Goal: Complete application form: Complete application form

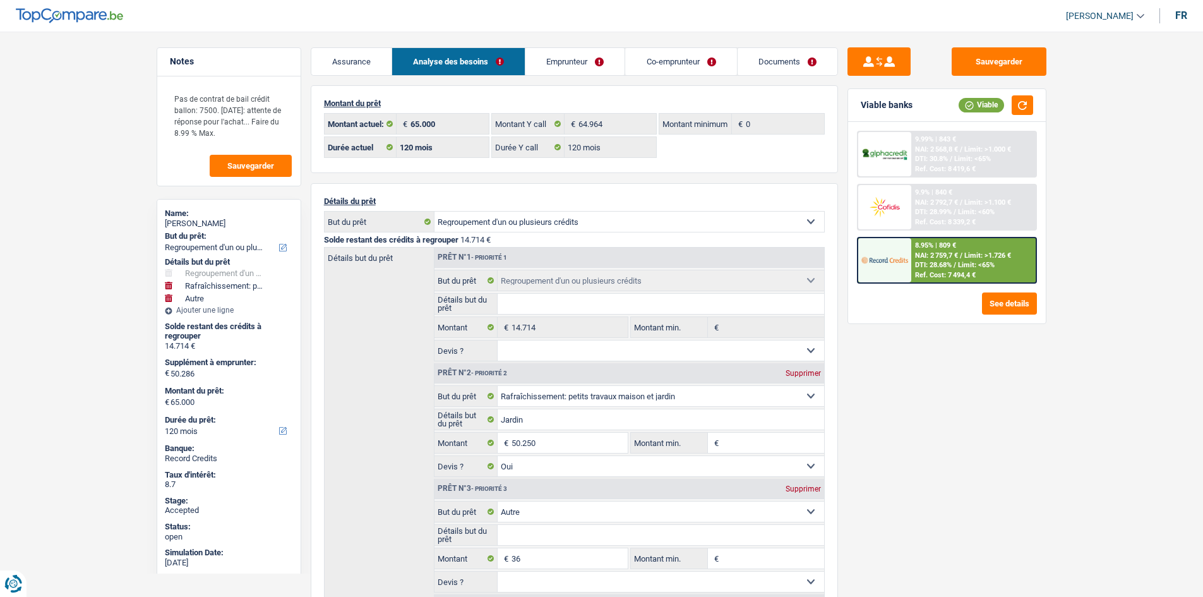
select select "refinancing"
select select "houseOrGarden"
select select "other"
select select "120"
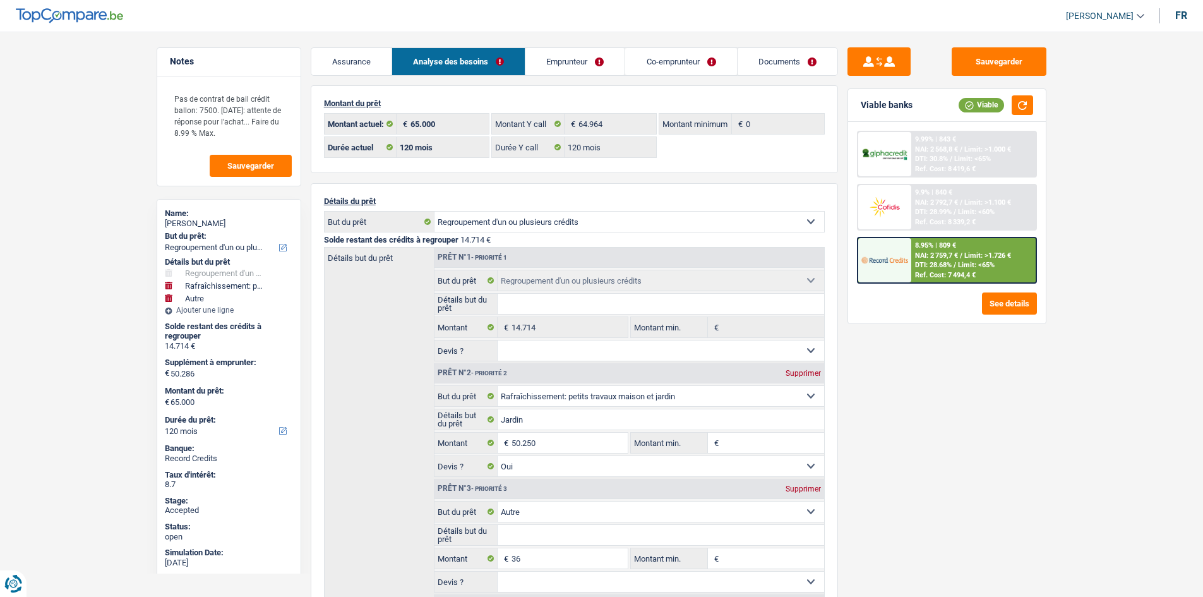
select select "120"
select select "refinancing"
select select "houseOrGarden"
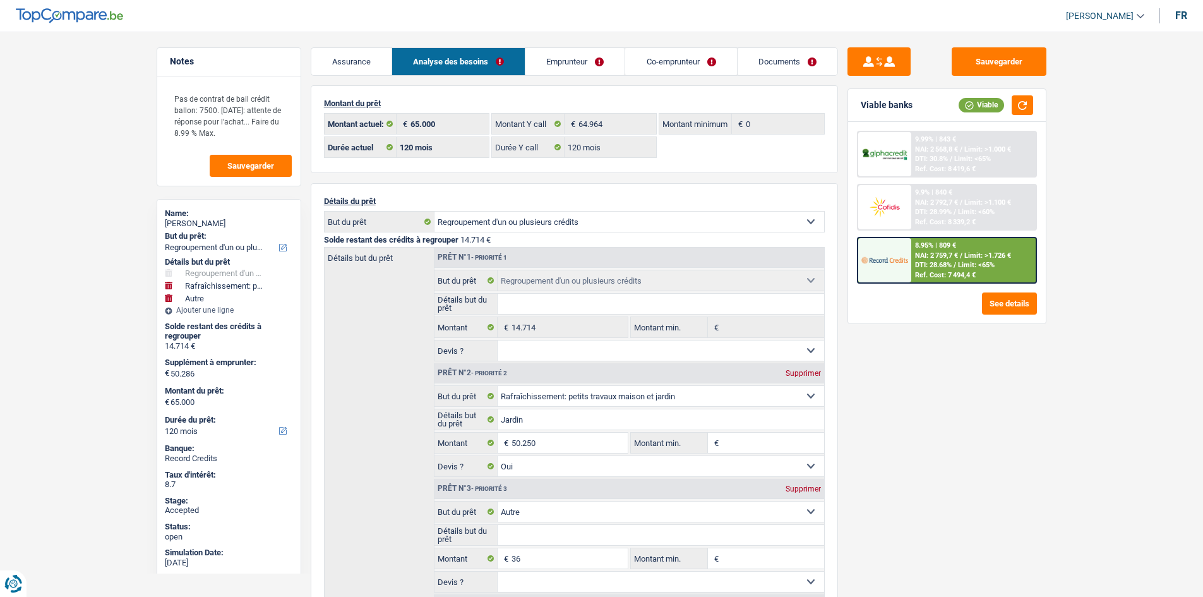
select select "yes"
select select "other"
select select "120"
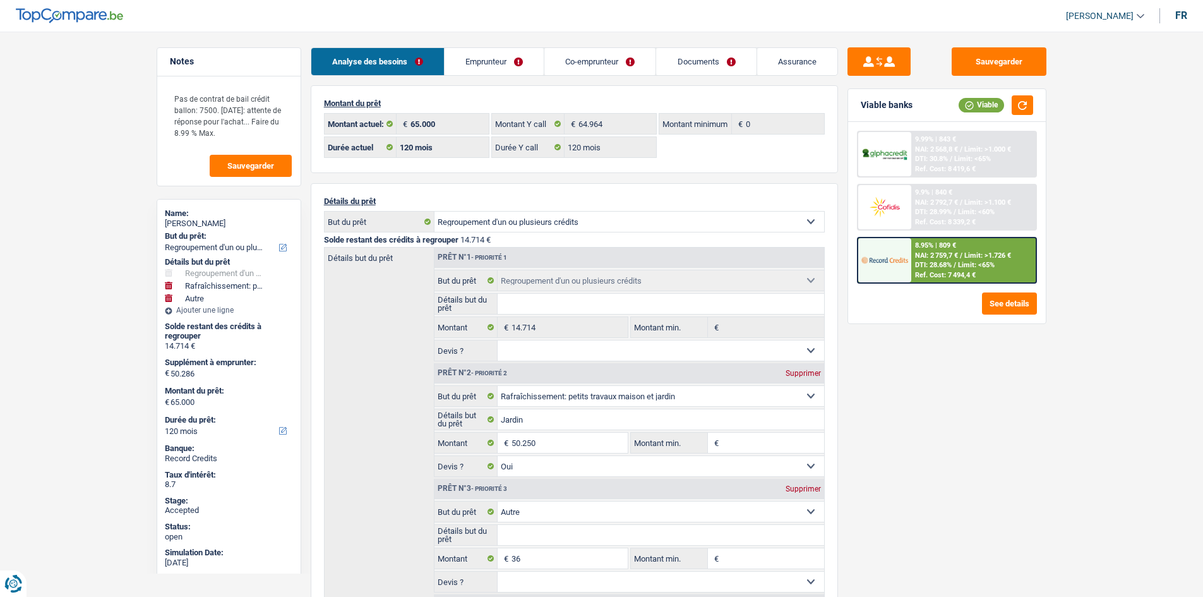
select select "refinancing"
select select "houseOrGarden"
select select "other"
select select "120"
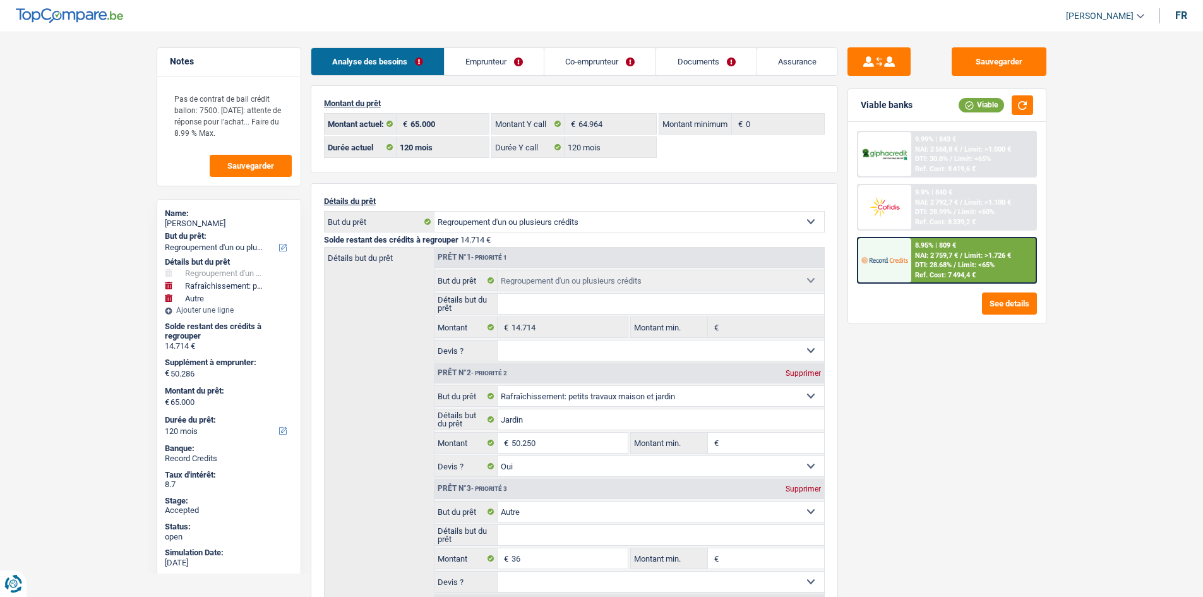
select select "120"
select select "refinancing"
select select "houseOrGarden"
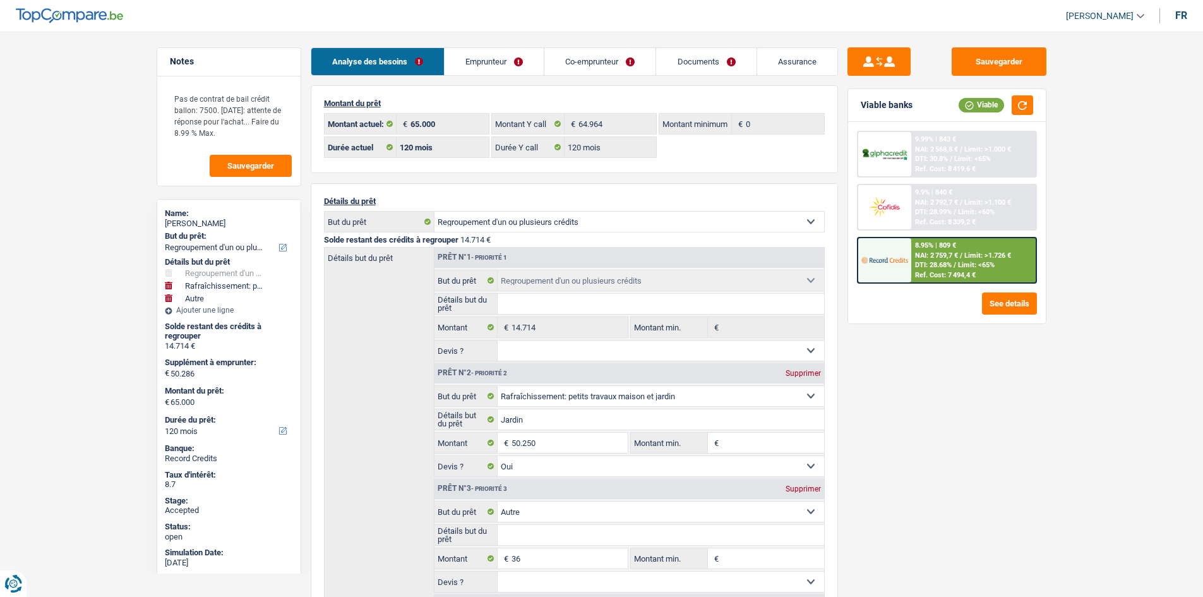
select select "yes"
select select "other"
select select "120"
click at [523, 61] on link "Emprunteur" at bounding box center [493, 61] width 99 height 27
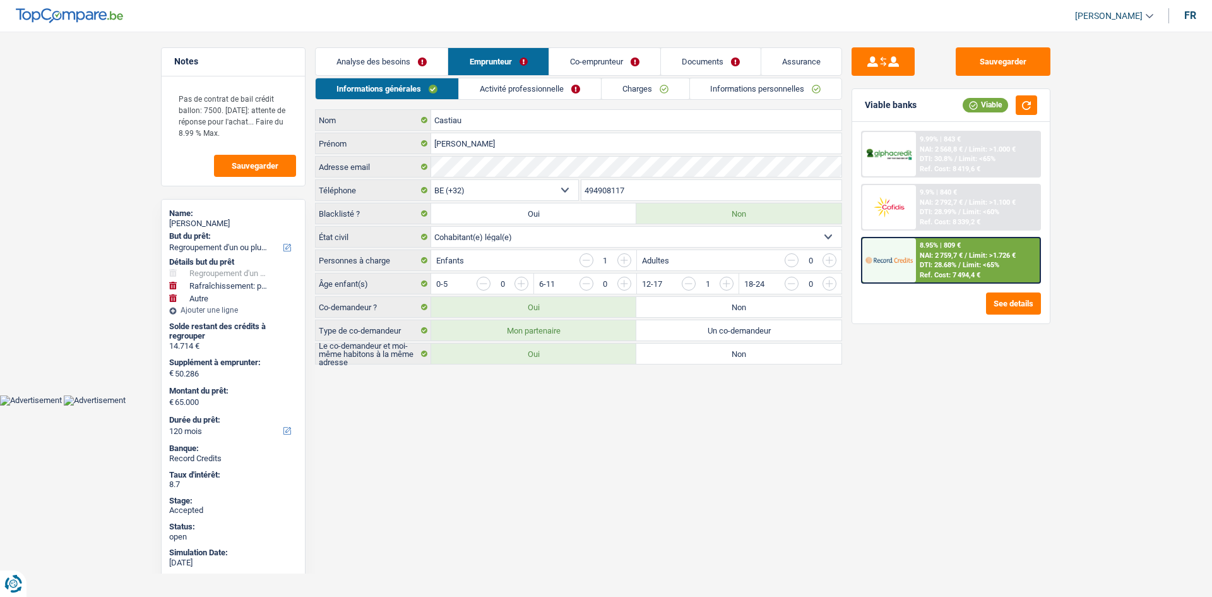
click at [410, 64] on link "Analyse des besoins" at bounding box center [382, 61] width 132 height 27
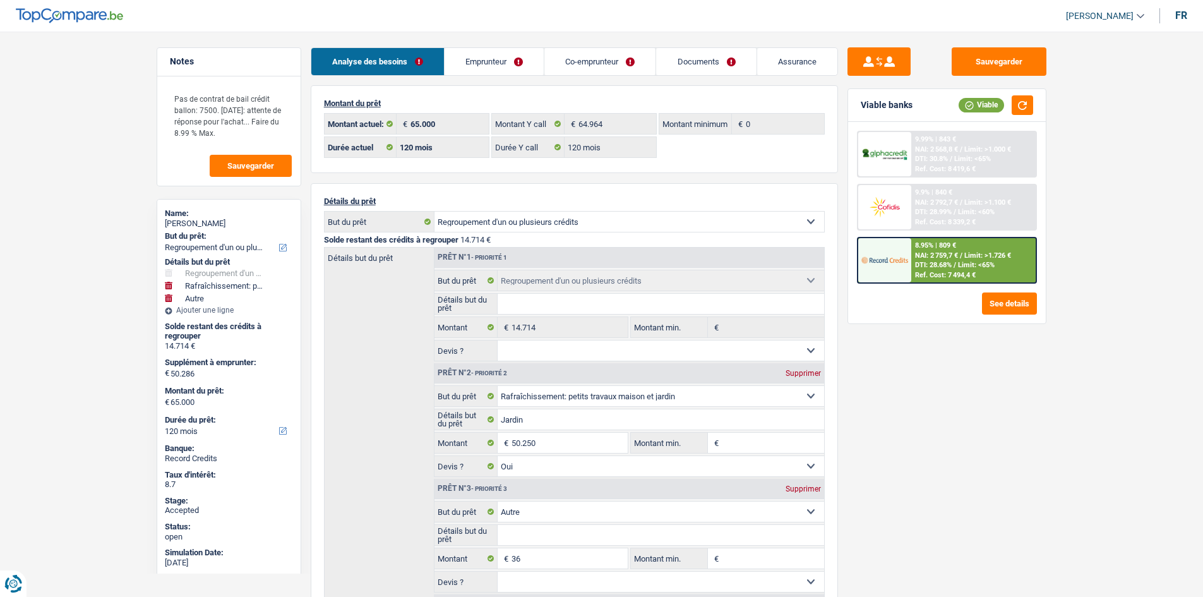
click at [623, 57] on link "Co-emprunteur" at bounding box center [599, 61] width 111 height 27
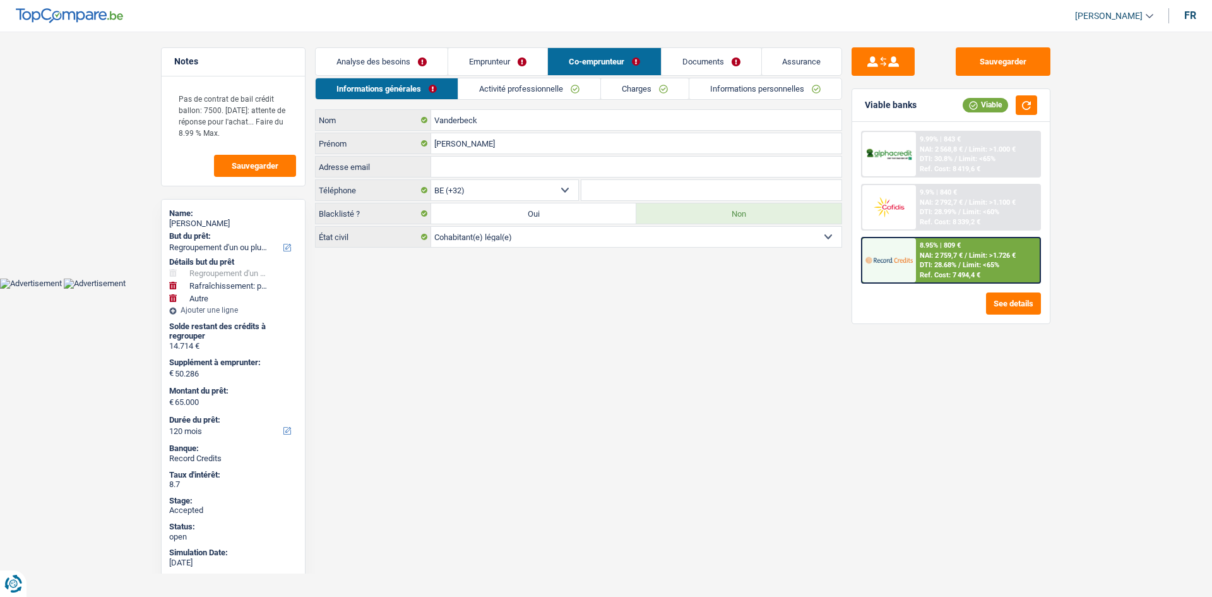
click at [657, 88] on link "Charges" at bounding box center [645, 88] width 88 height 21
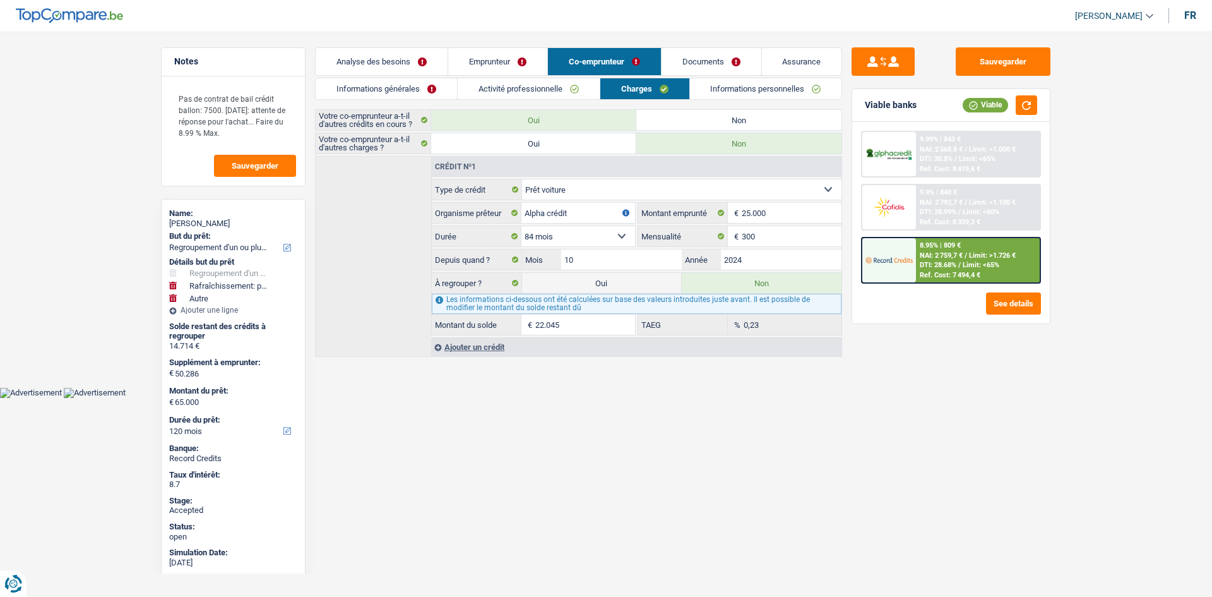
click at [747, 91] on link "Informations personnelles" at bounding box center [766, 88] width 152 height 21
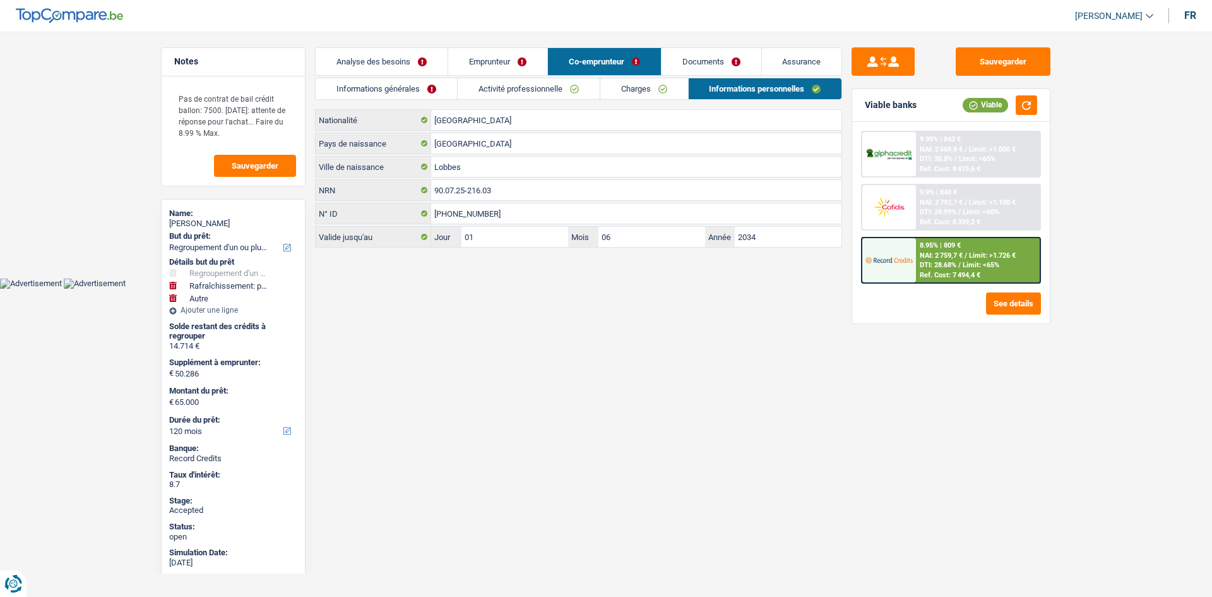
click at [720, 54] on link "Documents" at bounding box center [712, 61] width 100 height 27
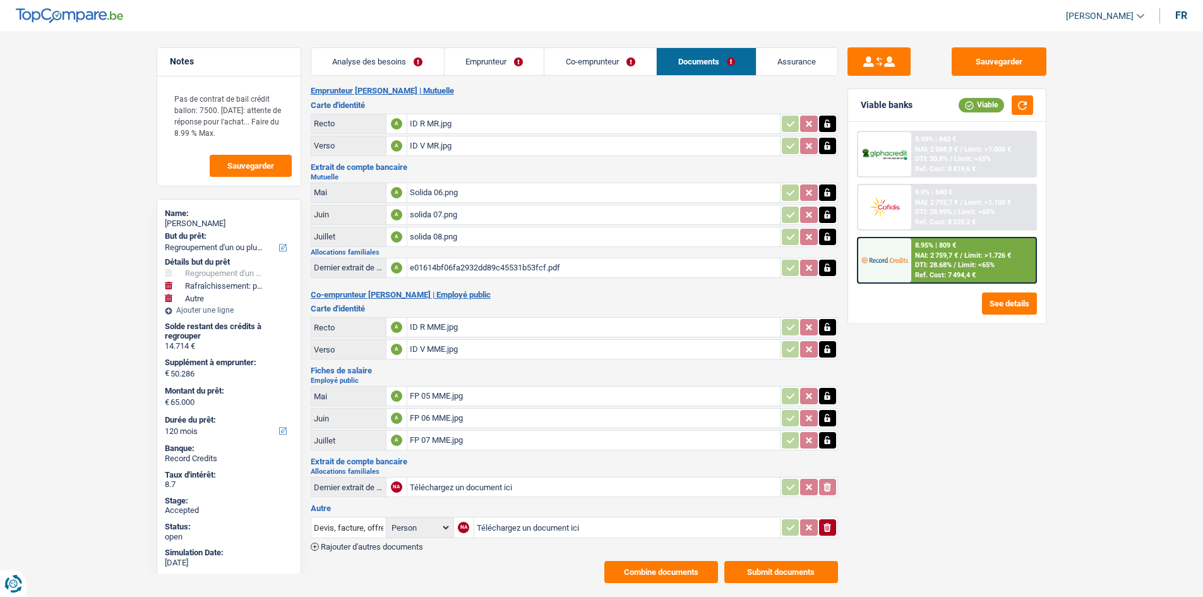
click at [586, 76] on div "Analyse des besoins Emprunteur Co-emprunteur Documents Assurance Montant du prê…" at bounding box center [574, 314] width 527 height 535
click at [528, 63] on link "Emprunteur" at bounding box center [494, 61] width 100 height 27
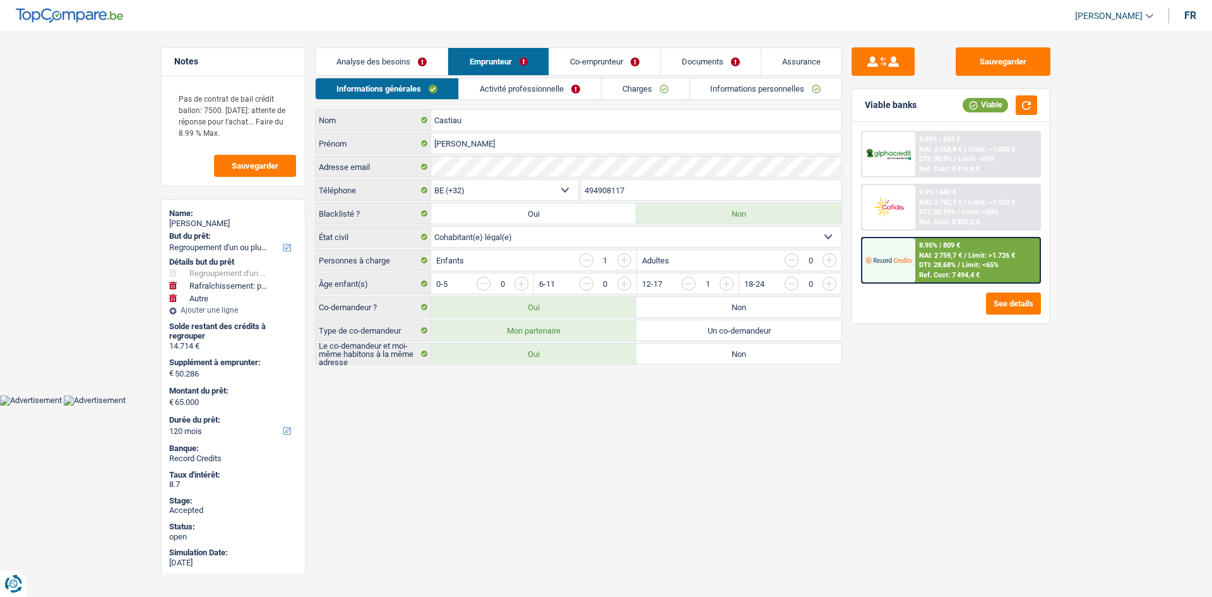
click at [626, 90] on link "Charges" at bounding box center [646, 88] width 88 height 21
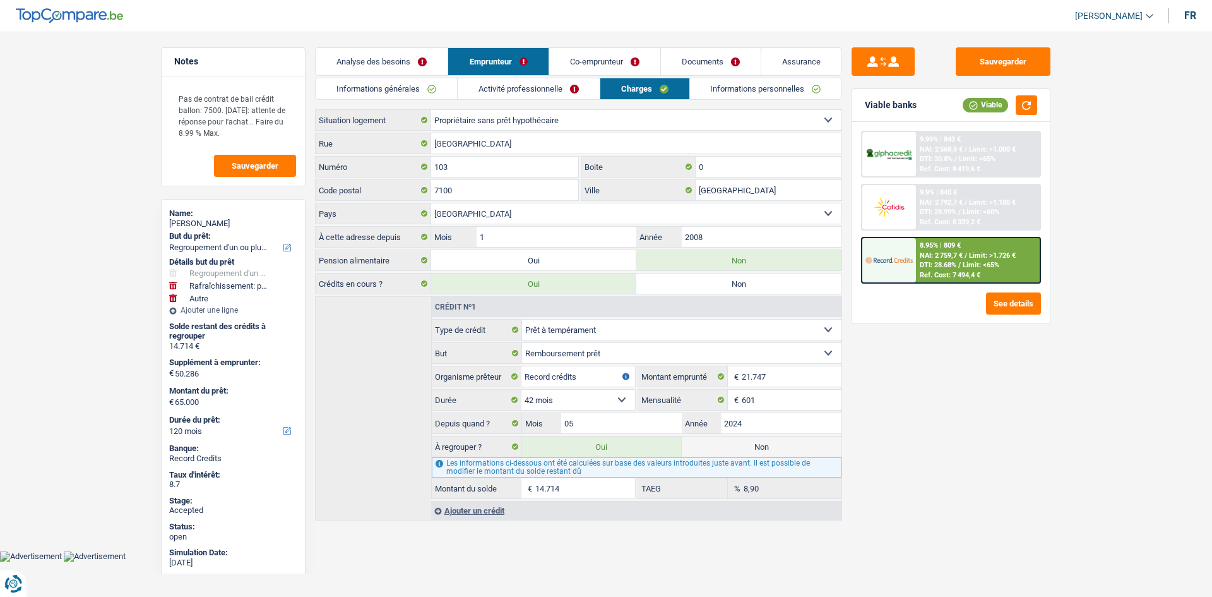
click at [729, 84] on link "Informations personnelles" at bounding box center [766, 88] width 152 height 21
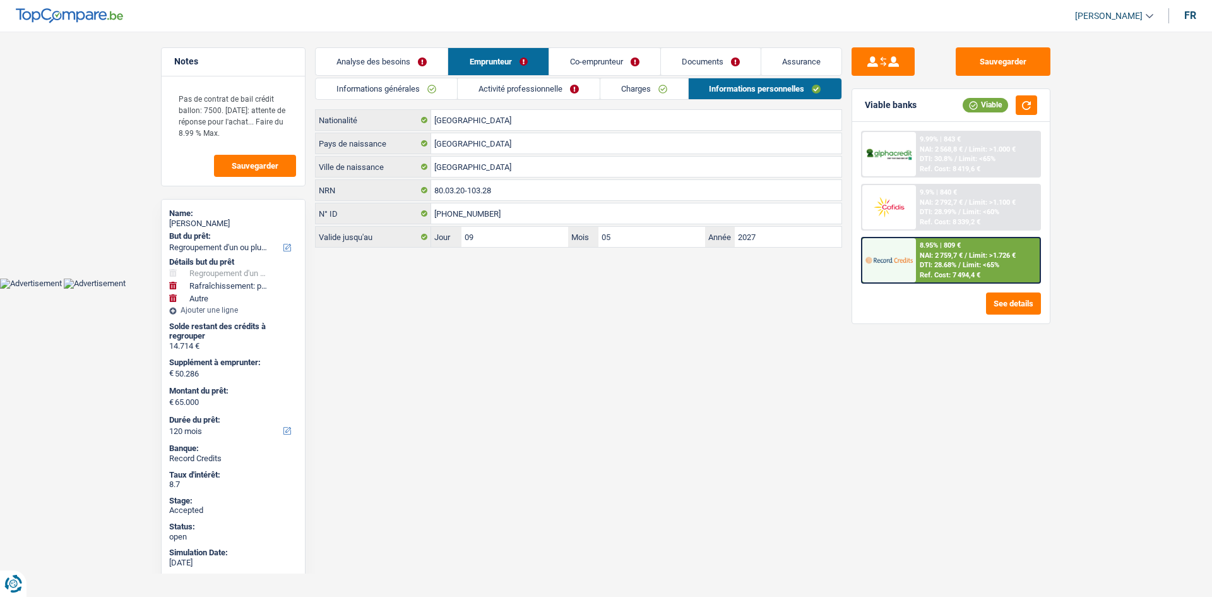
click at [545, 81] on link "Activité professionnelle" at bounding box center [529, 88] width 142 height 21
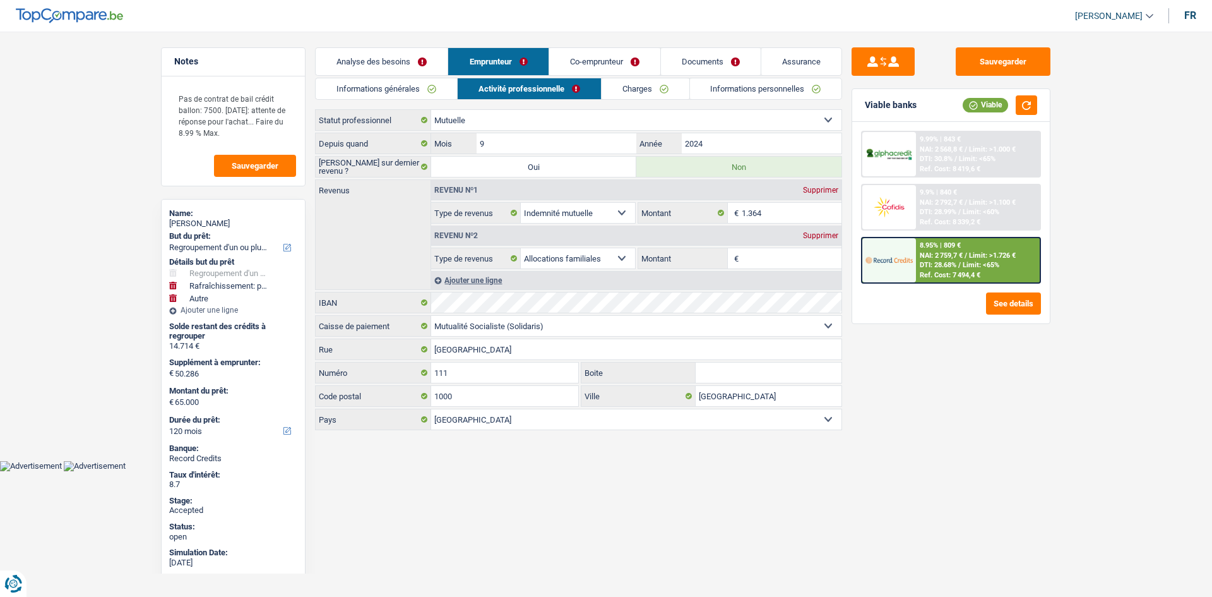
click at [977, 367] on div "Sauvegarder Viable banks Viable 9.99% | 843 € NAI: 2 568,8 € / Limit: >1.000 € …" at bounding box center [951, 310] width 218 height 526
drag, startPoint x: 971, startPoint y: 376, endPoint x: 955, endPoint y: 389, distance: 21.1
click at [955, 389] on div "Sauvegarder Viable banks Viable 9.99% | 843 € NAI: 2 568,8 € / Limit: >1.000 € …" at bounding box center [951, 310] width 218 height 526
click at [644, 88] on link "Charges" at bounding box center [646, 88] width 88 height 21
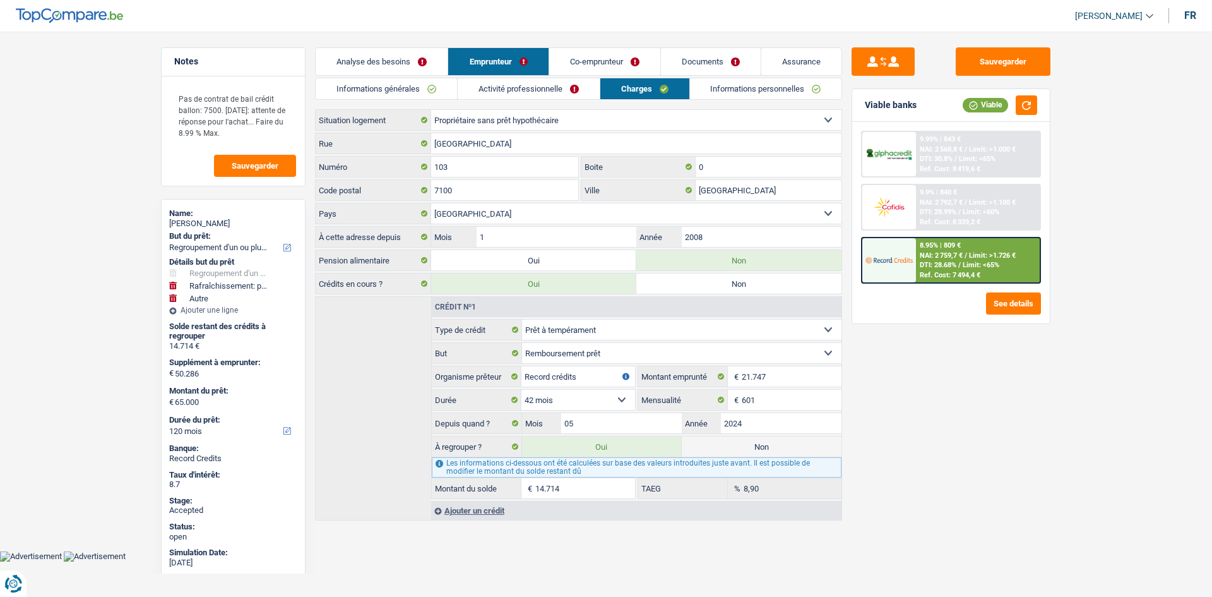
click at [722, 93] on link "Informations personnelles" at bounding box center [766, 88] width 152 height 21
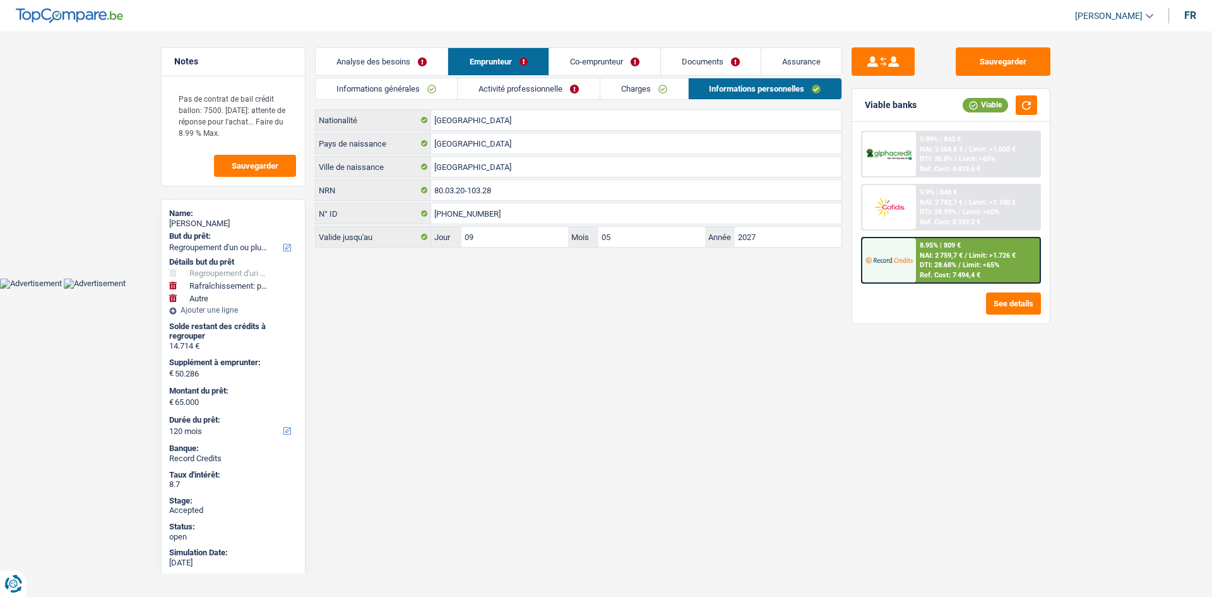
click at [619, 55] on link "Co-emprunteur" at bounding box center [604, 61] width 111 height 27
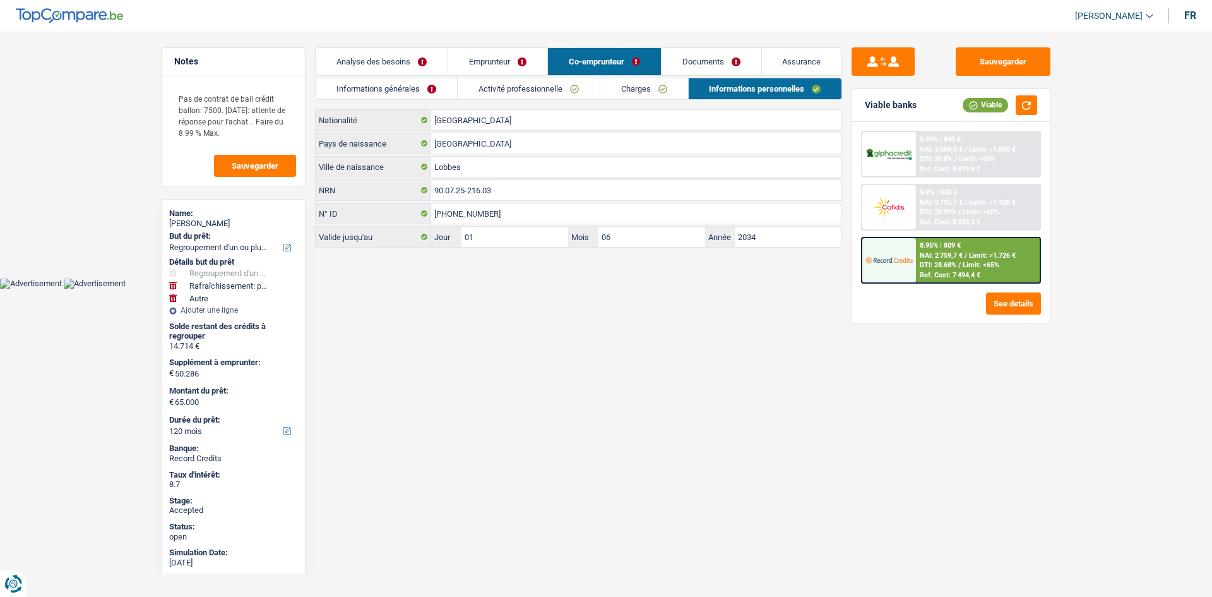
click at [628, 93] on link "Charges" at bounding box center [644, 88] width 88 height 21
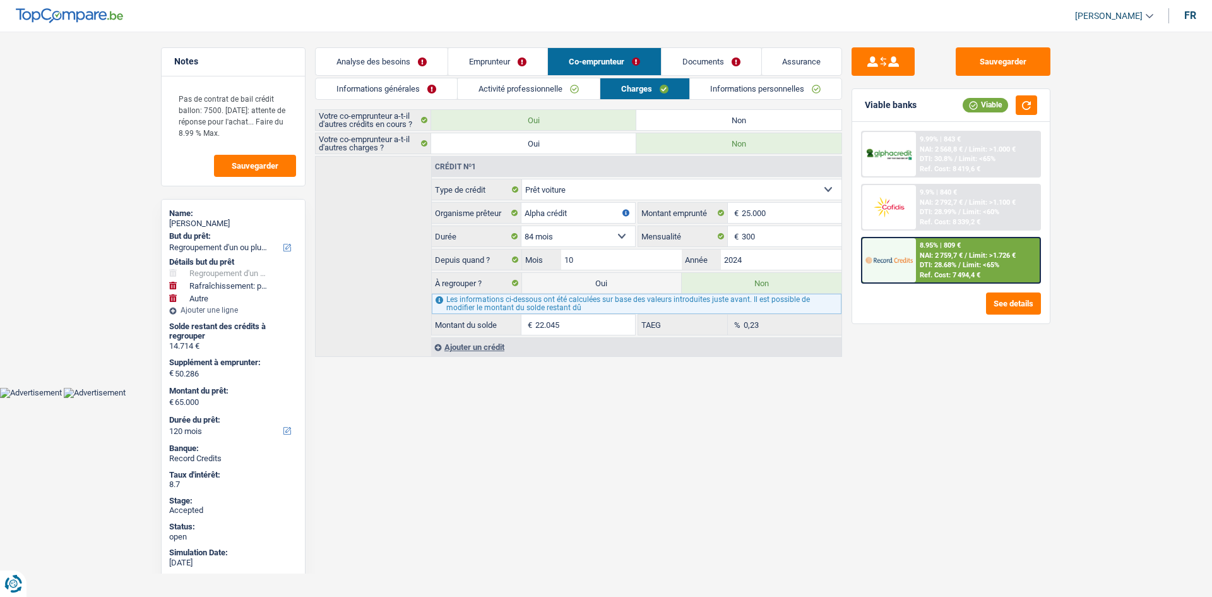
click at [439, 66] on link "Analyse des besoins" at bounding box center [382, 61] width 132 height 27
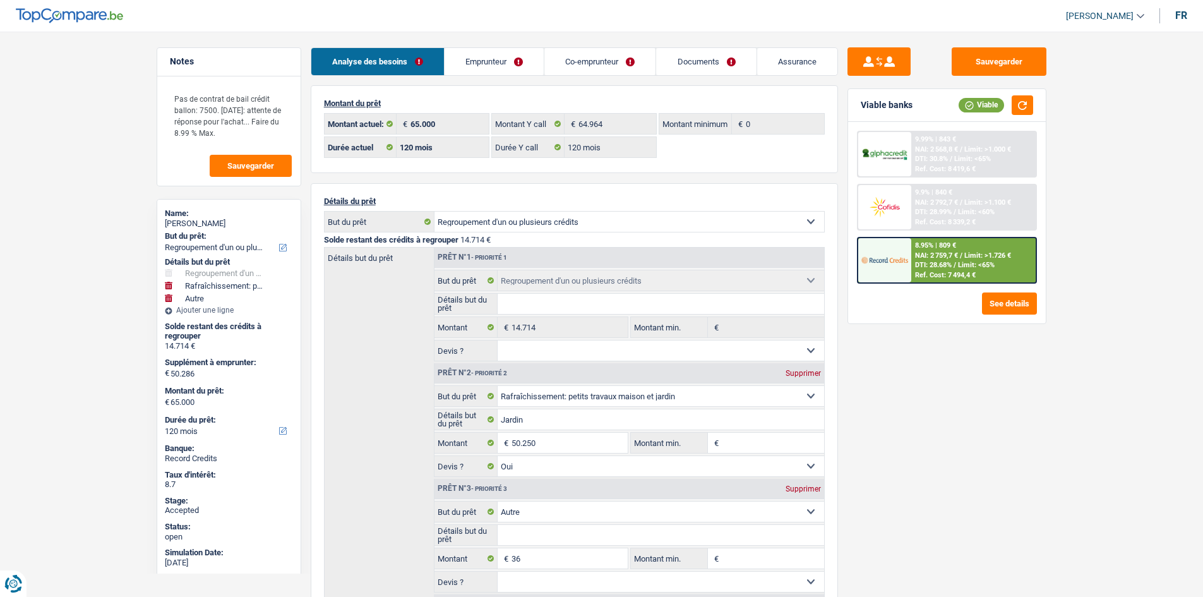
click at [797, 46] on main "Notes Pas de contrat de bail crédit ballon: 7500. Vendredi: attente de réponse …" at bounding box center [601, 528] width 1203 height 1018
click at [804, 54] on link "Assurance" at bounding box center [797, 61] width 80 height 27
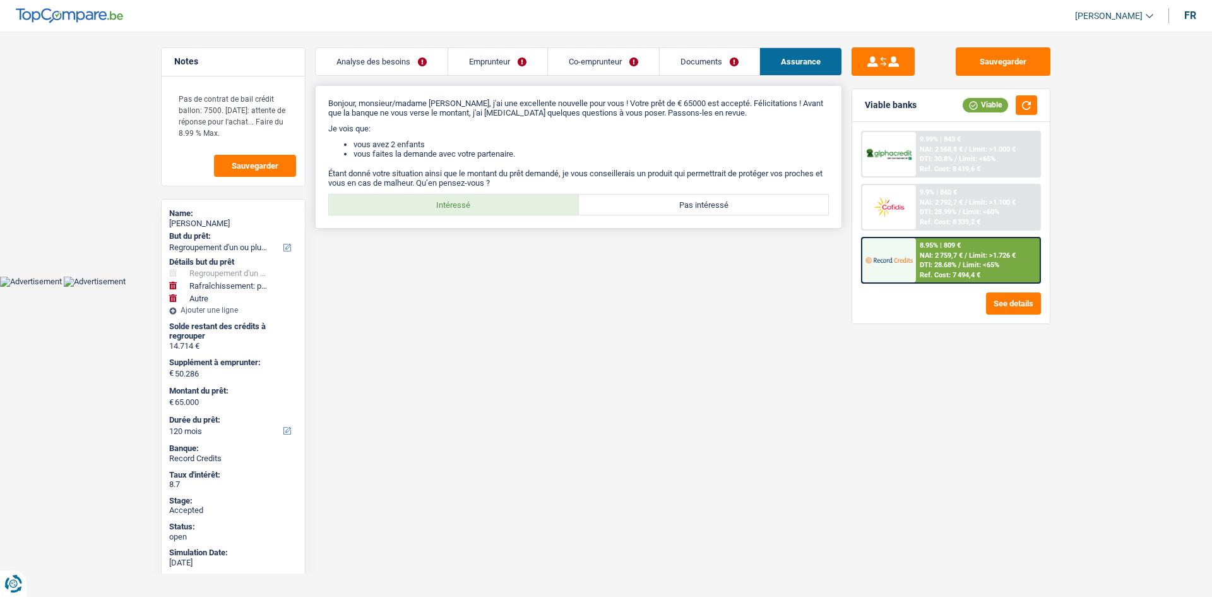
click at [491, 206] on label "Intéressé" at bounding box center [454, 204] width 250 height 20
click at [491, 206] on input "Intéressé" at bounding box center [454, 204] width 250 height 20
radio input "true"
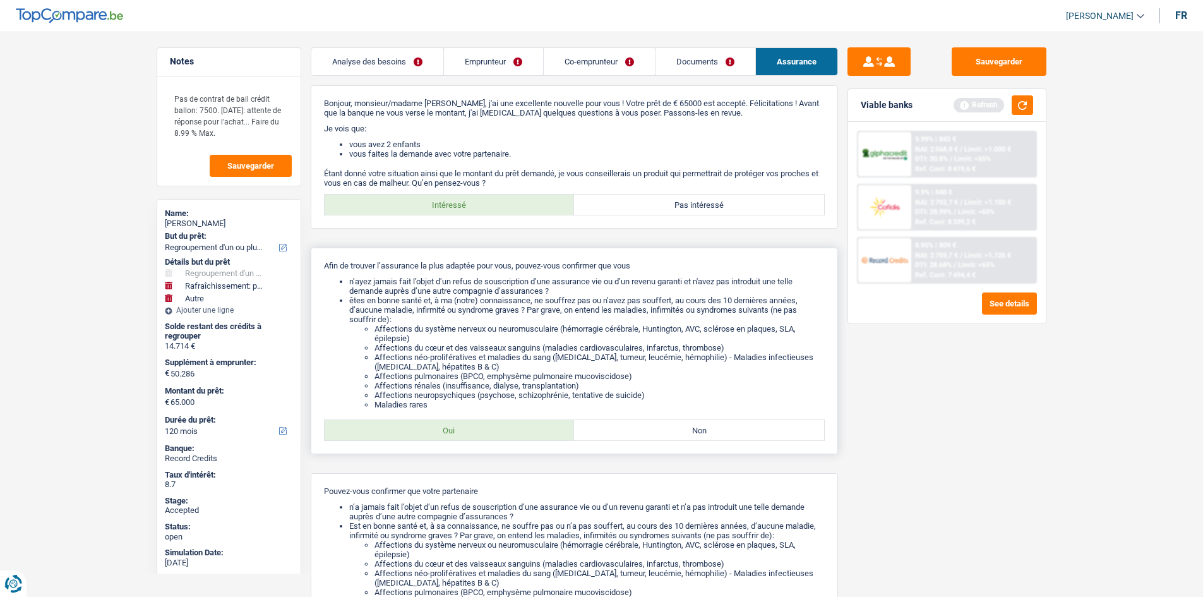
click at [521, 429] on label "Oui" at bounding box center [450, 430] width 250 height 20
click at [521, 429] on input "Oui" at bounding box center [450, 430] width 250 height 20
radio input "true"
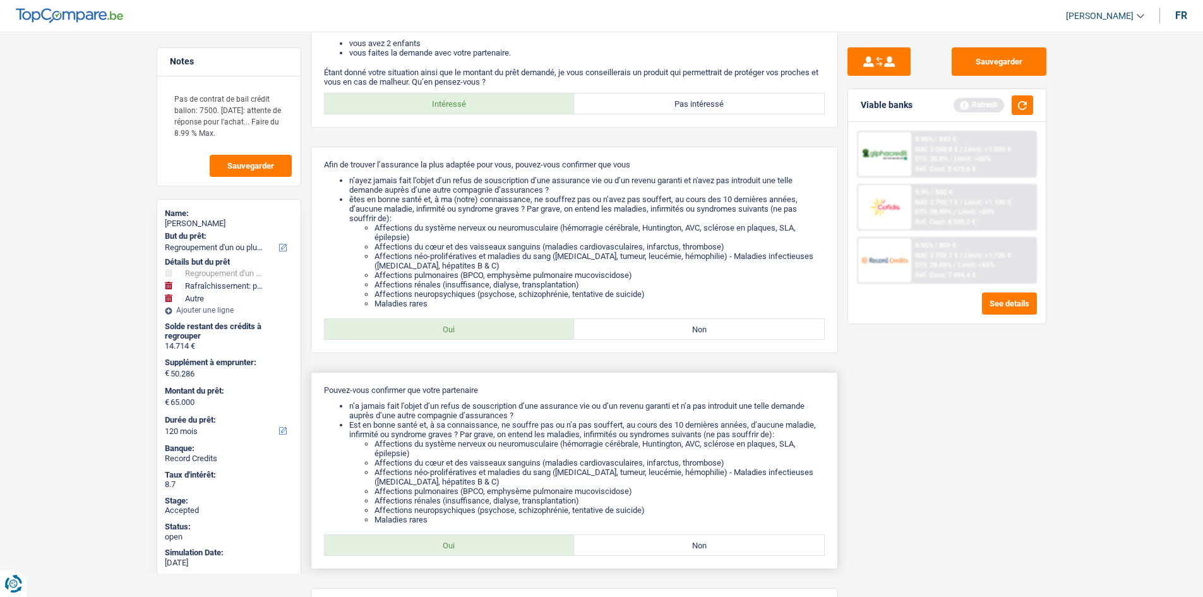
scroll to position [198, 0]
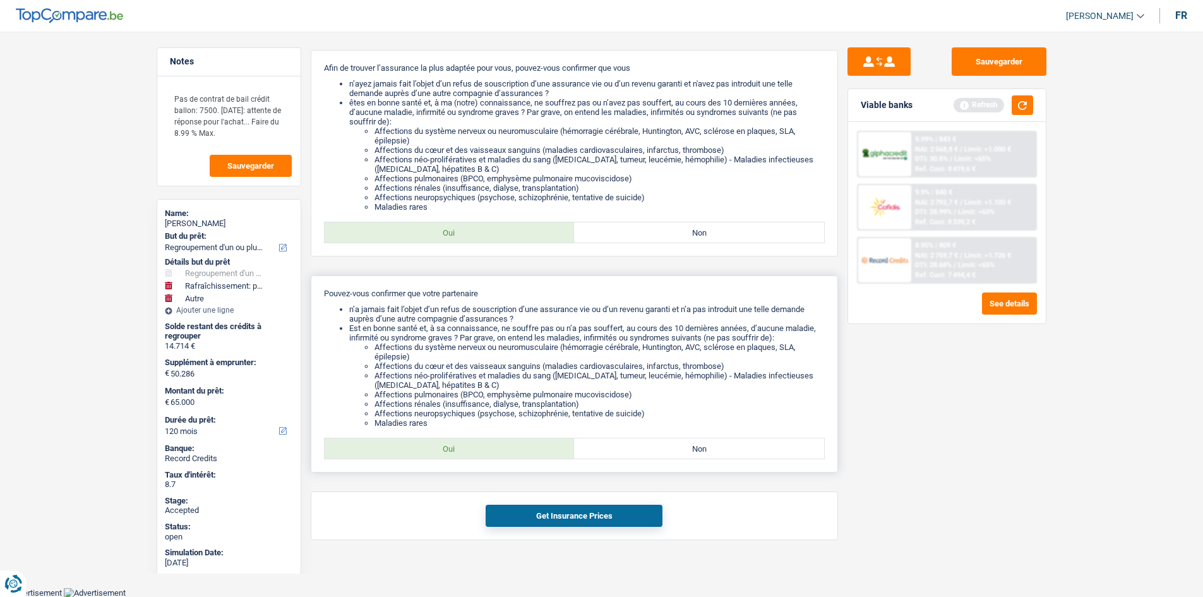
click at [497, 458] on label "Oui" at bounding box center [450, 448] width 250 height 20
click at [497, 458] on input "Oui" at bounding box center [450, 448] width 250 height 20
radio input "true"
click at [571, 510] on button "Get Insurance Prices" at bounding box center [574, 515] width 177 height 22
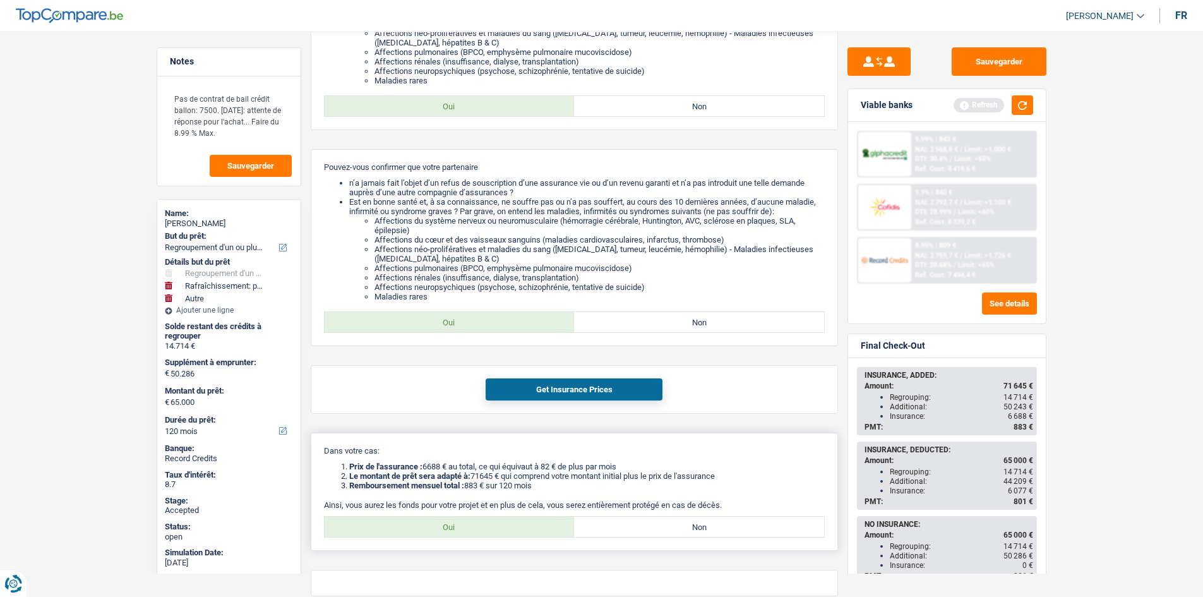
scroll to position [380, 0]
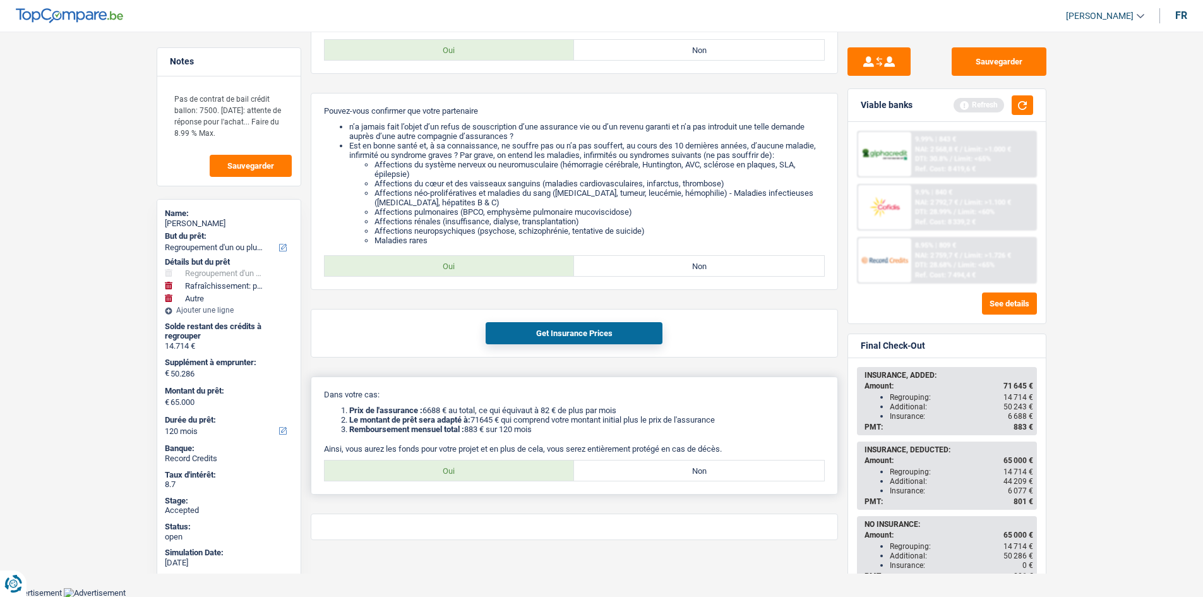
click at [469, 467] on label "Oui" at bounding box center [450, 470] width 250 height 20
click at [469, 467] on input "Oui" at bounding box center [450, 470] width 250 height 20
radio input "true"
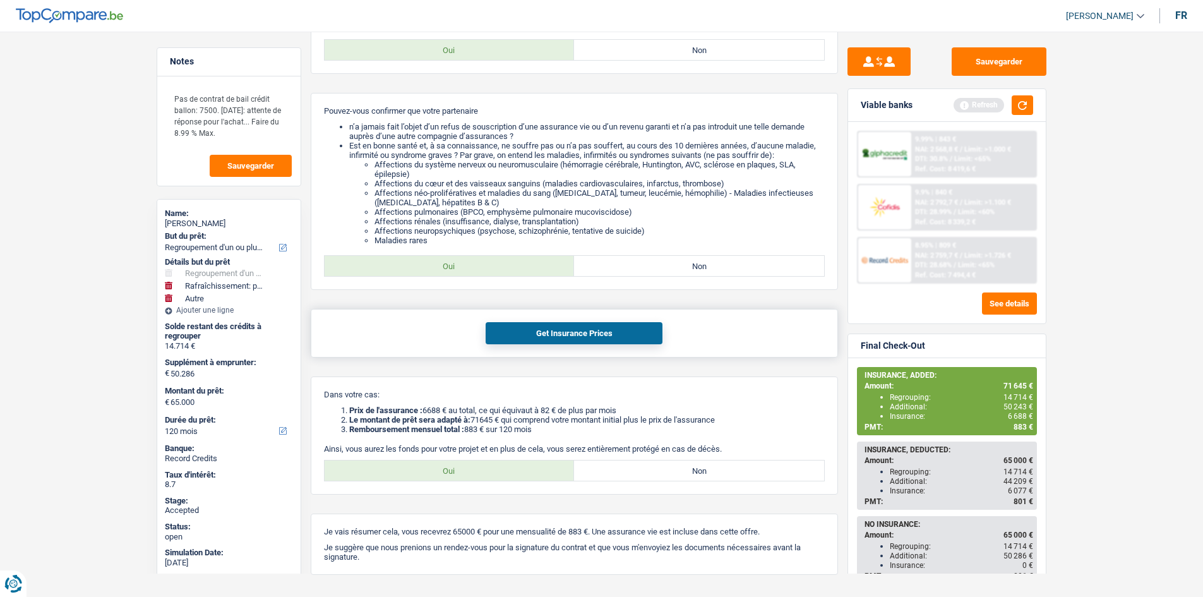
click at [539, 346] on div "Get Insurance Prices" at bounding box center [574, 333] width 527 height 49
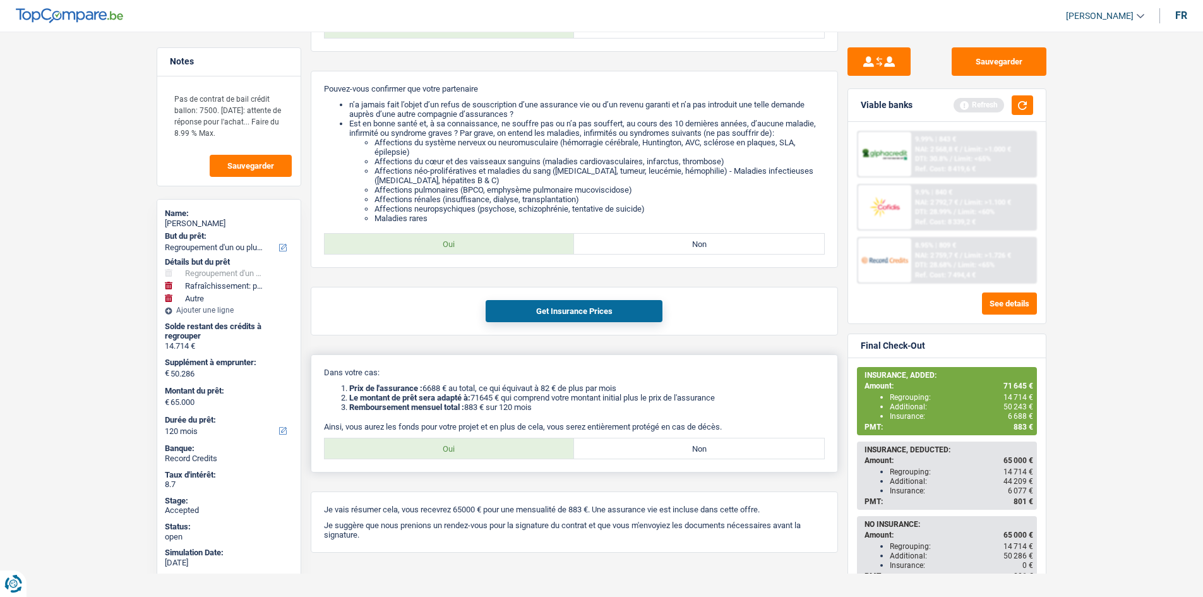
scroll to position [415, 0]
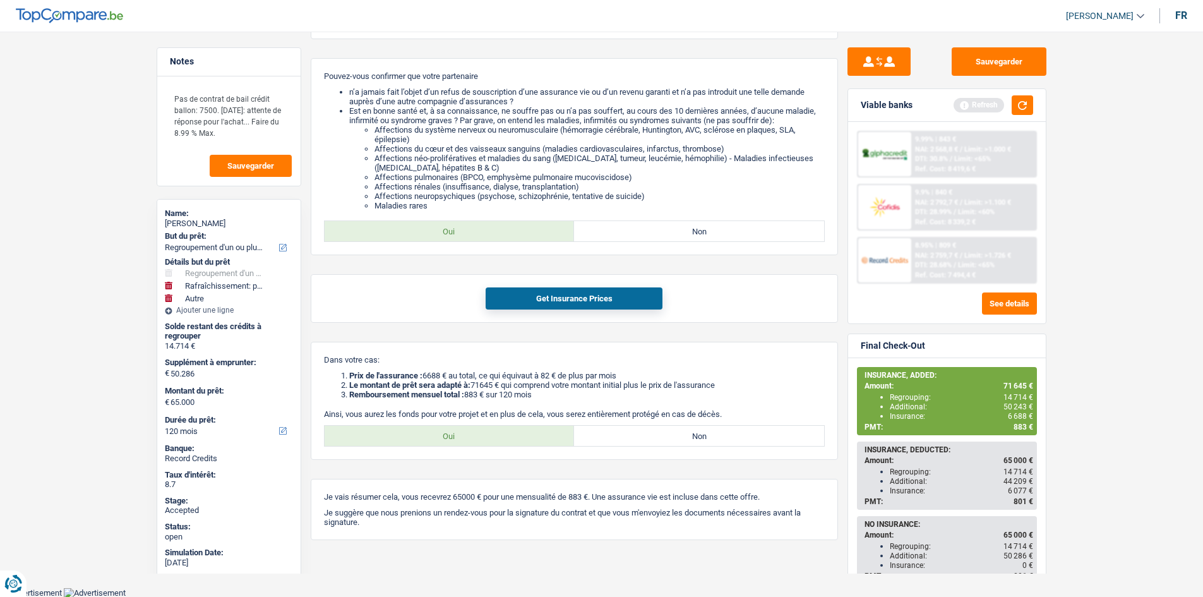
click at [1127, 385] on main "Notes Pas de contrat de bail crédit ballon: 7500. Vendredi: attente de réponse …" at bounding box center [601, 95] width 1203 height 983
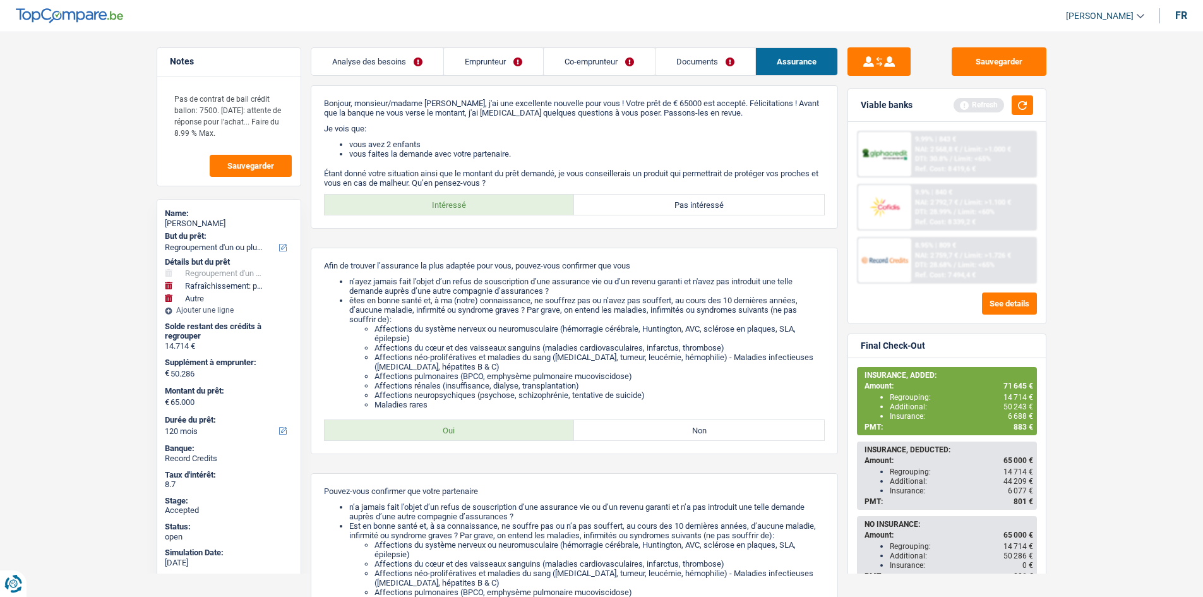
click at [511, 73] on link "Emprunteur" at bounding box center [493, 61] width 99 height 27
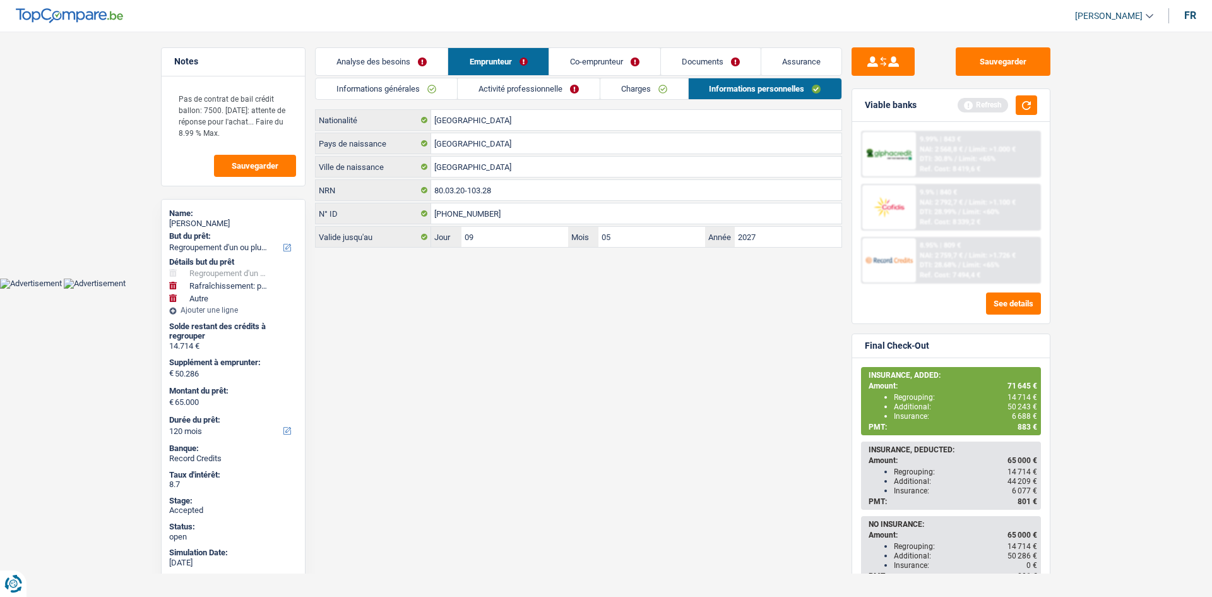
click at [632, 89] on link "Charges" at bounding box center [644, 88] width 88 height 21
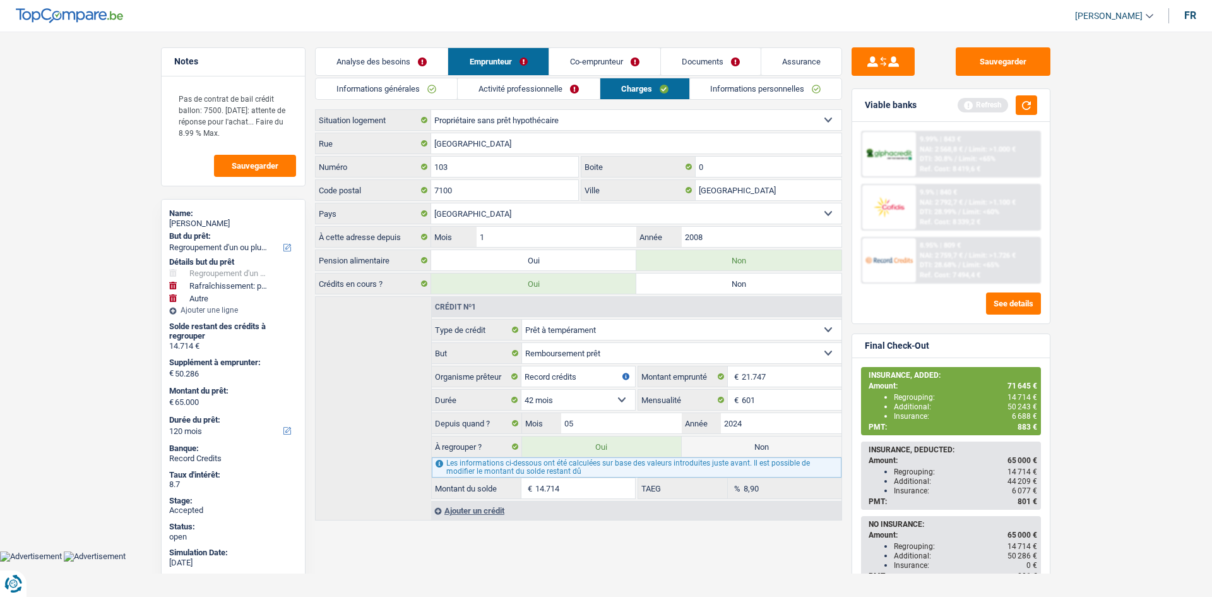
click at [417, 53] on link "Analyse des besoins" at bounding box center [382, 61] width 132 height 27
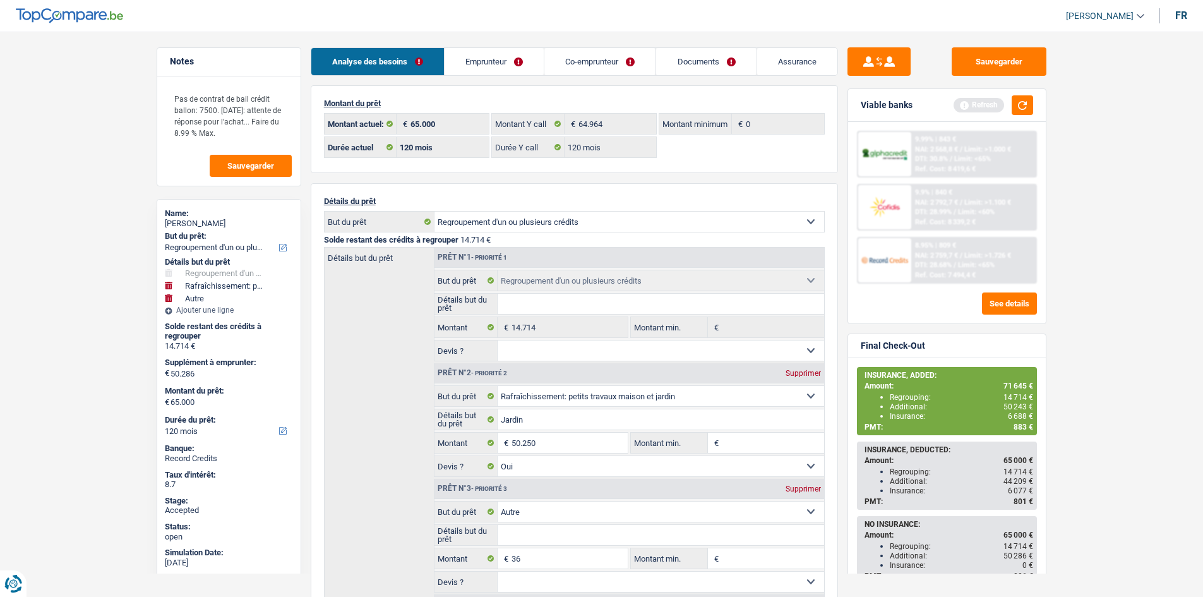
click at [1152, 260] on main "Notes Pas de contrat de bail crédit ballon: 7500. Vendredi: attente de réponse …" at bounding box center [601, 528] width 1203 height 1018
click at [1026, 97] on button "button" at bounding box center [1021, 105] width 21 height 20
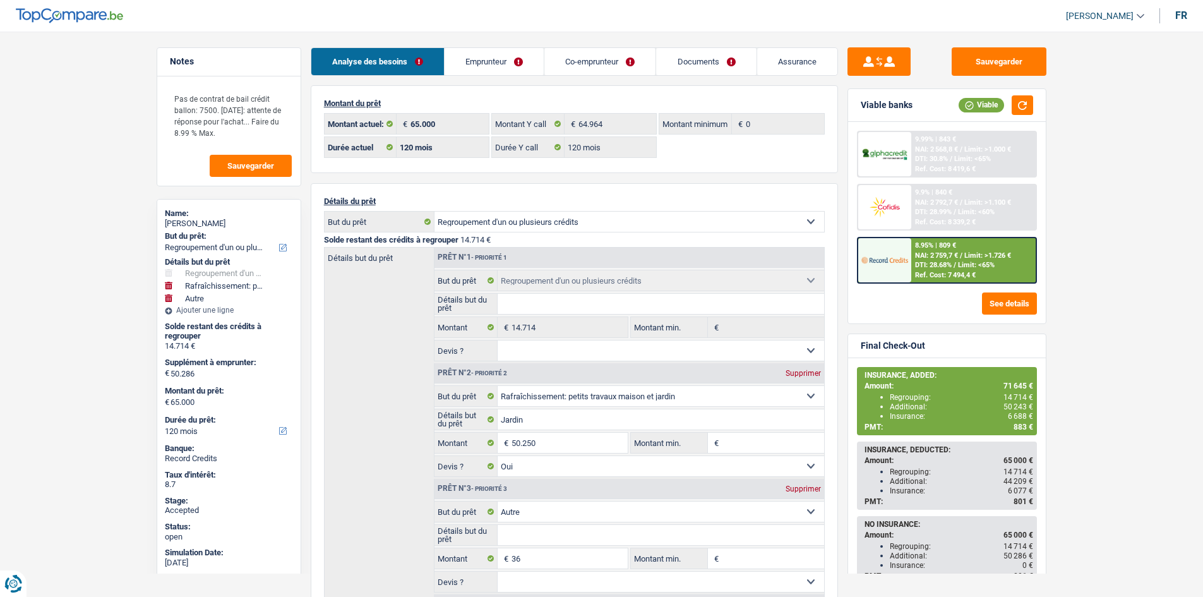
click at [92, 193] on main "Notes Pas de contrat de bail crédit ballon: 7500. Vendredi: attente de réponse …" at bounding box center [601, 528] width 1203 height 1018
click at [506, 68] on link "Emprunteur" at bounding box center [493, 61] width 99 height 27
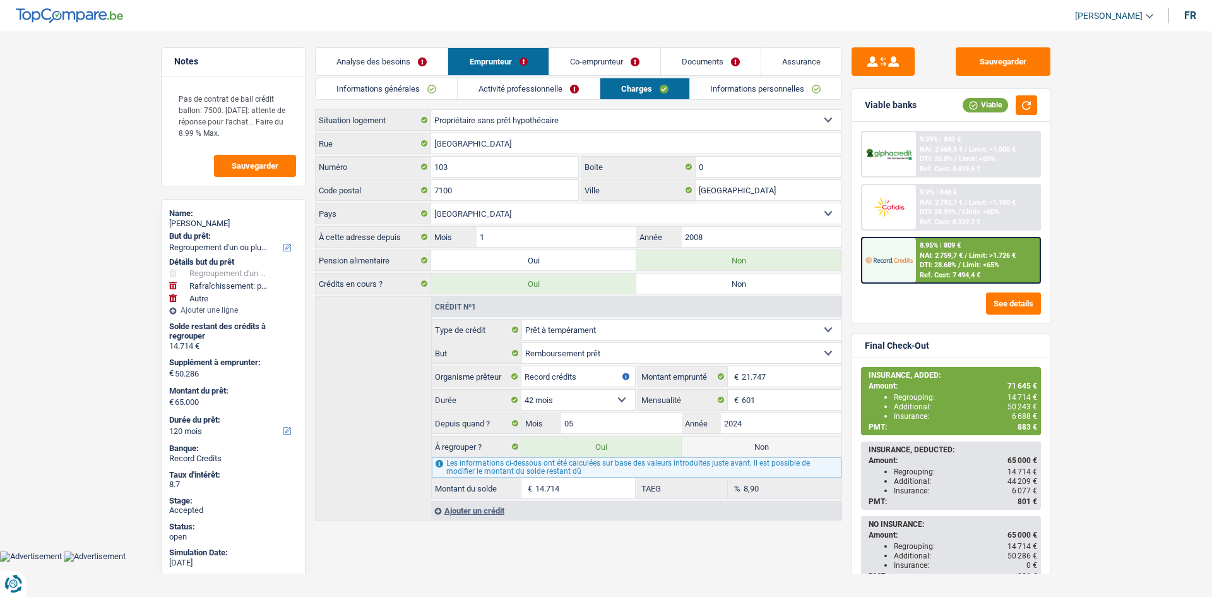
click at [221, 223] on div "Quentin Castiau" at bounding box center [233, 223] width 128 height 10
copy div "Quentin Castiau"
click at [422, 88] on link "Informations générales" at bounding box center [386, 88] width 141 height 21
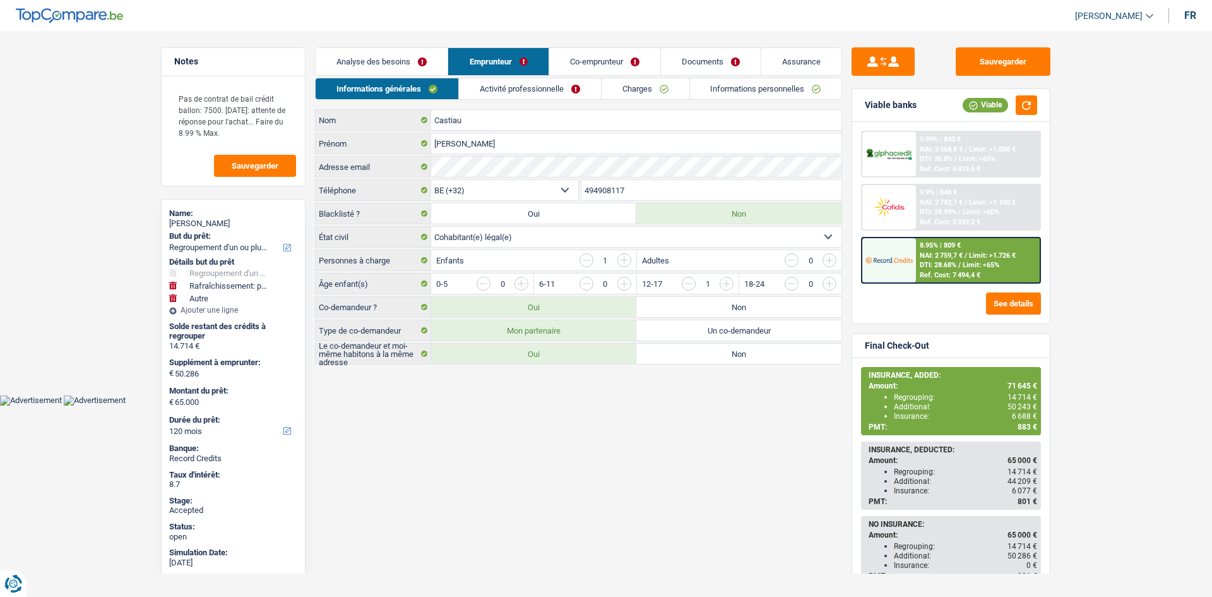
click at [618, 198] on input "494908117" at bounding box center [711, 190] width 261 height 20
click at [251, 131] on textarea "Pas de contrat de bail crédit ballon: 7500. Vendredi: attente de réponse pour l…" at bounding box center [233, 115] width 126 height 61
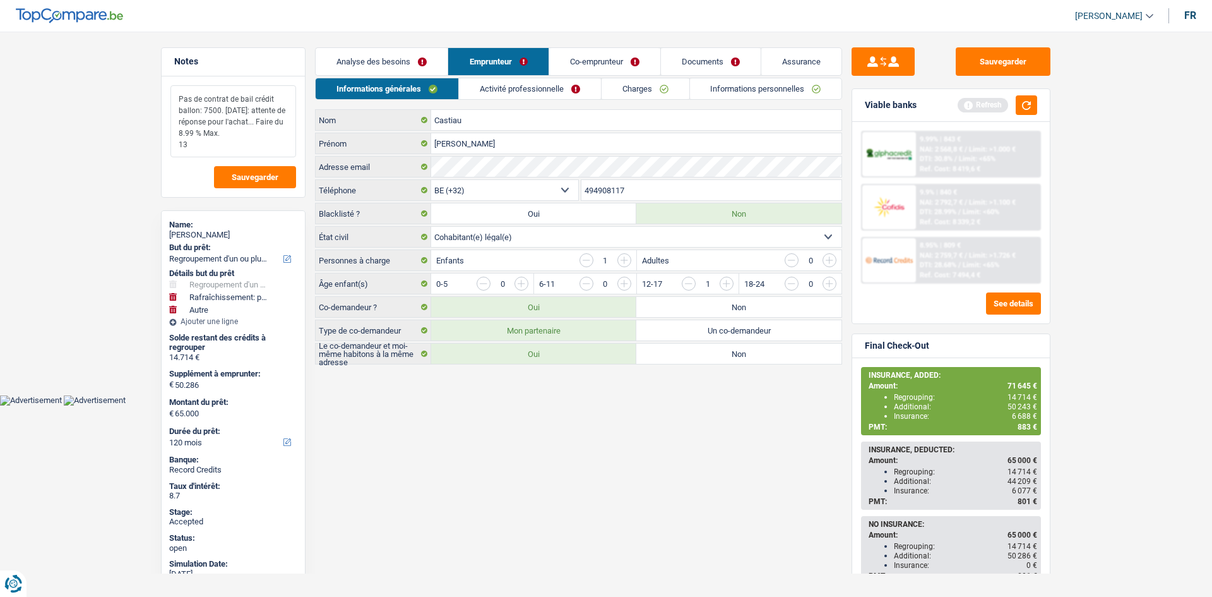
type textarea "Pas de contrat de bail crédit ballon: 7500. Vendredi: attente de réponse pour l…"
click at [529, 101] on div "Informations générales Activité professionnelle Charges Informations personnell…" at bounding box center [578, 221] width 527 height 287
click at [528, 96] on link "Activité professionnelle" at bounding box center [530, 88] width 142 height 21
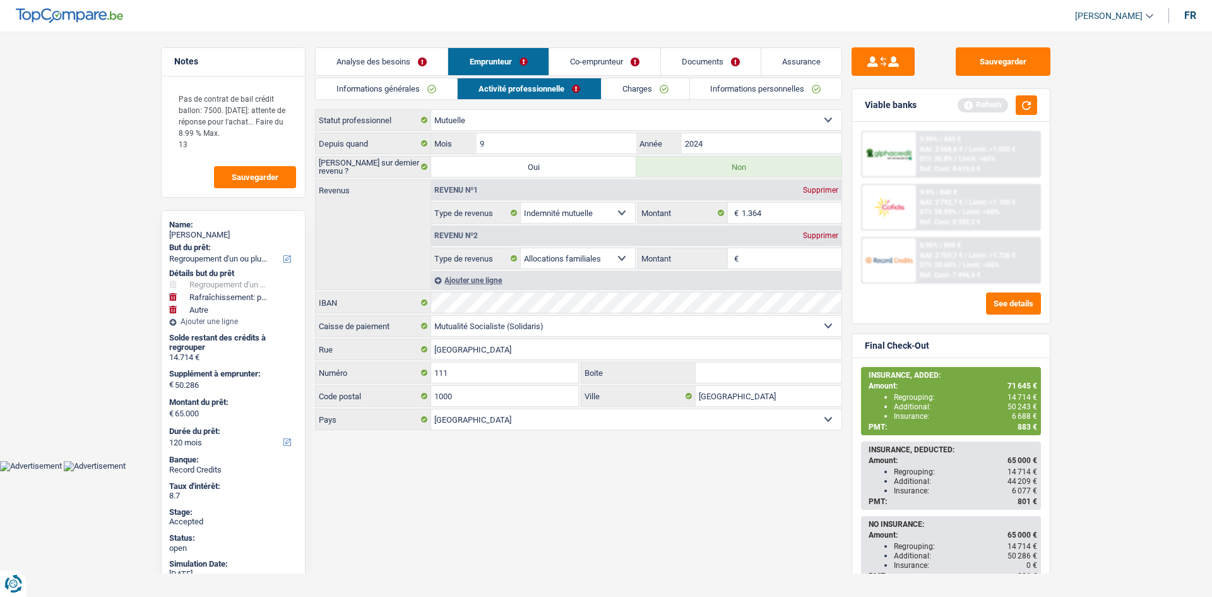
click at [643, 94] on link "Charges" at bounding box center [646, 88] width 88 height 21
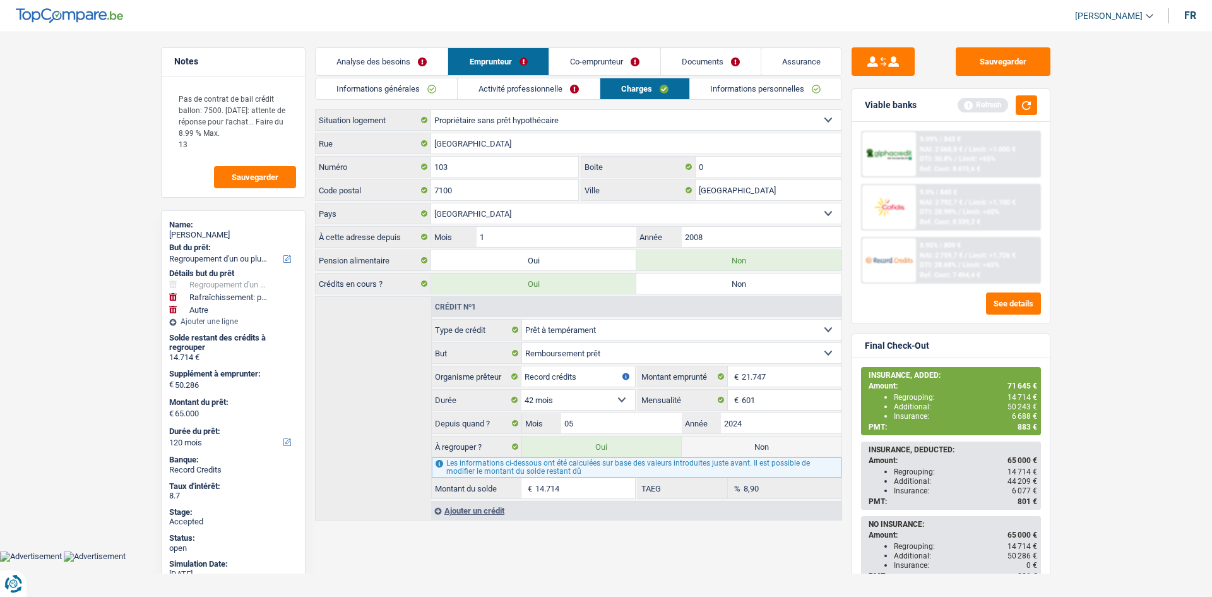
click at [724, 97] on link "Informations personnelles" at bounding box center [766, 88] width 152 height 21
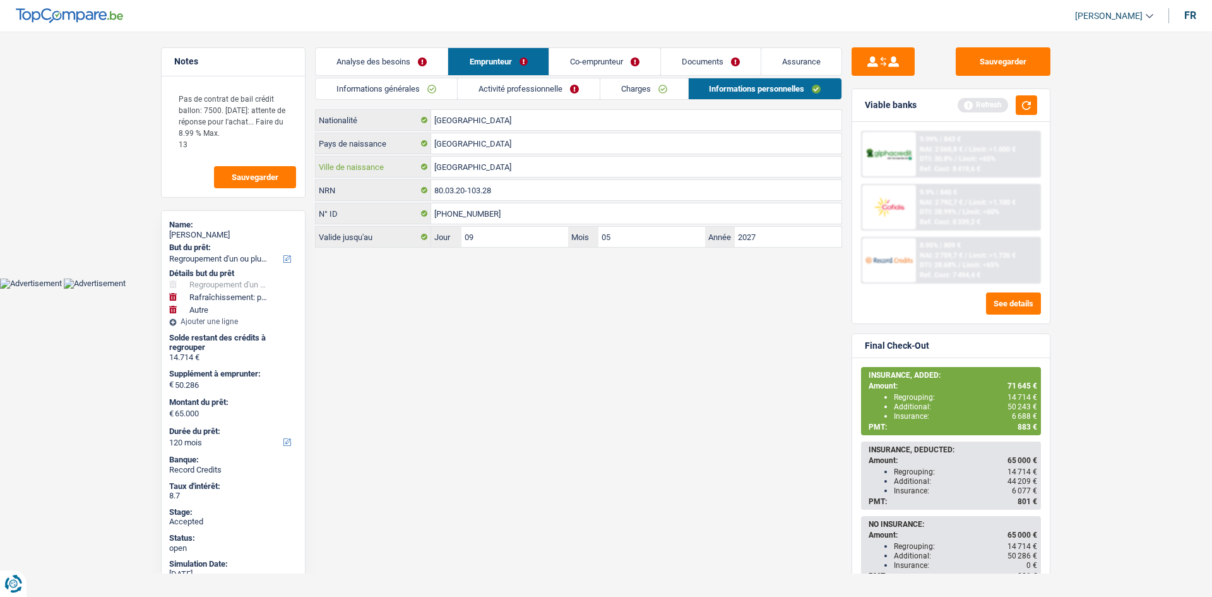
click at [486, 167] on input "La Louvière" at bounding box center [636, 167] width 410 height 20
click at [487, 167] on input "La Louvière" at bounding box center [636, 167] width 410 height 20
type input "Jolimont"
click at [639, 51] on link "Co-emprunteur" at bounding box center [604, 61] width 111 height 27
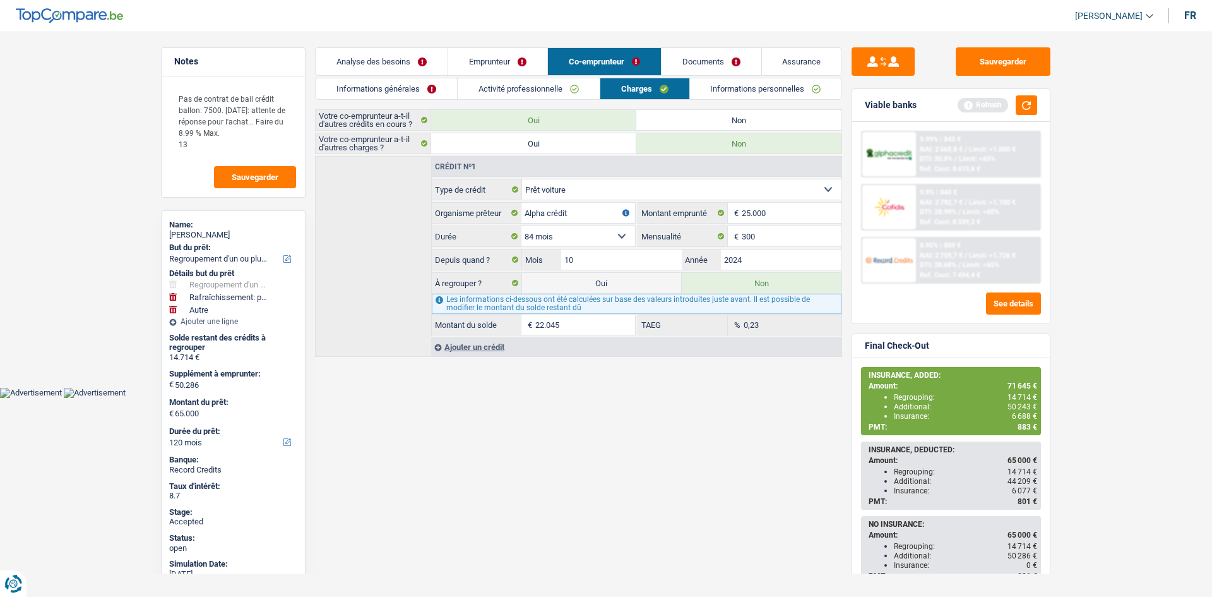
click at [734, 89] on link "Informations personnelles" at bounding box center [766, 88] width 152 height 21
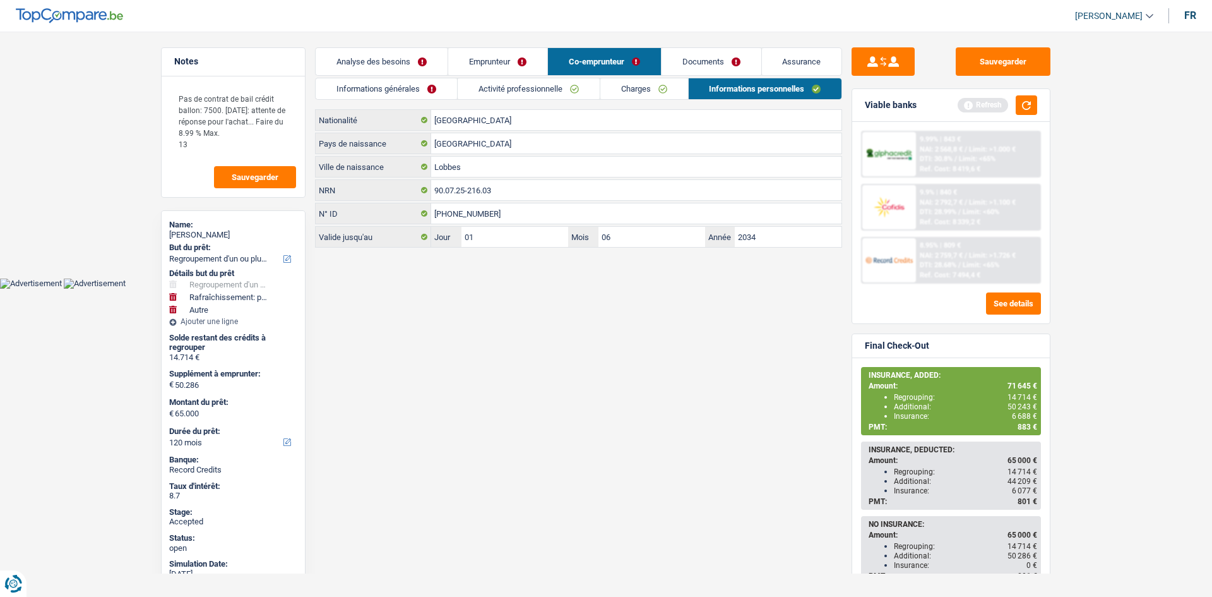
click at [724, 59] on link "Documents" at bounding box center [712, 61] width 100 height 27
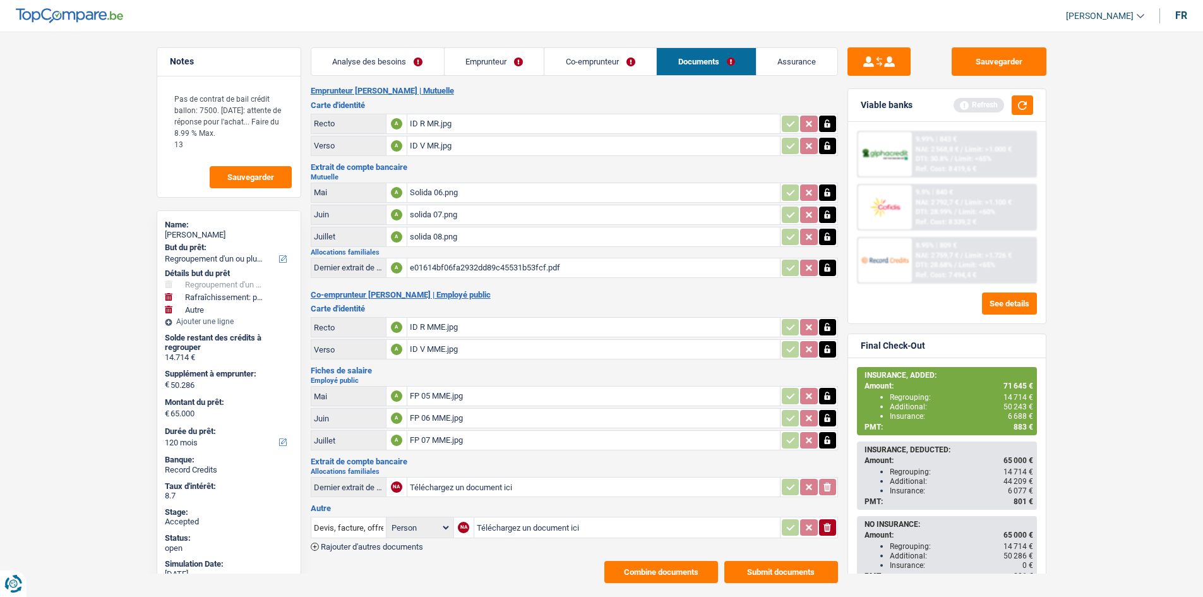
click at [792, 56] on link "Assurance" at bounding box center [796, 61] width 81 height 27
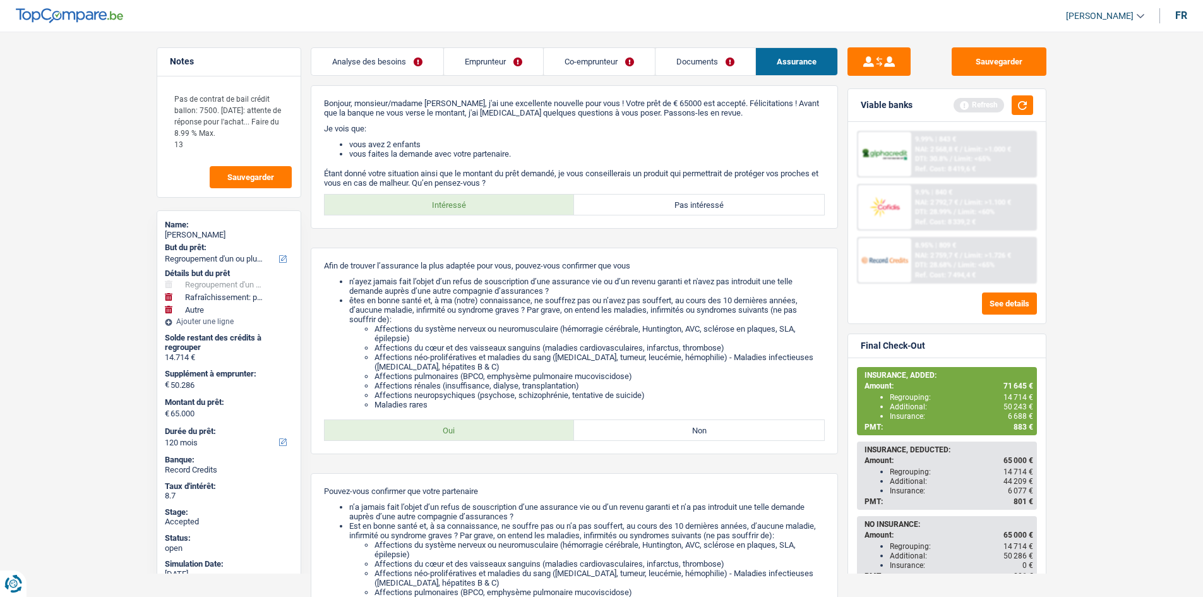
click at [520, 65] on link "Emprunteur" at bounding box center [493, 61] width 99 height 27
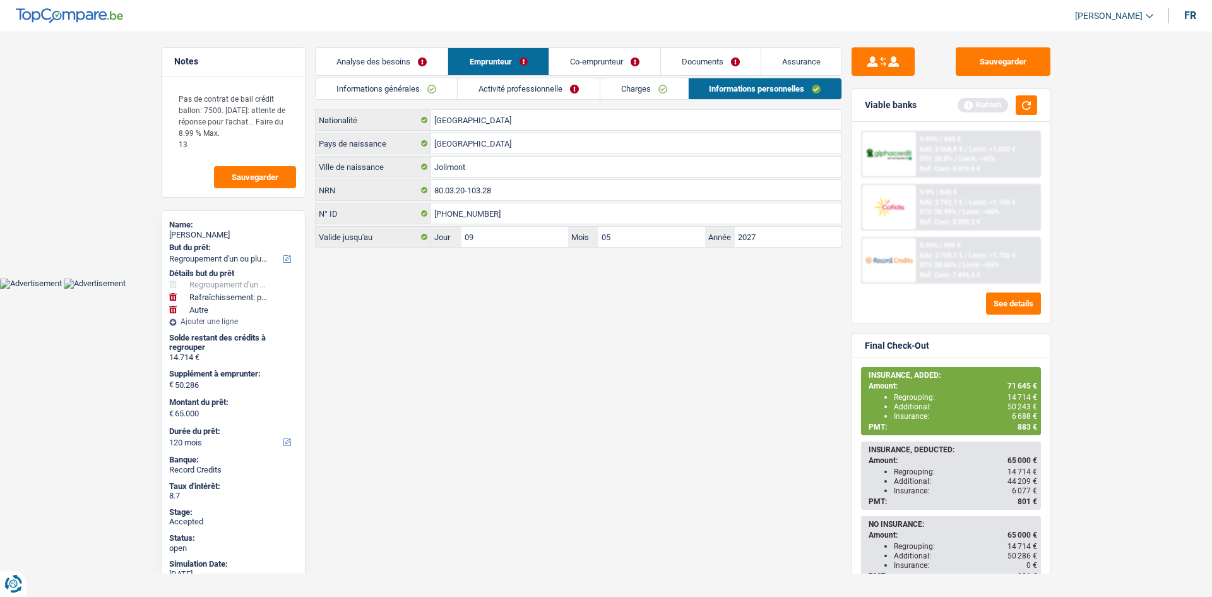
click at [616, 89] on link "Charges" at bounding box center [644, 88] width 88 height 21
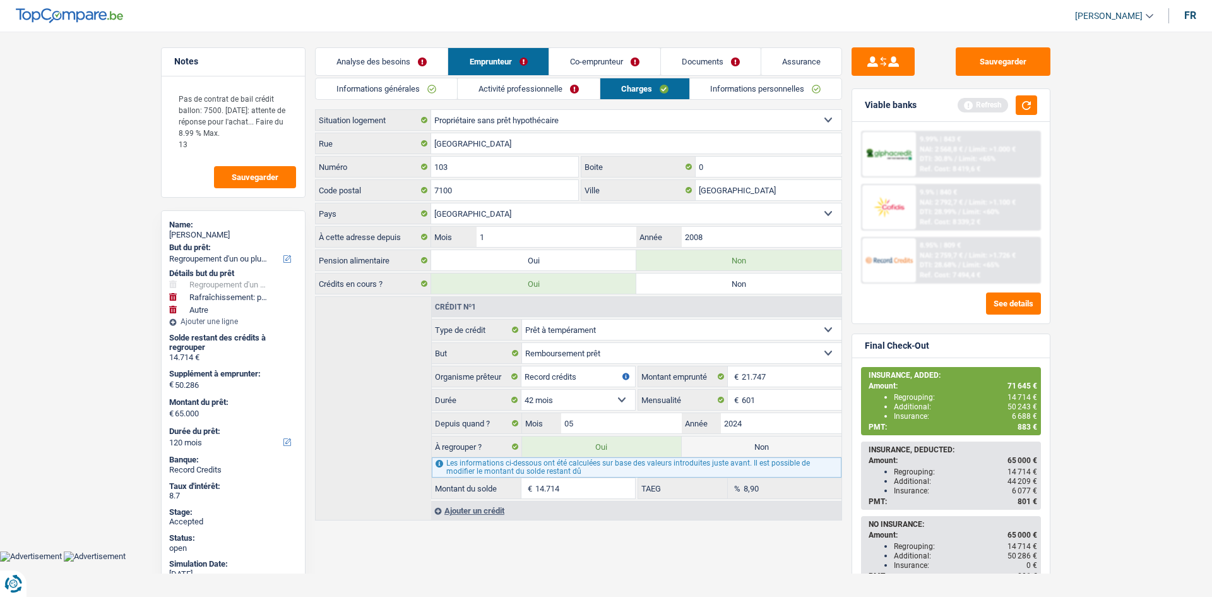
click at [97, 280] on main "Notes Pas de contrat de bail crédit ballon: 7500. Vendredi: attente de réponse …" at bounding box center [606, 285] width 1212 height 532
click at [405, 61] on link "Analyse des besoins" at bounding box center [382, 61] width 132 height 27
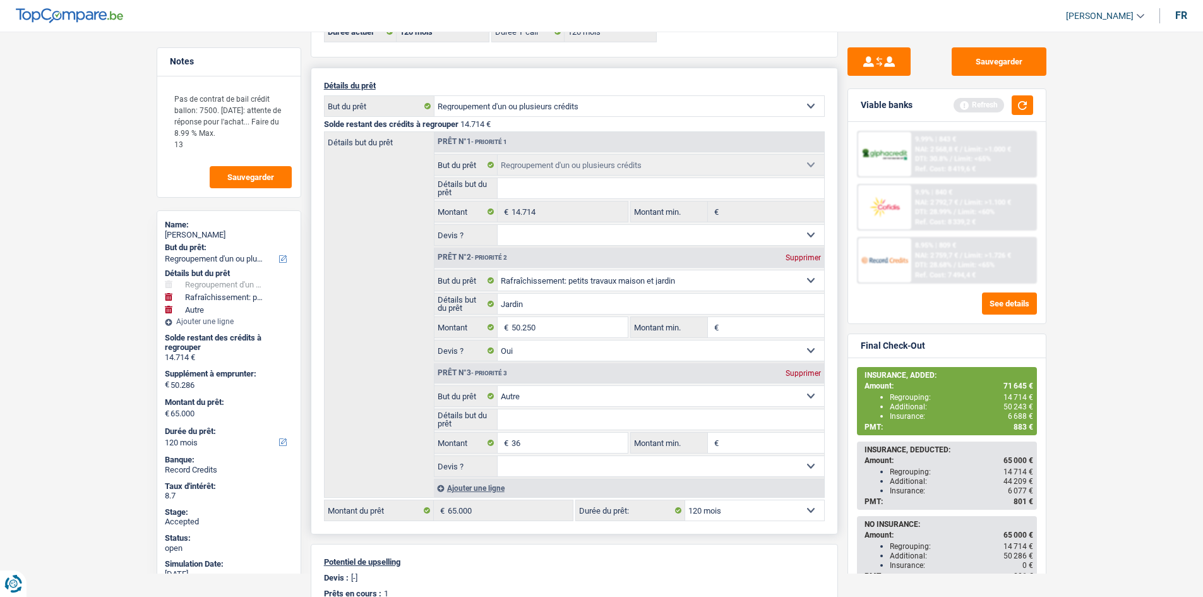
scroll to position [253, 0]
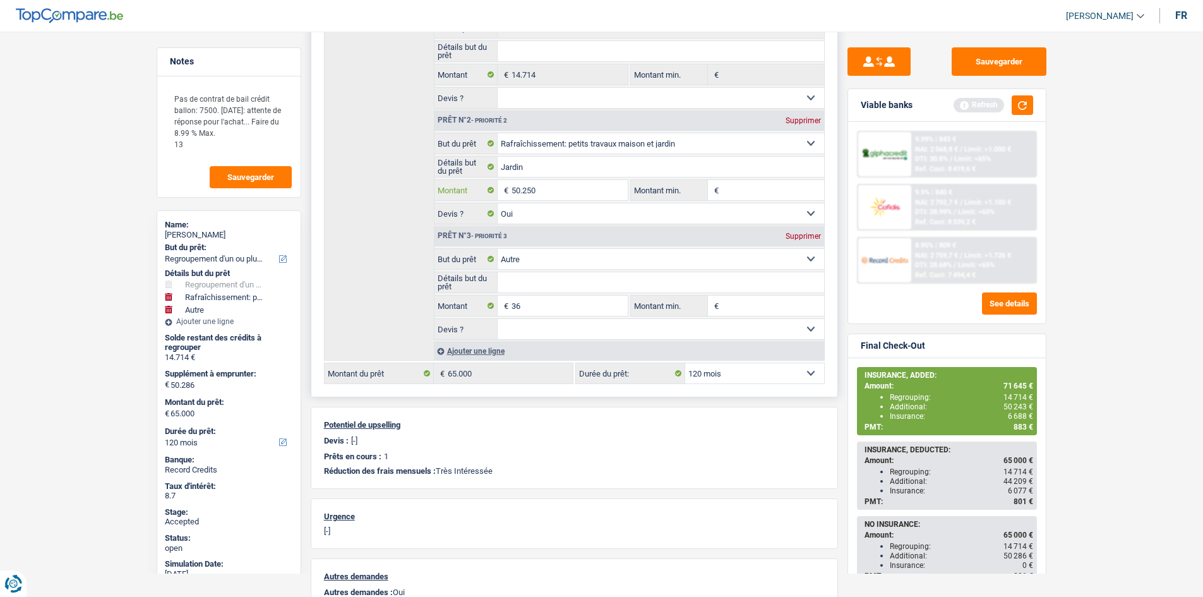
click at [597, 194] on input "50.250" at bounding box center [569, 190] width 116 height 20
click at [376, 162] on div "Détails but du prêt Prêt n°1 - Priorité 1 Confort maison: meubles, textile, pei…" at bounding box center [574, 177] width 501 height 366
click at [387, 102] on div "Détails but du prêt Prêt n°1 - Priorité 1 Confort maison: meubles, textile, pei…" at bounding box center [574, 177] width 501 height 366
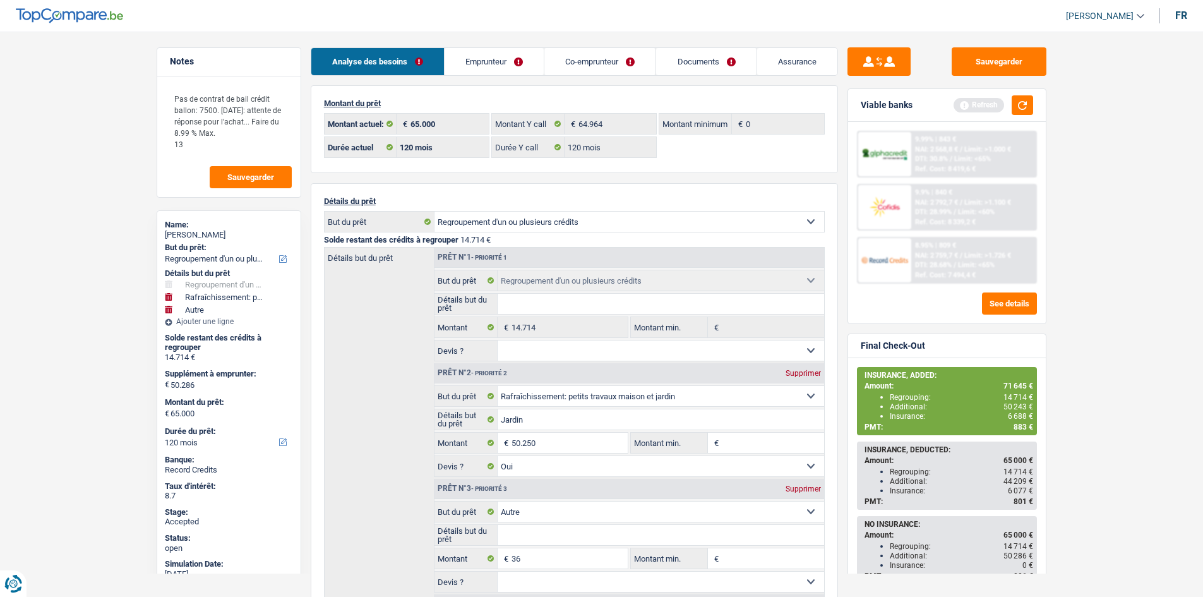
click at [638, 56] on link "Co-emprunteur" at bounding box center [599, 61] width 111 height 27
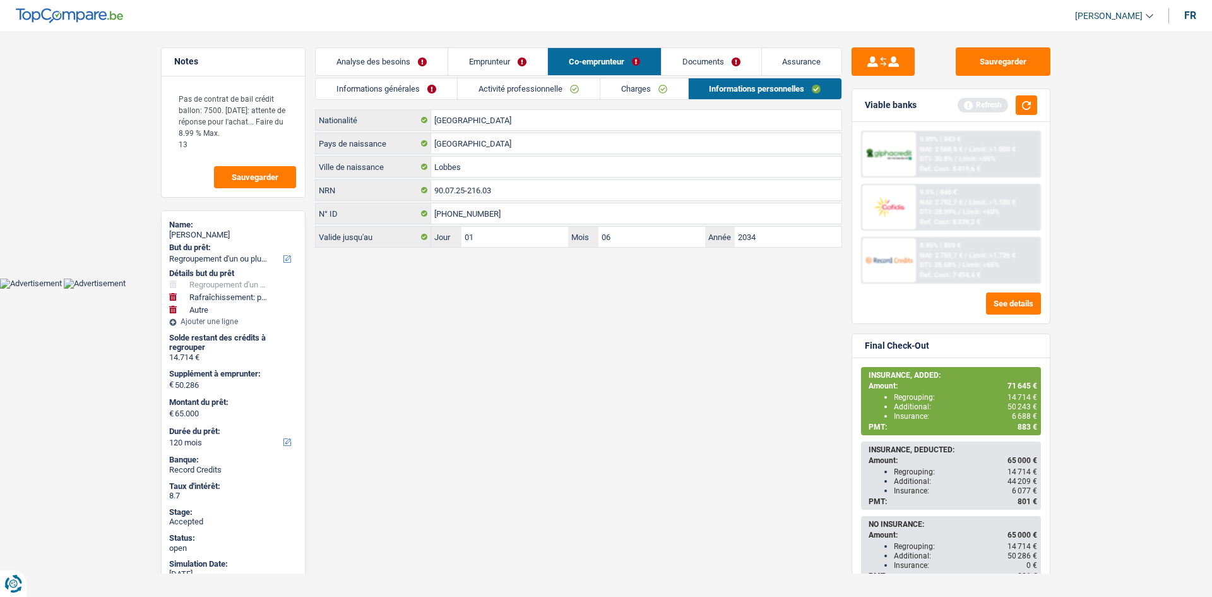
click at [440, 86] on link "Informations générales" at bounding box center [386, 88] width 141 height 21
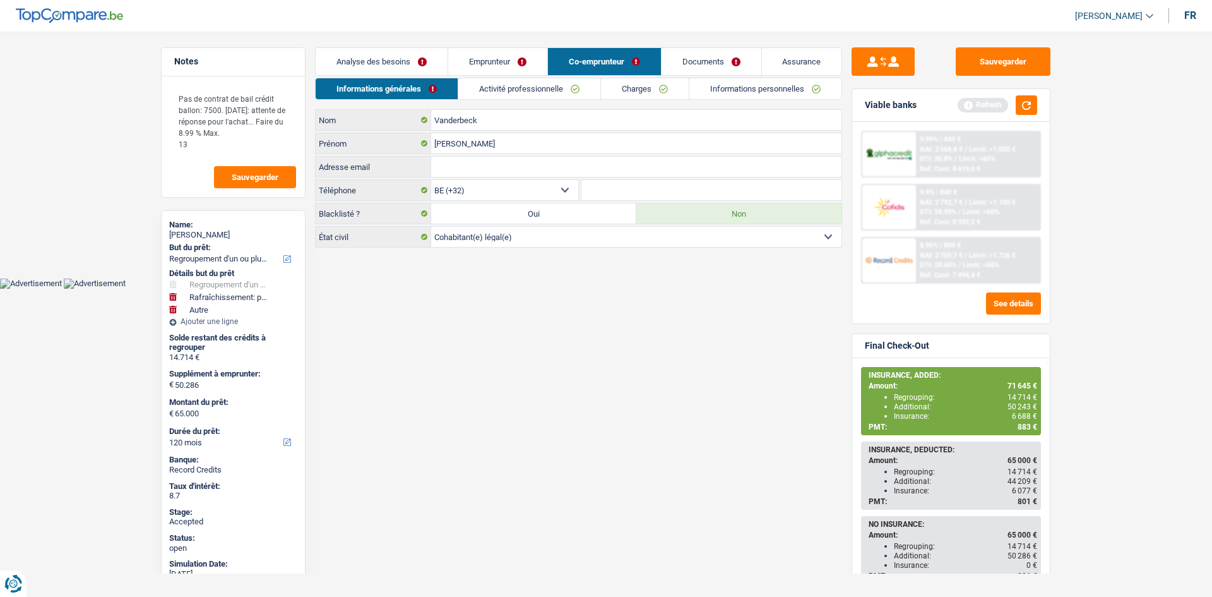
click at [508, 64] on link "Emprunteur" at bounding box center [497, 61] width 99 height 27
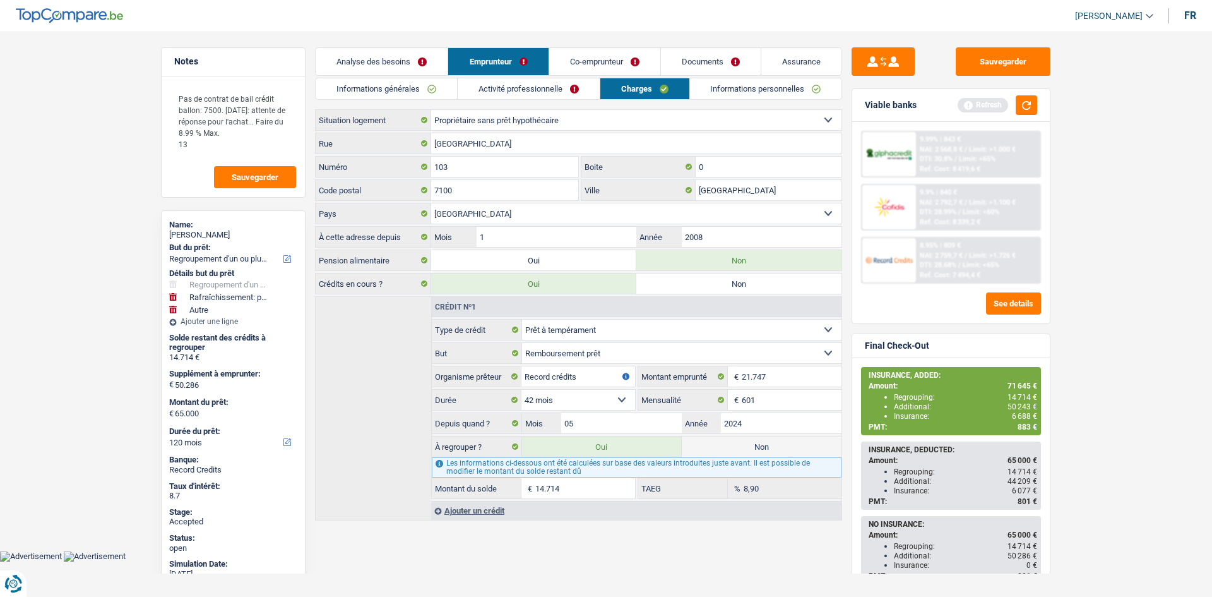
click at [416, 83] on link "Informations générales" at bounding box center [386, 88] width 141 height 21
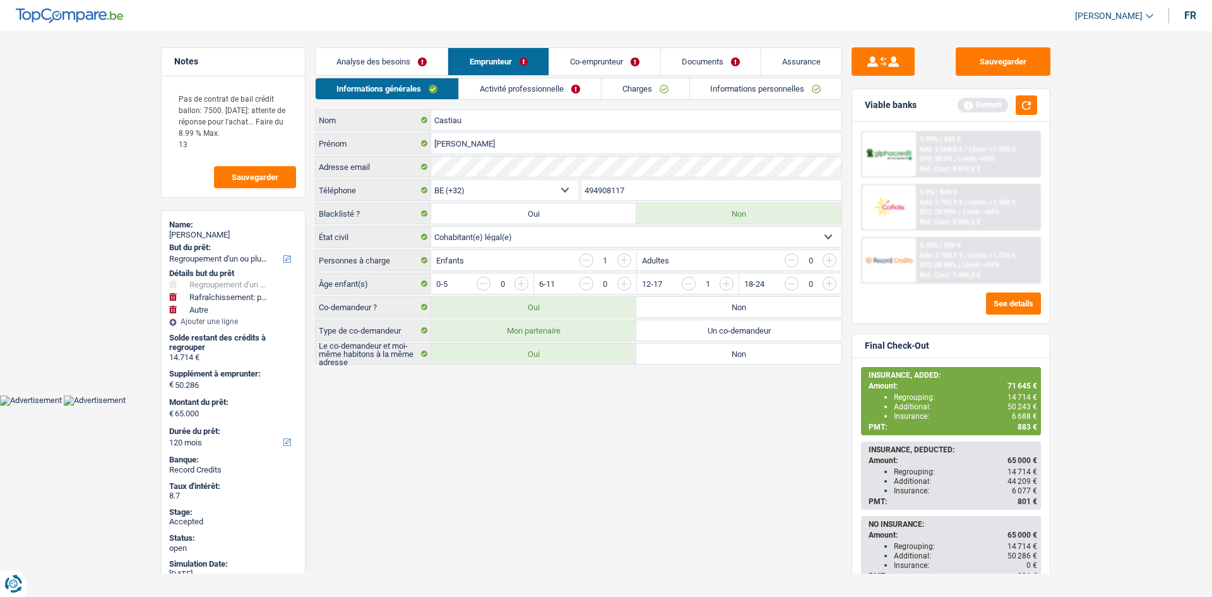
click at [403, 59] on link "Analyse des besoins" at bounding box center [382, 61] width 132 height 27
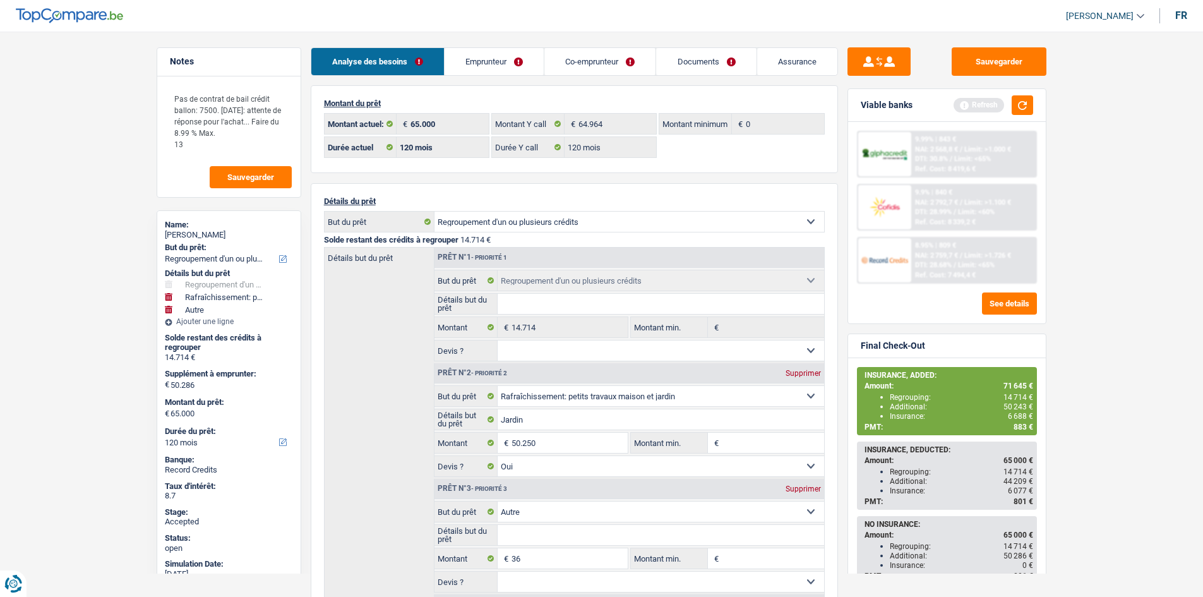
click at [1133, 291] on main "Notes Pas de contrat de bail crédit ballon: 7500. Vendredi: attente de réponse …" at bounding box center [601, 528] width 1203 height 1018
click at [494, 51] on link "Emprunteur" at bounding box center [493, 61] width 99 height 27
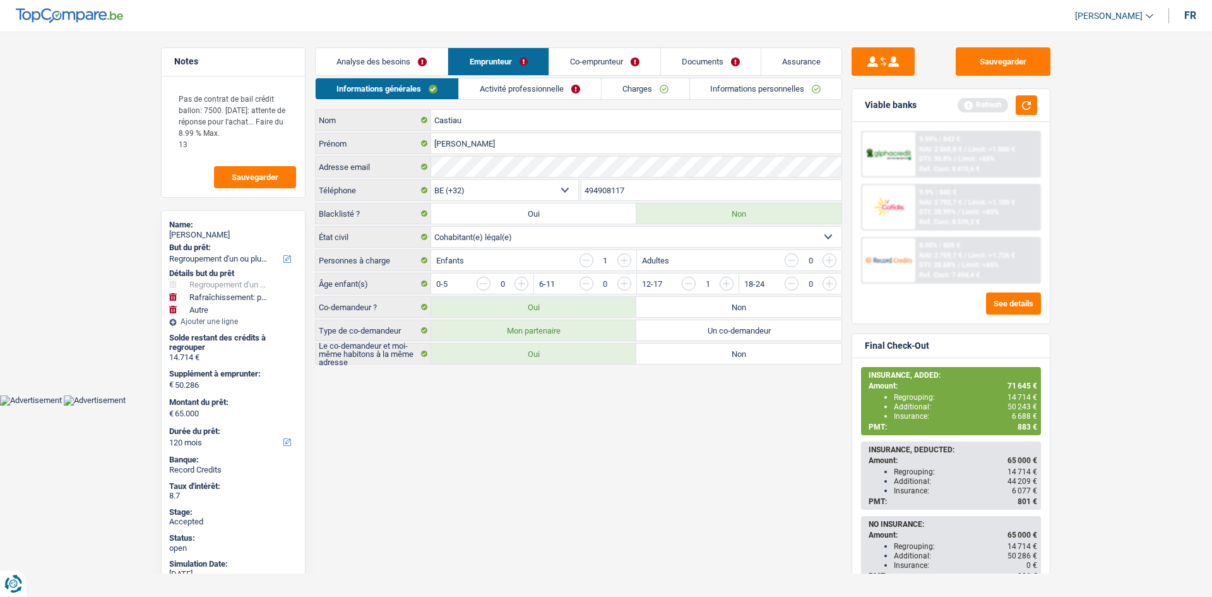
click at [530, 85] on link "Activité professionnelle" at bounding box center [530, 88] width 142 height 21
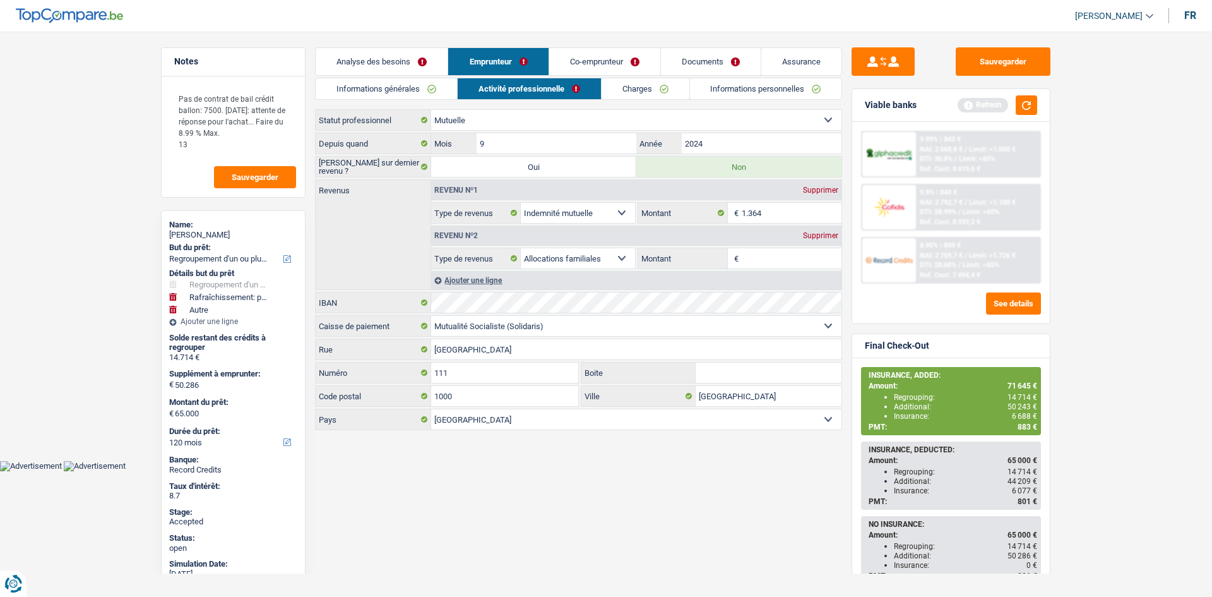
click at [402, 85] on link "Informations générales" at bounding box center [386, 88] width 141 height 21
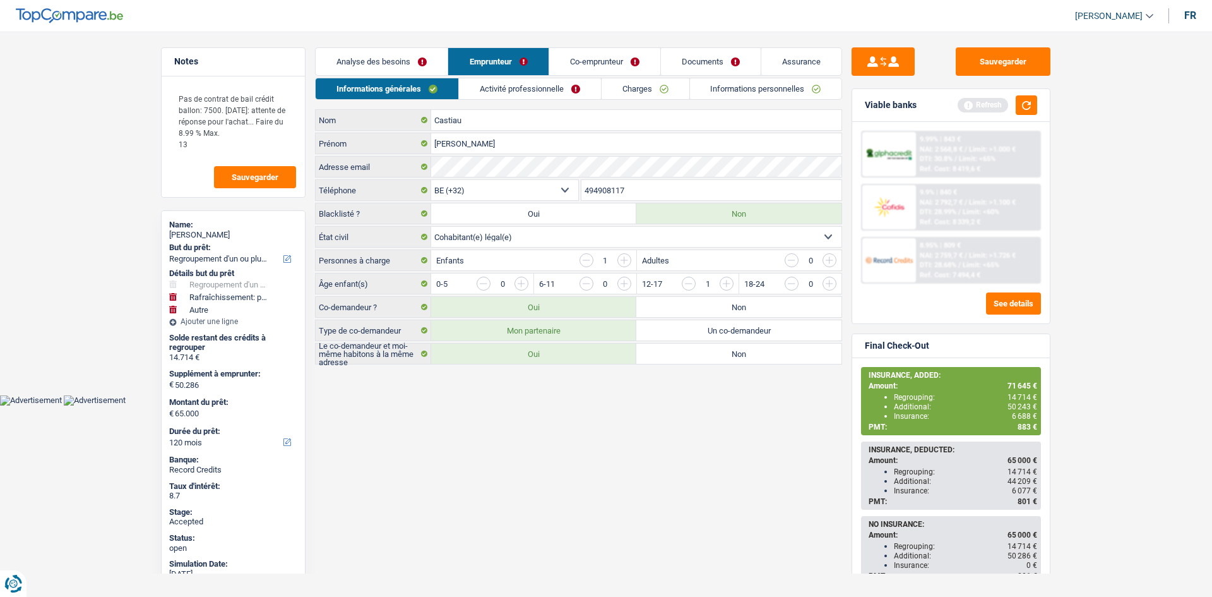
click at [536, 88] on link "Activité professionnelle" at bounding box center [530, 88] width 142 height 21
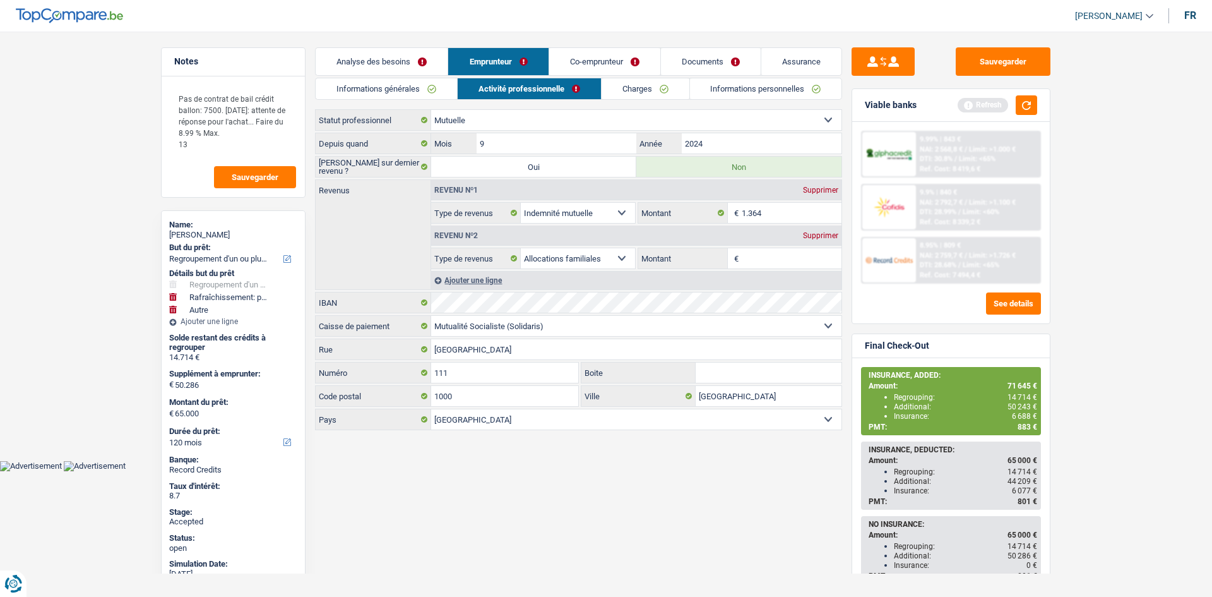
click at [653, 92] on link "Charges" at bounding box center [646, 88] width 88 height 21
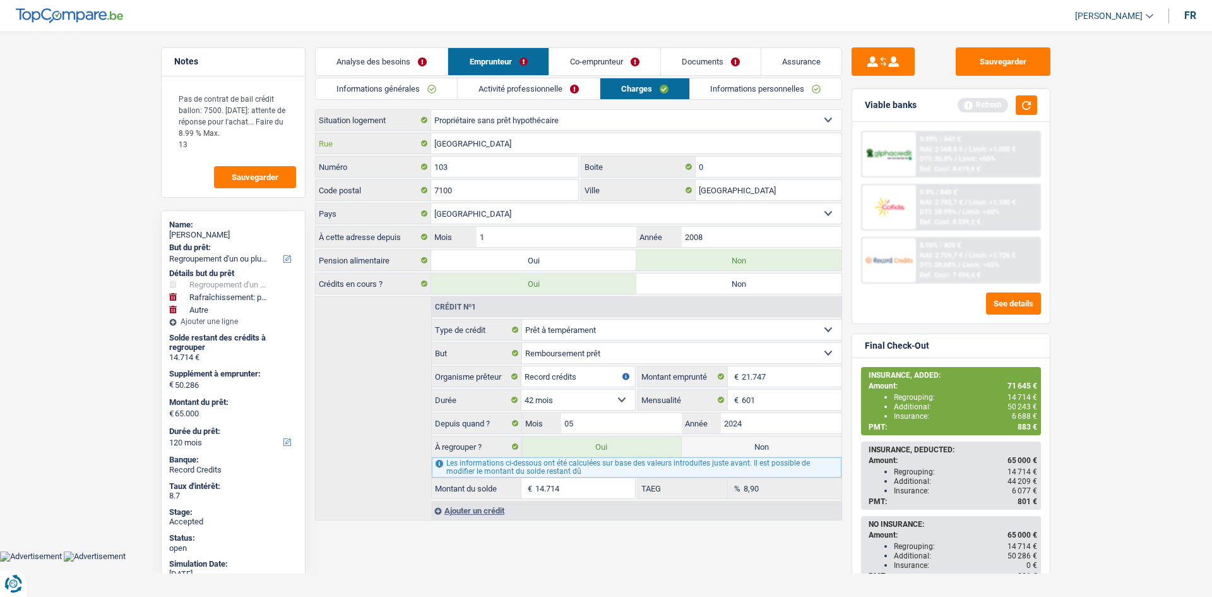
click at [528, 136] on input "Rue Haute" at bounding box center [636, 143] width 410 height 20
click at [519, 170] on input "103" at bounding box center [504, 167] width 147 height 20
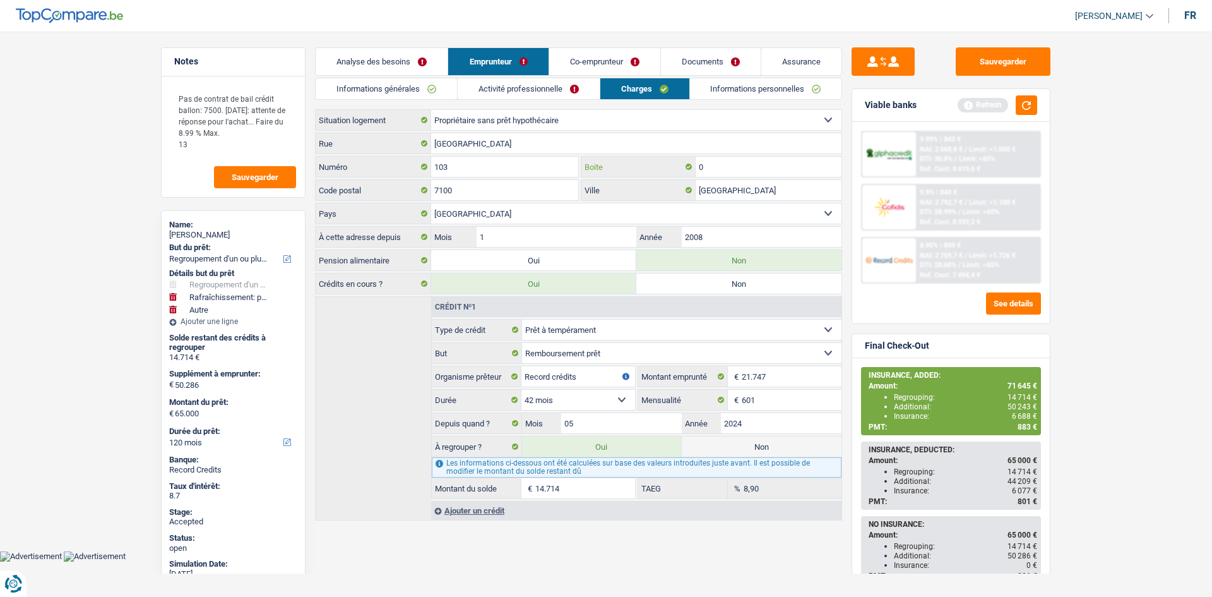
click at [719, 167] on input "0" at bounding box center [769, 167] width 146 height 20
click at [502, 187] on input "7100" at bounding box center [504, 190] width 147 height 20
click at [749, 194] on input "La Louvière" at bounding box center [769, 190] width 146 height 20
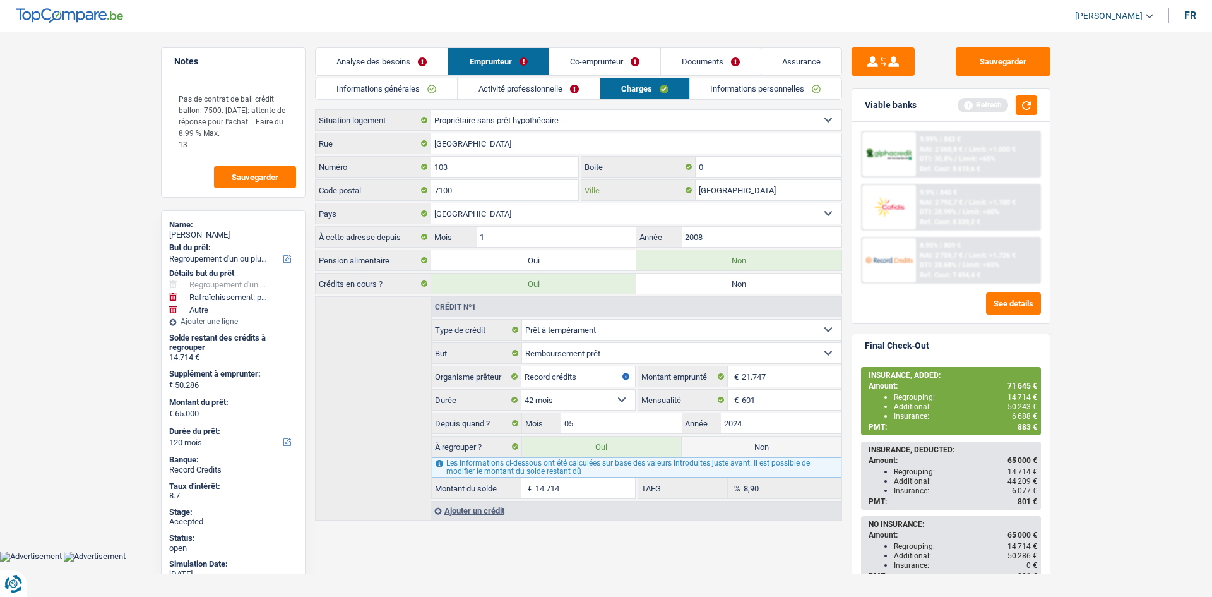
click at [749, 194] on input "La Louvière" at bounding box center [769, 190] width 146 height 20
click at [787, 95] on link "Informations personnelles" at bounding box center [766, 88] width 152 height 21
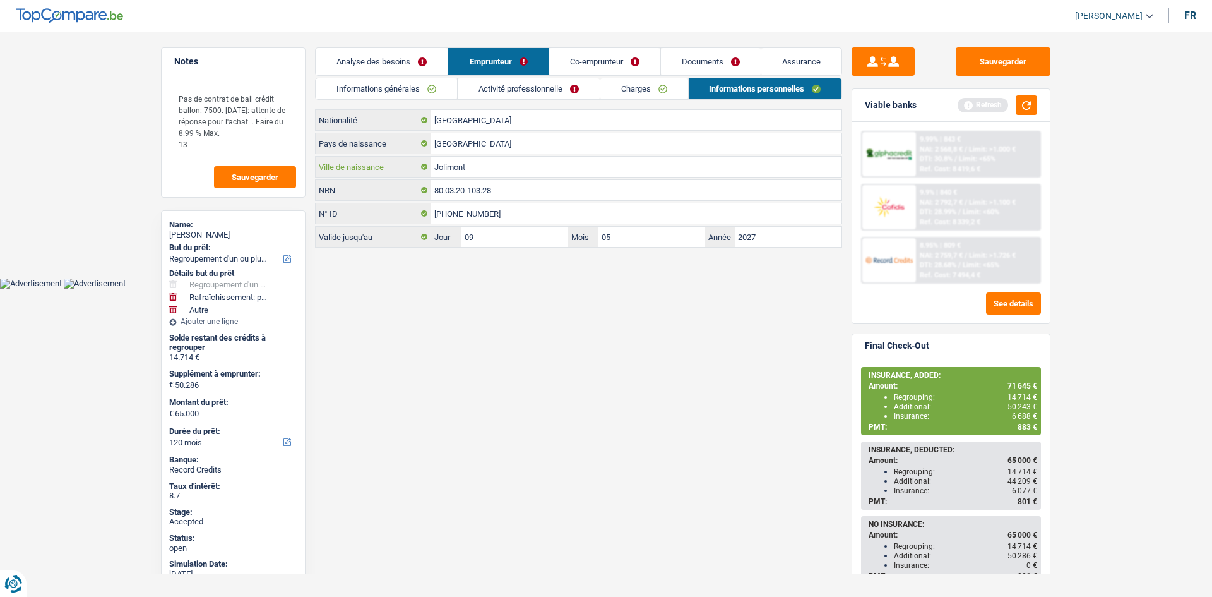
click at [540, 170] on input "Jolimont" at bounding box center [636, 167] width 410 height 20
click at [632, 56] on link "Co-emprunteur" at bounding box center [604, 61] width 111 height 27
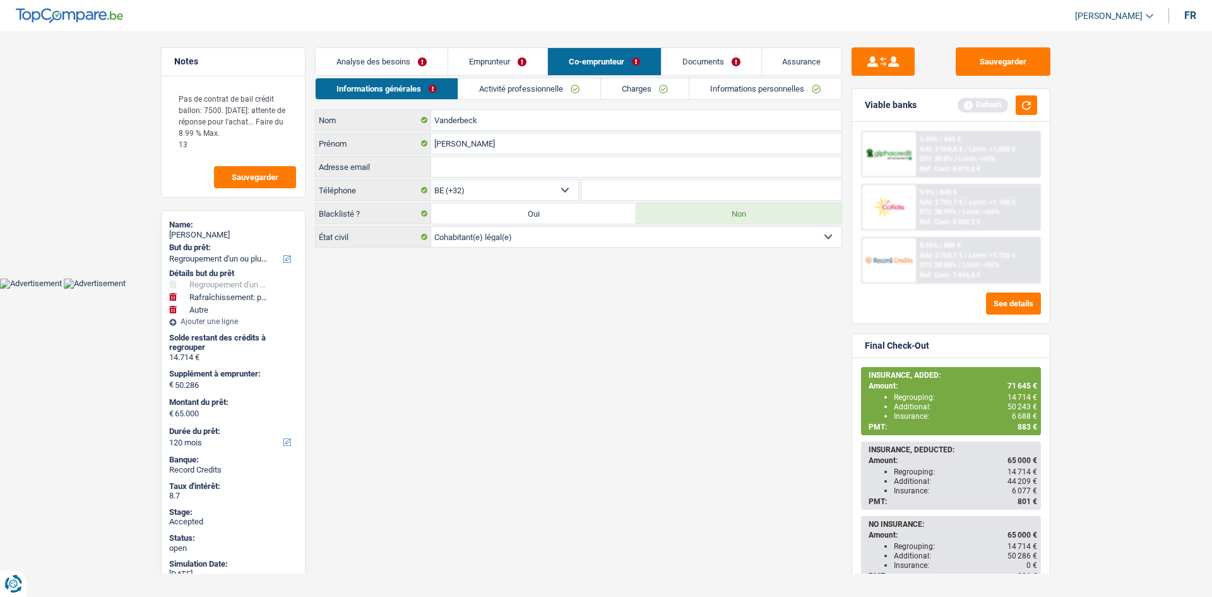
click at [725, 95] on link "Informations personnelles" at bounding box center [765, 88] width 152 height 21
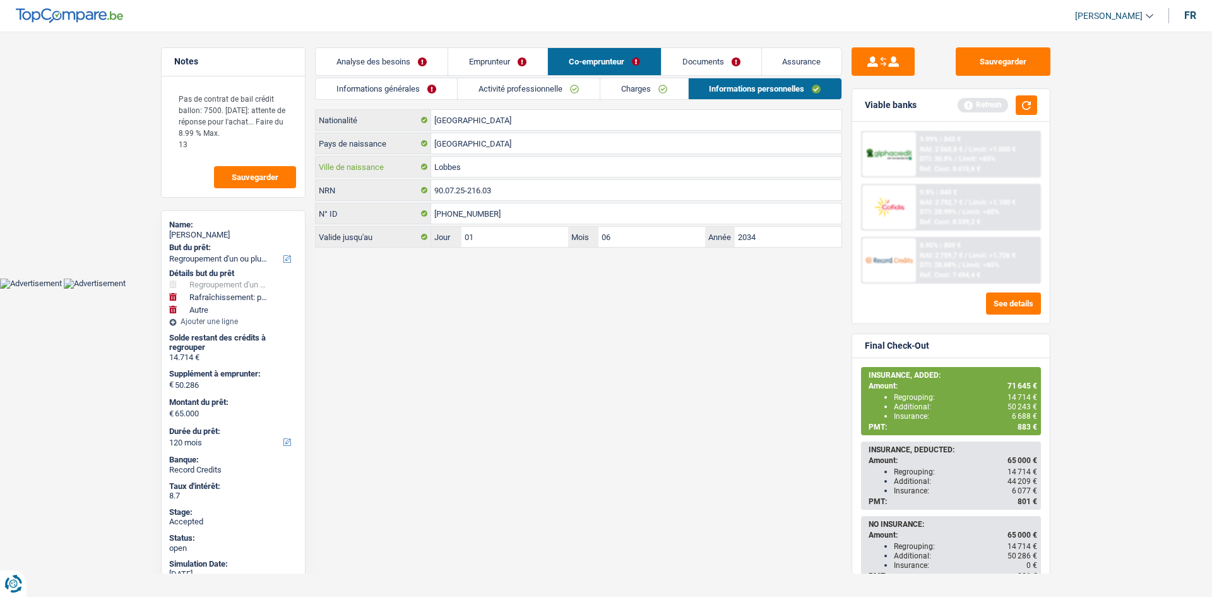
click at [550, 167] on input "Lobbes" at bounding box center [636, 167] width 410 height 20
click at [1023, 412] on span "6 688 €" at bounding box center [1024, 416] width 25 height 9
copy span "6 688"
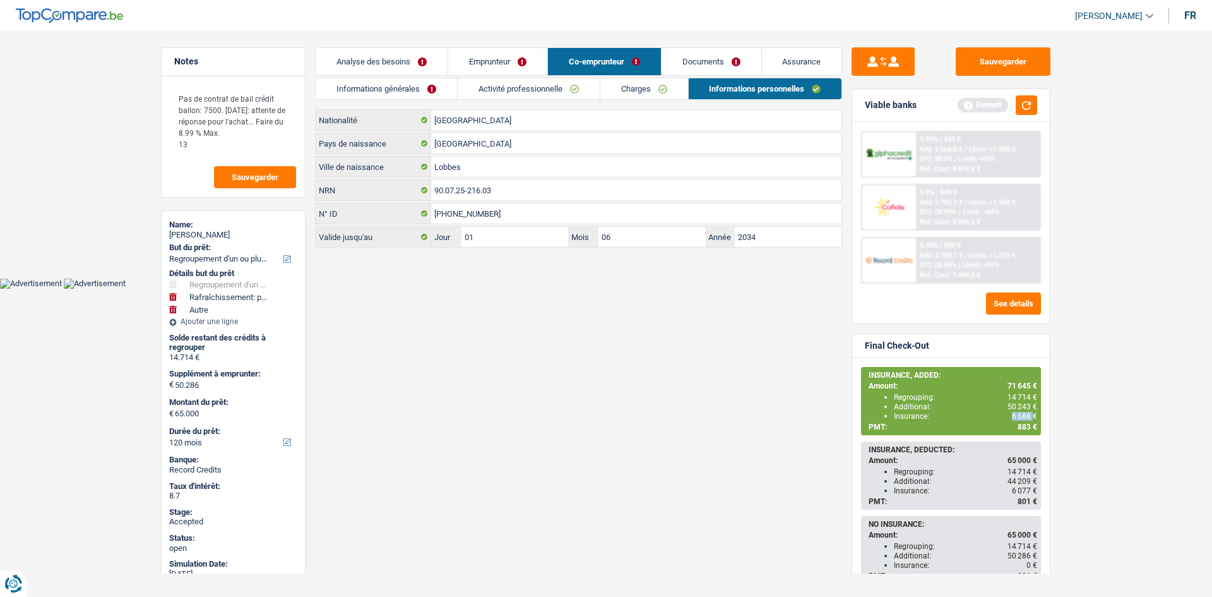
click at [422, 52] on link "Analyse des besoins" at bounding box center [382, 61] width 132 height 27
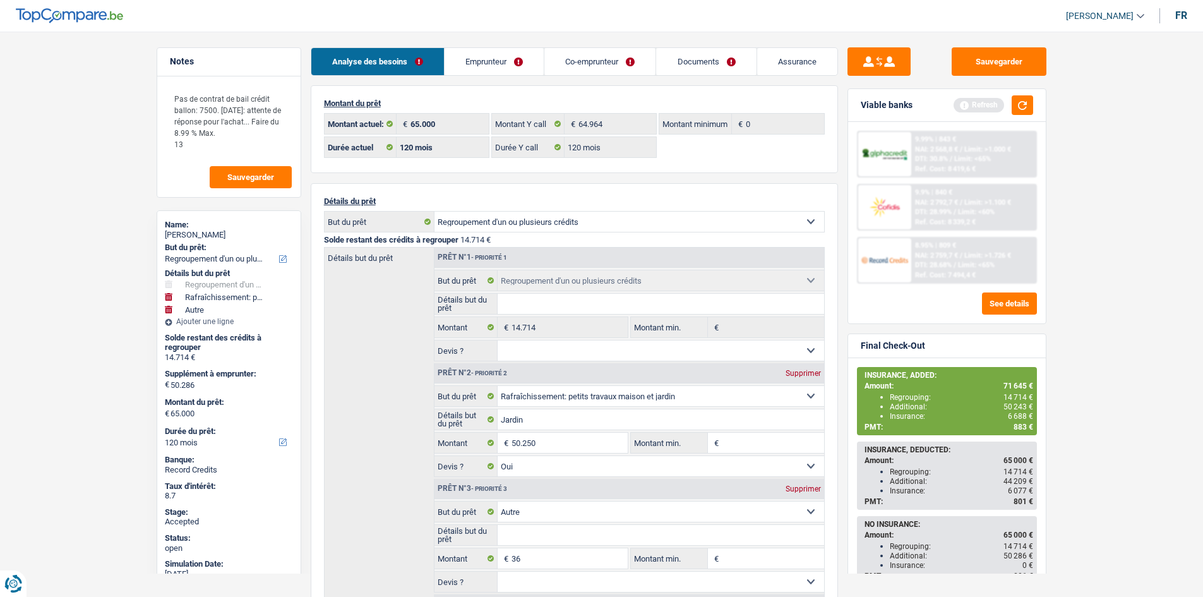
click at [1100, 355] on main "Notes Pas de contrat de bail crédit ballon: 7500. Vendredi: attente de réponse …" at bounding box center [601, 528] width 1203 height 1018
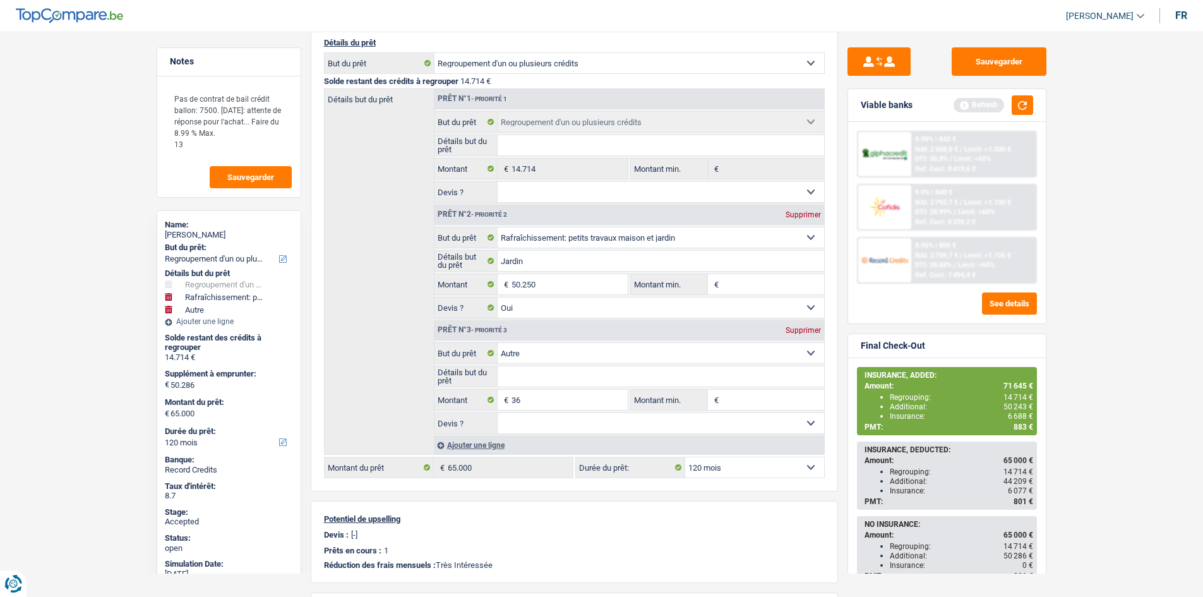
scroll to position [189, 0]
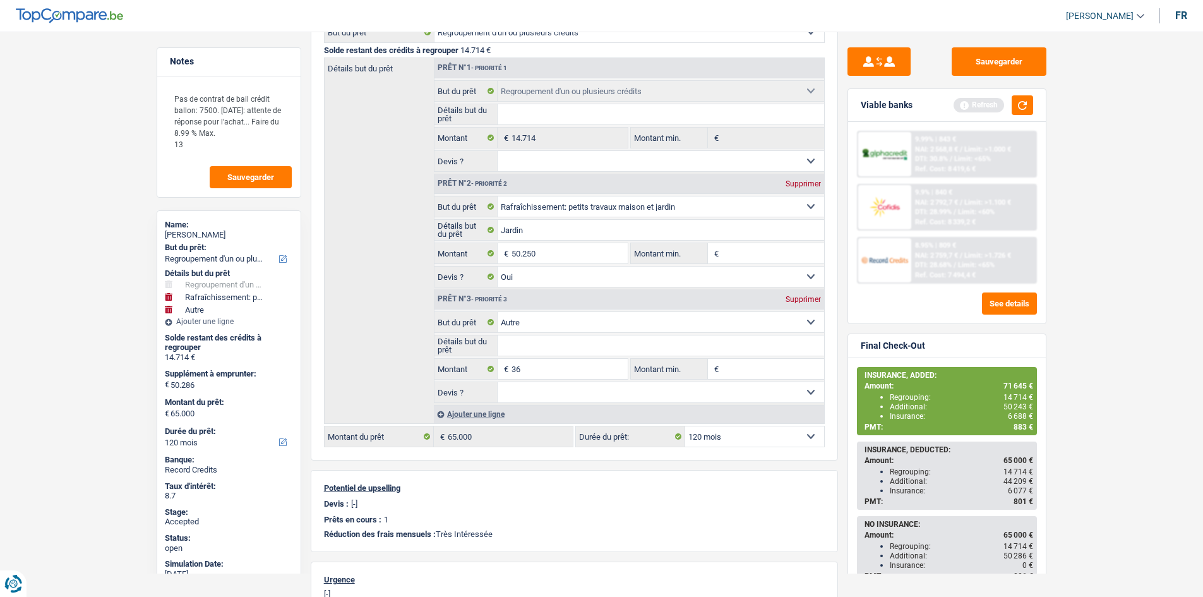
click at [1016, 414] on span "6 688 €" at bounding box center [1020, 416] width 25 height 9
copy span "6 688"
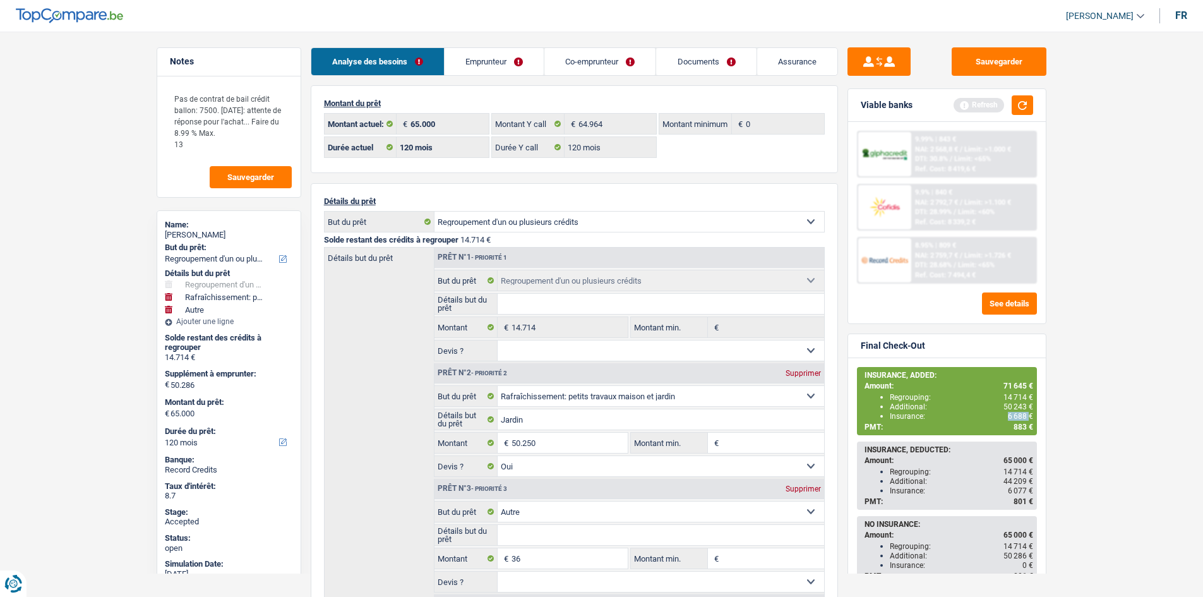
click at [784, 69] on link "Assurance" at bounding box center [797, 61] width 80 height 27
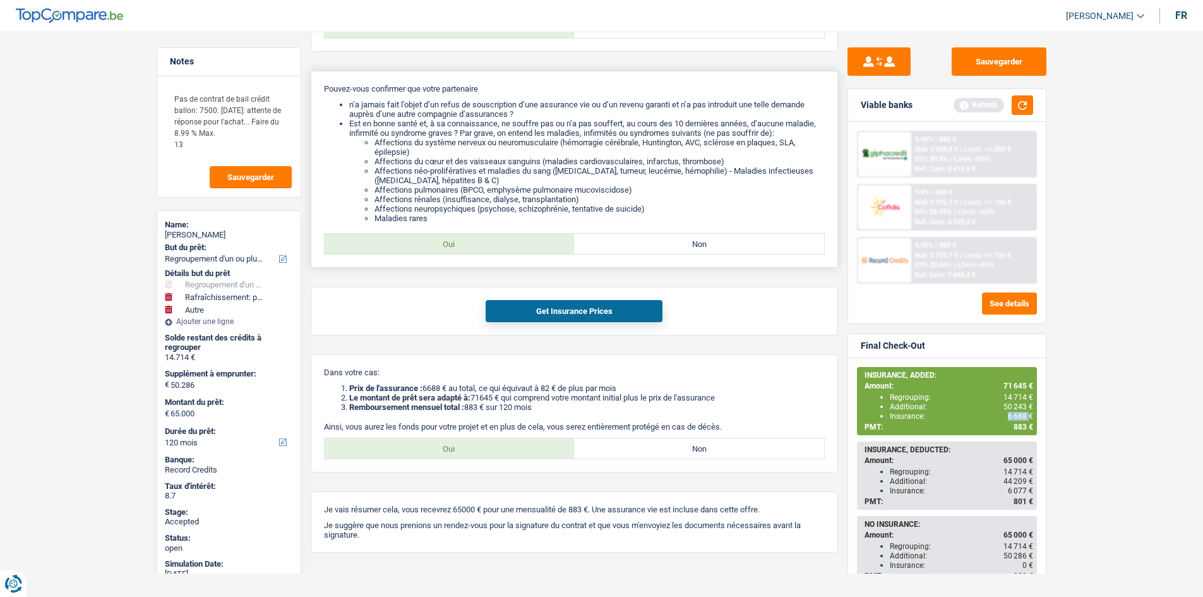
scroll to position [415, 0]
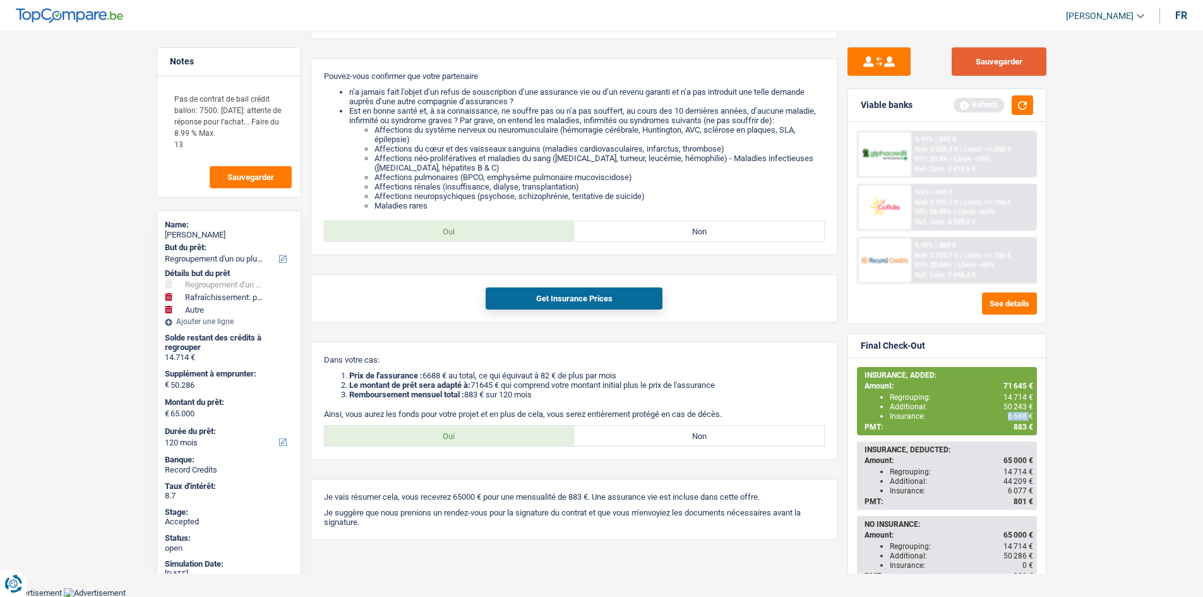
click at [999, 73] on button "Sauvegarder" at bounding box center [998, 61] width 95 height 28
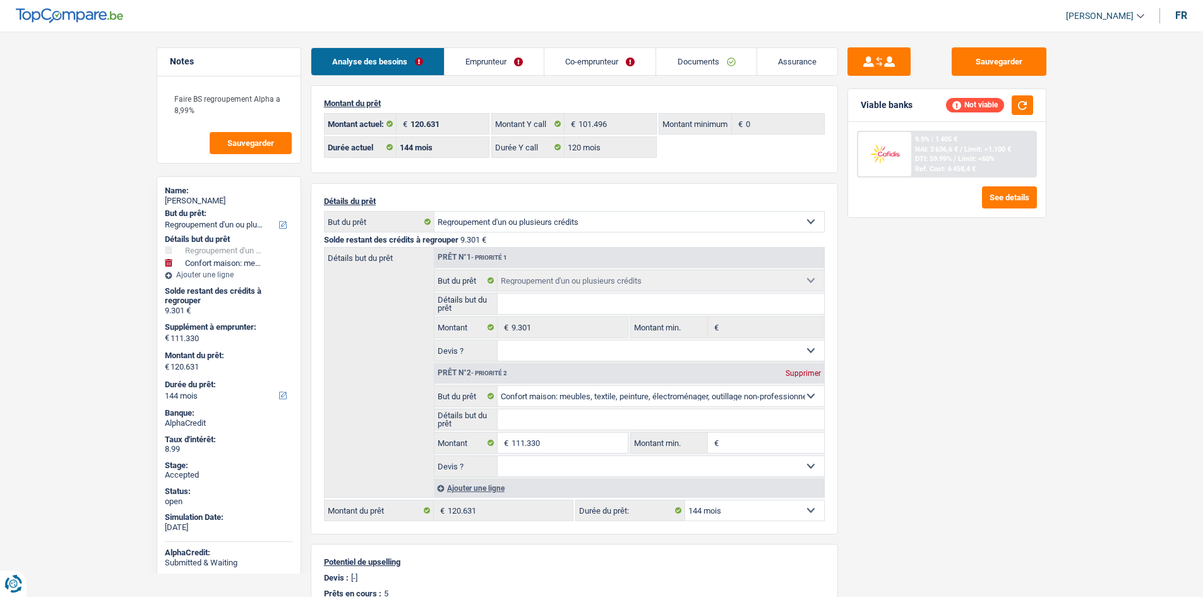
select select "refinancing"
select select "household"
select select "144"
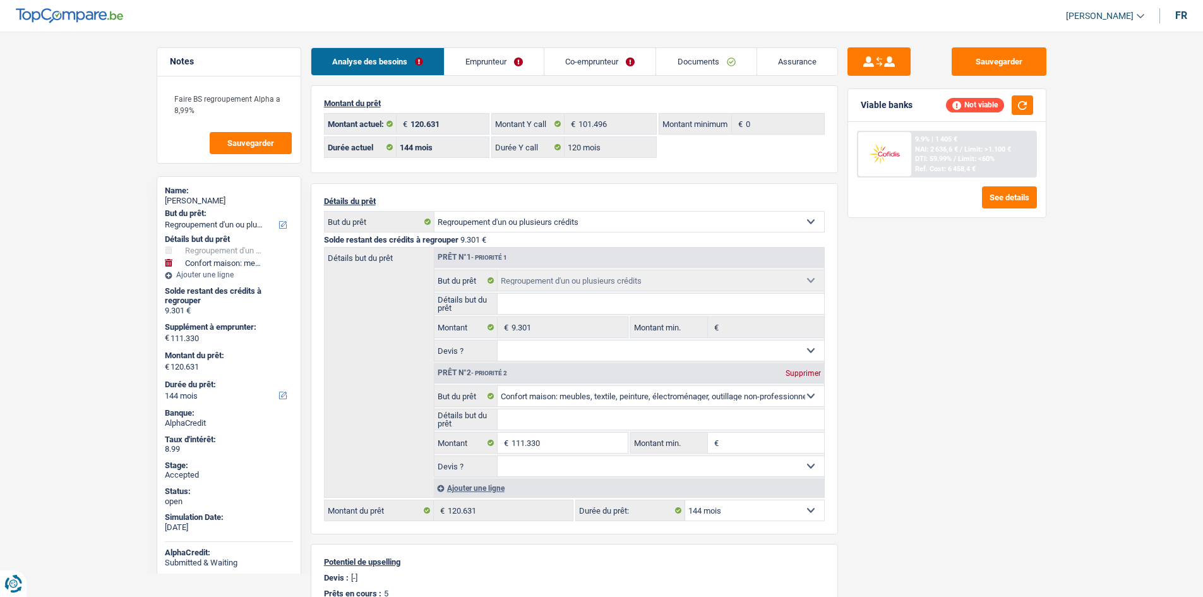
select select "120"
select select "refinancing"
select select "household"
select select "144"
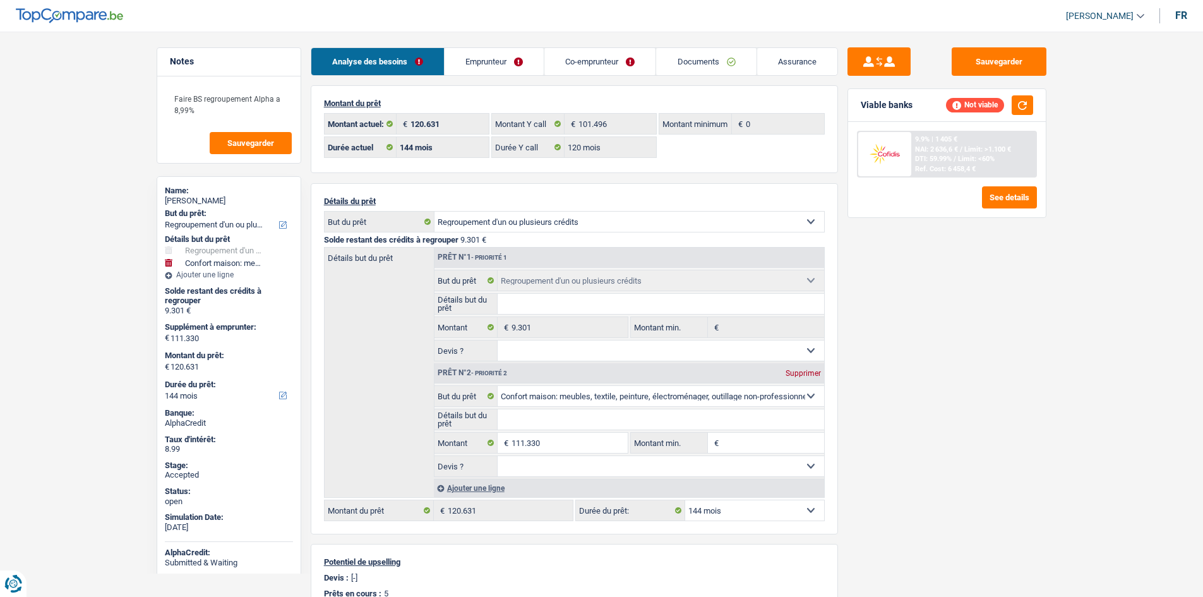
click at [734, 62] on link "Documents" at bounding box center [706, 61] width 100 height 27
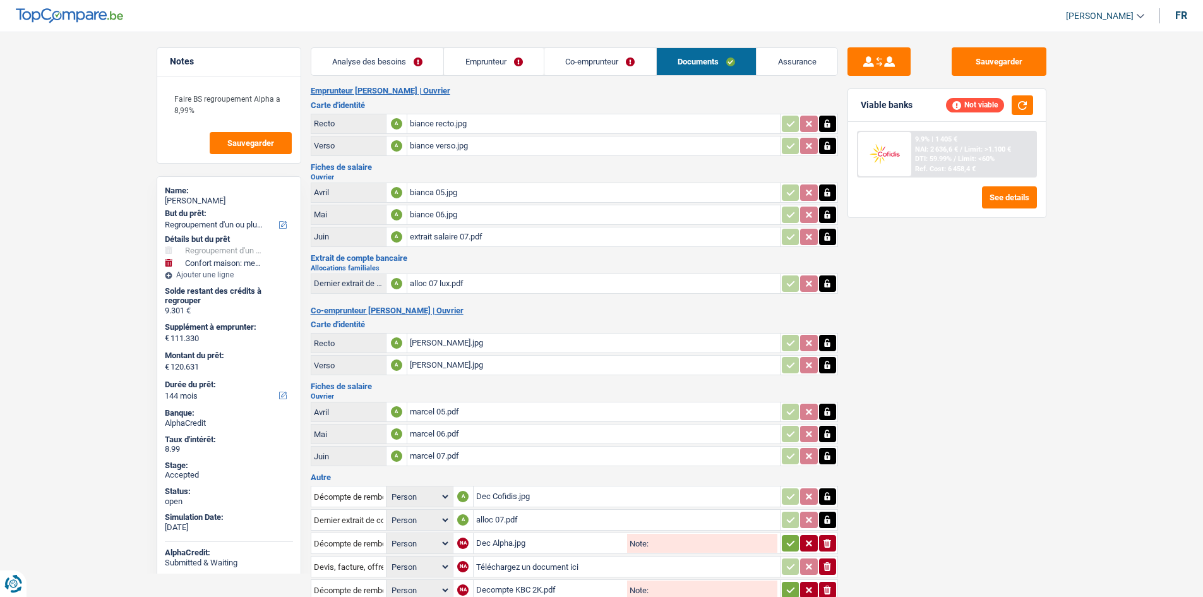
click at [511, 126] on div "biance recto.jpg" at bounding box center [593, 123] width 367 height 19
click at [422, 59] on link "Analyse des besoins" at bounding box center [377, 61] width 133 height 27
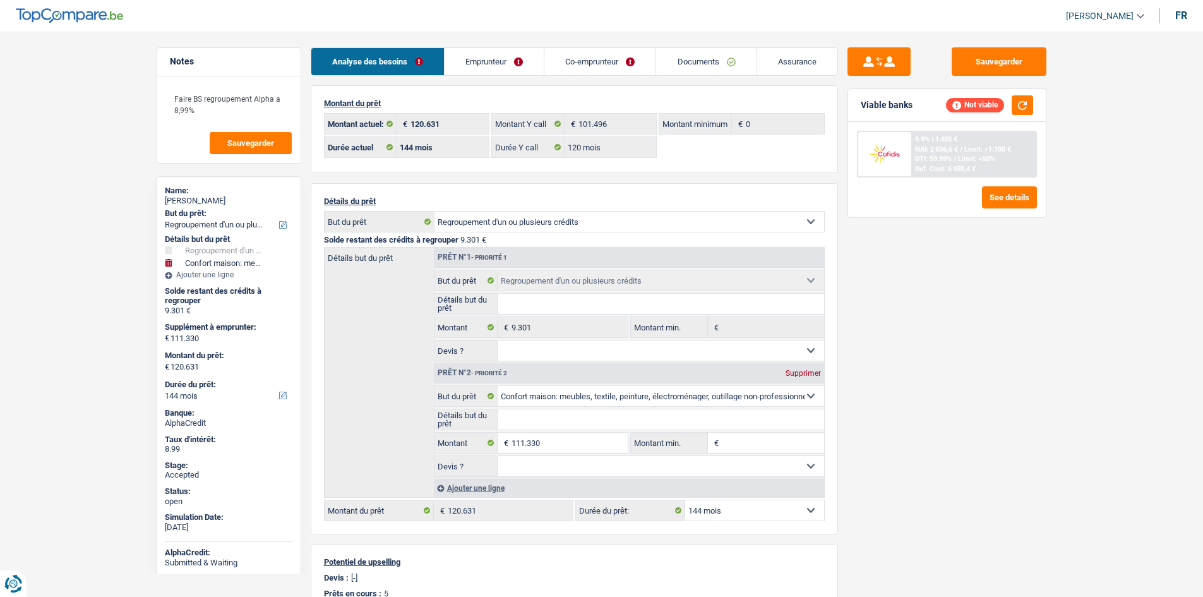
click at [976, 433] on div "Sauvegarder Viable banks Not viable 9.9% | 1 405 € NAI: 2 636,6 € / Limit: >1.1…" at bounding box center [947, 310] width 218 height 526
click at [522, 57] on link "Emprunteur" at bounding box center [493, 61] width 99 height 27
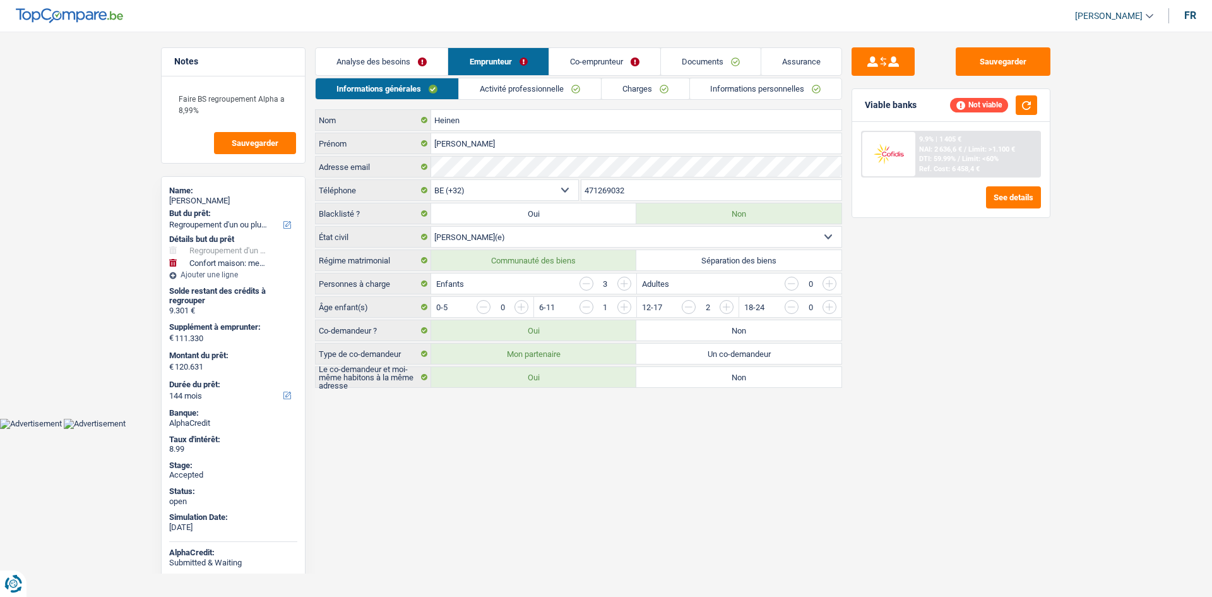
click at [639, 91] on link "Charges" at bounding box center [646, 88] width 88 height 21
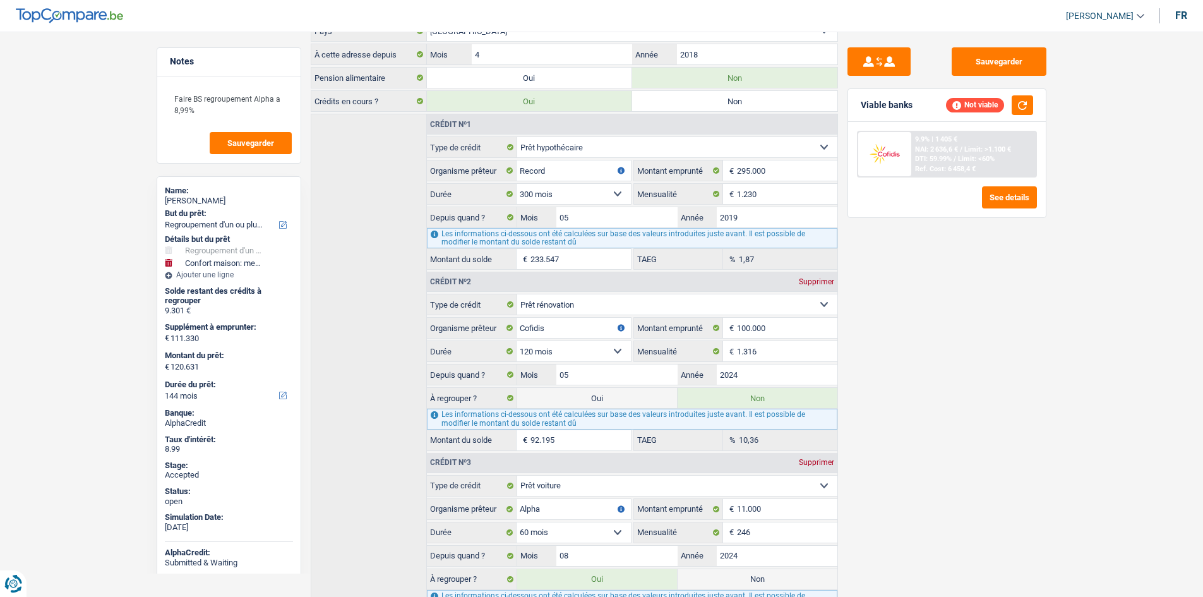
scroll to position [181, 0]
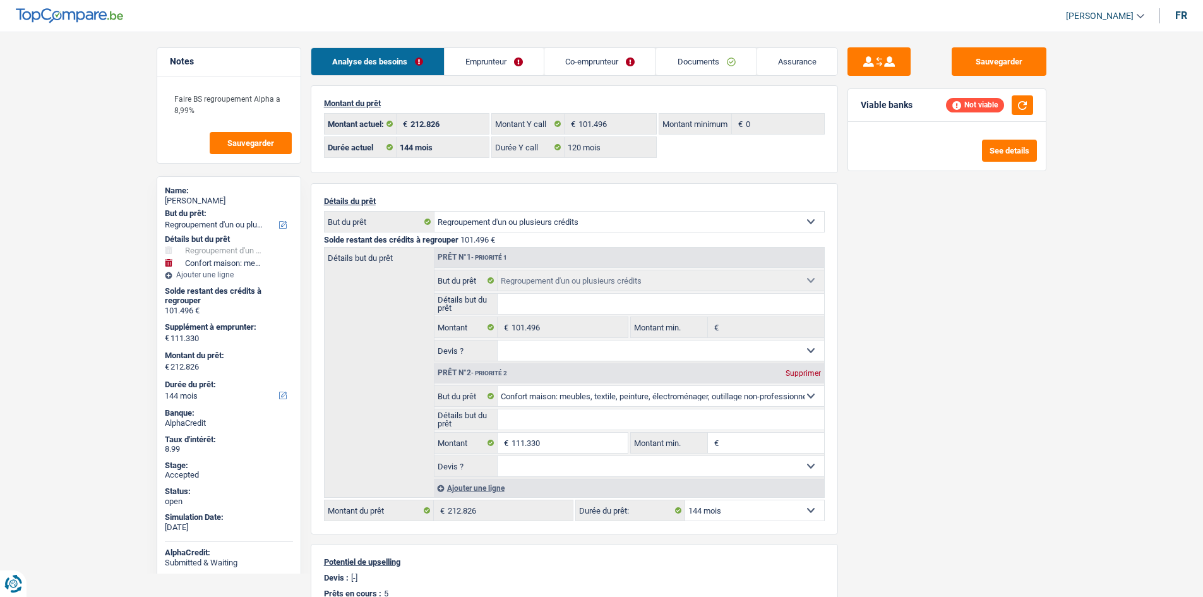
select select "refinancing"
select select "household"
select select "144"
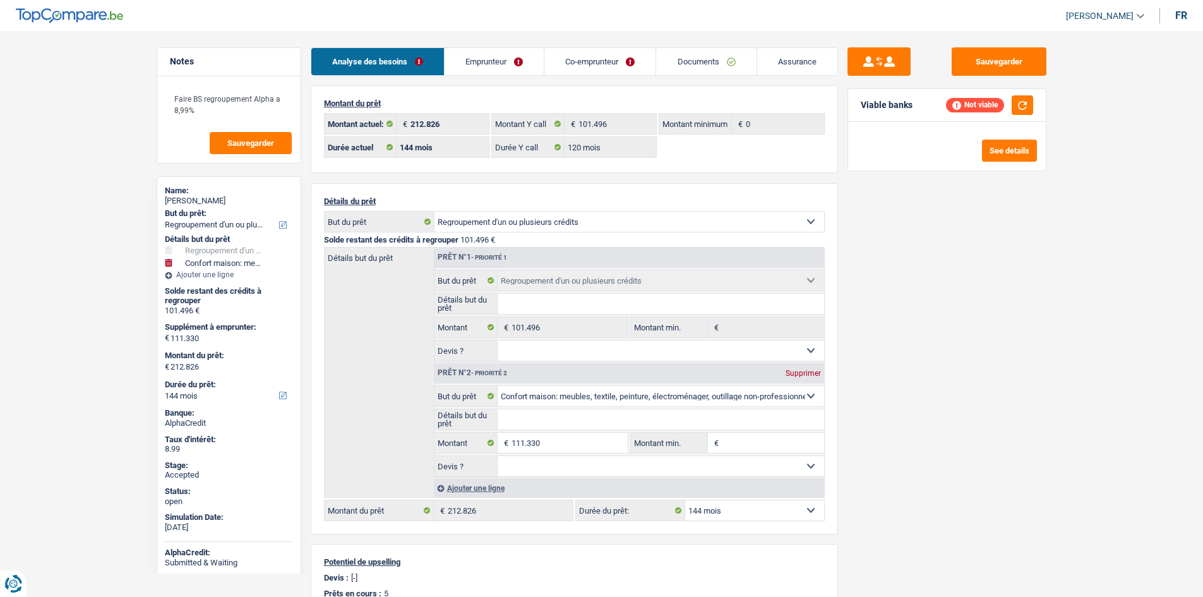
select select "120"
select select "refinancing"
select select "household"
select select "144"
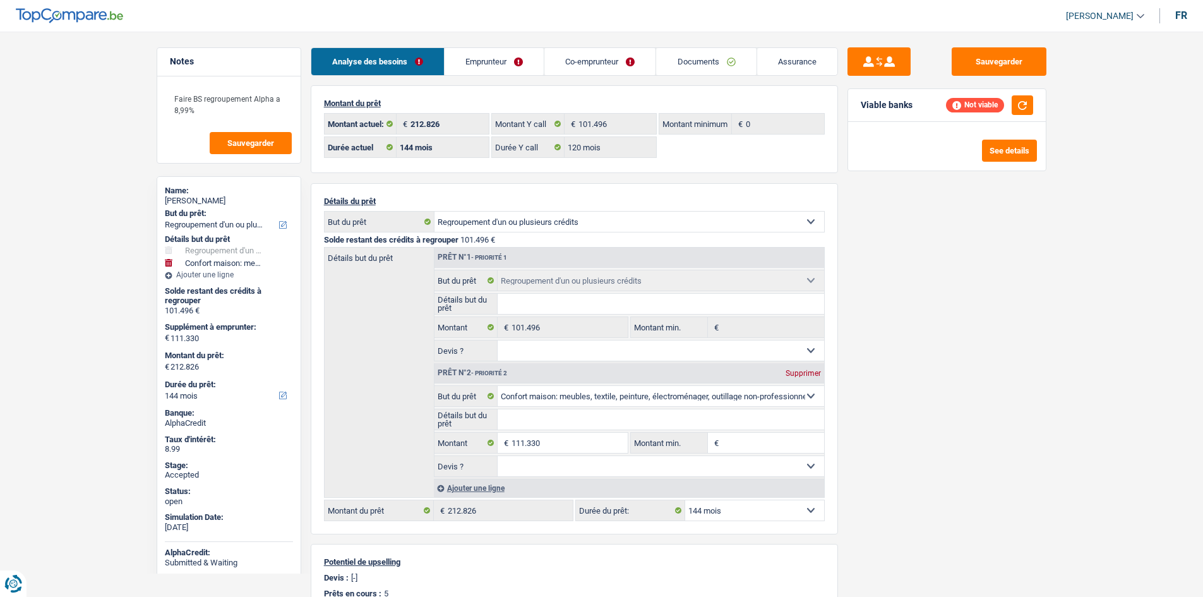
select select "ownerWithMortgage"
select select "BE"
select select "mortgage"
select select "300"
select select "renovationLoan"
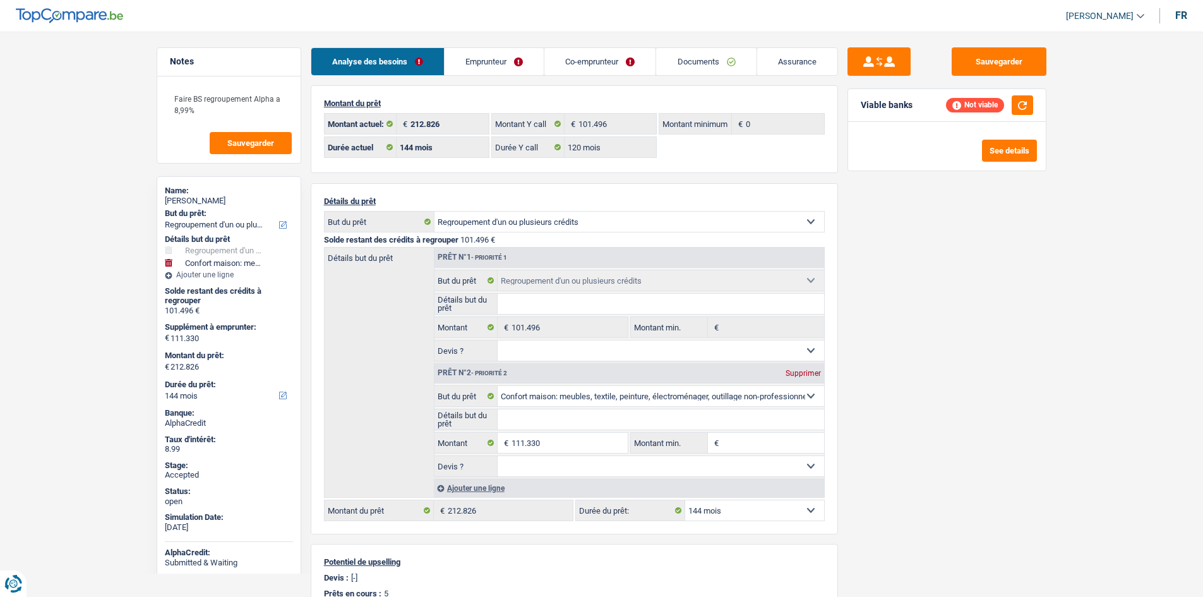
select select "120"
select select "carLoan"
select select "60"
select select "cardOrCredit"
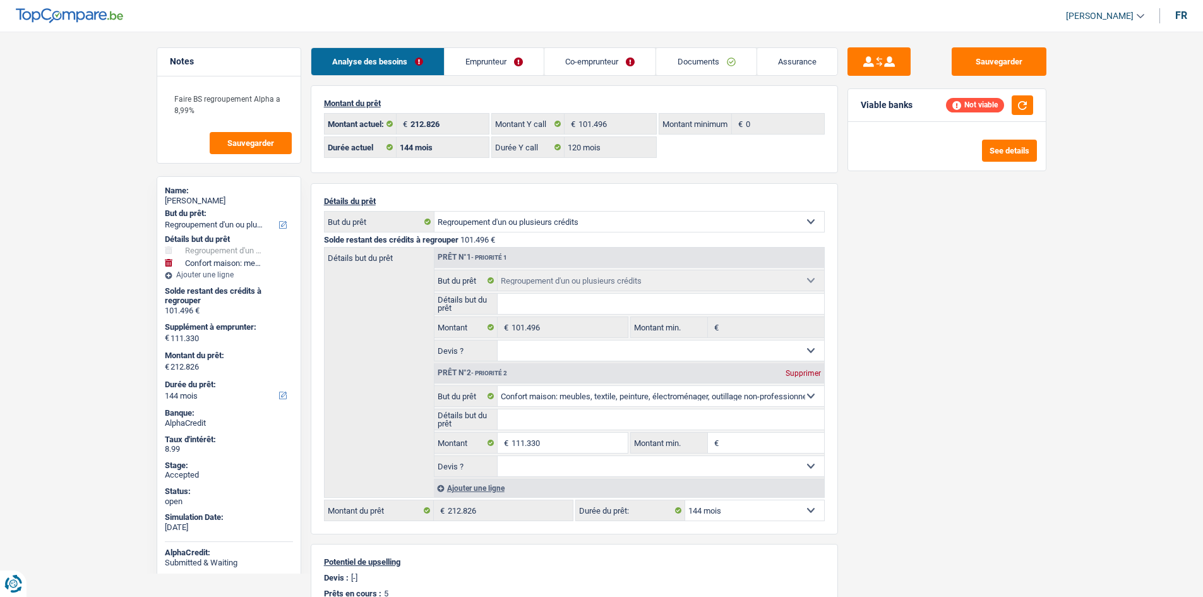
click at [507, 66] on link "Emprunteur" at bounding box center [493, 61] width 99 height 27
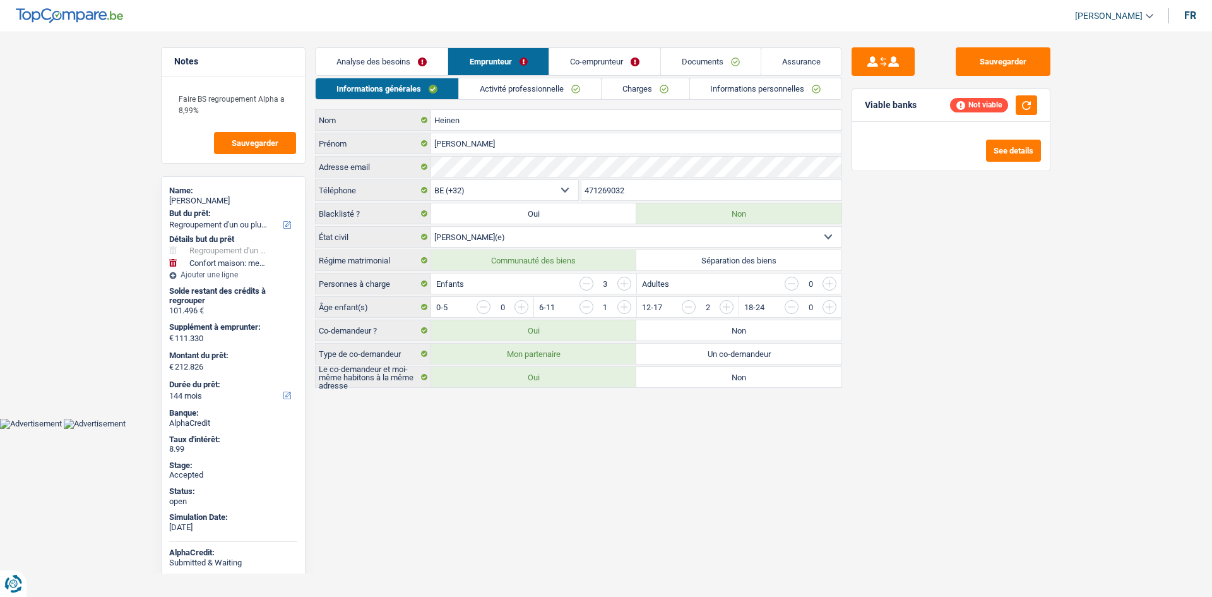
click at [578, 88] on link "Activité professionnelle" at bounding box center [530, 88] width 142 height 21
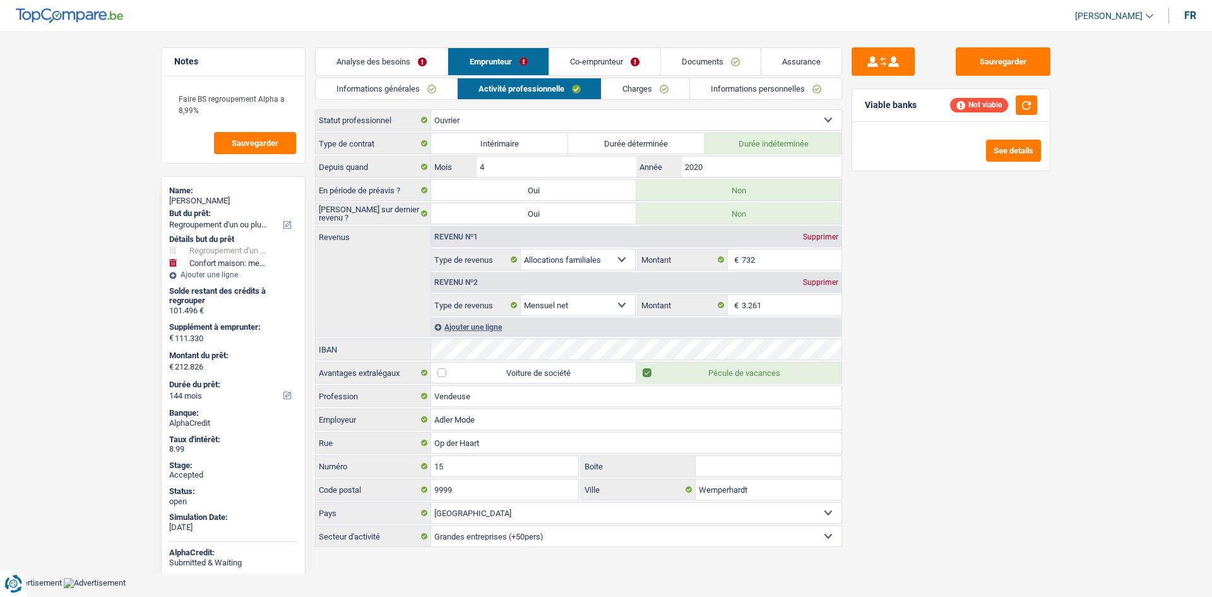
click at [640, 92] on link "Charges" at bounding box center [646, 88] width 88 height 21
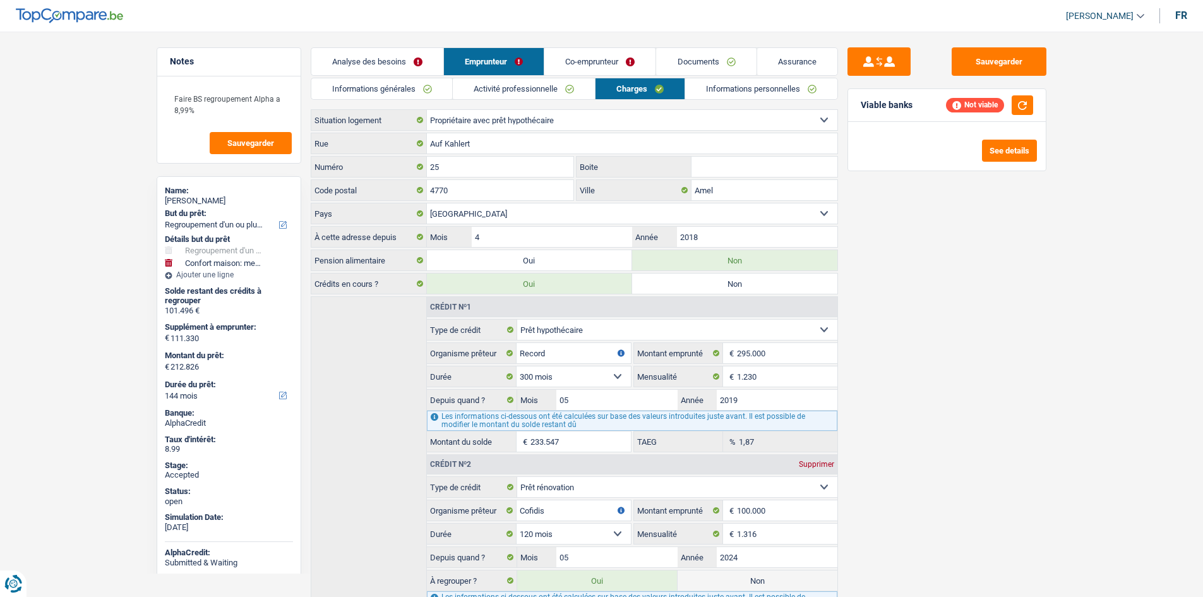
click at [600, 54] on link "Co-emprunteur" at bounding box center [599, 61] width 111 height 27
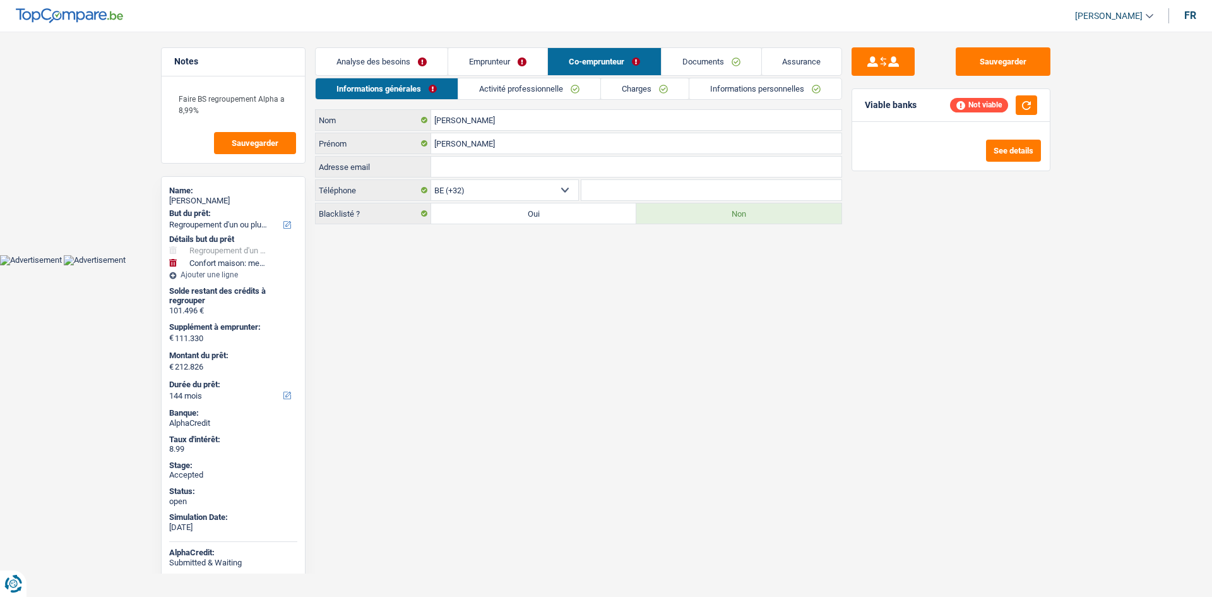
click at [703, 87] on link "Informations personnelles" at bounding box center [765, 88] width 152 height 21
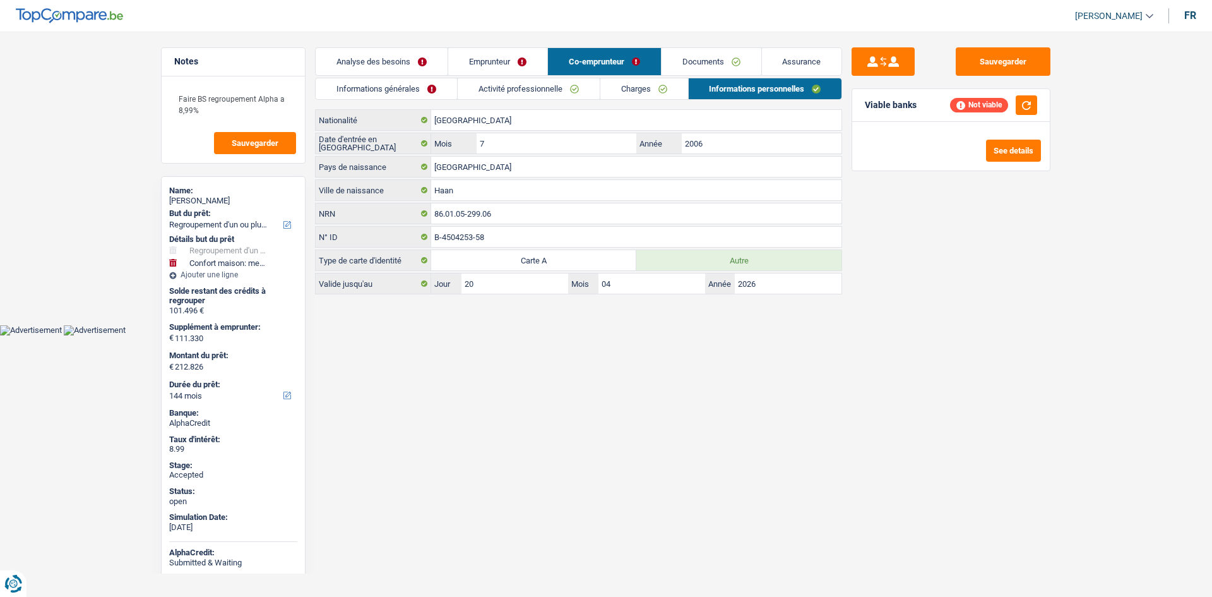
click at [664, 90] on link "Charges" at bounding box center [644, 88] width 88 height 21
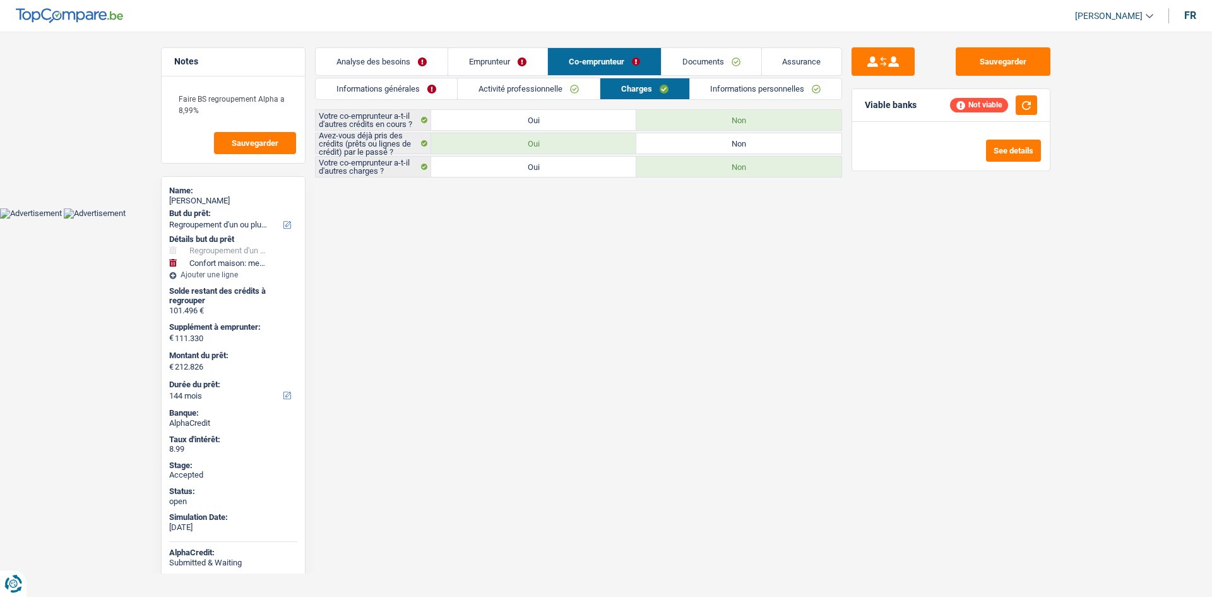
click at [558, 91] on link "Activité professionnelle" at bounding box center [529, 88] width 142 height 21
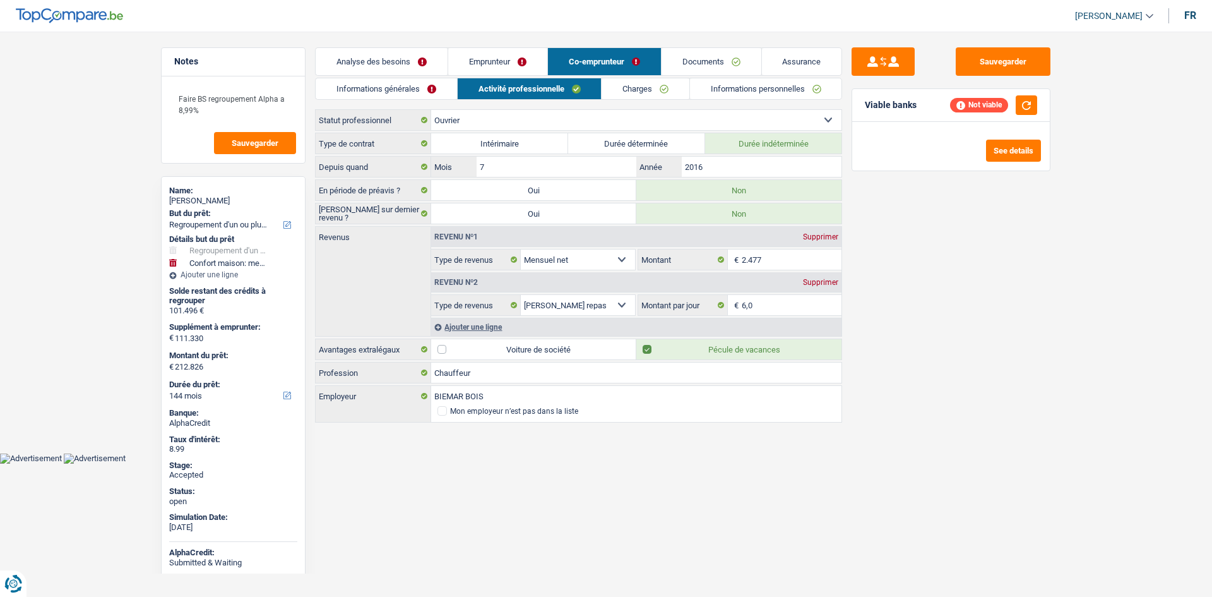
click at [793, 54] on link "Assurance" at bounding box center [802, 61] width 80 height 27
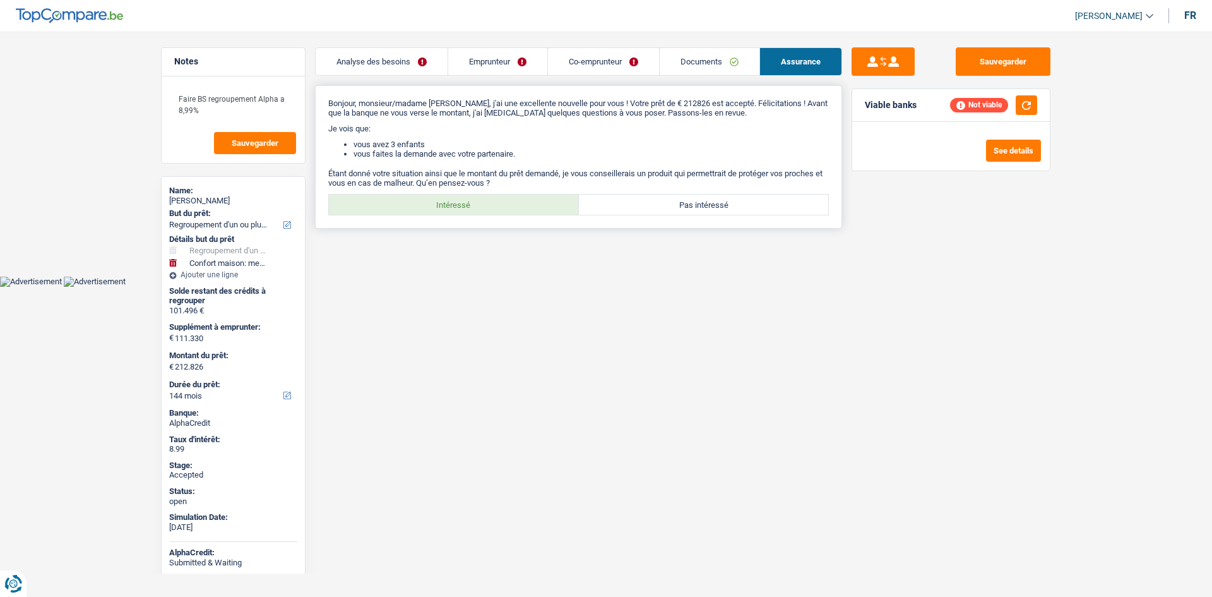
drag, startPoint x: 542, startPoint y: 207, endPoint x: 549, endPoint y: 219, distance: 13.9
click at [542, 208] on label "Intéressé" at bounding box center [454, 204] width 250 height 20
click at [542, 208] on input "Intéressé" at bounding box center [454, 204] width 250 height 20
radio input "true"
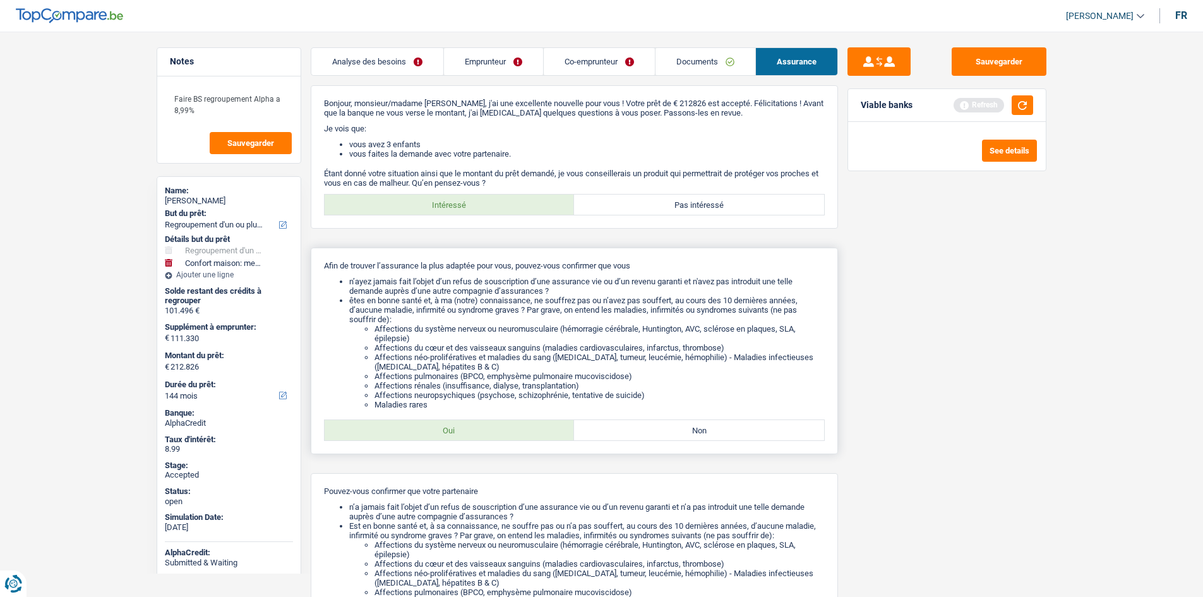
click at [522, 436] on label "Oui" at bounding box center [450, 430] width 250 height 20
click at [522, 436] on input "Oui" at bounding box center [450, 430] width 250 height 20
radio input "true"
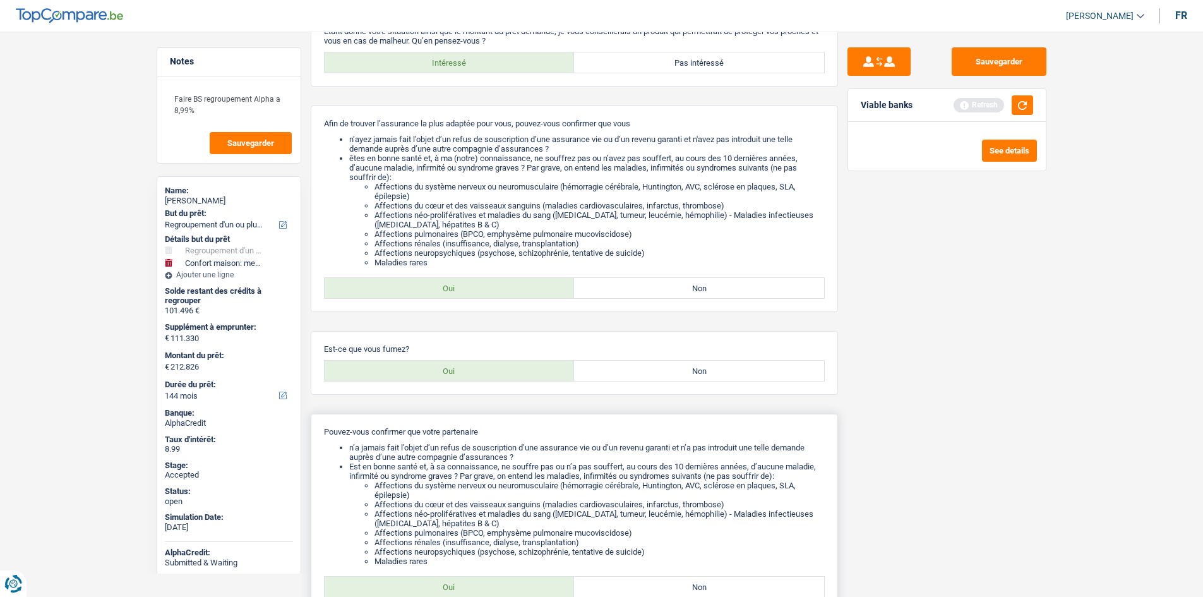
scroll to position [280, 0]
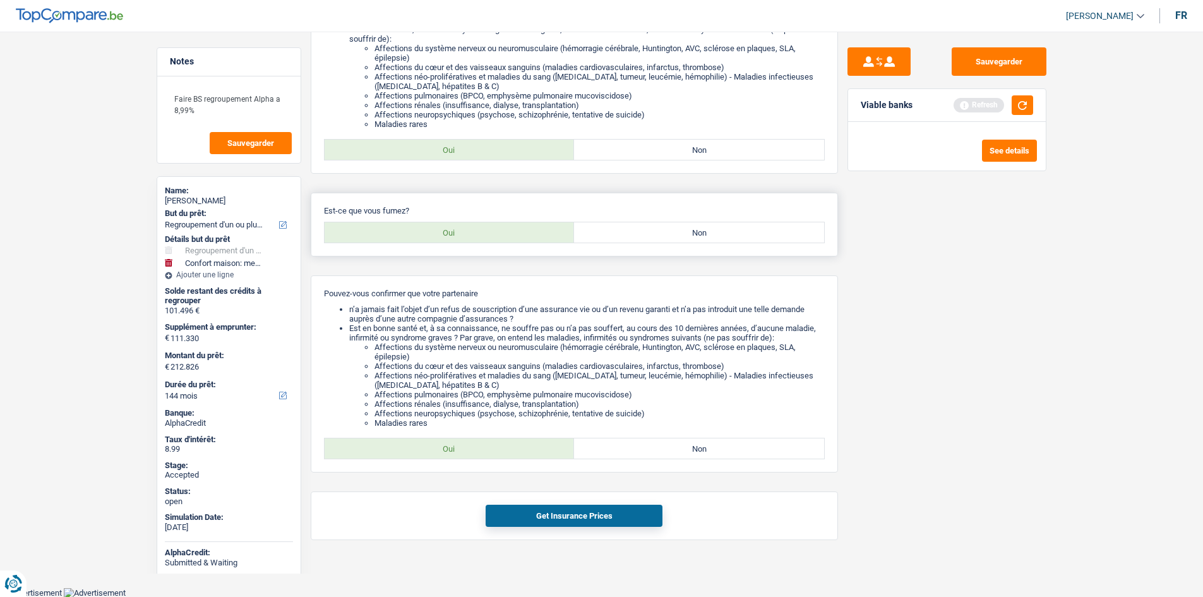
click at [647, 224] on label "Non" at bounding box center [699, 232] width 250 height 20
click at [647, 224] on input "Non" at bounding box center [699, 232] width 250 height 20
radio input "true"
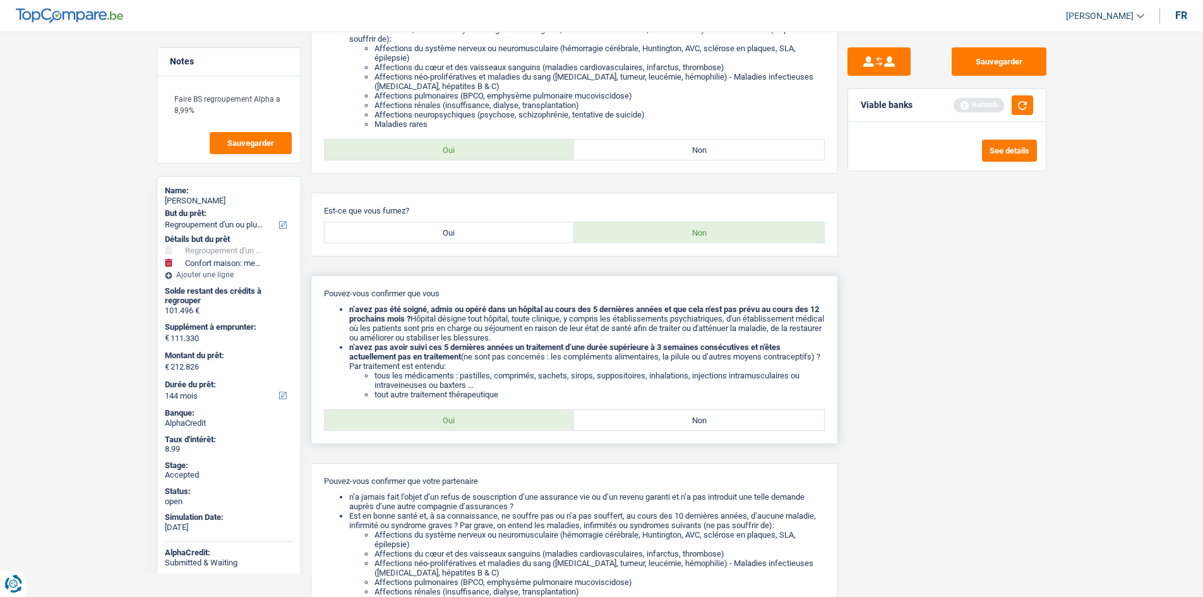
click at [509, 409] on div "Oui Non Tous les champs sont obligatoires. Veuillez sélectionner une option" at bounding box center [574, 419] width 501 height 21
click at [511, 410] on label "Oui" at bounding box center [450, 420] width 250 height 20
click at [511, 410] on input "Oui" at bounding box center [450, 420] width 250 height 20
radio input "true"
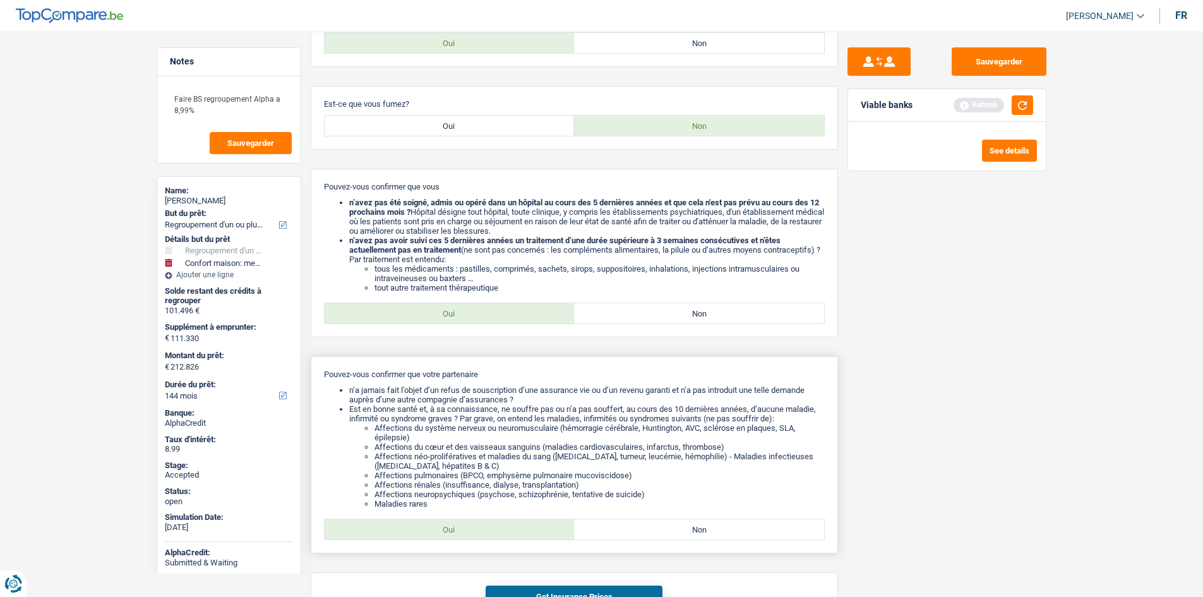
scroll to position [468, 0]
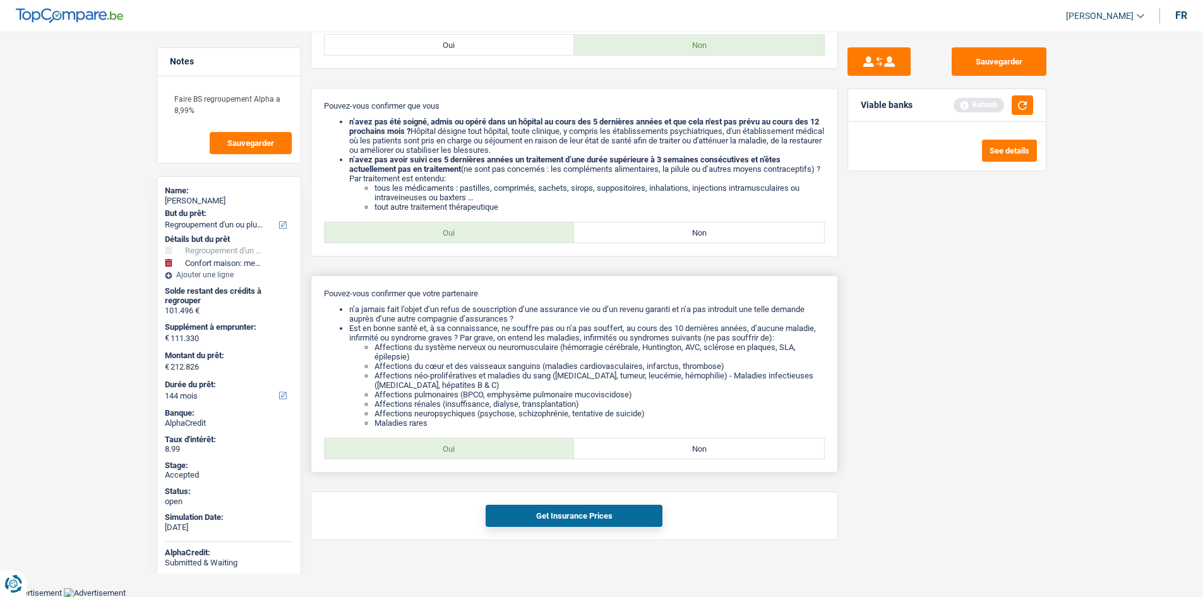
click at [508, 439] on label "Oui" at bounding box center [450, 448] width 250 height 20
click at [508, 439] on input "Oui" at bounding box center [450, 448] width 250 height 20
radio input "true"
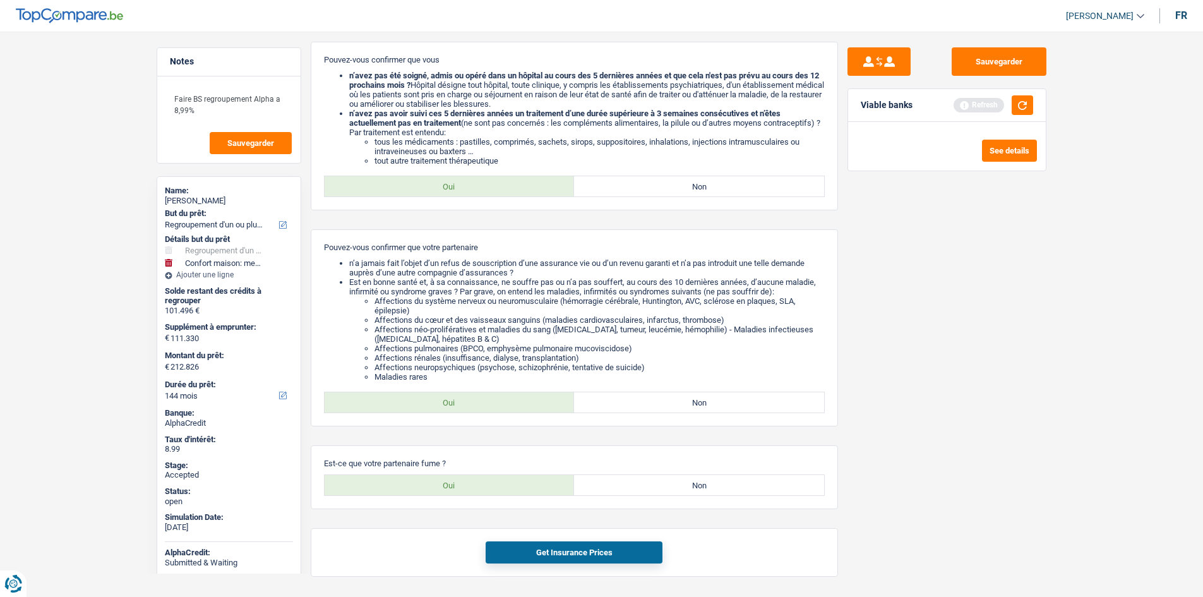
scroll to position [551, 0]
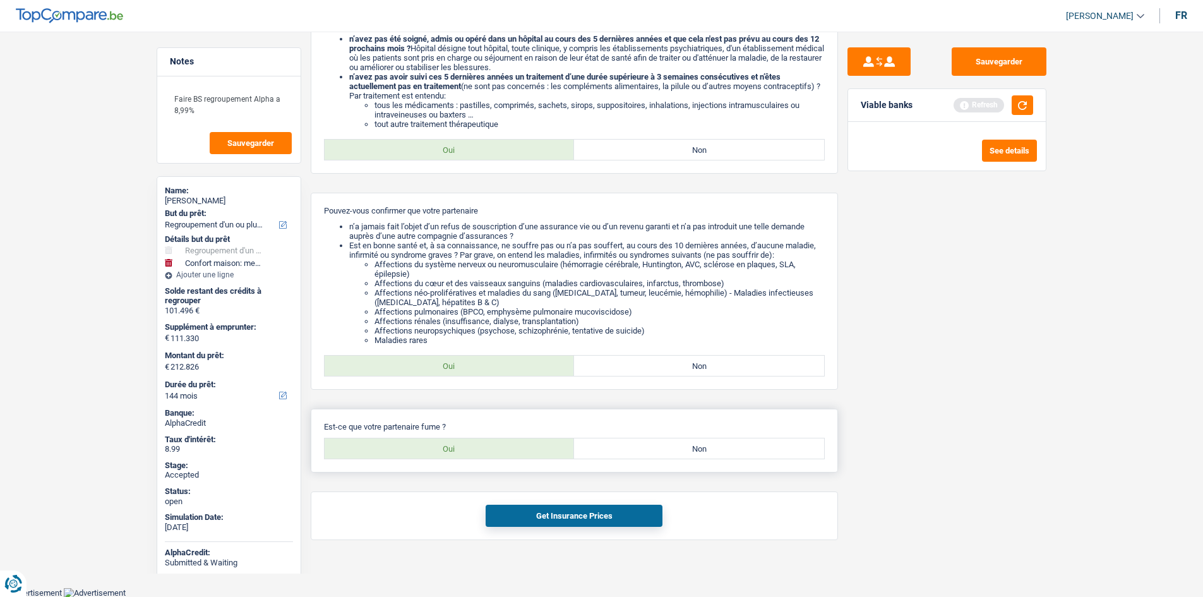
click at [669, 456] on label "Non" at bounding box center [699, 448] width 250 height 20
click at [669, 456] on input "Non" at bounding box center [699, 448] width 250 height 20
radio input "true"
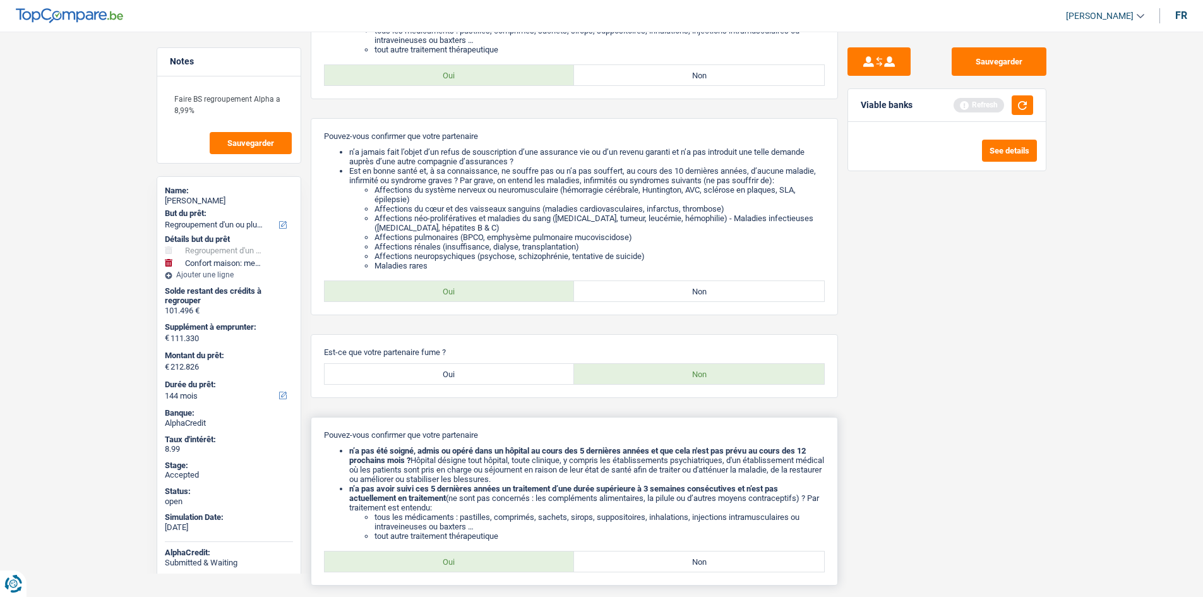
scroll to position [738, 0]
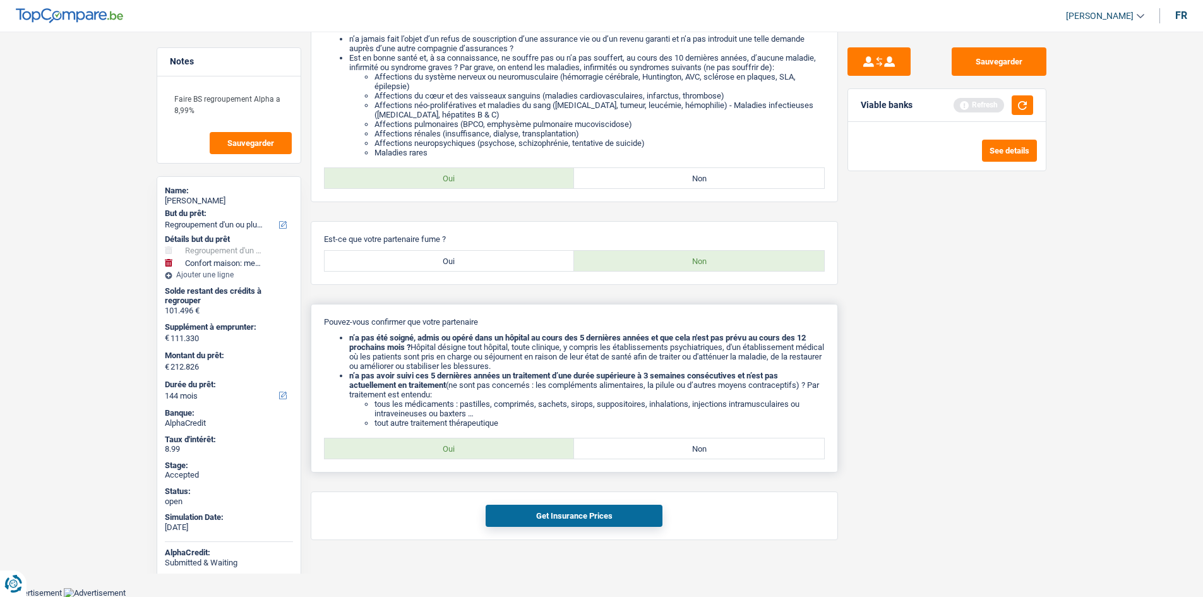
click at [510, 452] on label "Oui" at bounding box center [450, 448] width 250 height 20
click at [510, 452] on input "Oui" at bounding box center [450, 448] width 250 height 20
radio input "true"
click at [616, 513] on button "Get Insurance Prices" at bounding box center [574, 515] width 177 height 22
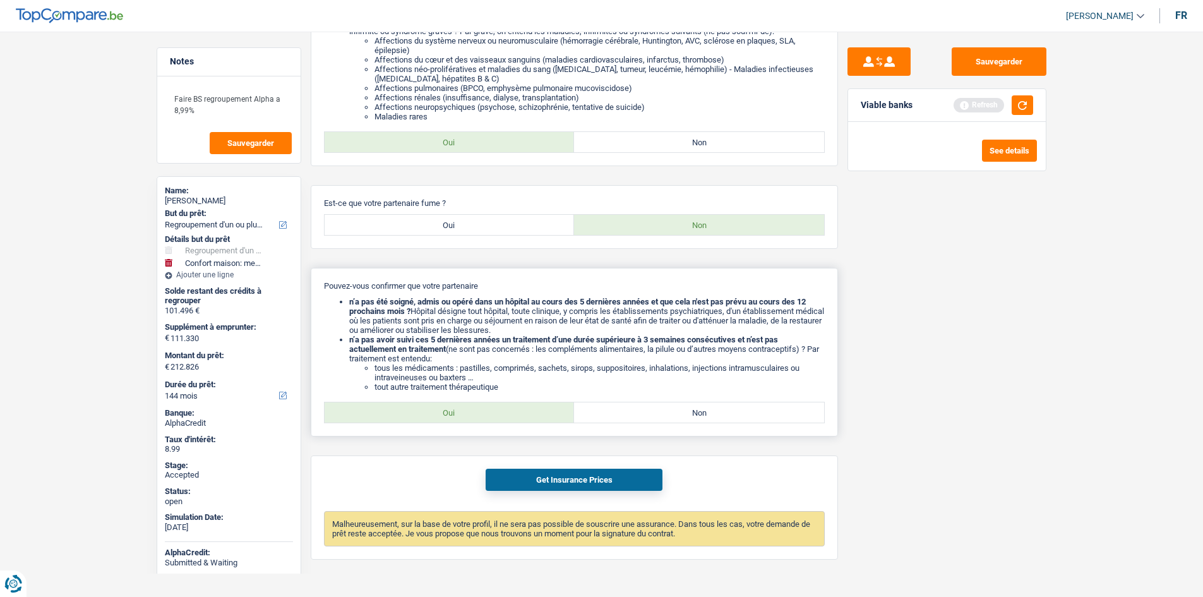
scroll to position [794, 0]
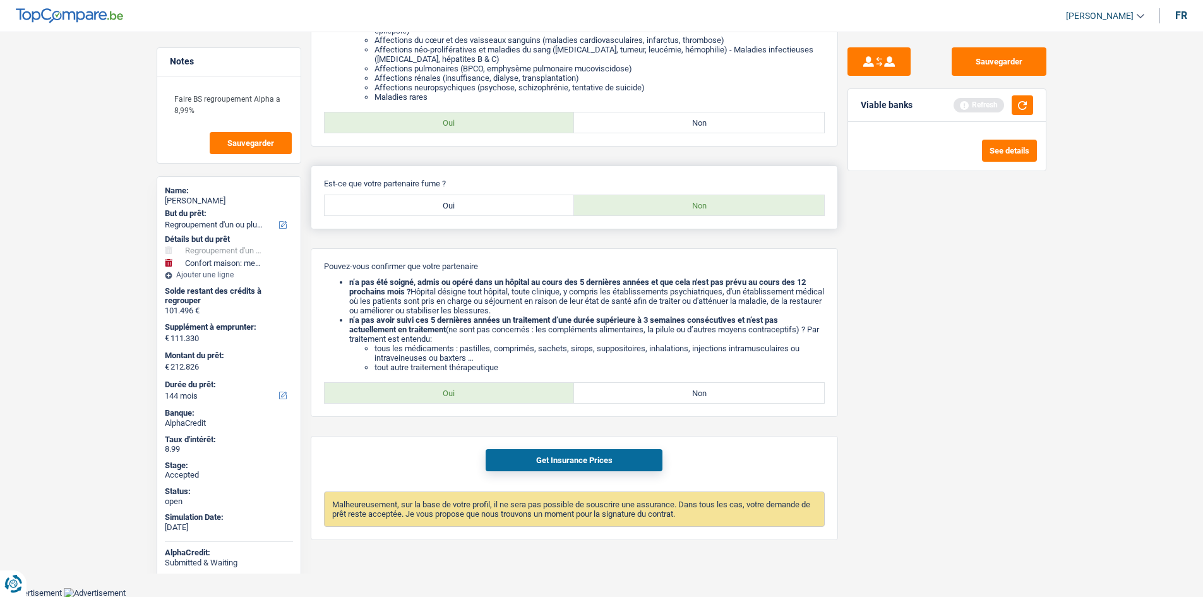
click at [493, 210] on label "Oui" at bounding box center [450, 205] width 250 height 20
click at [493, 210] on input "Oui" at bounding box center [450, 205] width 250 height 20
radio input "true"
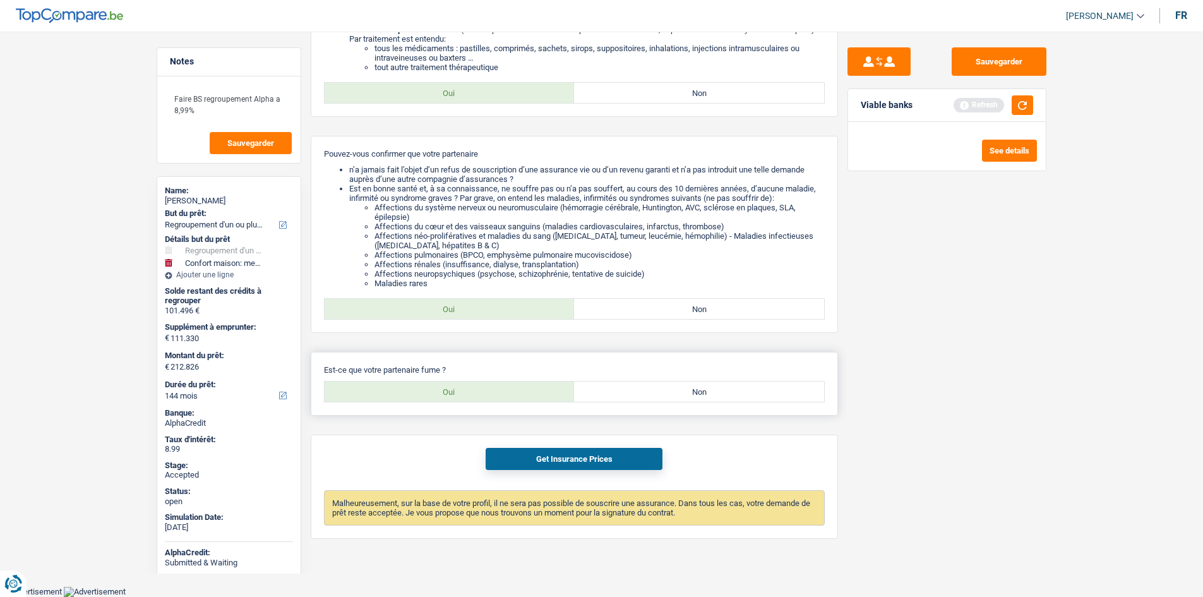
scroll to position [606, 0]
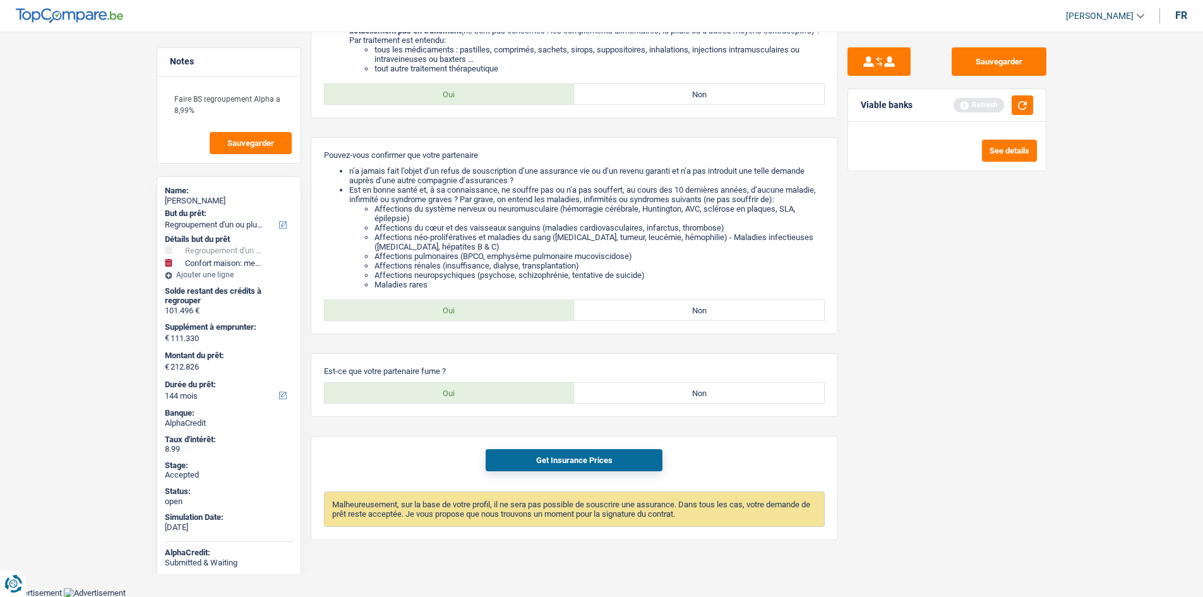
click at [70, 206] on main "Notes Faire BS regroupement Alpha a 8,99% Sauvegarder Name: Bianca Heinen But d…" at bounding box center [601, 0] width 1203 height 1174
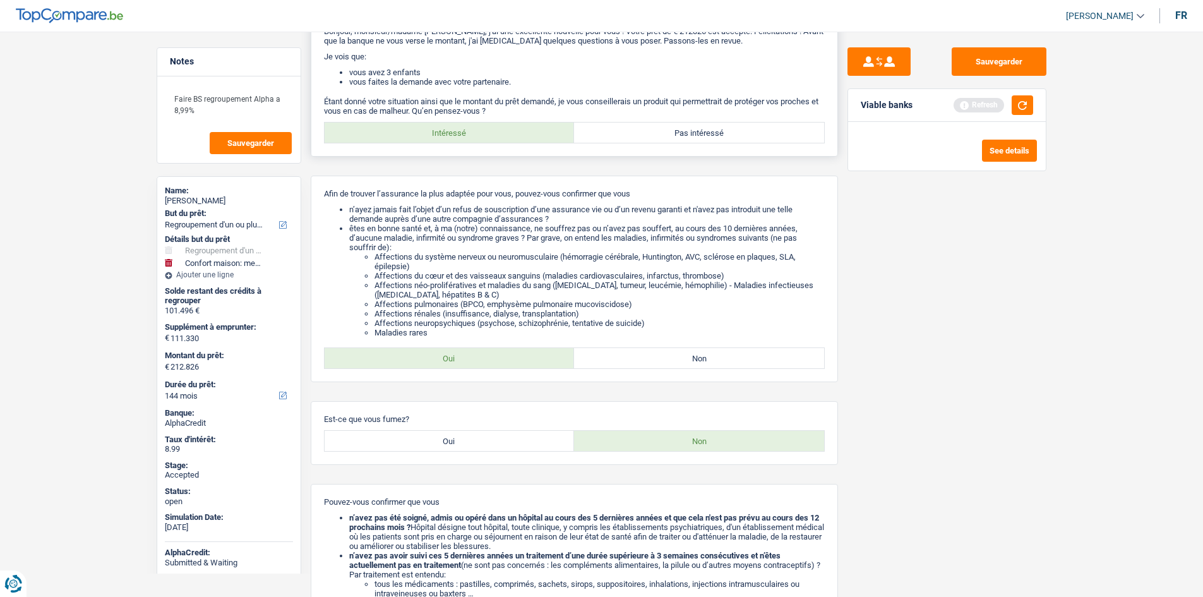
scroll to position [0, 0]
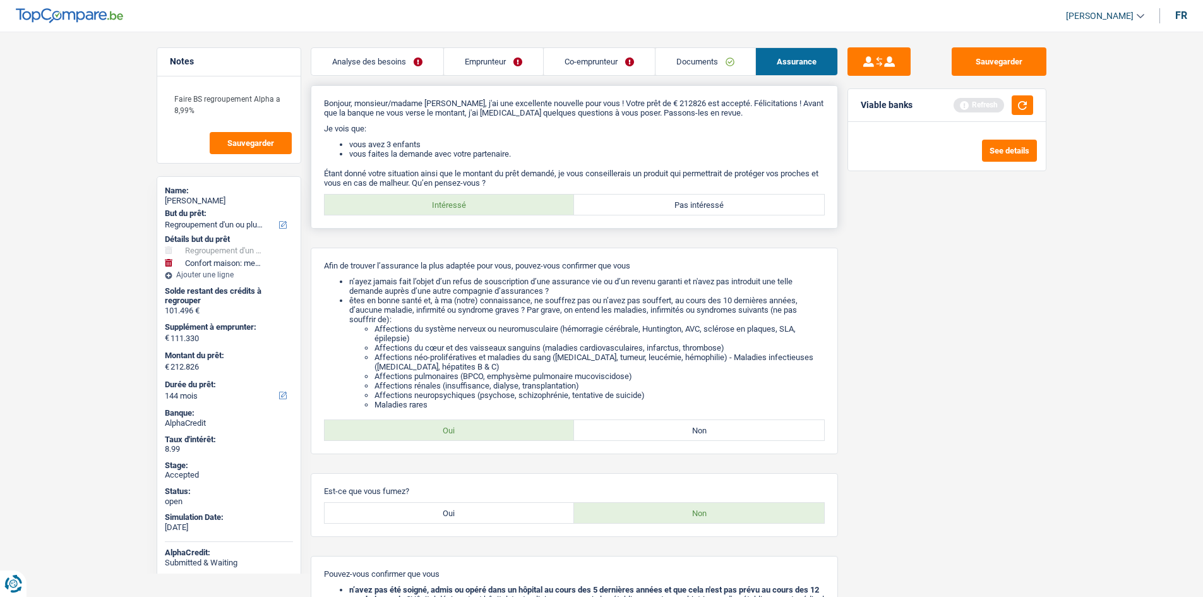
click at [703, 206] on label "Pas intéressé" at bounding box center [699, 204] width 250 height 20
click at [703, 206] on input "Pas intéressé" at bounding box center [699, 204] width 250 height 20
radio input "true"
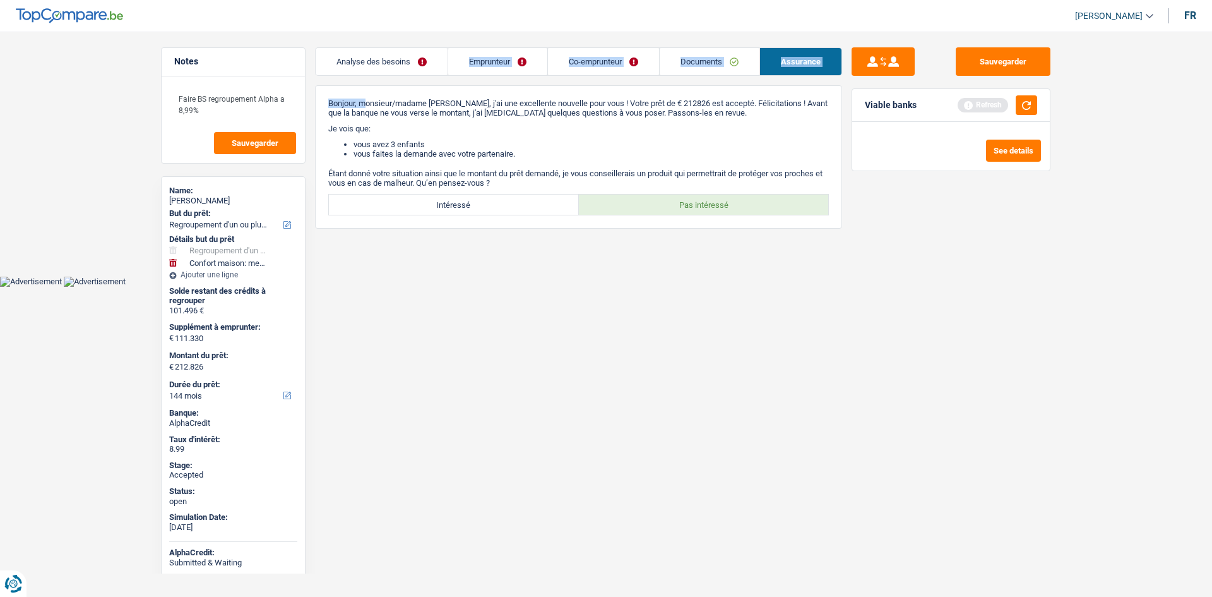
click at [366, 74] on div "Analyse des besoins Emprunteur Co-emprunteur Documents Assurance Montant du prê…" at bounding box center [578, 137] width 527 height 181
click at [369, 74] on link "Analyse des besoins" at bounding box center [382, 61] width 132 height 27
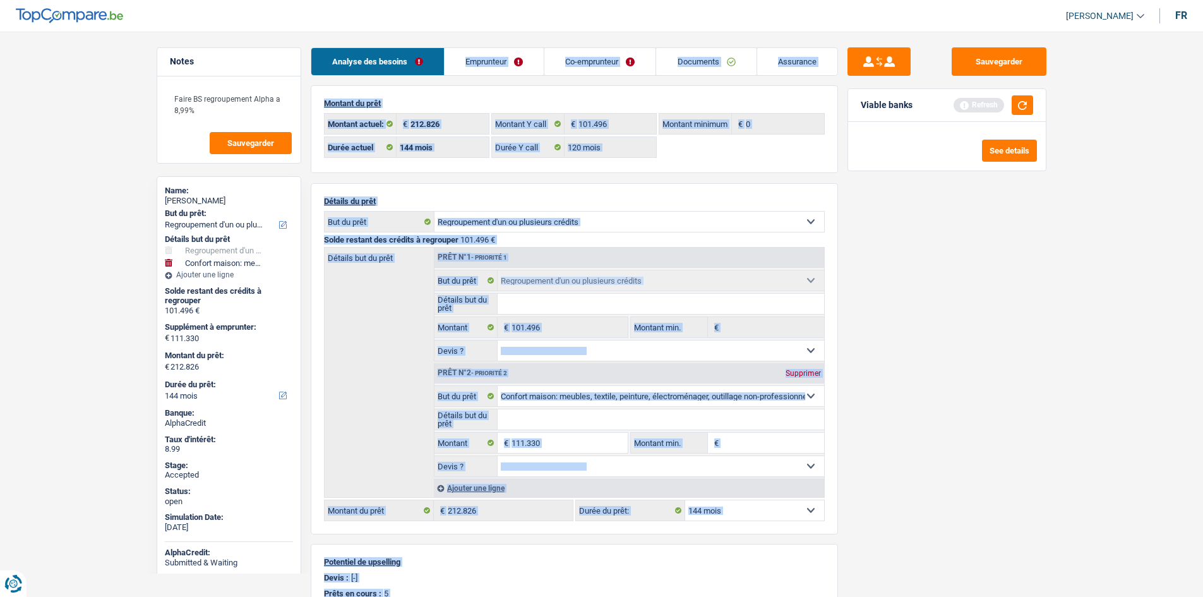
click at [369, 74] on link "Analyse des besoins" at bounding box center [377, 61] width 133 height 27
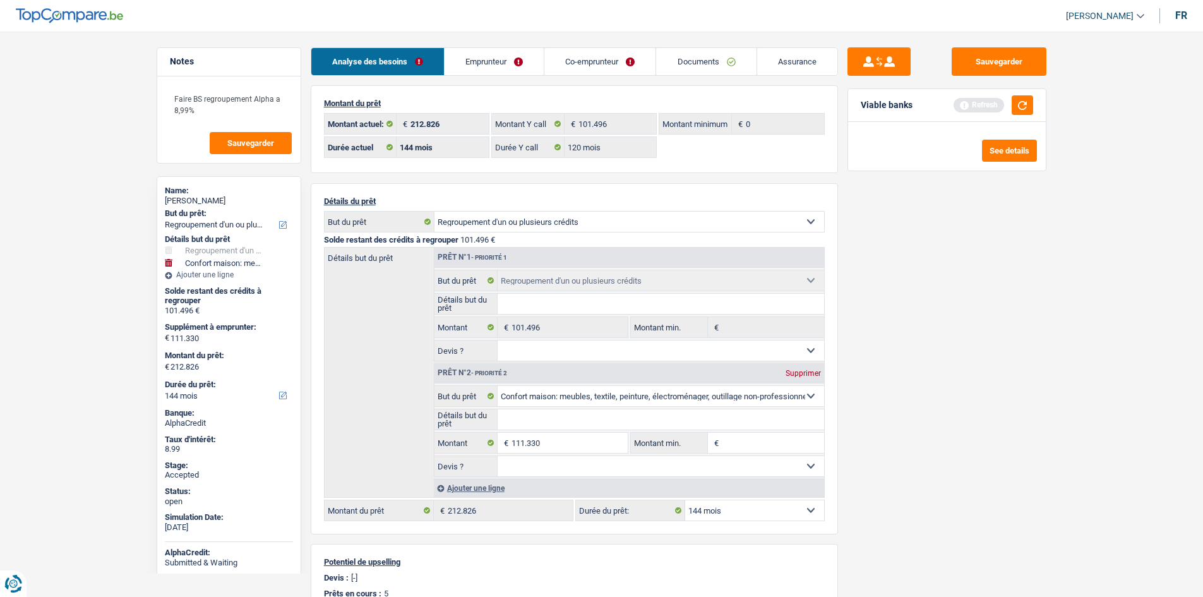
click at [987, 297] on div "Sauvegarder Viable banks Refresh See details" at bounding box center [947, 310] width 218 height 526
click at [106, 259] on main "Notes Faire BS regroupement Alpha a 8,99% Sauvegarder Name: Bianca Heinen But d…" at bounding box center [601, 462] width 1203 height 886
click at [533, 56] on link "Emprunteur" at bounding box center [493, 61] width 99 height 27
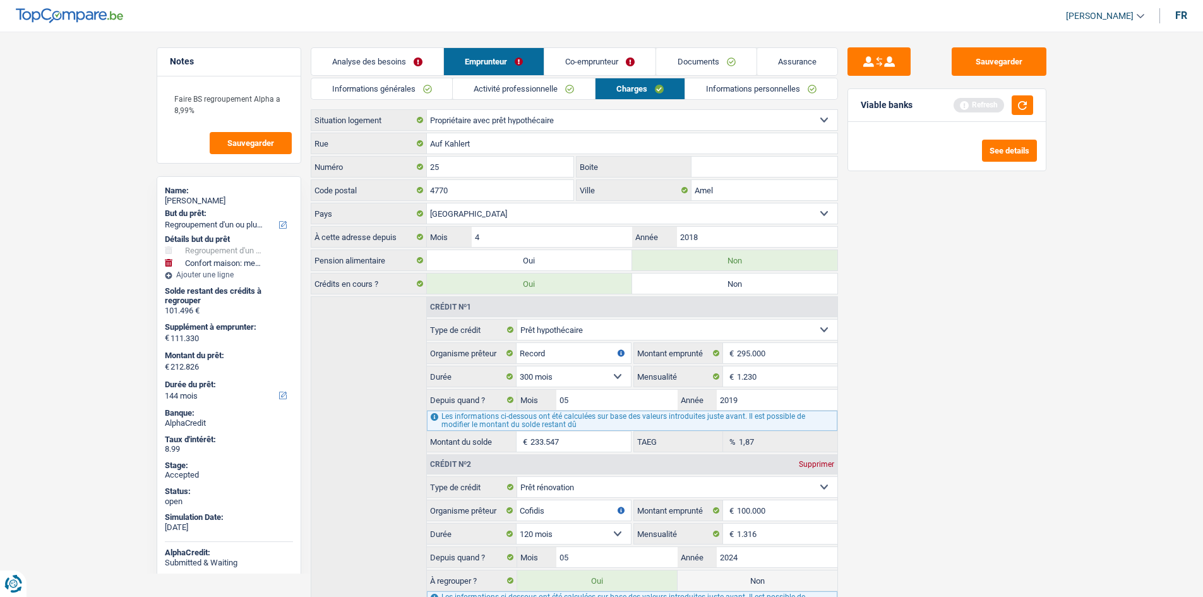
click at [599, 63] on link "Co-emprunteur" at bounding box center [599, 61] width 111 height 27
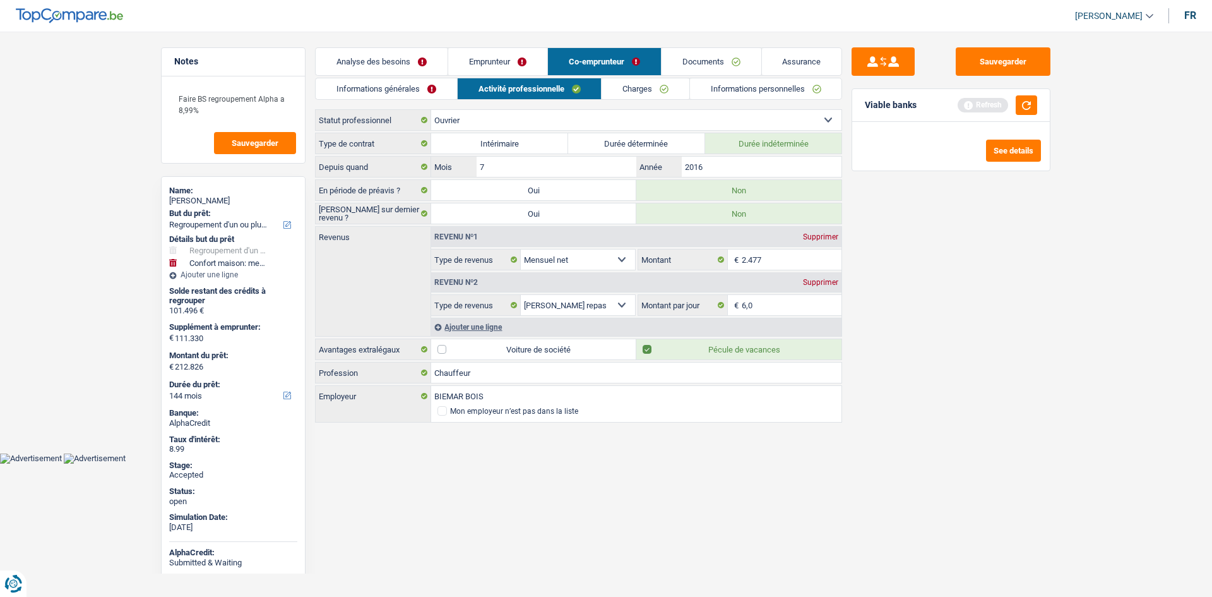
click at [634, 90] on link "Charges" at bounding box center [646, 88] width 88 height 21
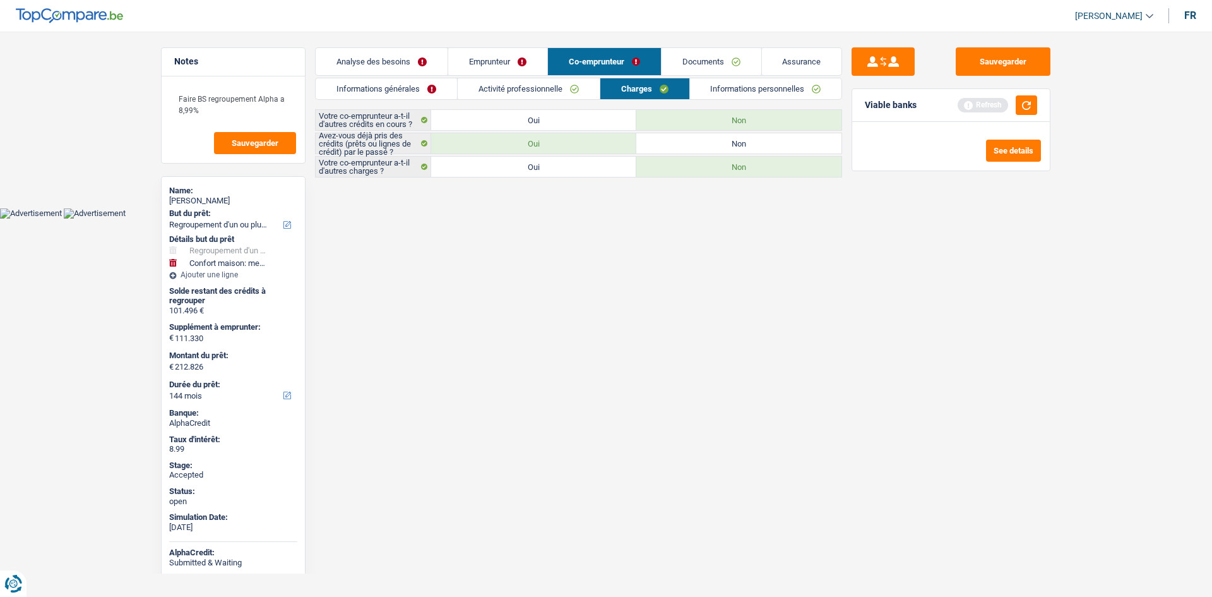
click at [516, 57] on link "Emprunteur" at bounding box center [497, 61] width 99 height 27
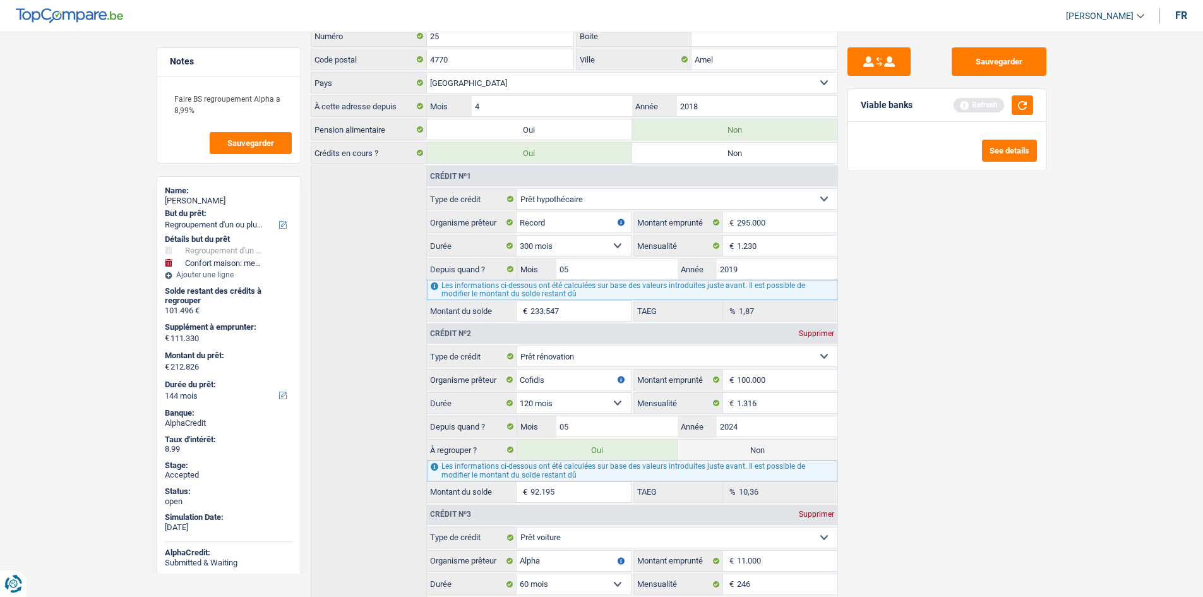
scroll to position [379, 0]
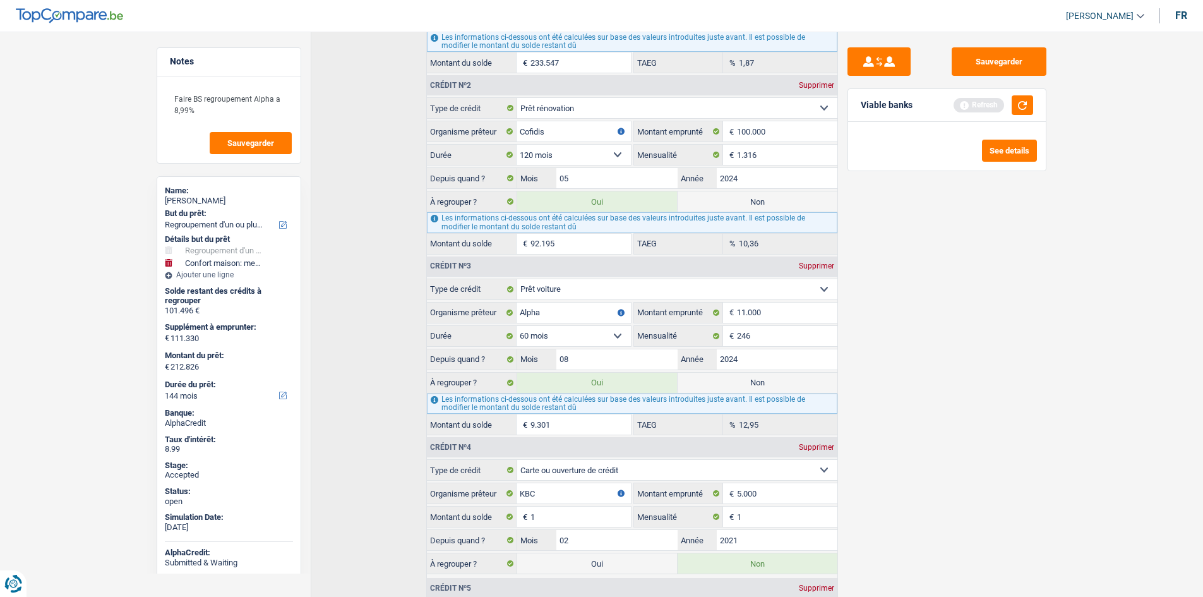
click at [917, 367] on div "Sauvegarder Viable banks Refresh See details" at bounding box center [947, 310] width 218 height 526
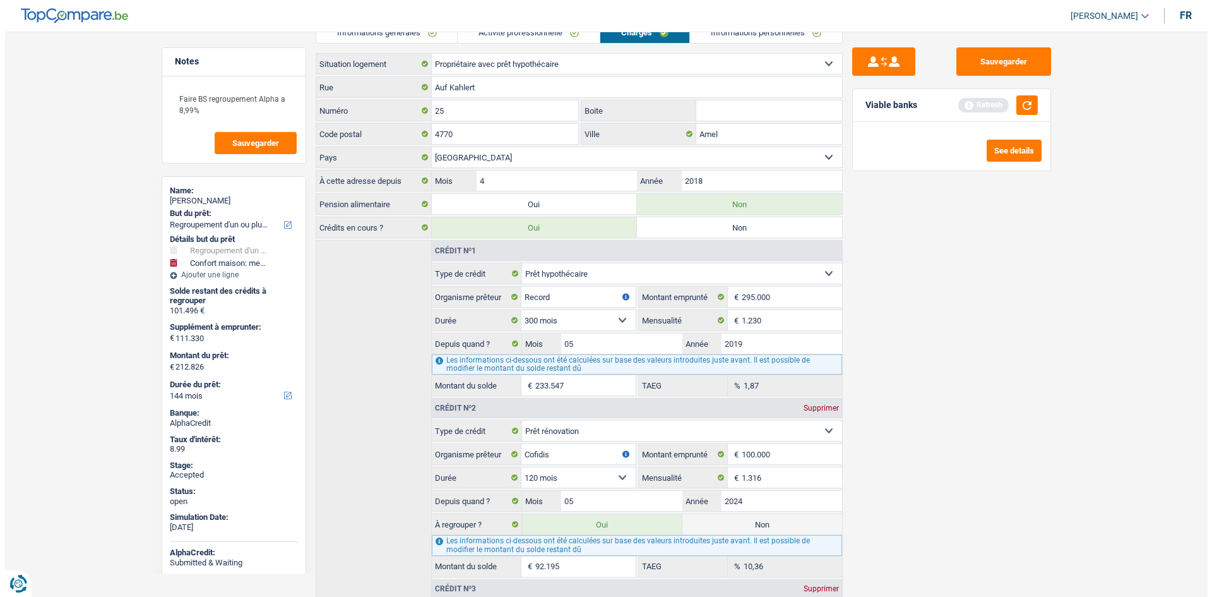
scroll to position [0, 0]
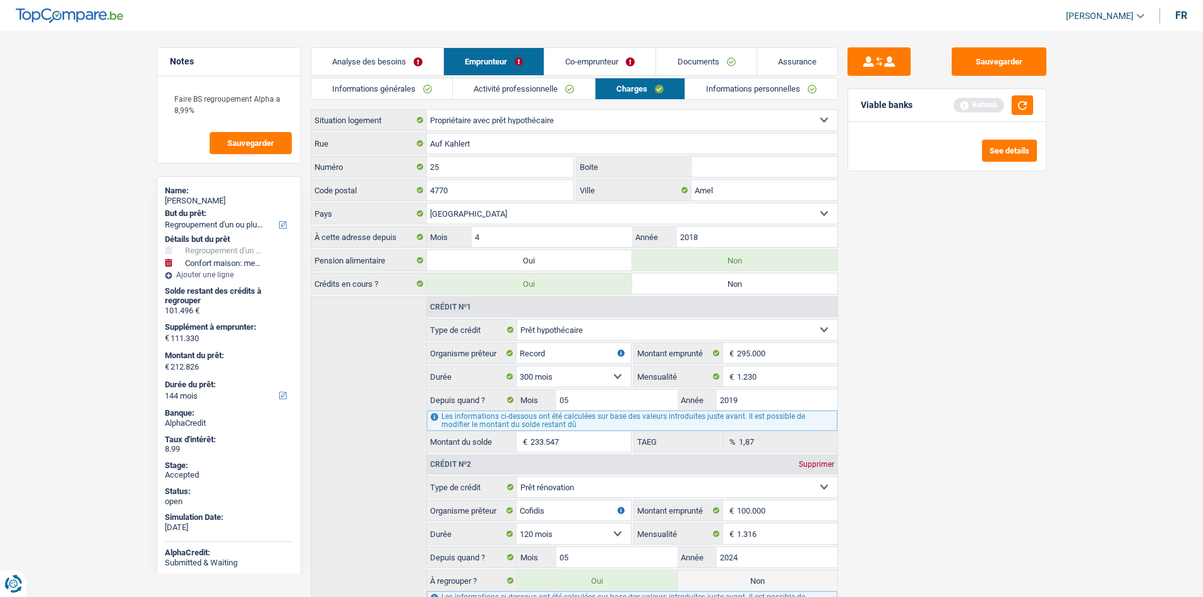
click at [616, 49] on link "Co-emprunteur" at bounding box center [599, 61] width 111 height 27
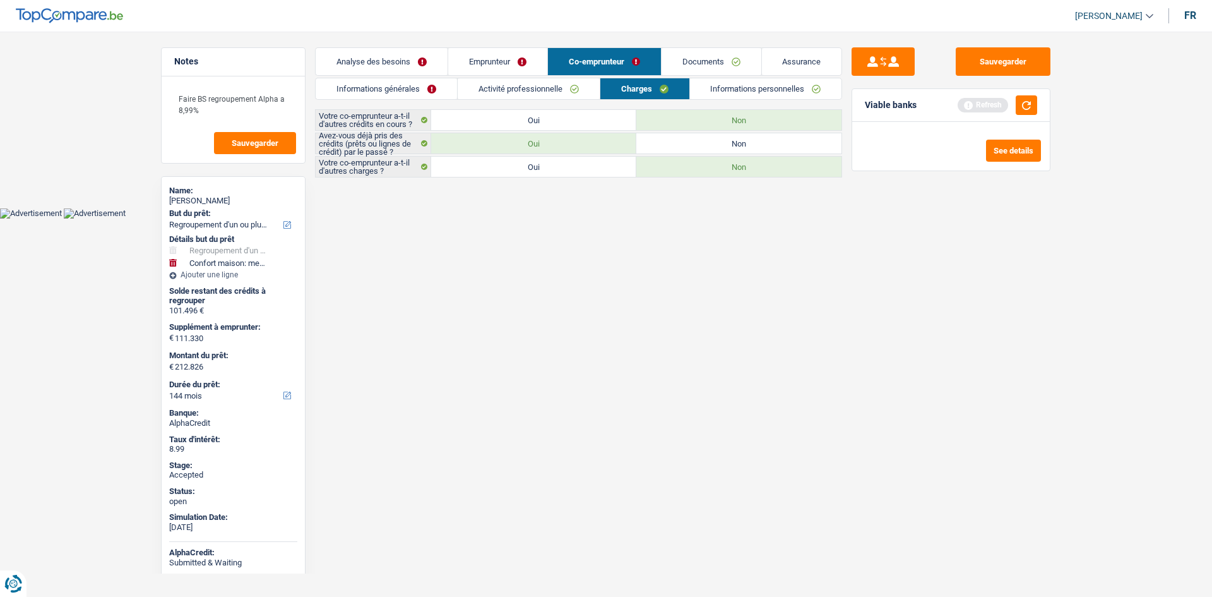
click at [508, 61] on link "Emprunteur" at bounding box center [497, 61] width 99 height 27
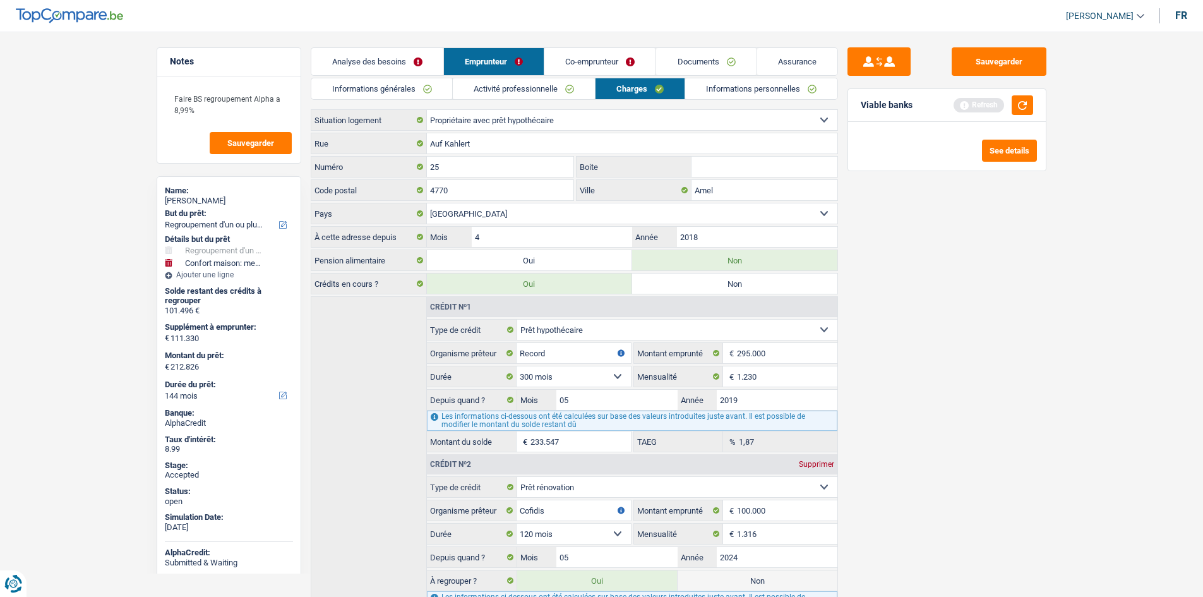
click at [709, 87] on link "Informations personnelles" at bounding box center [761, 88] width 152 height 21
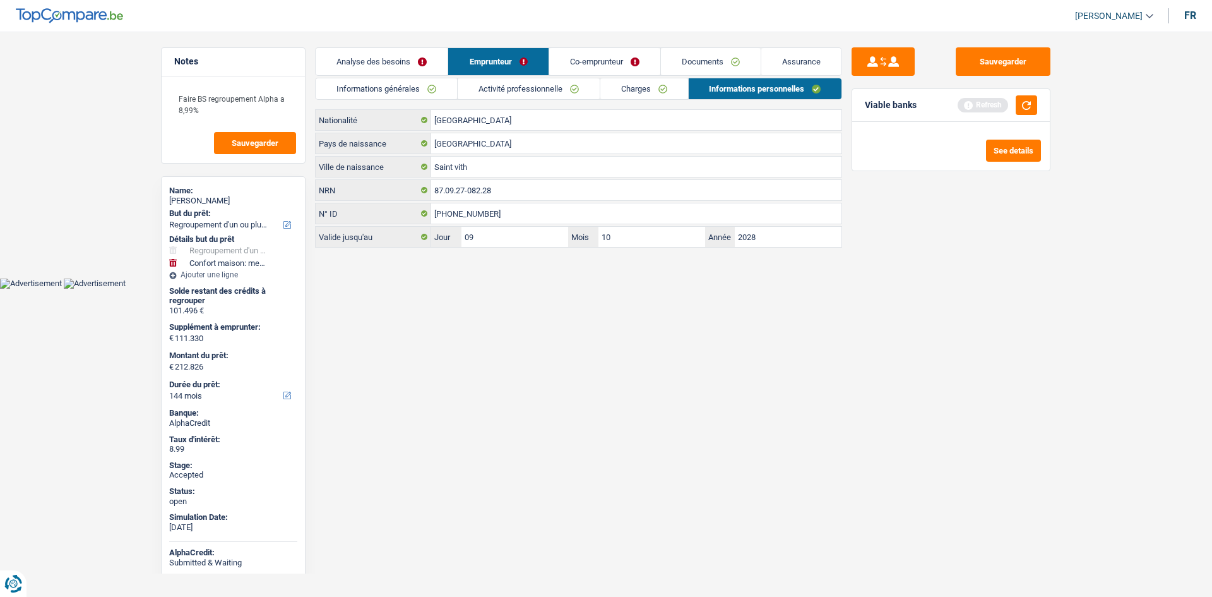
click at [663, 83] on link "Charges" at bounding box center [644, 88] width 88 height 21
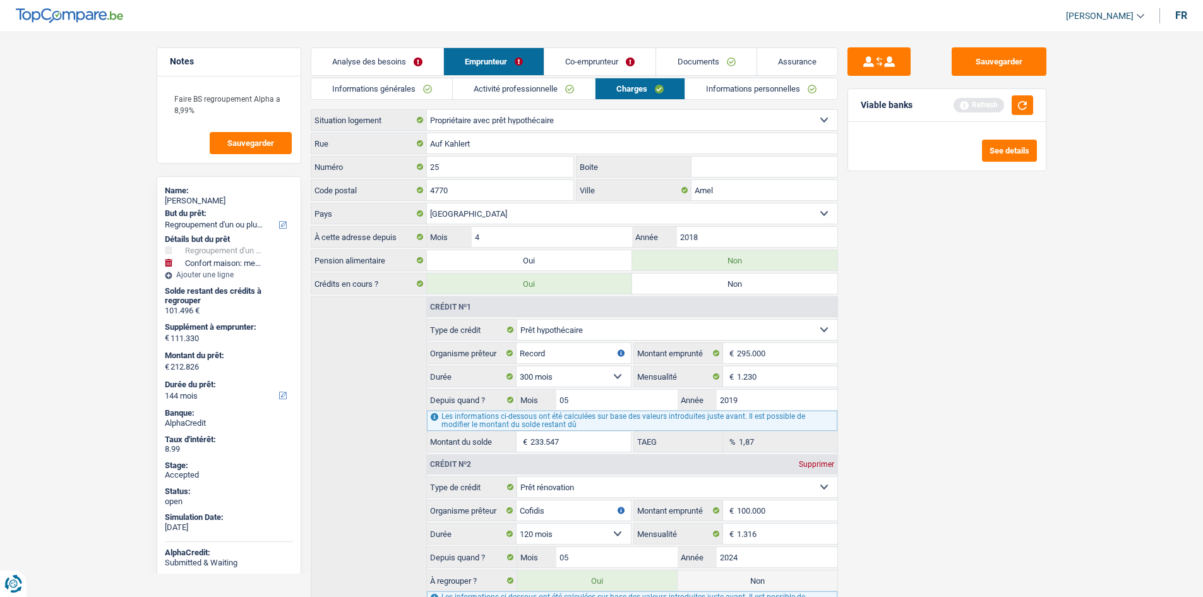
click at [994, 317] on div "Sauvegarder Viable banks Refresh See details" at bounding box center [947, 310] width 218 height 526
click at [1019, 109] on button "button" at bounding box center [1021, 105] width 21 height 20
click at [212, 196] on div "Bianca Heinen" at bounding box center [229, 201] width 128 height 10
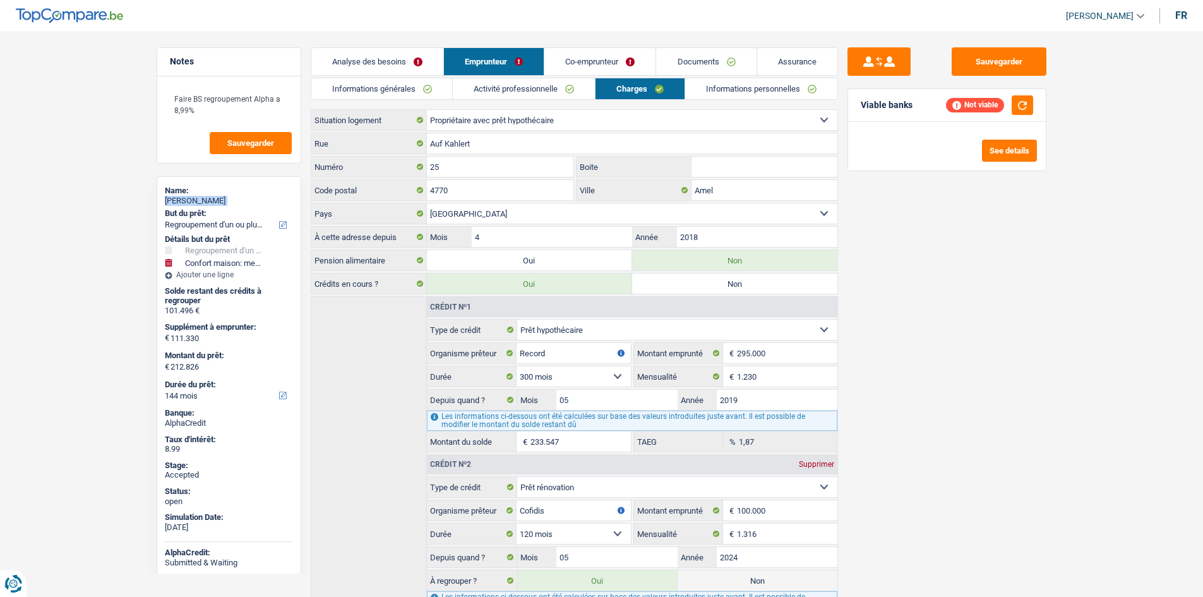
copy div "Bianca Heinen"
click at [425, 88] on link "Informations générales" at bounding box center [381, 88] width 141 height 21
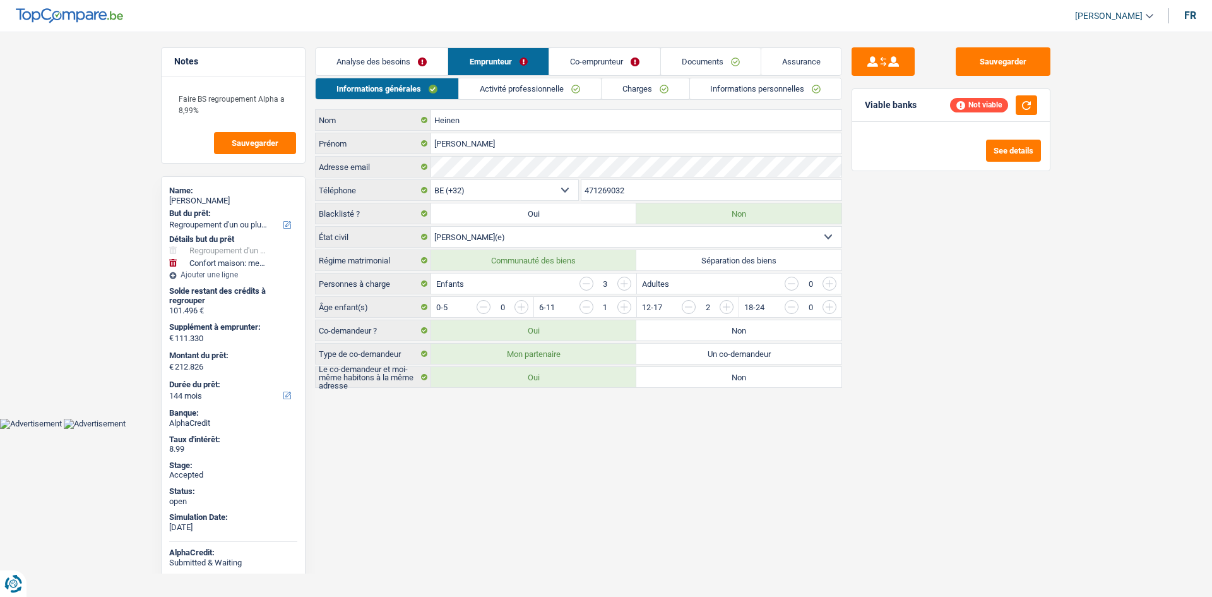
click at [635, 197] on input "471269032" at bounding box center [711, 190] width 261 height 20
click at [280, 118] on textarea "Faire BS regroupement Alpha a 8,99%" at bounding box center [233, 104] width 126 height 38
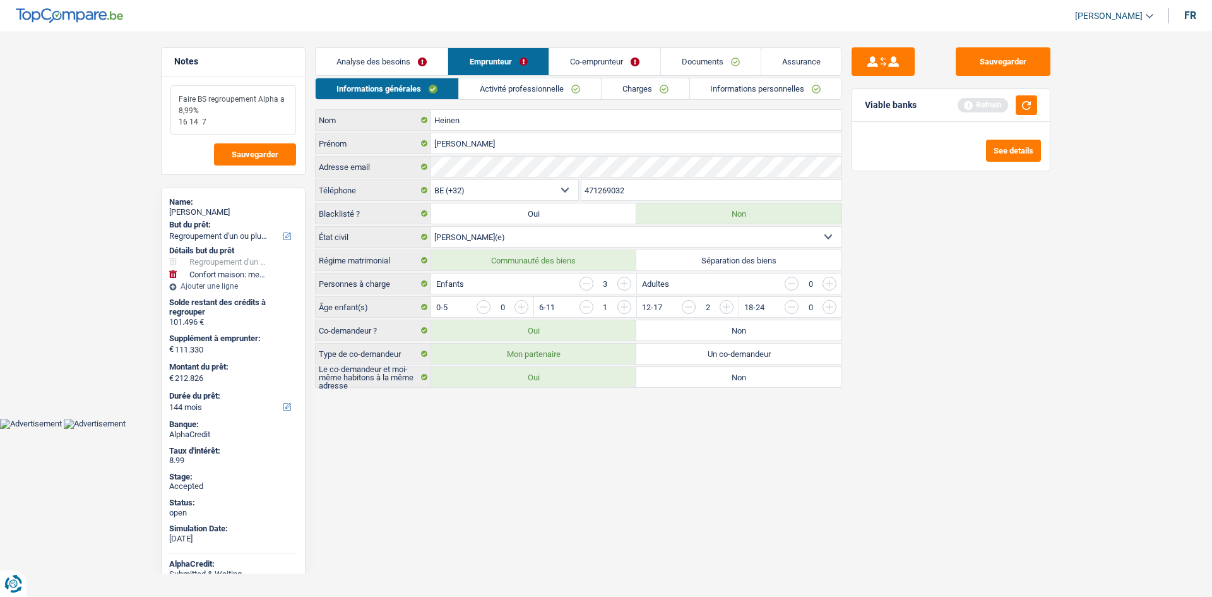
type textarea "Faire BS regroupement Alpha a 8,99% 16 14 7"
click at [522, 90] on link "Activité professionnelle" at bounding box center [530, 88] width 142 height 21
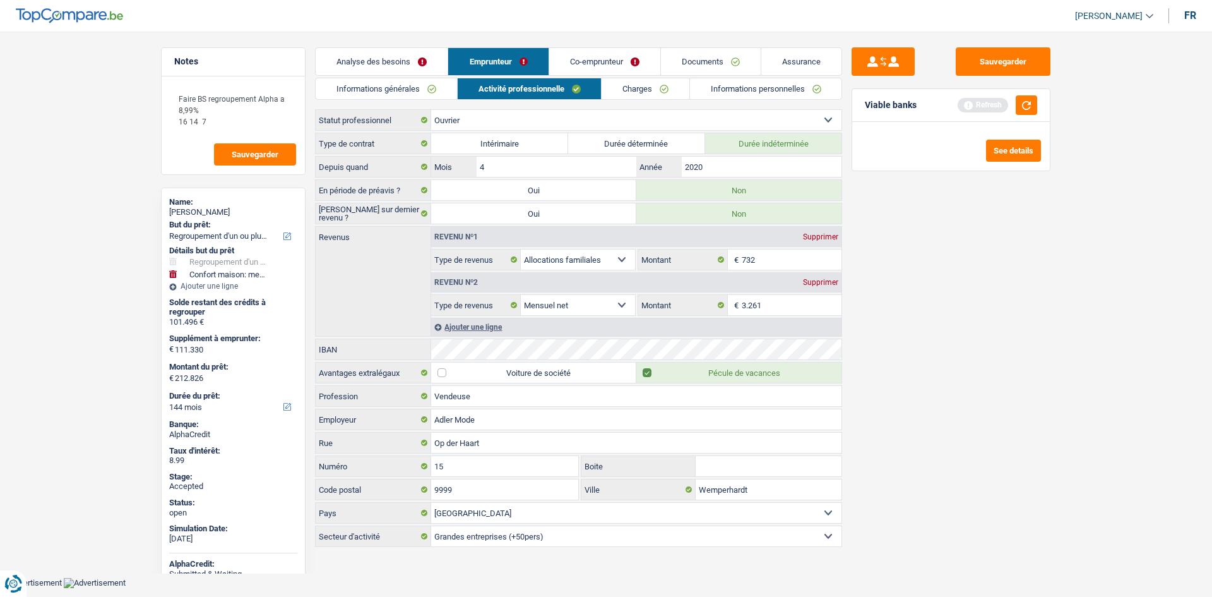
click at [594, 64] on link "Co-emprunteur" at bounding box center [604, 61] width 111 height 27
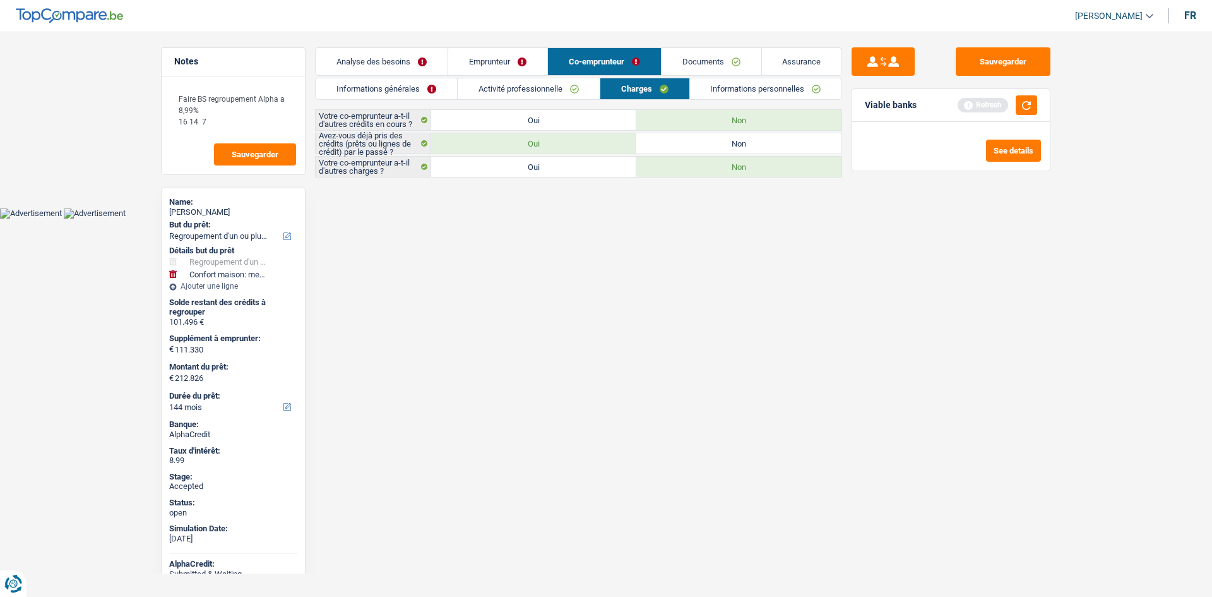
click at [556, 87] on link "Activité professionnelle" at bounding box center [529, 88] width 142 height 21
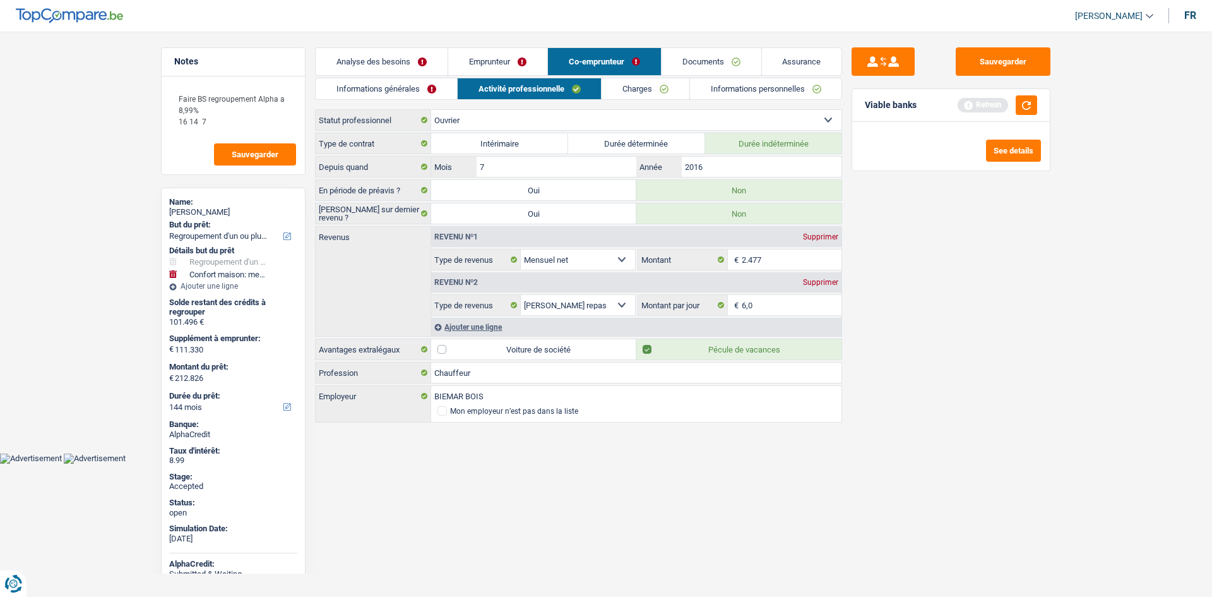
click at [513, 65] on link "Emprunteur" at bounding box center [497, 61] width 99 height 27
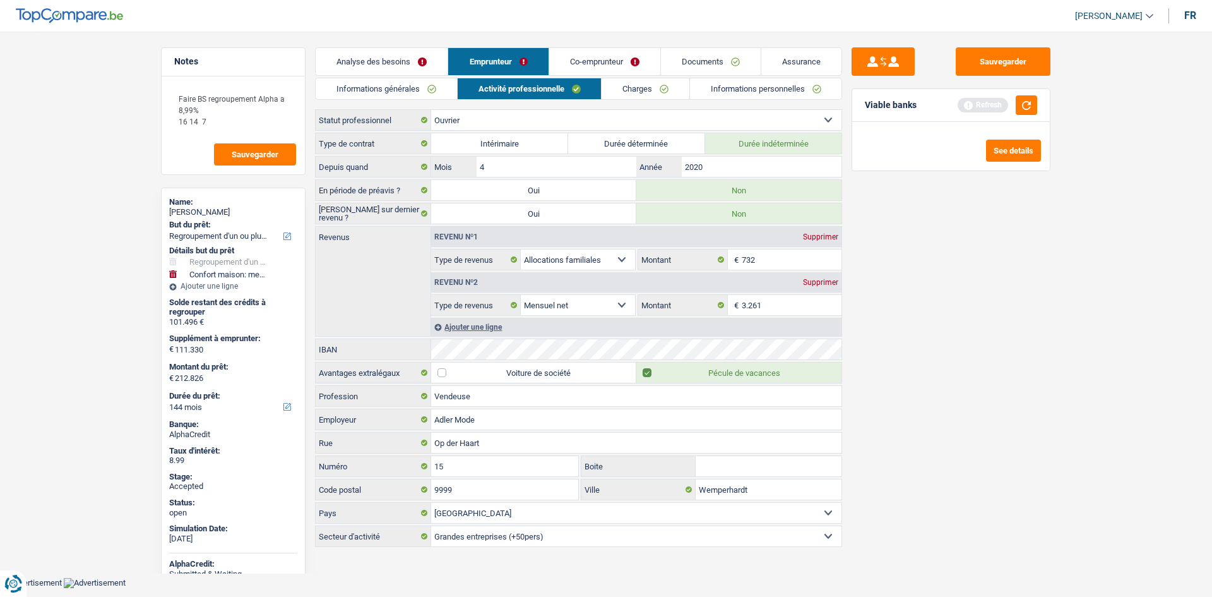
click at [614, 86] on link "Charges" at bounding box center [646, 88] width 88 height 21
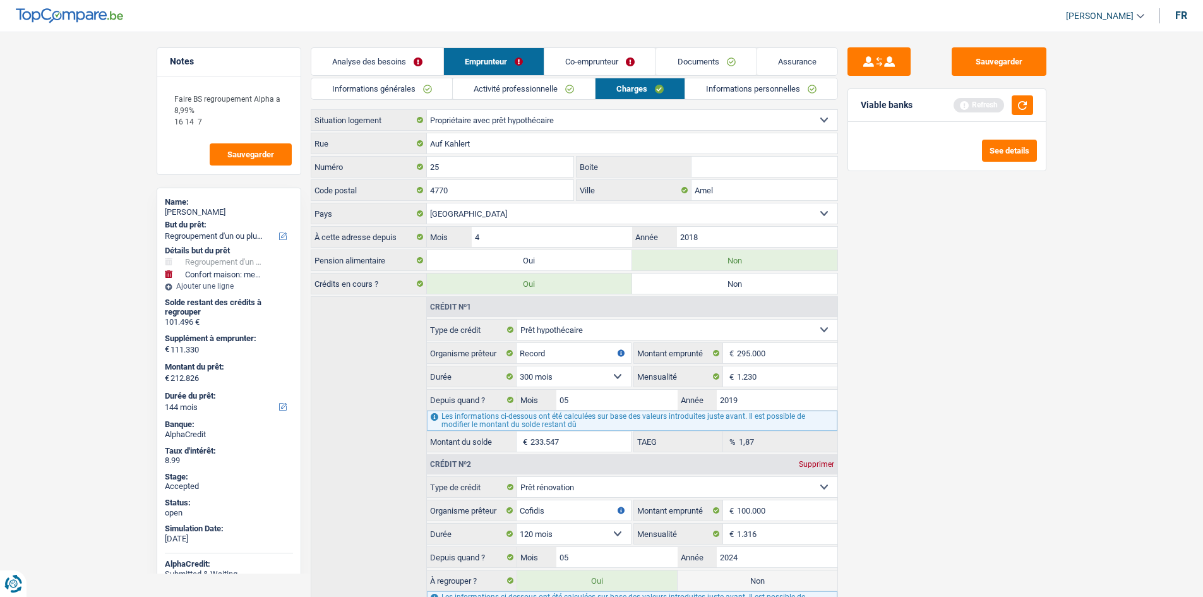
click at [745, 160] on input "Boite" at bounding box center [764, 167] width 146 height 20
type input "25"
click at [751, 95] on link "Informations personnelles" at bounding box center [761, 88] width 152 height 21
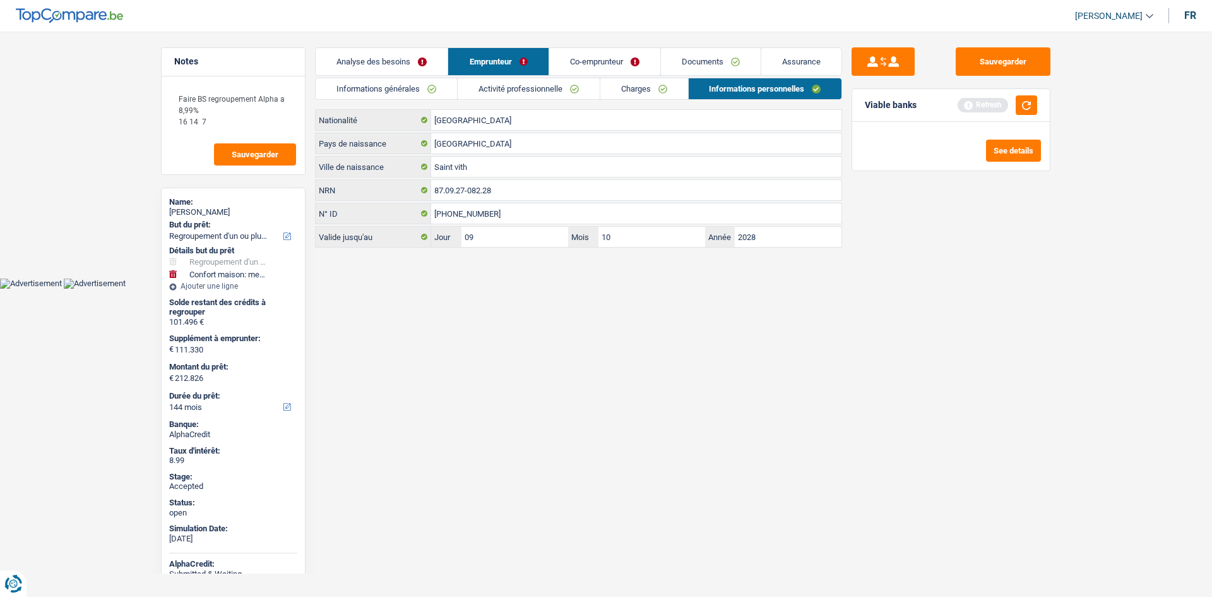
click at [952, 355] on div "Sauvegarder Viable banks Refresh See details" at bounding box center [951, 310] width 218 height 526
click at [617, 63] on link "Co-emprunteur" at bounding box center [604, 61] width 111 height 27
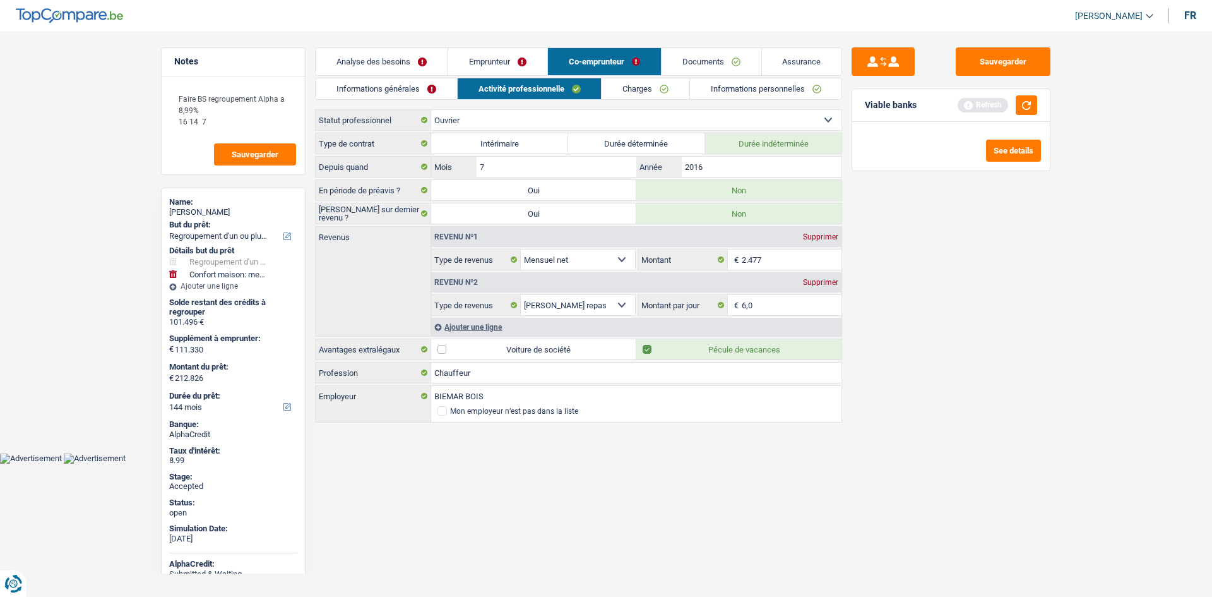
click at [740, 93] on link "Informations personnelles" at bounding box center [766, 88] width 152 height 21
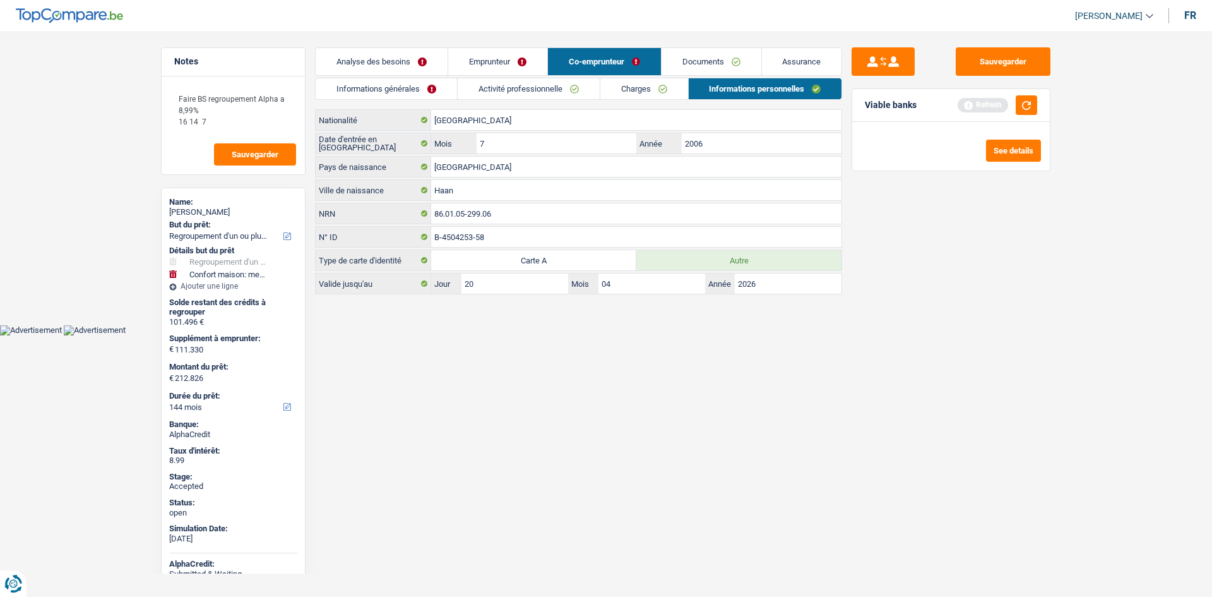
click at [581, 335] on html "Vous avez le contrôle de vos données Nous utilisons des cookies, tout comme nos…" at bounding box center [606, 167] width 1212 height 335
click at [75, 109] on main "Notes Faire BS regroupement Alpha a 8,99% 16 14 7 Sauvegarder Name: Bianca Hein…" at bounding box center [606, 172] width 1212 height 306
click at [410, 67] on link "Analyse des besoins" at bounding box center [382, 61] width 132 height 27
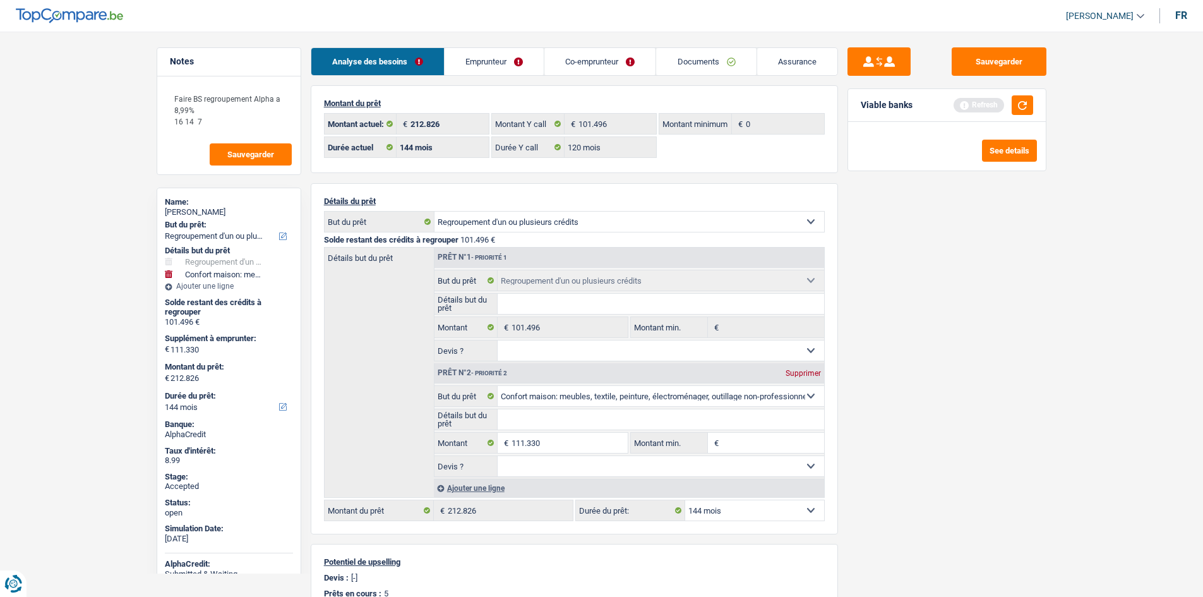
click at [915, 383] on div "Sauvegarder Viable banks Refresh See details" at bounding box center [947, 310] width 218 height 526
click at [146, 241] on main "Notes Faire BS regroupement Alpha a 8,99% 16 14 7 Sauvegarder Name: Bianca Hein…" at bounding box center [601, 462] width 1203 height 886
click at [523, 58] on link "Emprunteur" at bounding box center [493, 61] width 99 height 27
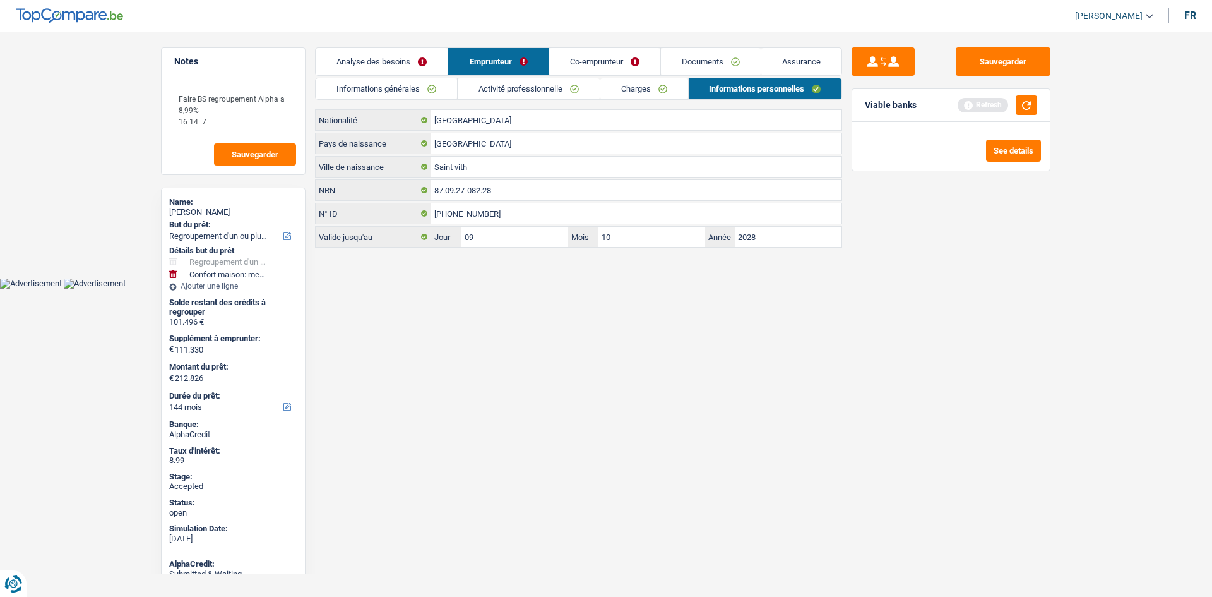
click at [632, 97] on link "Charges" at bounding box center [644, 88] width 88 height 21
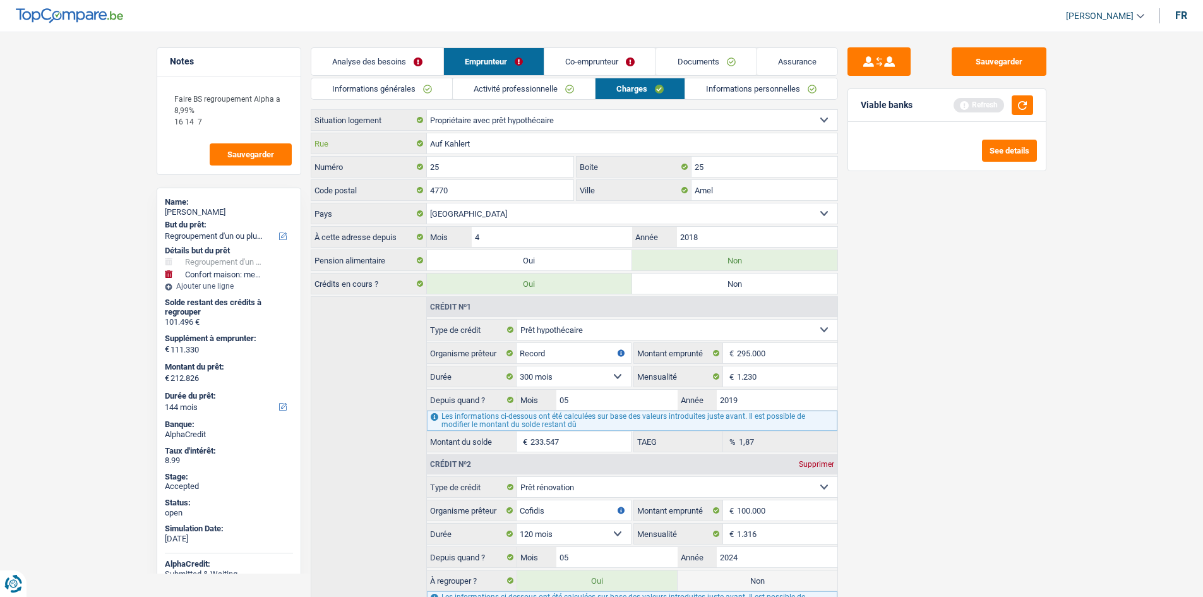
click at [573, 136] on input "Auf Kahlert" at bounding box center [632, 143] width 410 height 20
click at [700, 172] on input "25" at bounding box center [764, 167] width 146 height 20
click at [701, 172] on input "25" at bounding box center [764, 167] width 146 height 20
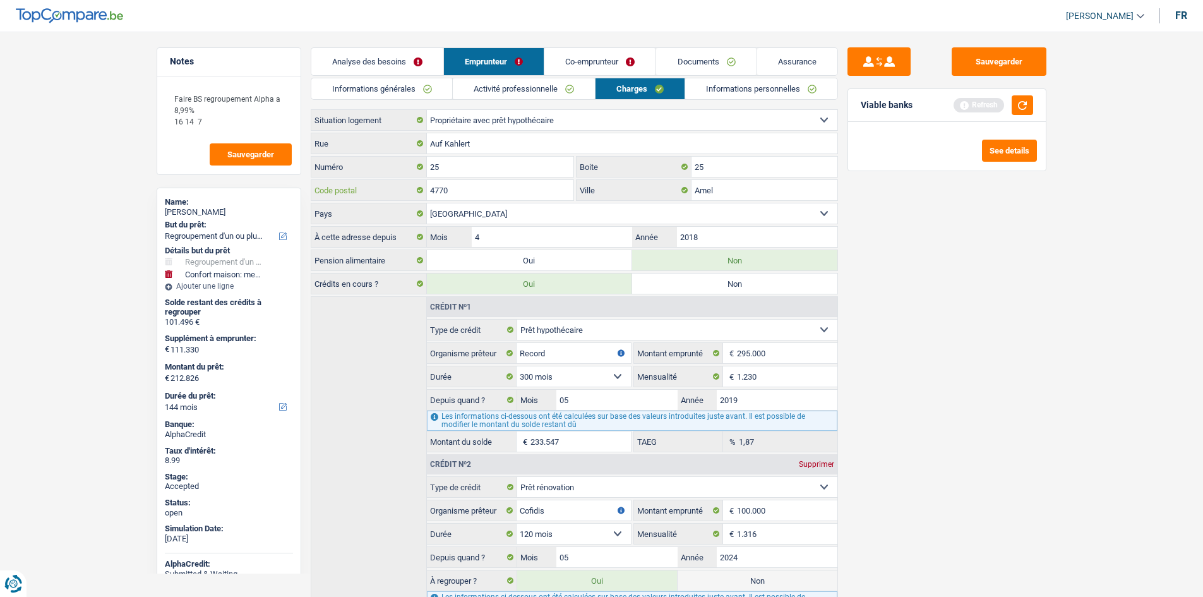
click at [491, 182] on input "4770" at bounding box center [500, 190] width 147 height 20
click at [757, 191] on input "Amel" at bounding box center [764, 190] width 146 height 20
click at [725, 90] on link "Informations personnelles" at bounding box center [761, 88] width 152 height 21
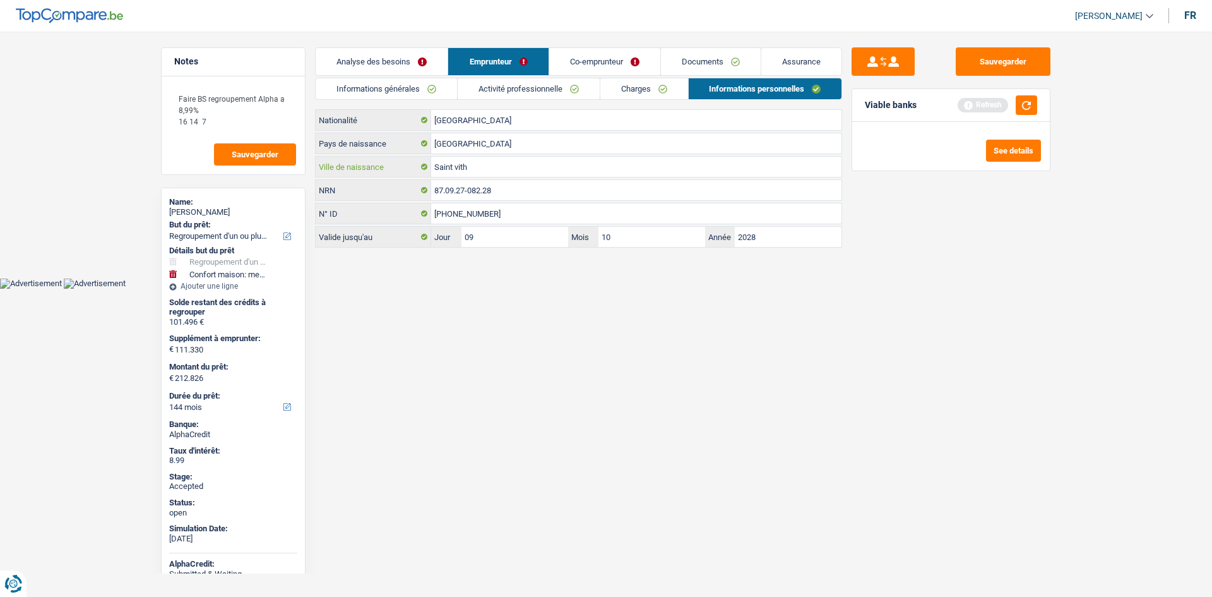
click at [532, 167] on input "Saint vith" at bounding box center [636, 167] width 410 height 20
click at [527, 172] on input "Saint vith" at bounding box center [636, 167] width 410 height 20
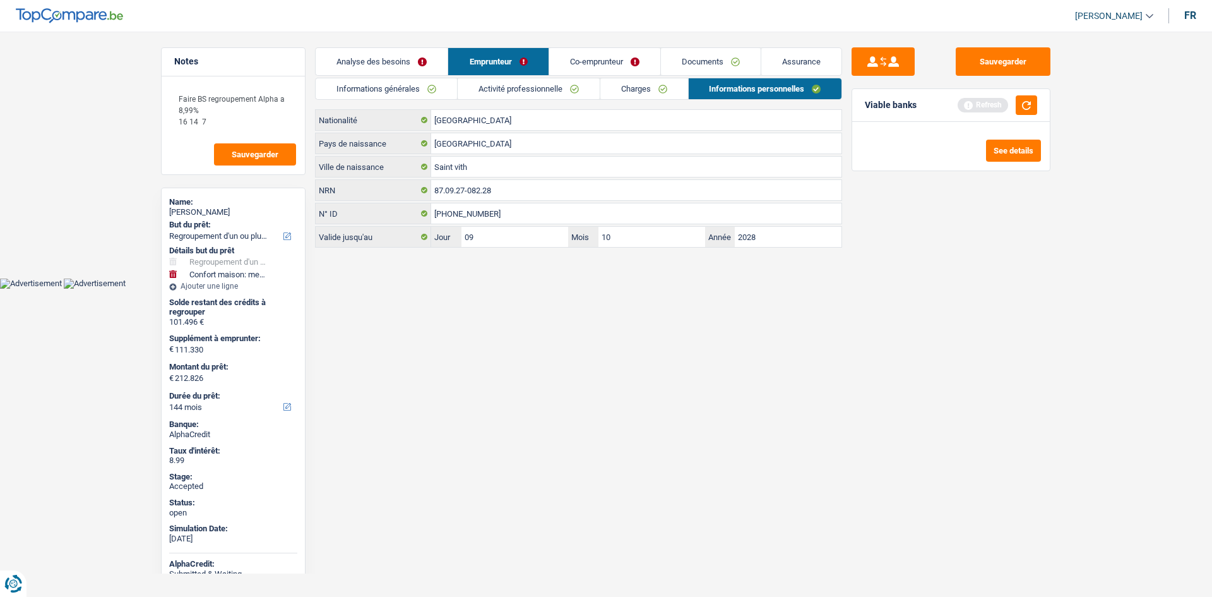
click at [604, 51] on link "Co-emprunteur" at bounding box center [604, 61] width 111 height 27
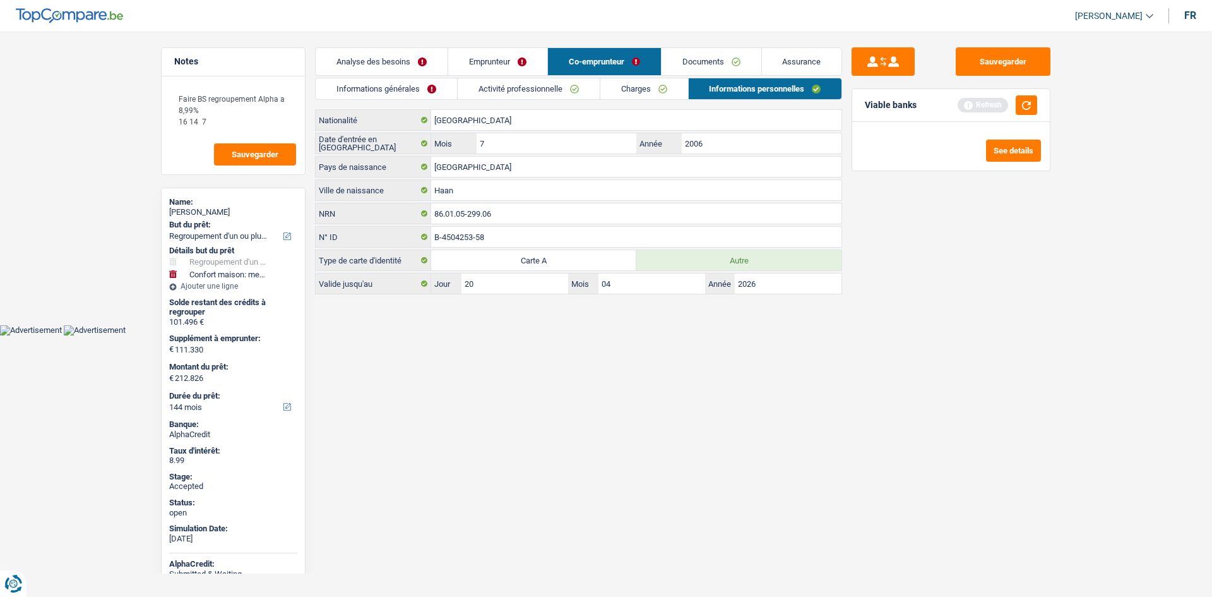
click at [671, 91] on link "Charges" at bounding box center [644, 88] width 88 height 21
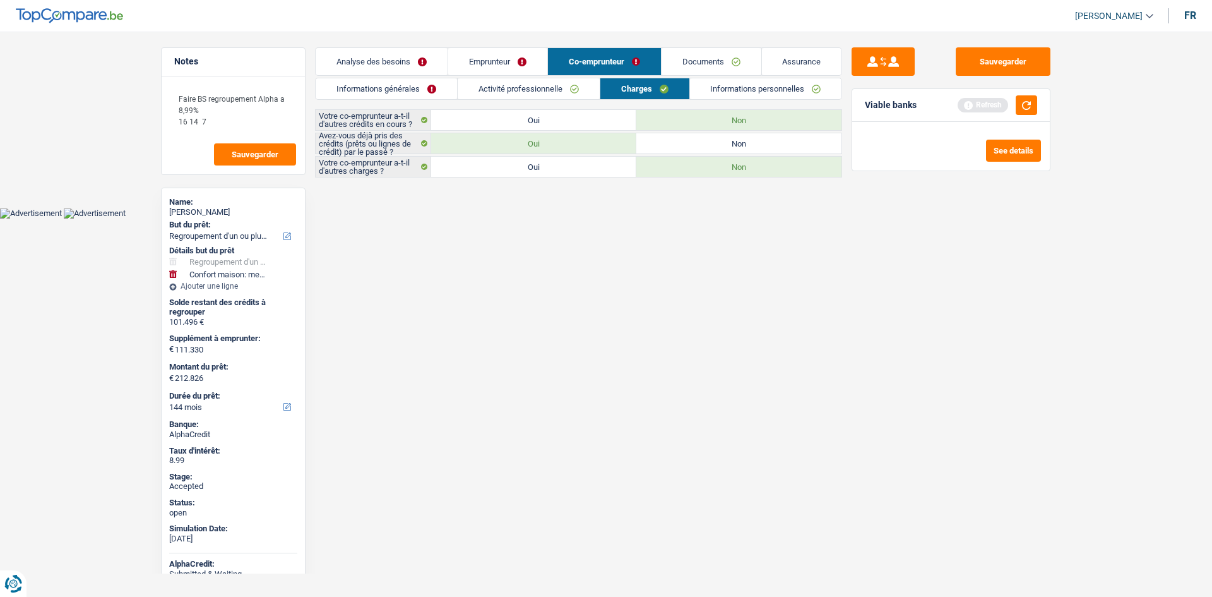
click at [770, 80] on link "Informations personnelles" at bounding box center [766, 88] width 152 height 21
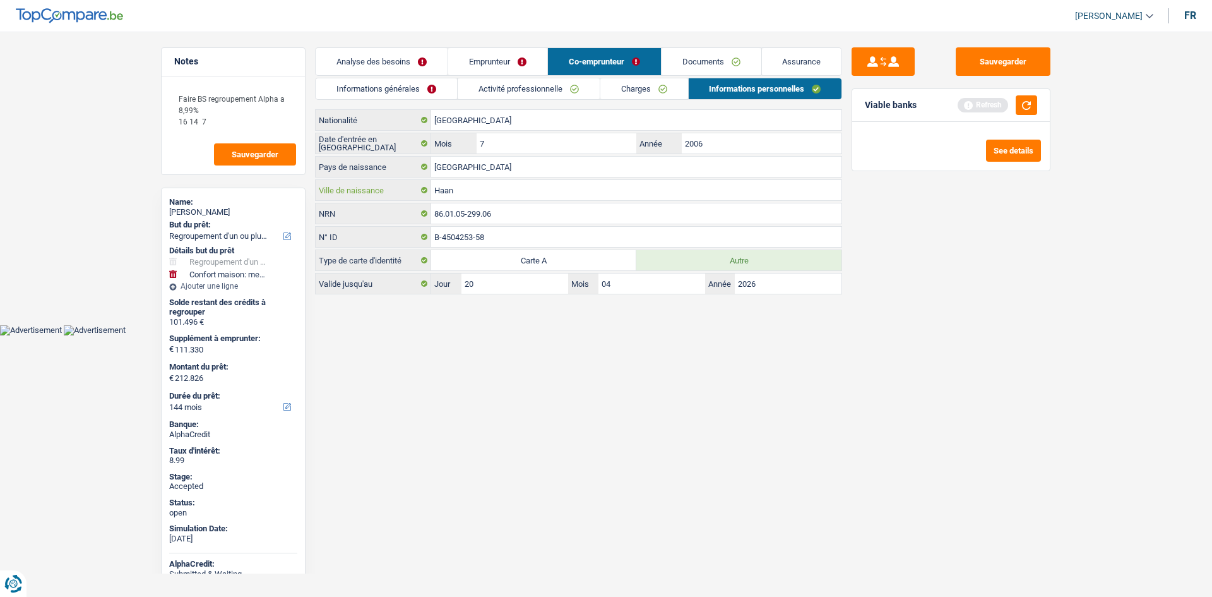
click at [522, 189] on input "Haan" at bounding box center [636, 190] width 410 height 20
click at [977, 61] on button "Sauvegarder" at bounding box center [1003, 61] width 95 height 28
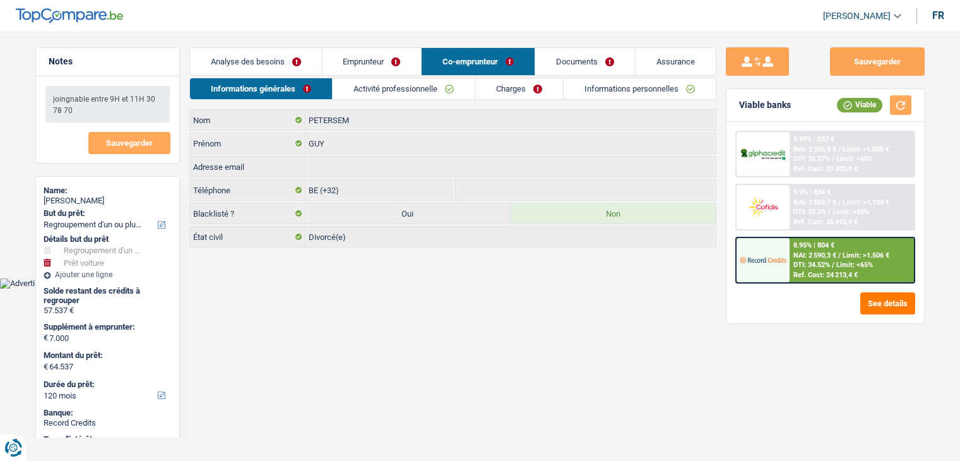
select select "refinancing"
select select "car"
select select "120"
select select "32"
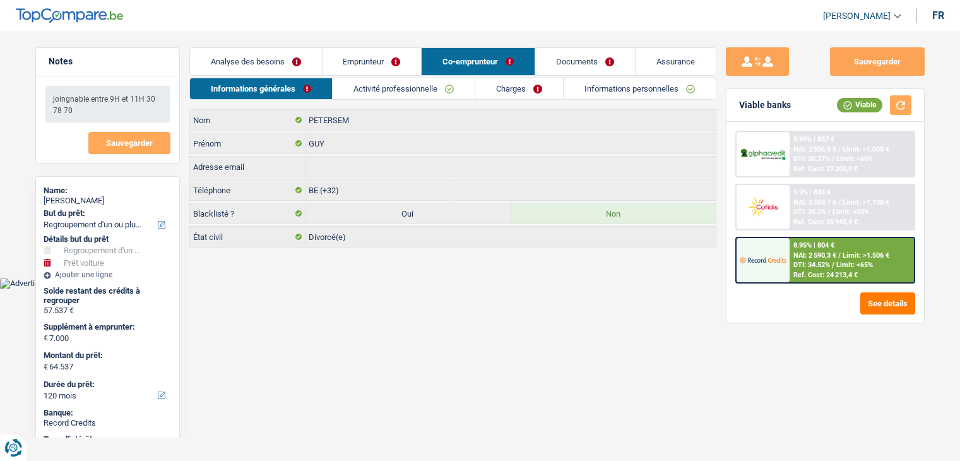
select select "divorced"
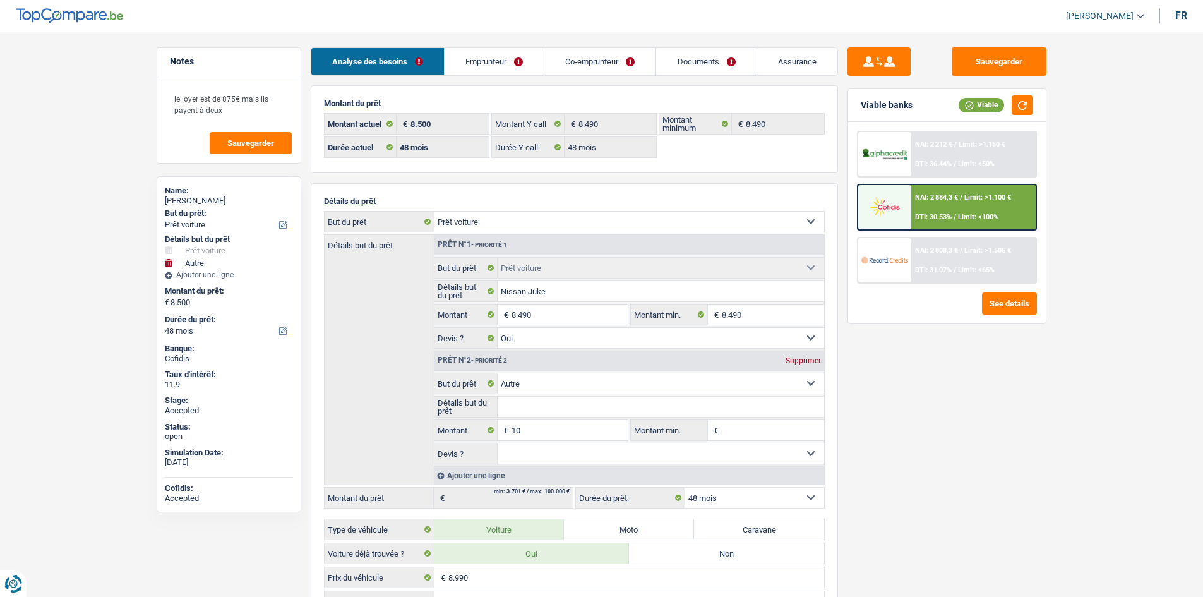
select select "car"
select select "other"
select select "48"
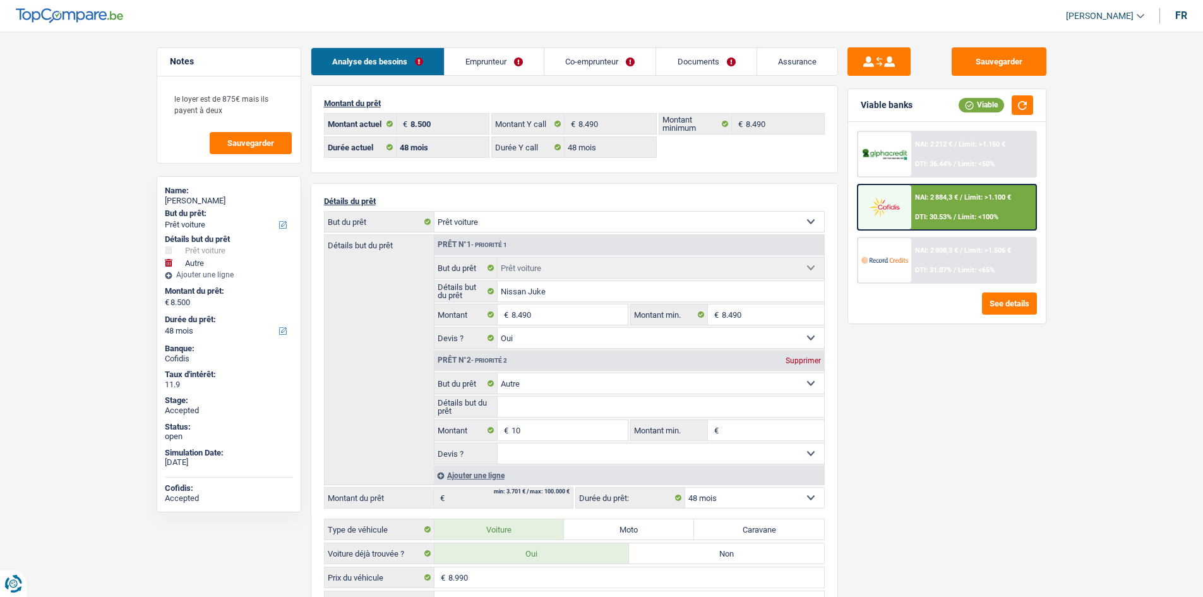
select select "48"
select select "car"
select select "yes"
select select "other"
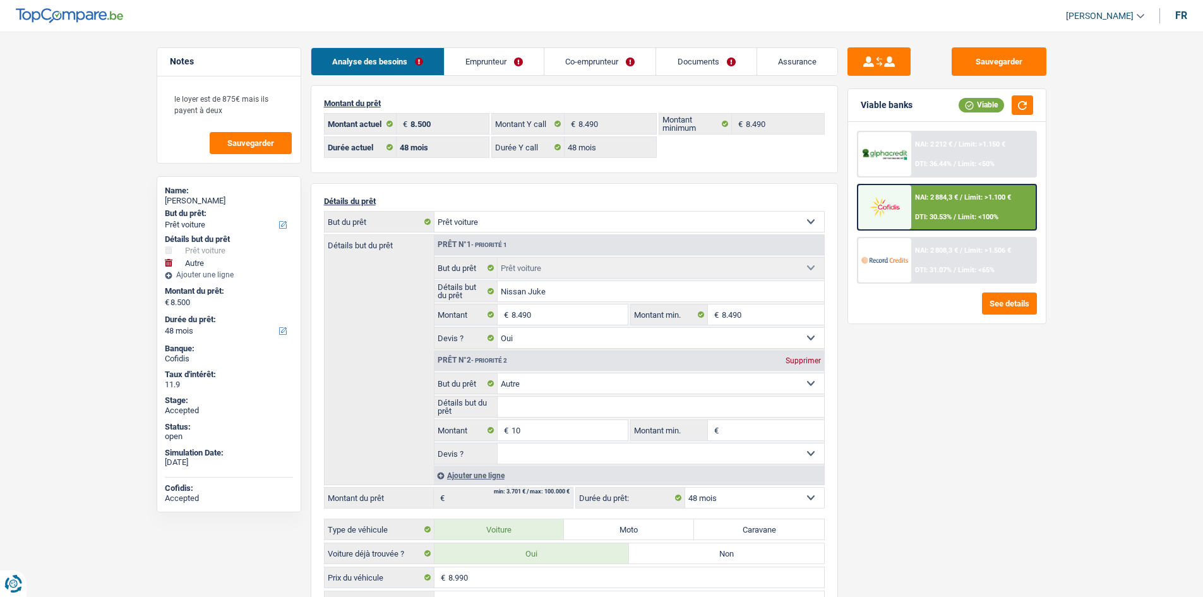
select select "48"
click at [210, 194] on div "Name:" at bounding box center [229, 191] width 128 height 10
click at [212, 196] on div "[PERSON_NAME]" at bounding box center [229, 201] width 128 height 10
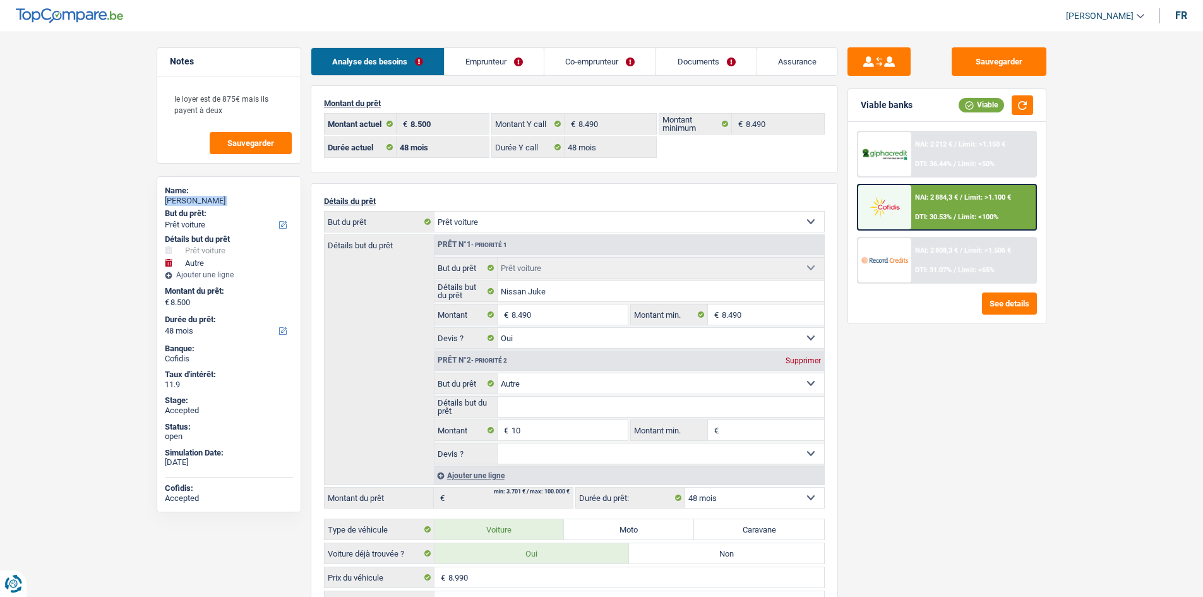
copy div "[PERSON_NAME]"
drag, startPoint x: 487, startPoint y: 68, endPoint x: 477, endPoint y: 73, distance: 11.3
click at [487, 68] on link "Emprunteur" at bounding box center [493, 61] width 99 height 27
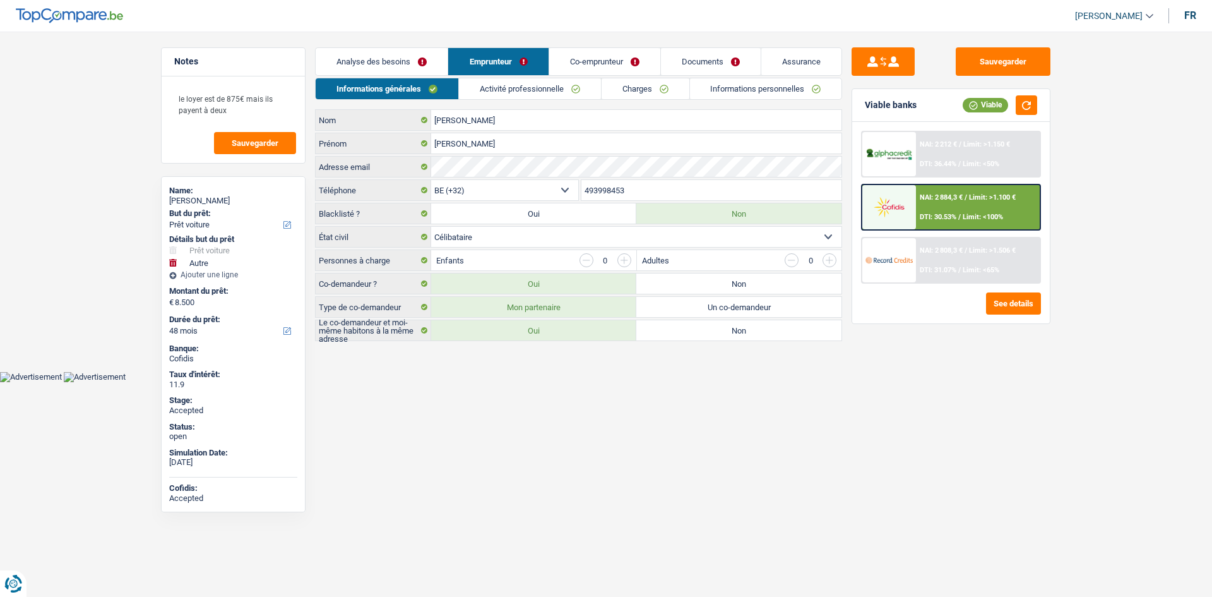
click at [653, 186] on input "493998453" at bounding box center [711, 190] width 261 height 20
click at [506, 98] on link "Activité professionnelle" at bounding box center [530, 88] width 142 height 21
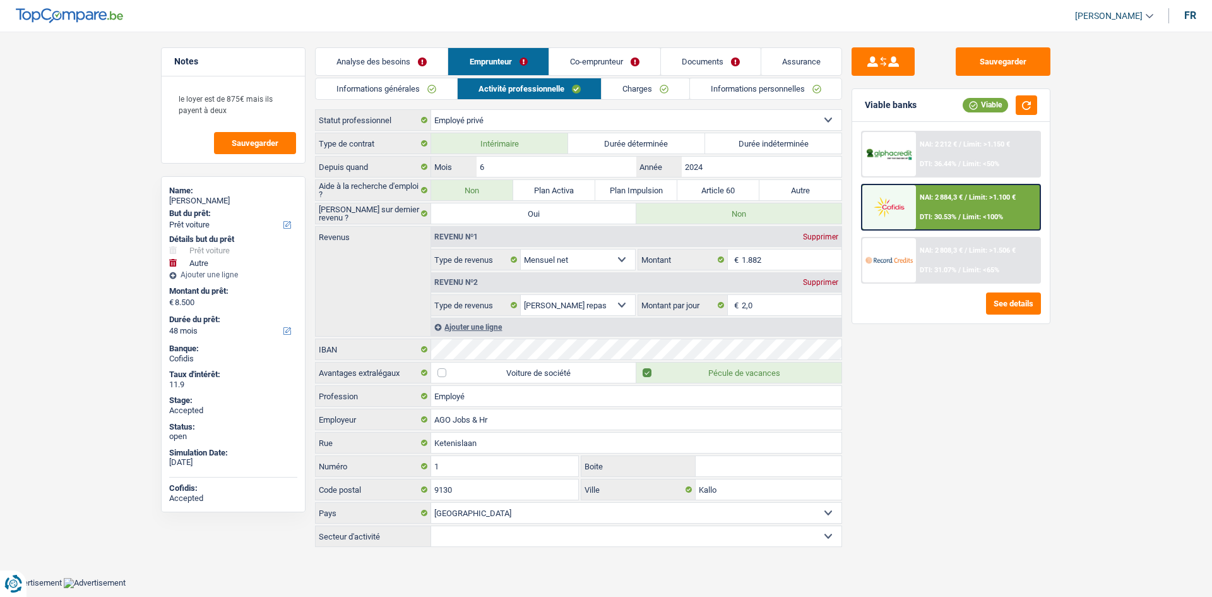
click at [606, 98] on link "Charges" at bounding box center [646, 88] width 88 height 21
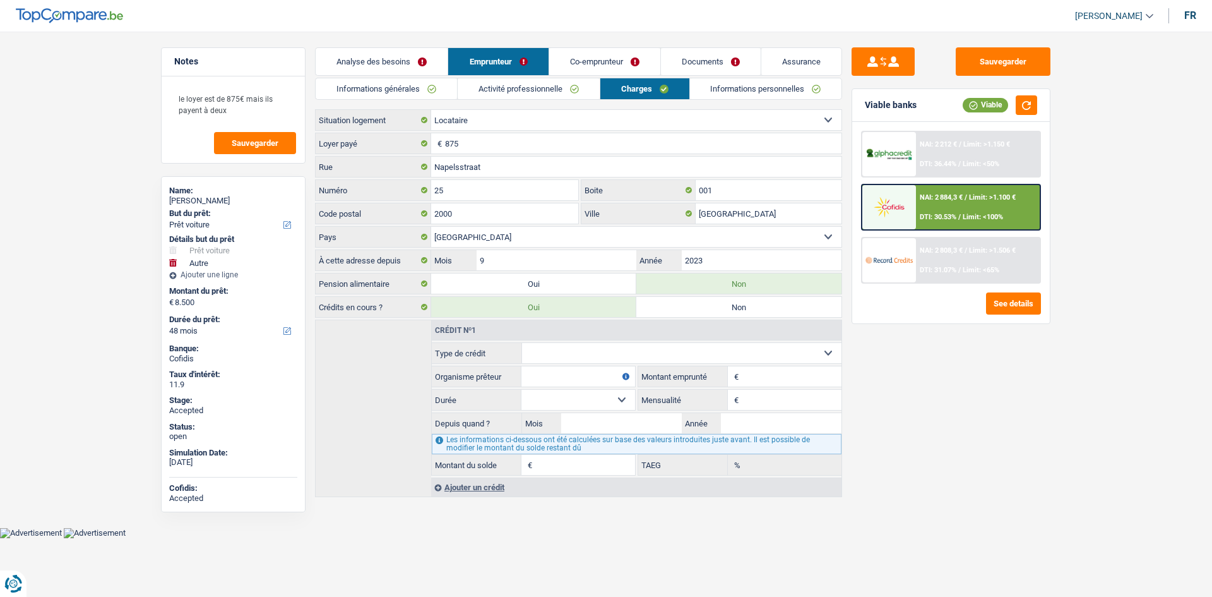
click at [764, 92] on link "Informations personnelles" at bounding box center [766, 88] width 152 height 21
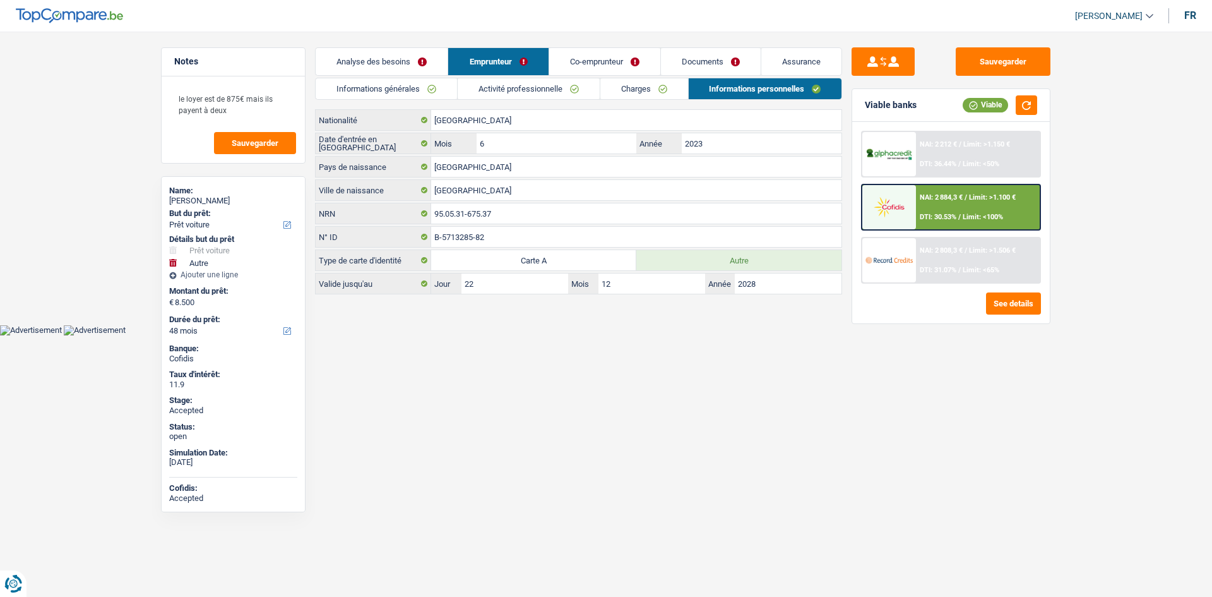
click at [580, 63] on link "Co-emprunteur" at bounding box center [604, 61] width 111 height 27
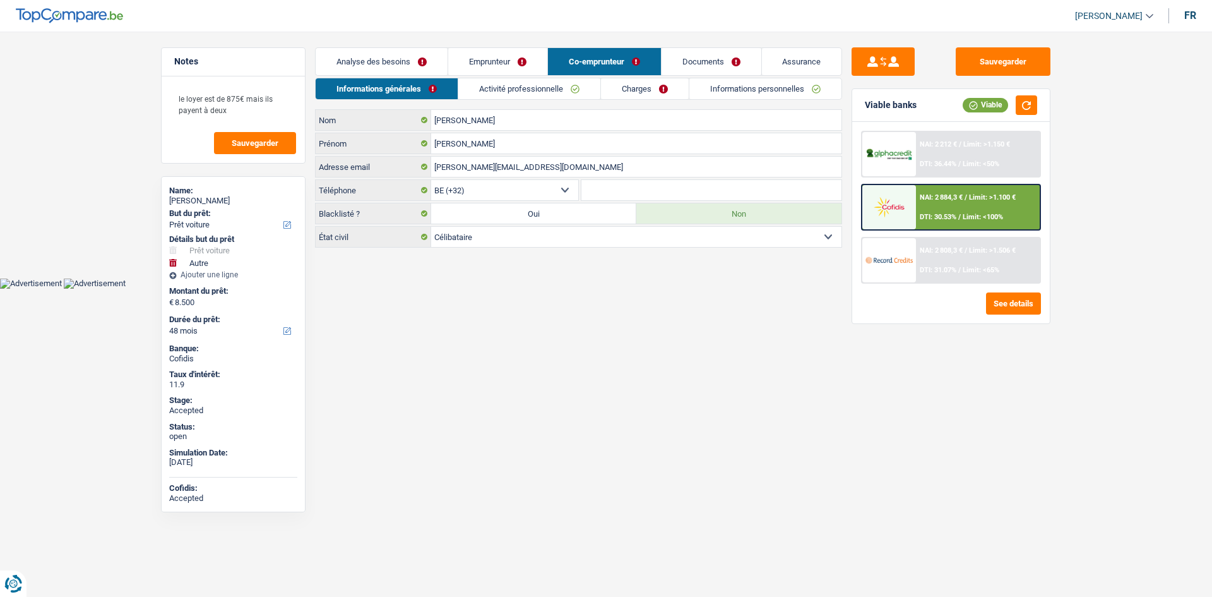
click at [486, 85] on link "Activité professionnelle" at bounding box center [529, 88] width 142 height 21
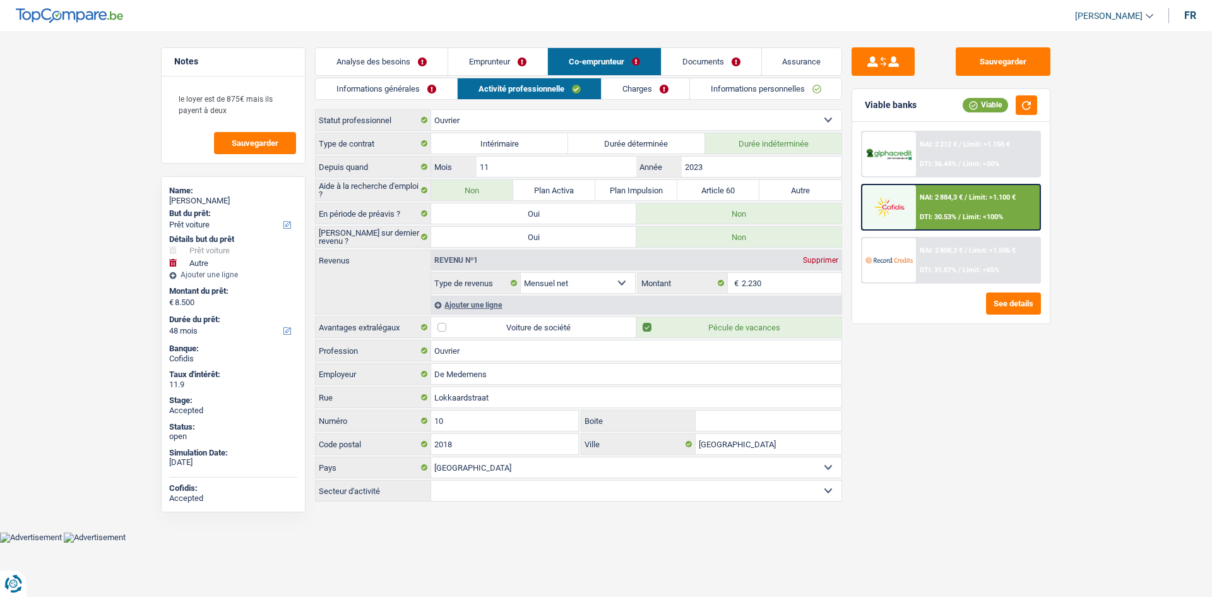
click at [634, 86] on link "Charges" at bounding box center [646, 88] width 88 height 21
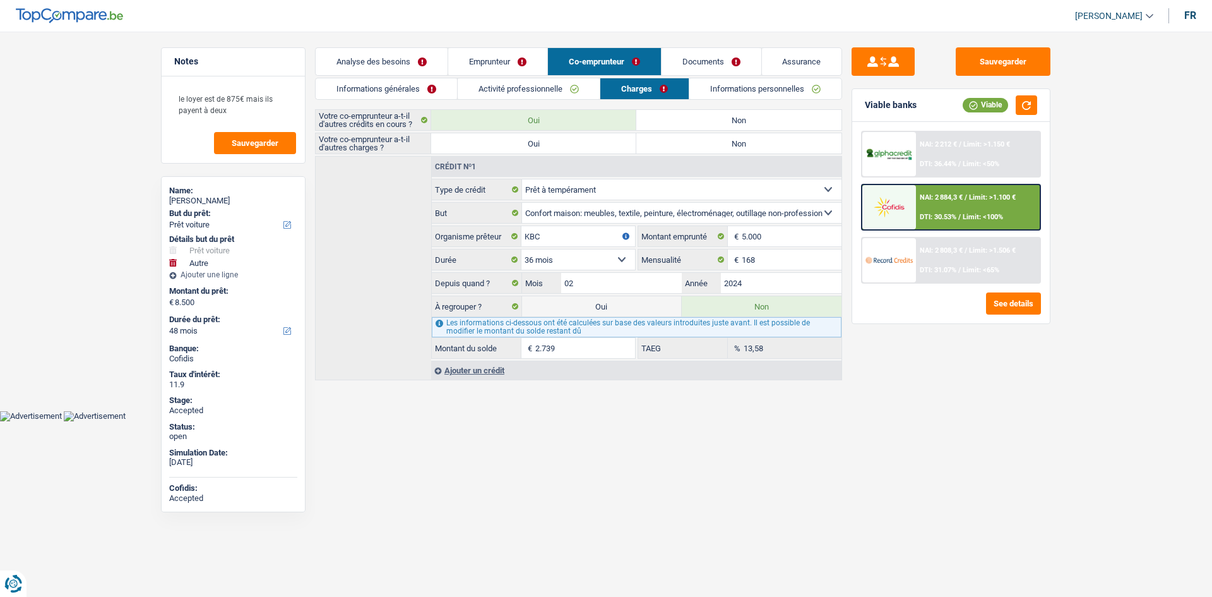
click at [763, 92] on link "Informations personnelles" at bounding box center [765, 88] width 152 height 21
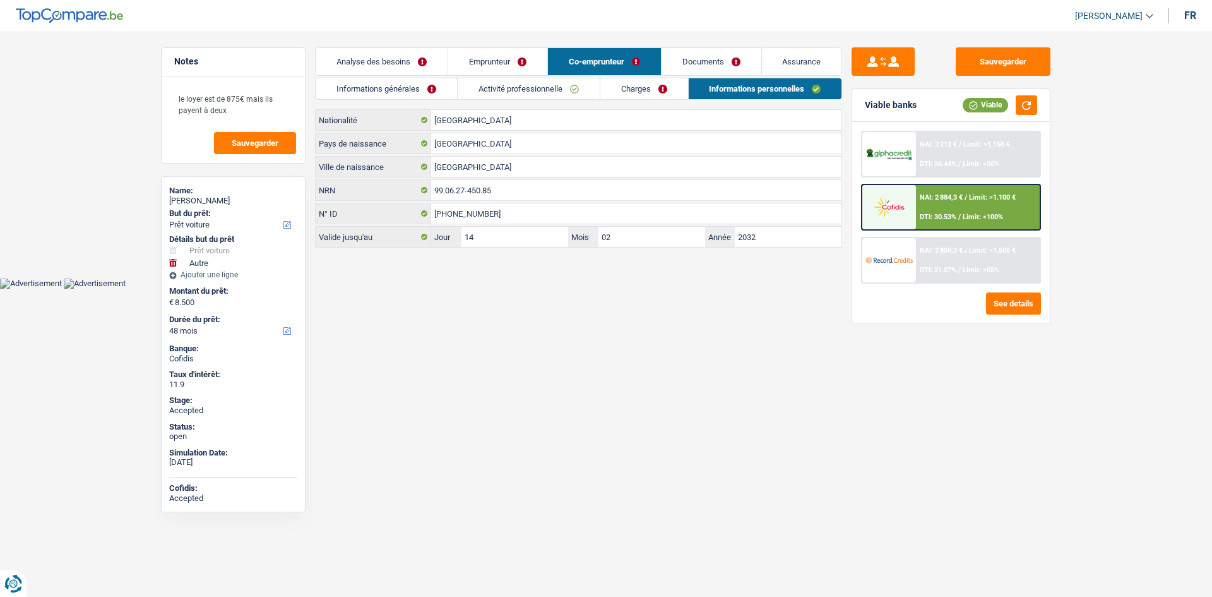
click at [533, 79] on link "Activité professionnelle" at bounding box center [529, 88] width 142 height 21
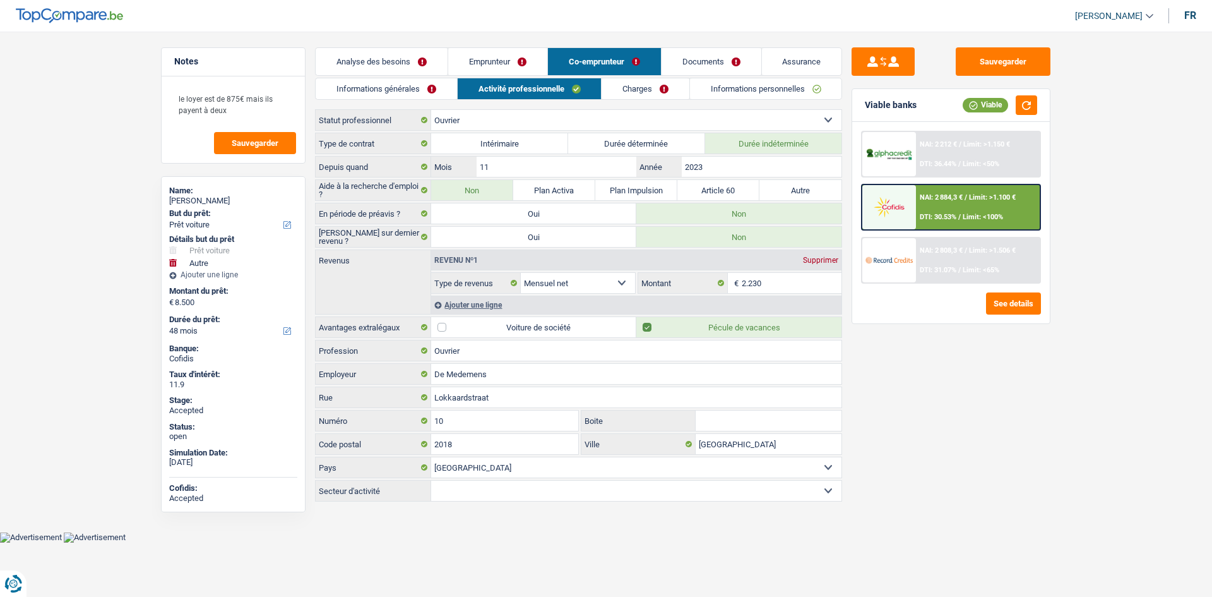
click at [808, 57] on link "Assurance" at bounding box center [802, 61] width 80 height 27
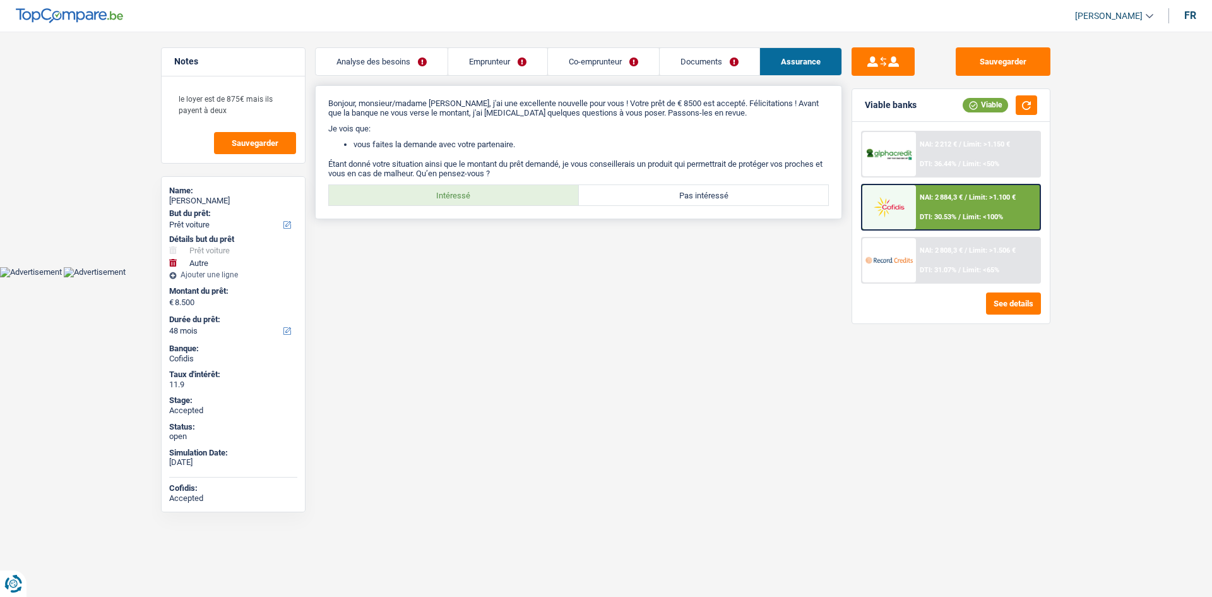
click at [486, 190] on label "Intéressé" at bounding box center [454, 195] width 250 height 20
click at [486, 190] on input "Intéressé" at bounding box center [454, 195] width 250 height 20
radio input "true"
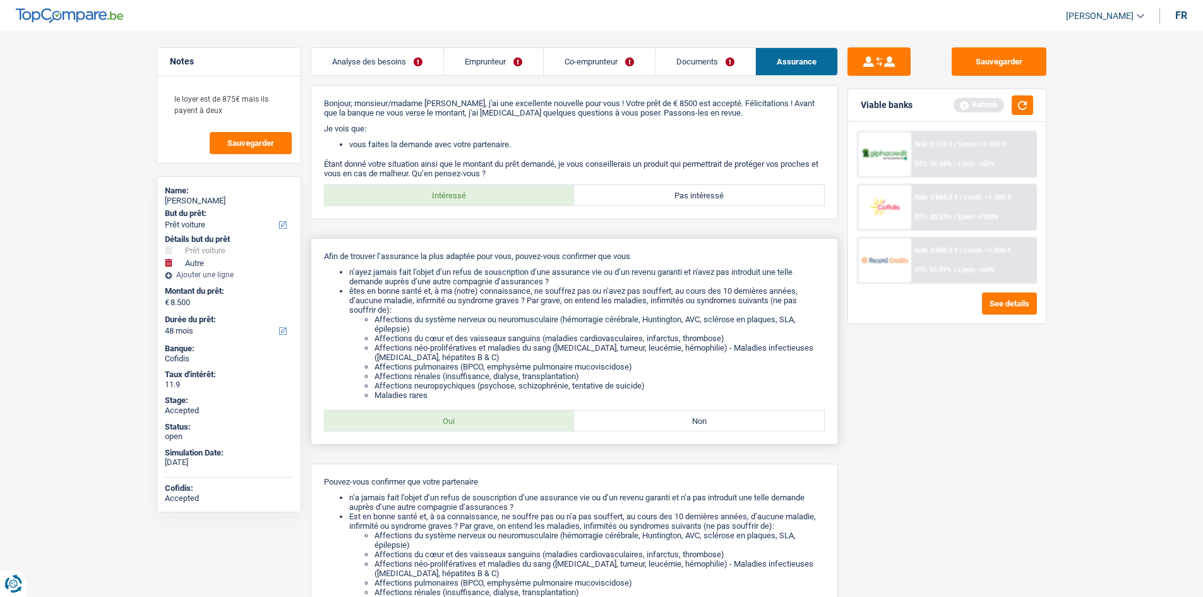
click at [521, 429] on label "Oui" at bounding box center [450, 420] width 250 height 20
click at [521, 429] on input "Oui" at bounding box center [450, 420] width 250 height 20
radio input "true"
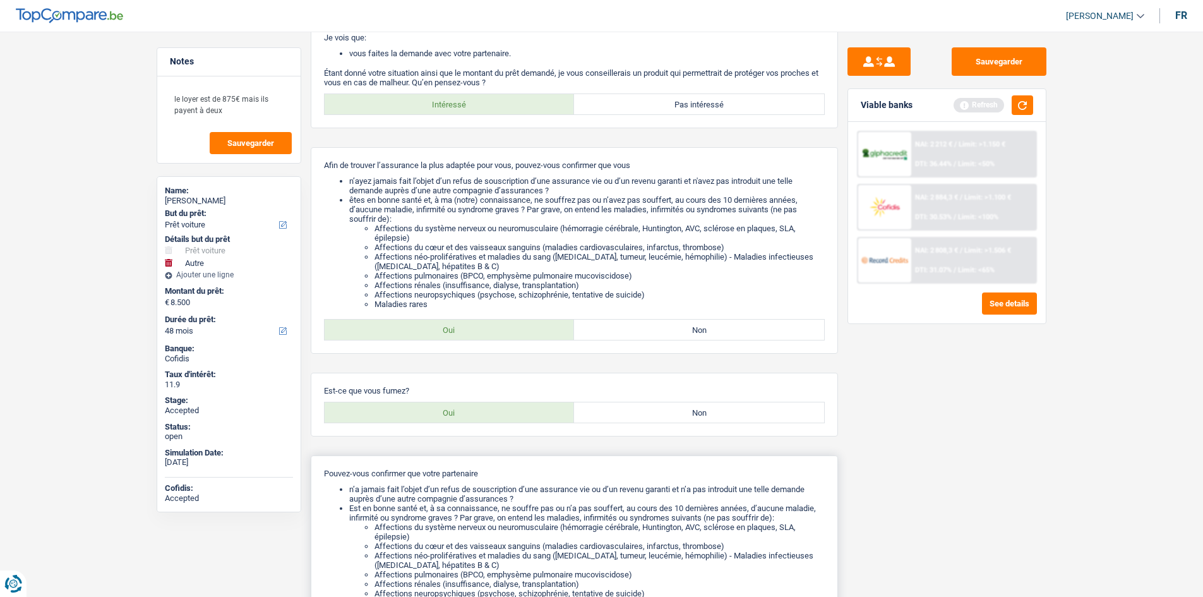
scroll to position [271, 0]
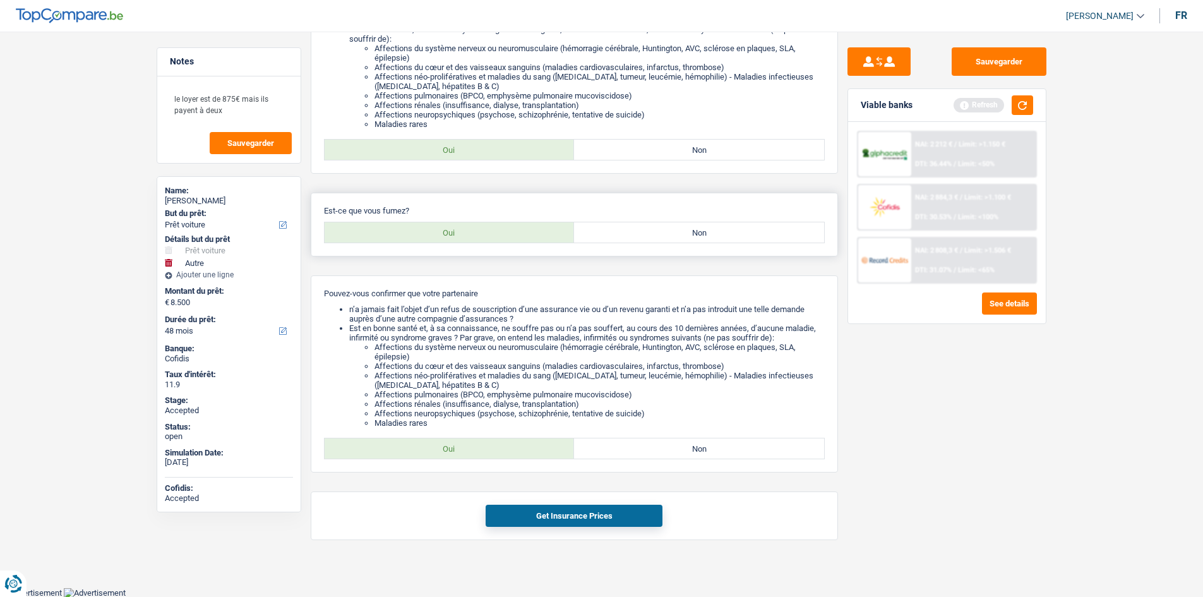
click at [700, 232] on label "Non" at bounding box center [699, 232] width 250 height 20
click at [700, 232] on input "Non" at bounding box center [699, 232] width 250 height 20
radio input "true"
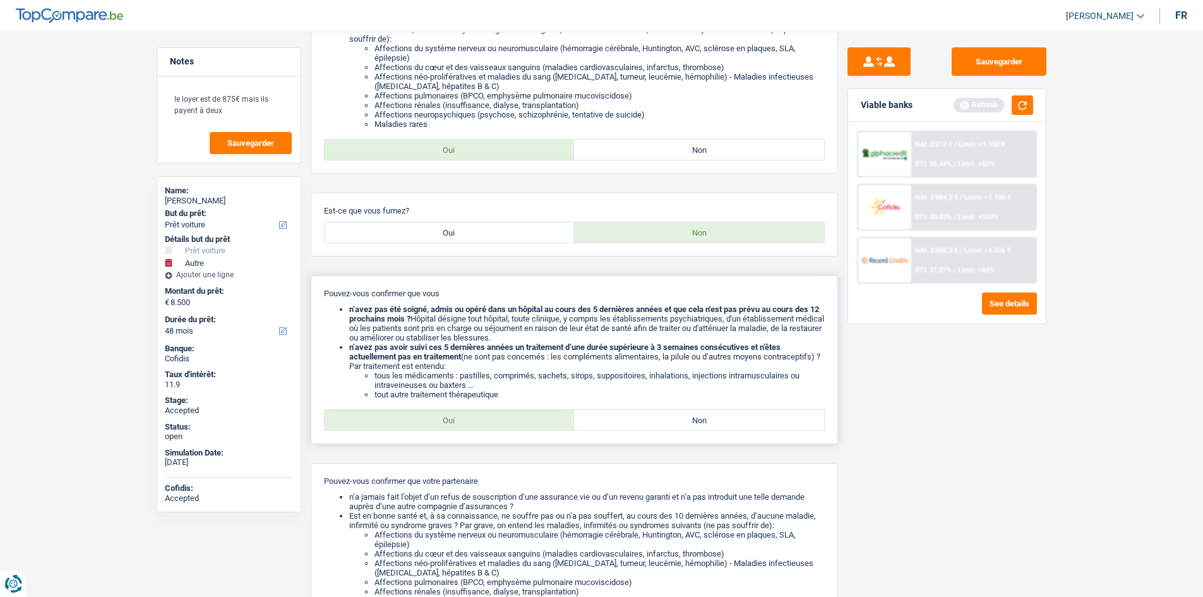
click at [489, 416] on label "Oui" at bounding box center [450, 420] width 250 height 20
click at [489, 416] on input "Oui" at bounding box center [450, 420] width 250 height 20
radio input "true"
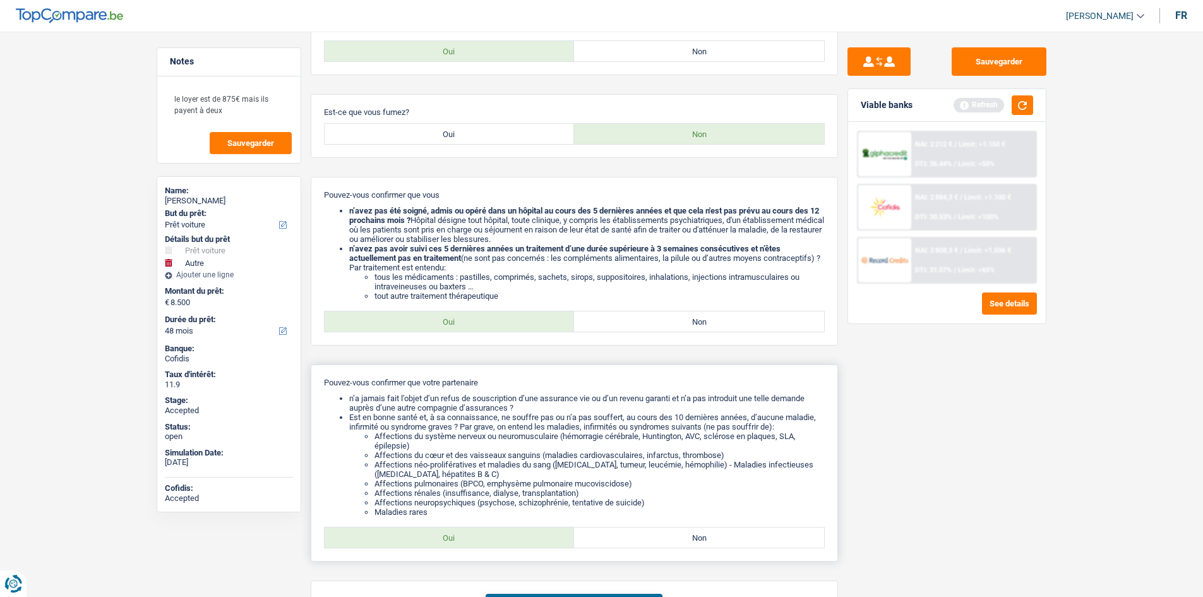
scroll to position [458, 0]
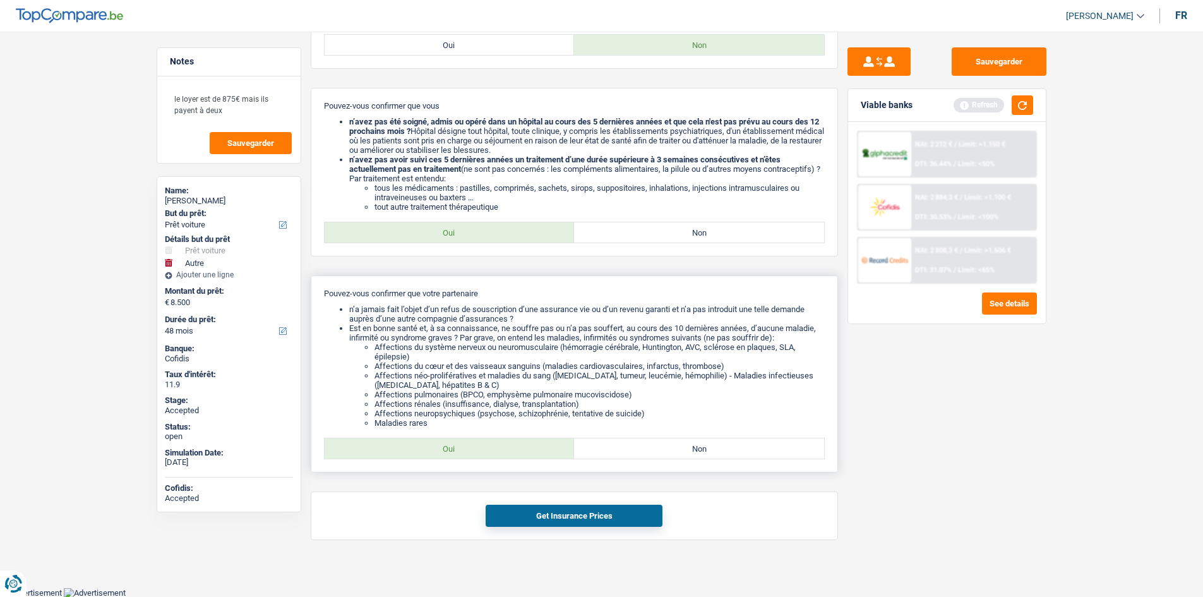
click at [532, 446] on label "Oui" at bounding box center [450, 448] width 250 height 20
click at [532, 446] on input "Oui" at bounding box center [450, 448] width 250 height 20
radio input "true"
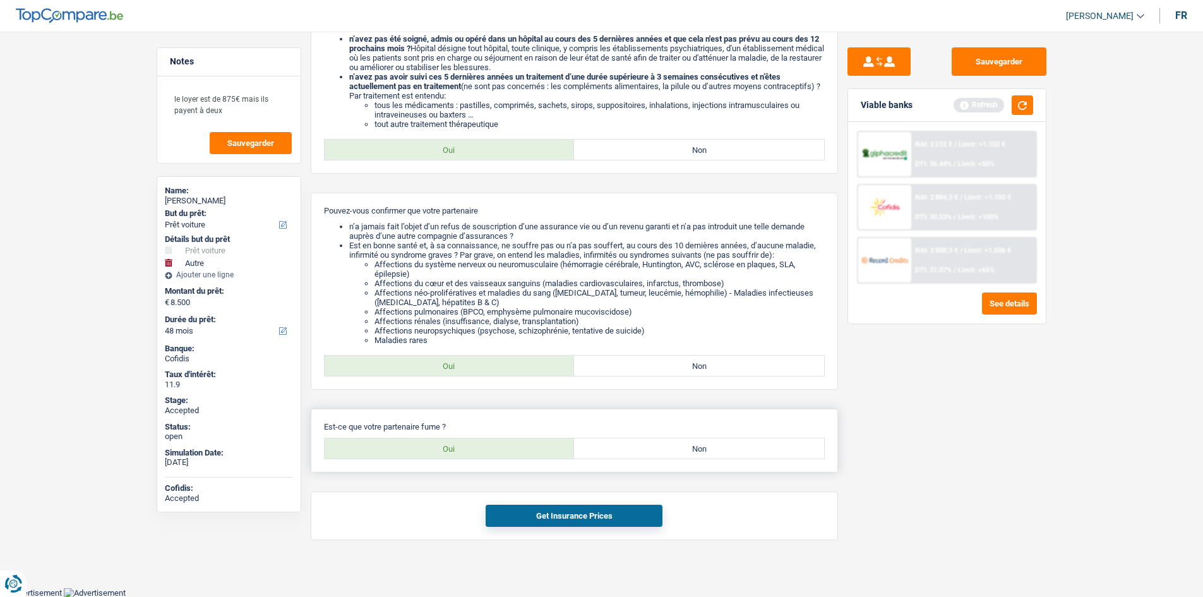
click at [671, 449] on label "Non" at bounding box center [699, 448] width 250 height 20
click at [671, 449] on input "Non" at bounding box center [699, 448] width 250 height 20
radio input "true"
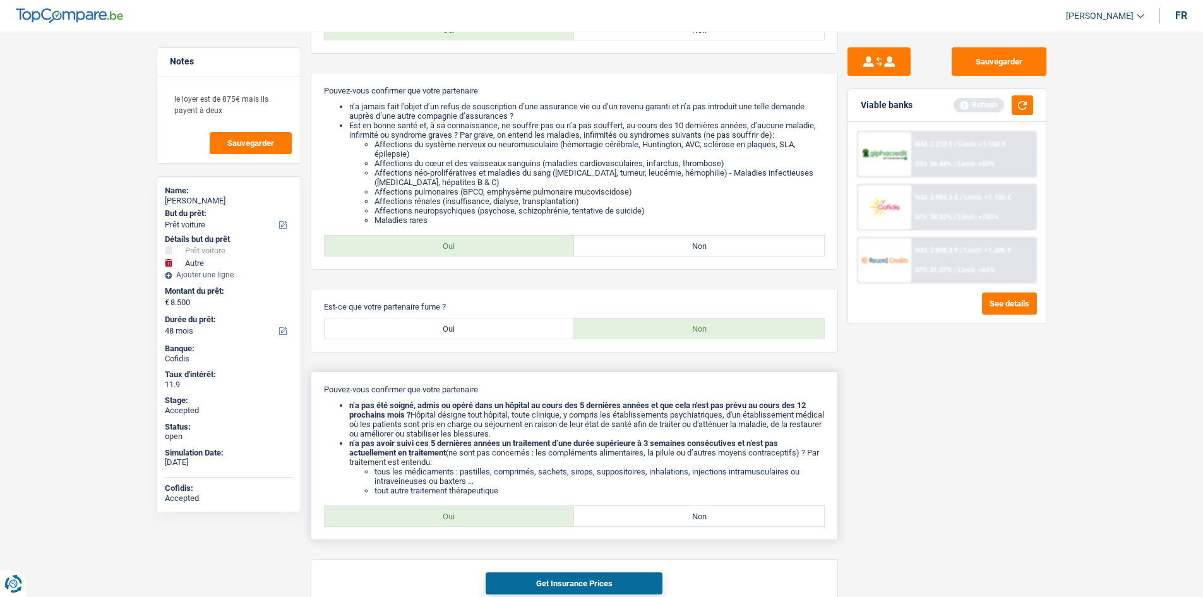
scroll to position [729, 0]
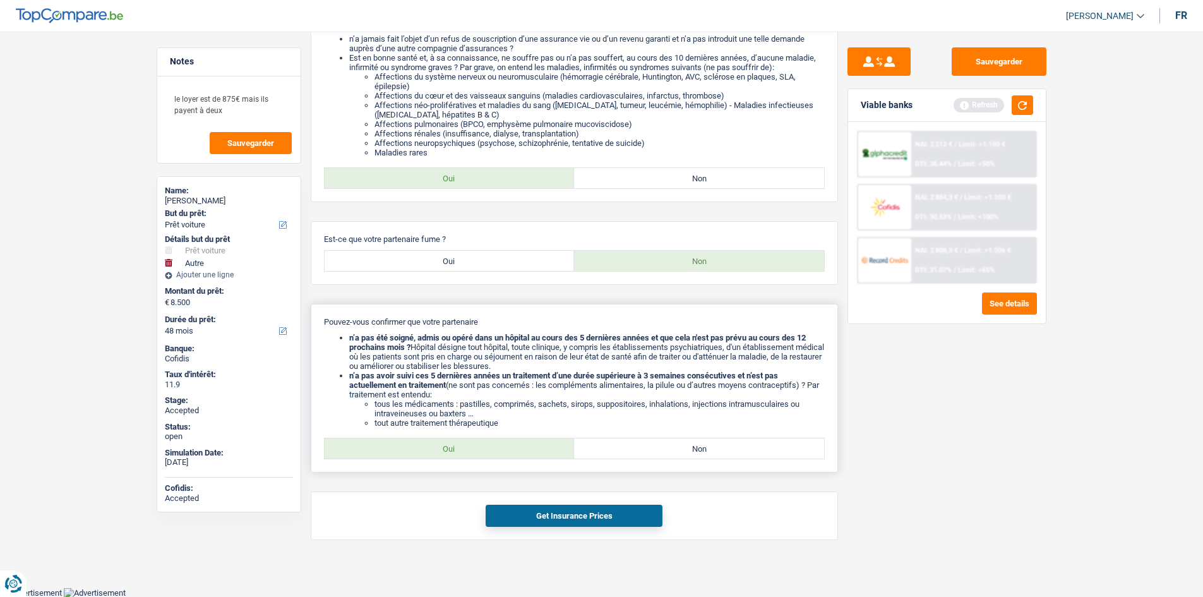
click at [489, 443] on label "Oui" at bounding box center [450, 448] width 250 height 20
click at [489, 443] on input "Oui" at bounding box center [450, 448] width 250 height 20
radio input "true"
click at [597, 519] on button "Get Insurance Prices" at bounding box center [574, 515] width 177 height 22
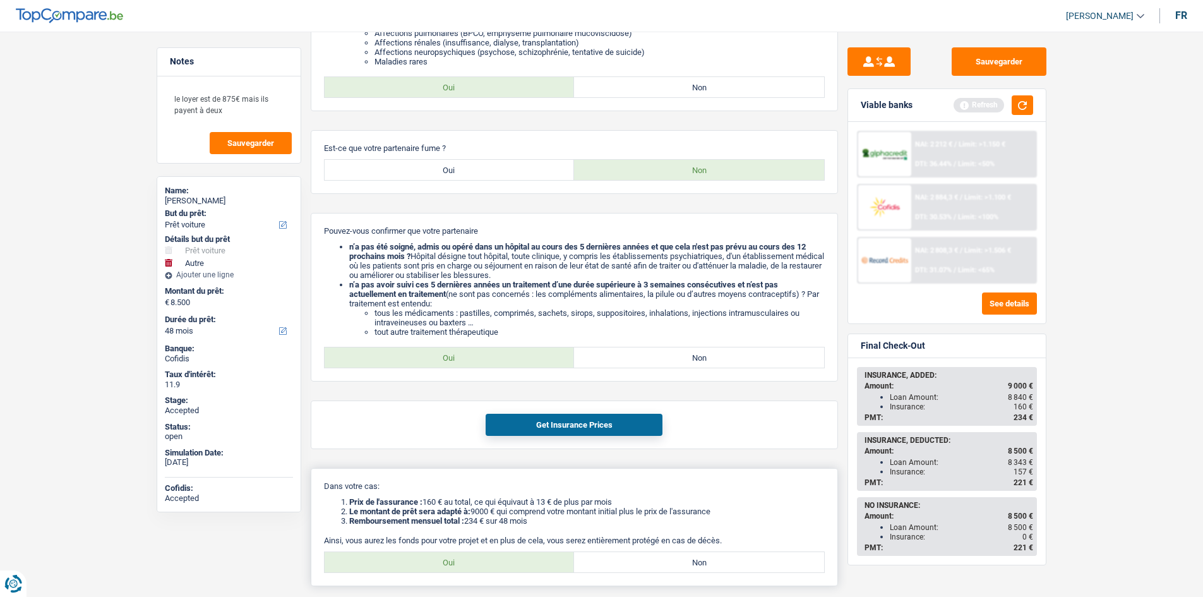
scroll to position [911, 0]
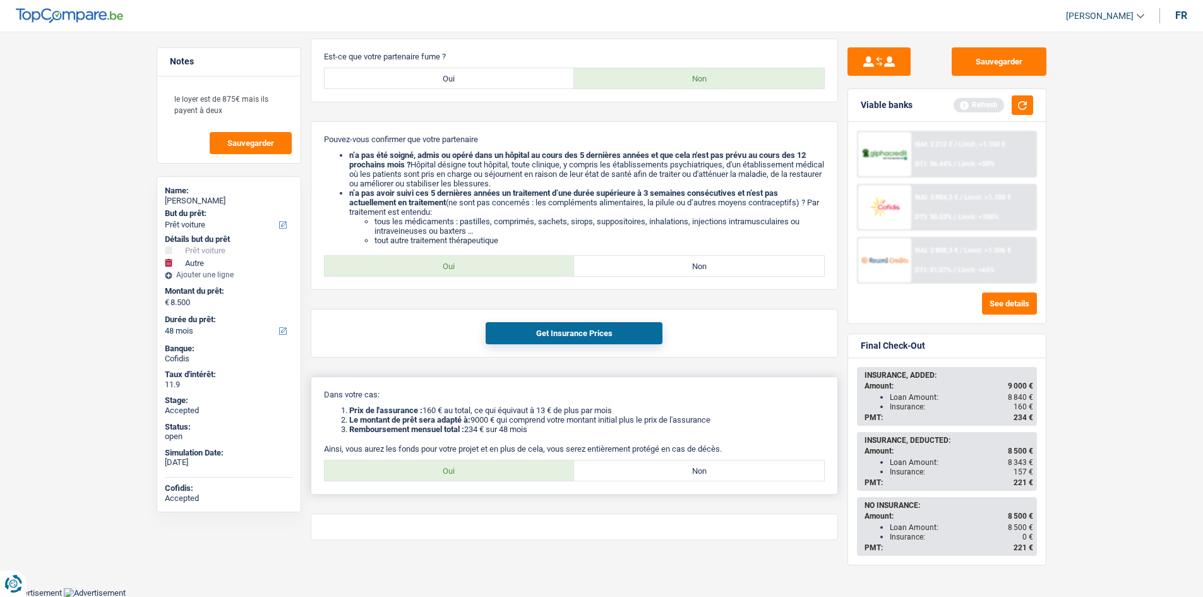
click at [504, 467] on label "Oui" at bounding box center [450, 470] width 250 height 20
click at [504, 467] on input "Oui" at bounding box center [450, 470] width 250 height 20
radio input "true"
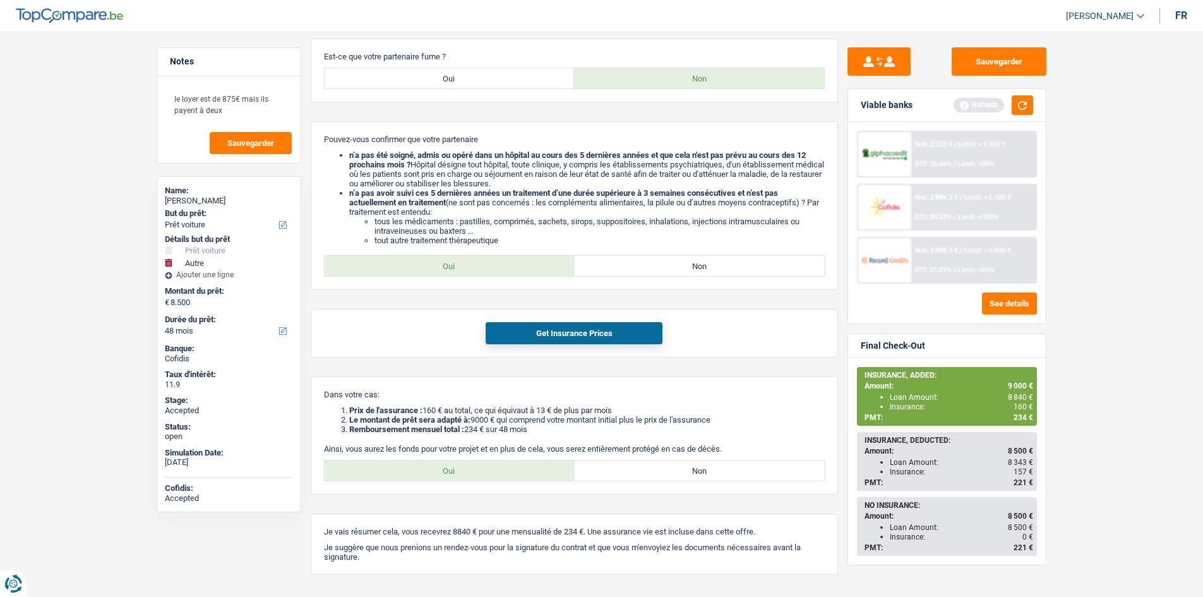
click at [1023, 420] on span "234 €" at bounding box center [1023, 417] width 20 height 9
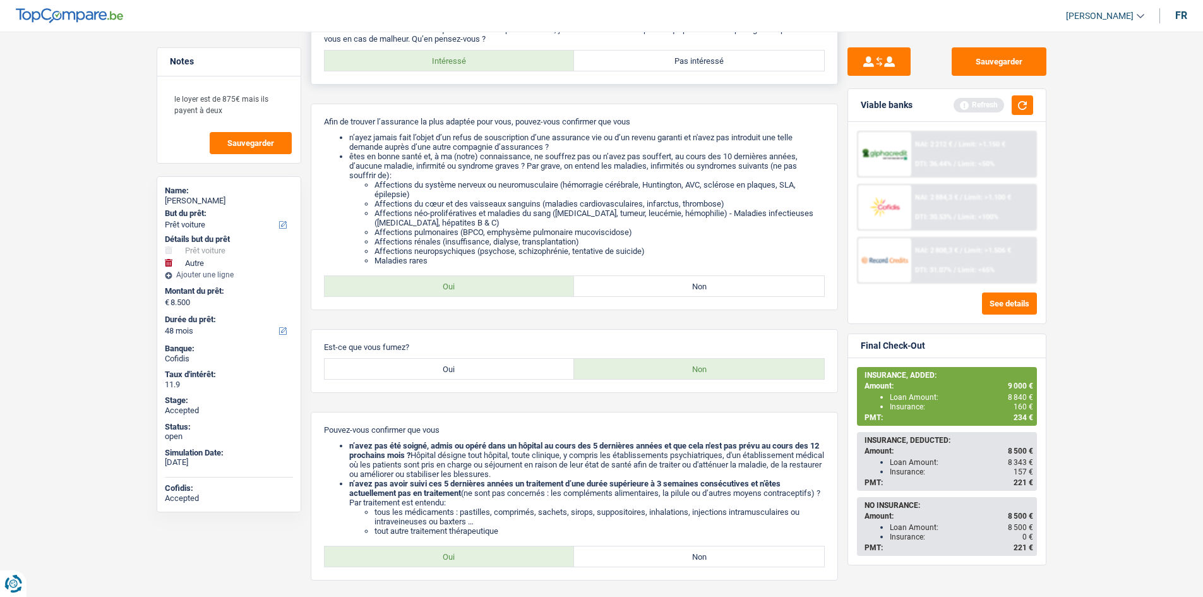
scroll to position [27, 0]
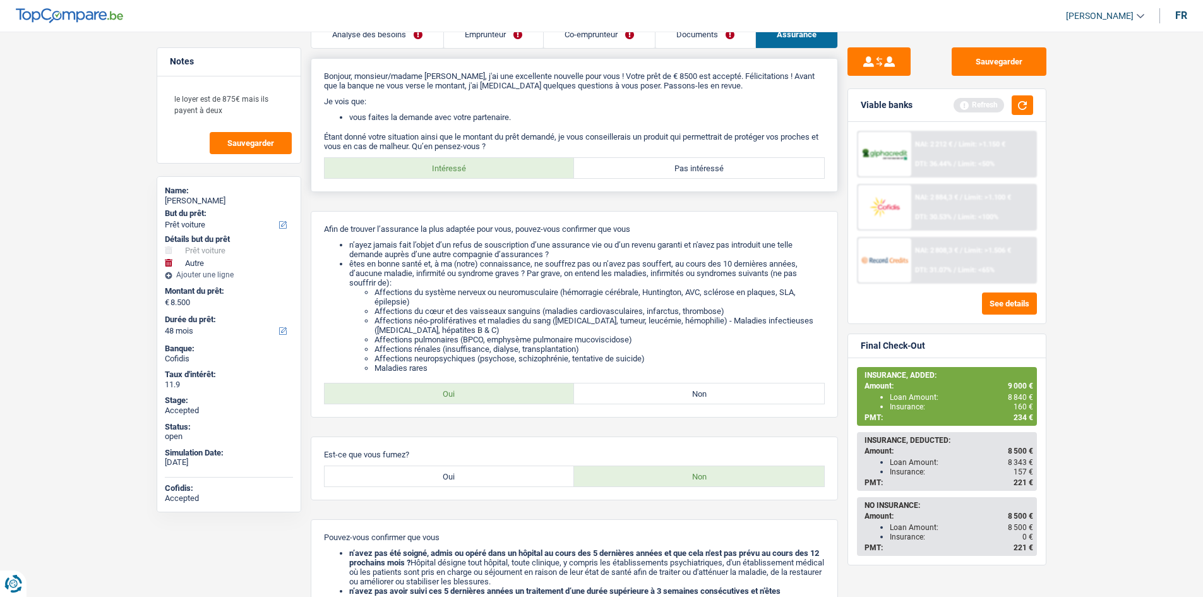
click at [692, 172] on label "Pas intéressé" at bounding box center [699, 168] width 250 height 20
click at [692, 172] on input "Pas intéressé" at bounding box center [699, 168] width 250 height 20
radio input "true"
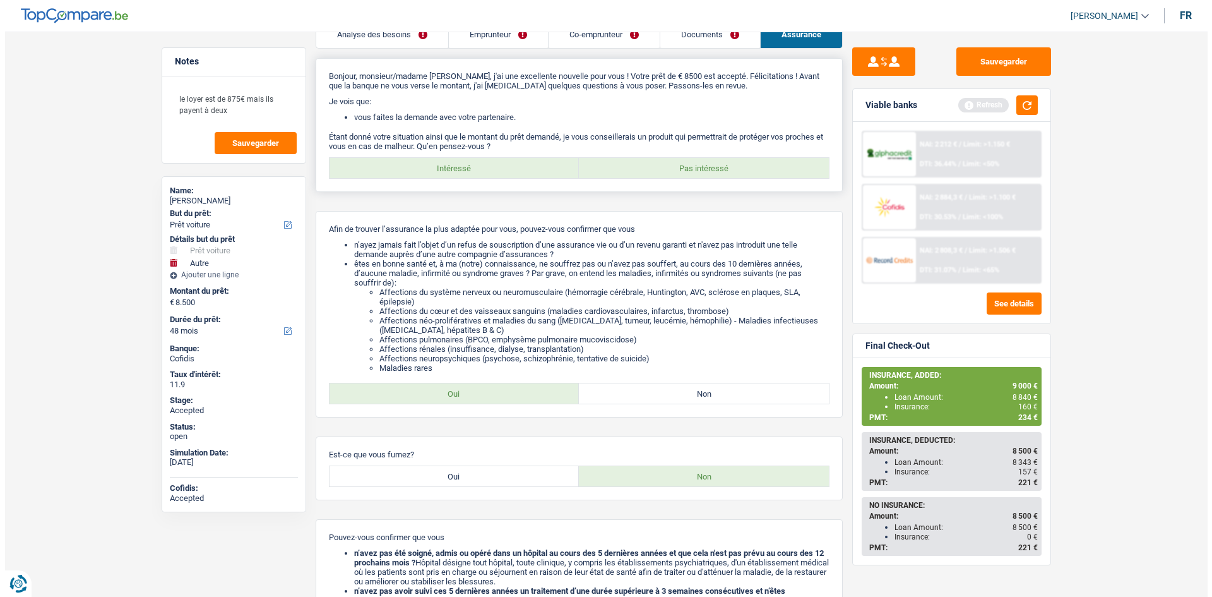
scroll to position [0, 0]
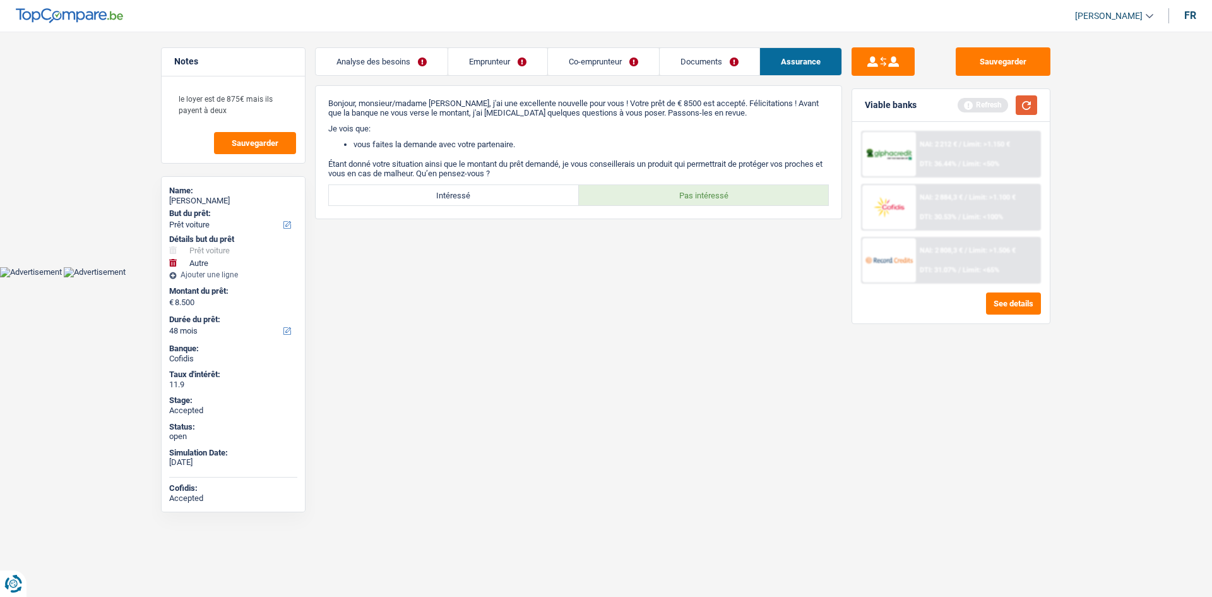
click at [1016, 105] on button "button" at bounding box center [1026, 105] width 21 height 20
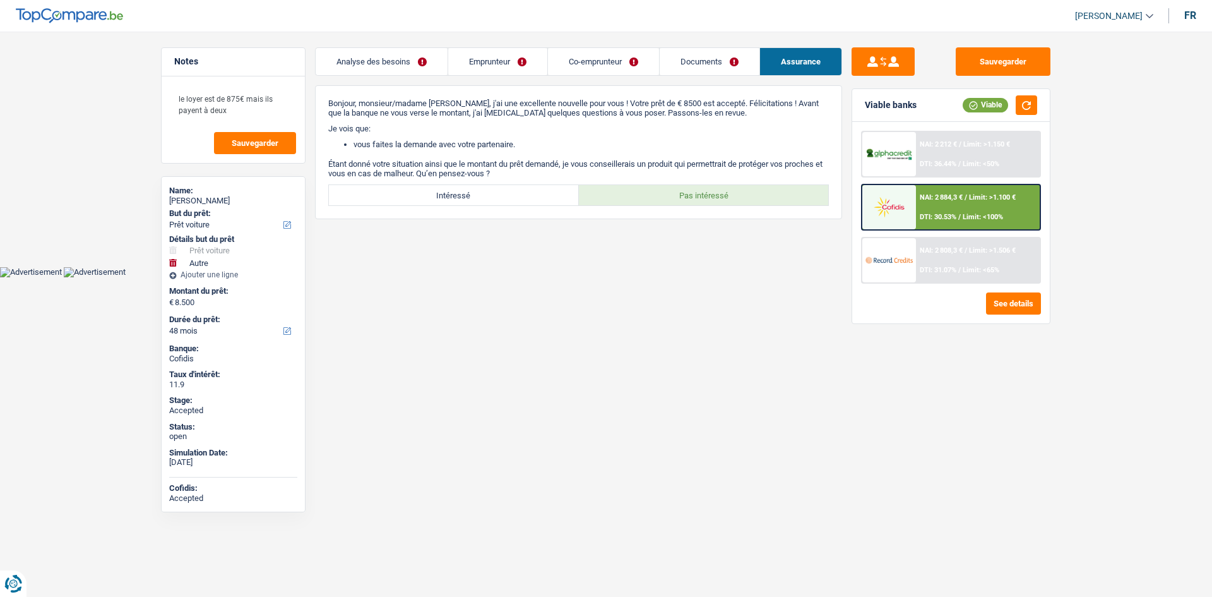
drag, startPoint x: 474, startPoint y: 68, endPoint x: 405, endPoint y: 86, distance: 71.2
click at [474, 67] on link "Emprunteur" at bounding box center [497, 61] width 99 height 27
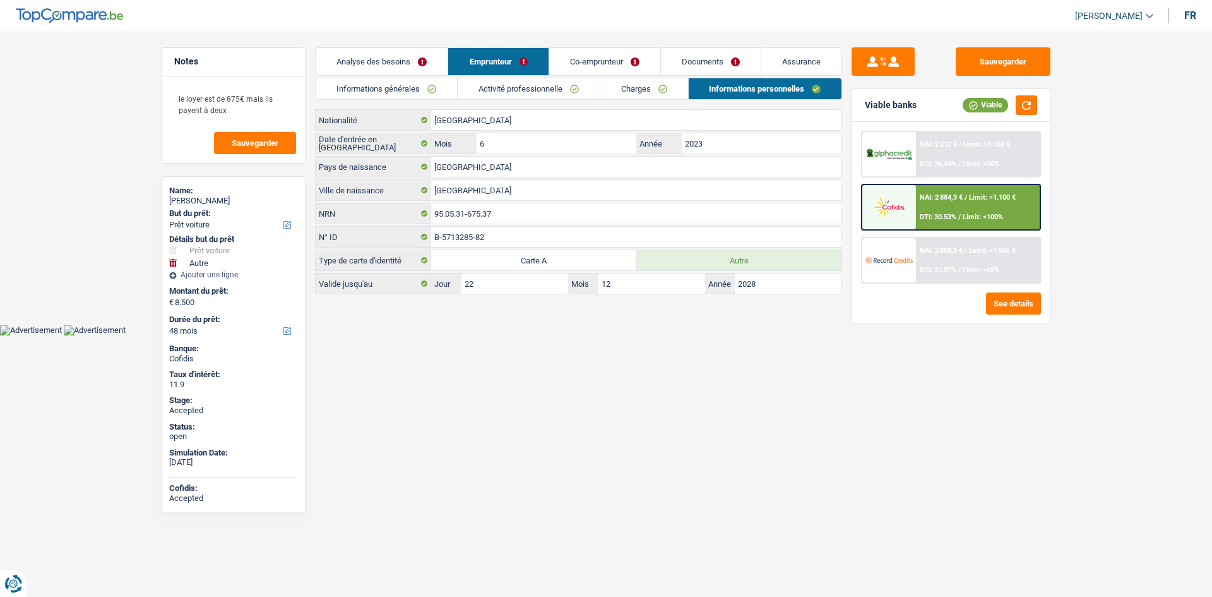
click at [407, 88] on link "Informations générales" at bounding box center [386, 88] width 141 height 21
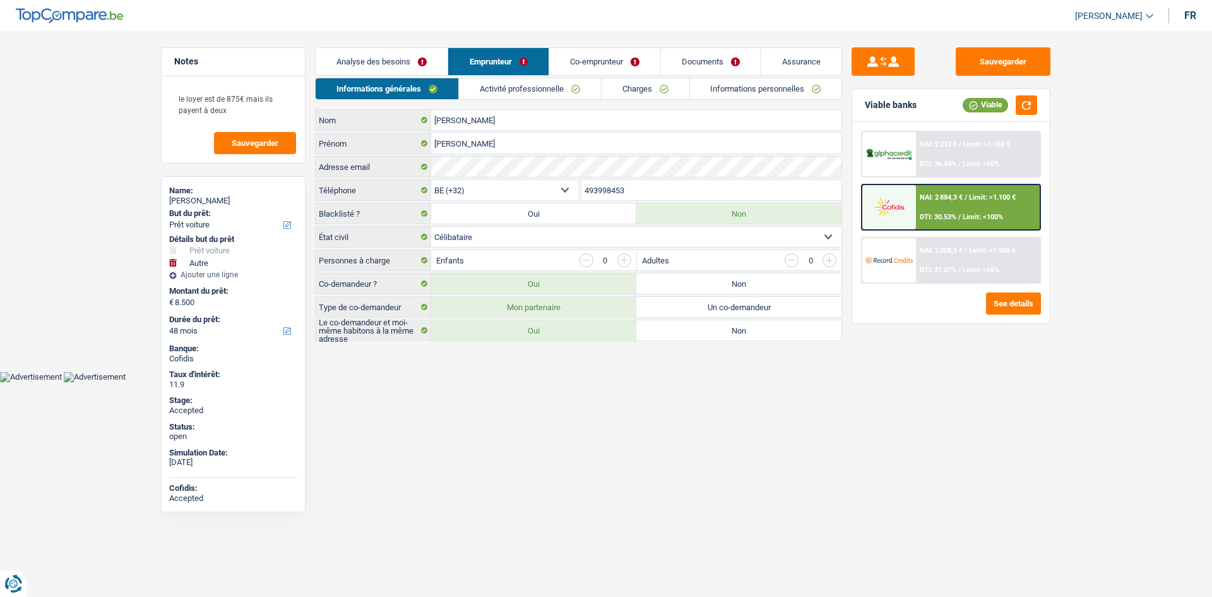
click at [603, 382] on html "Vous avez le contrôle de vos données Nous utilisons des cookies, tout comme nos…" at bounding box center [606, 191] width 1212 height 382
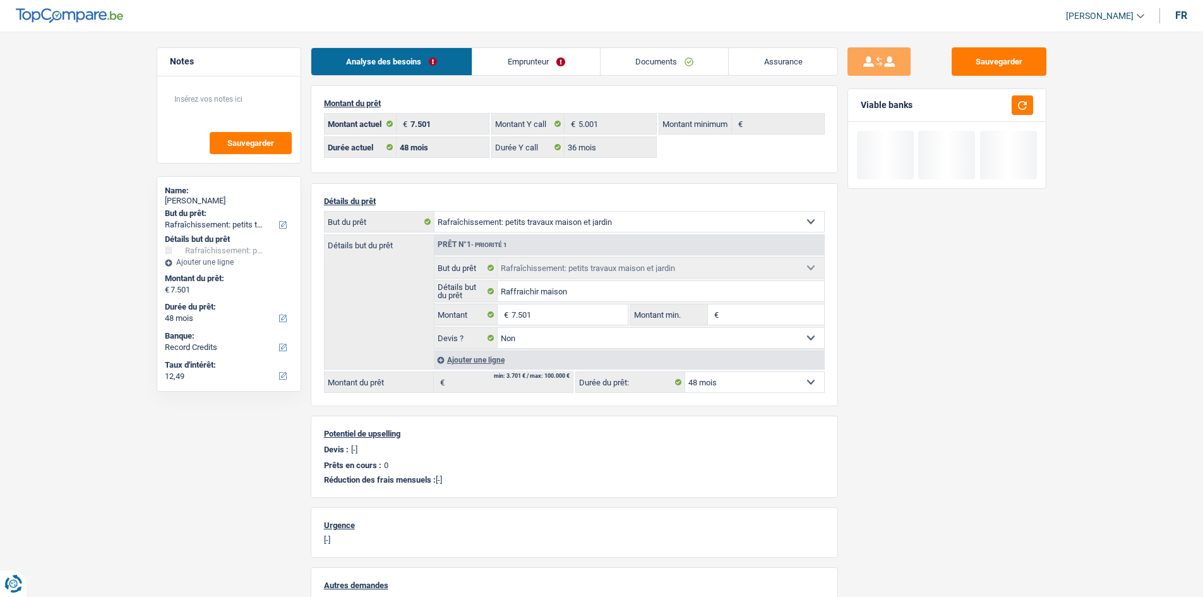
select select "houseOrGarden"
select select "48"
select select "36"
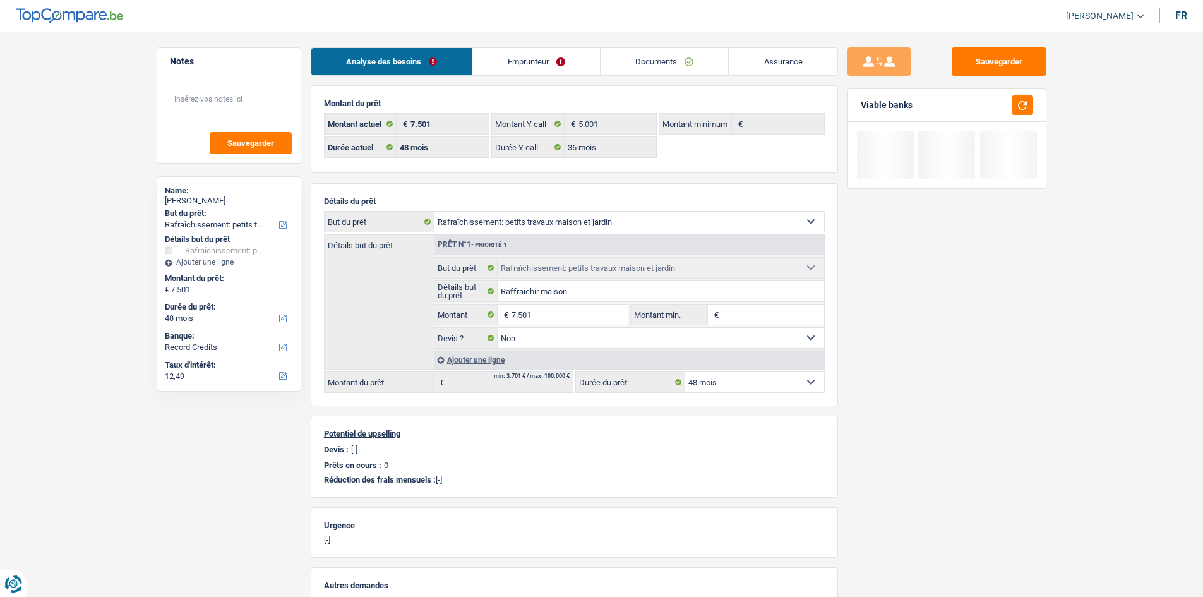
select select "houseOrGarden"
select select "false"
select select "48"
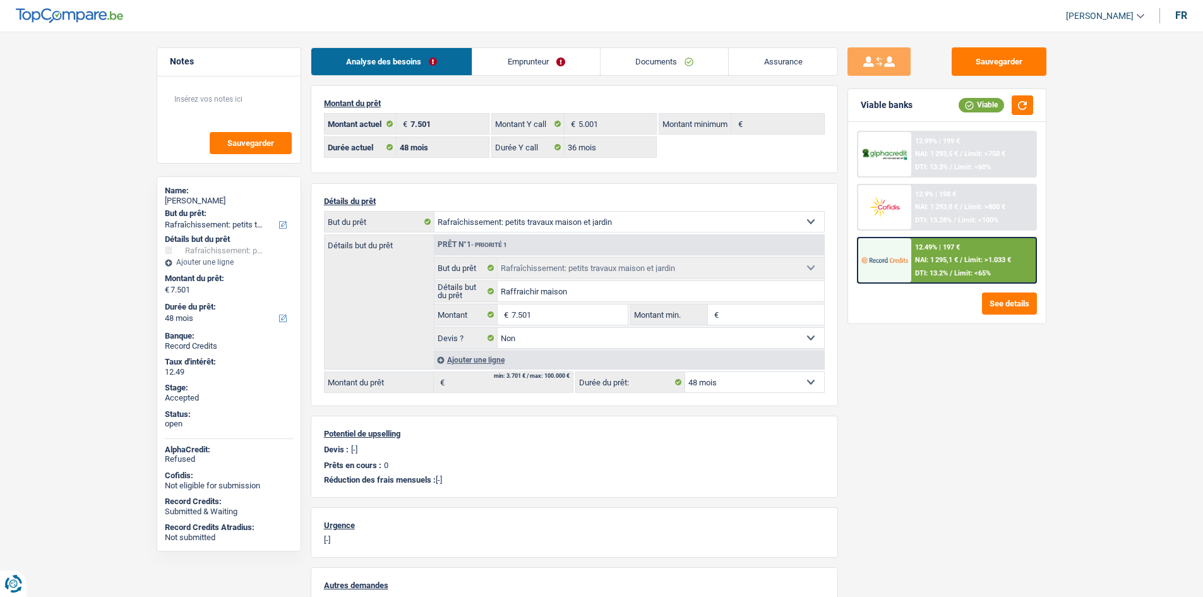
click at [542, 73] on link "Emprunteur" at bounding box center [536, 61] width 128 height 27
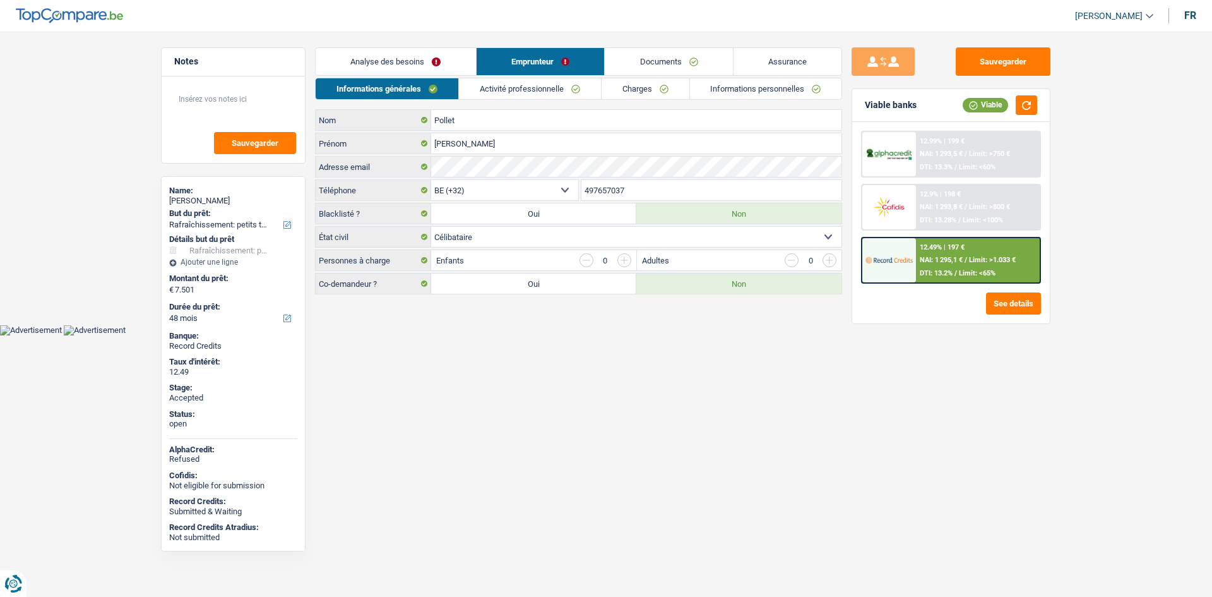
click at [620, 93] on link "Charges" at bounding box center [646, 88] width 88 height 21
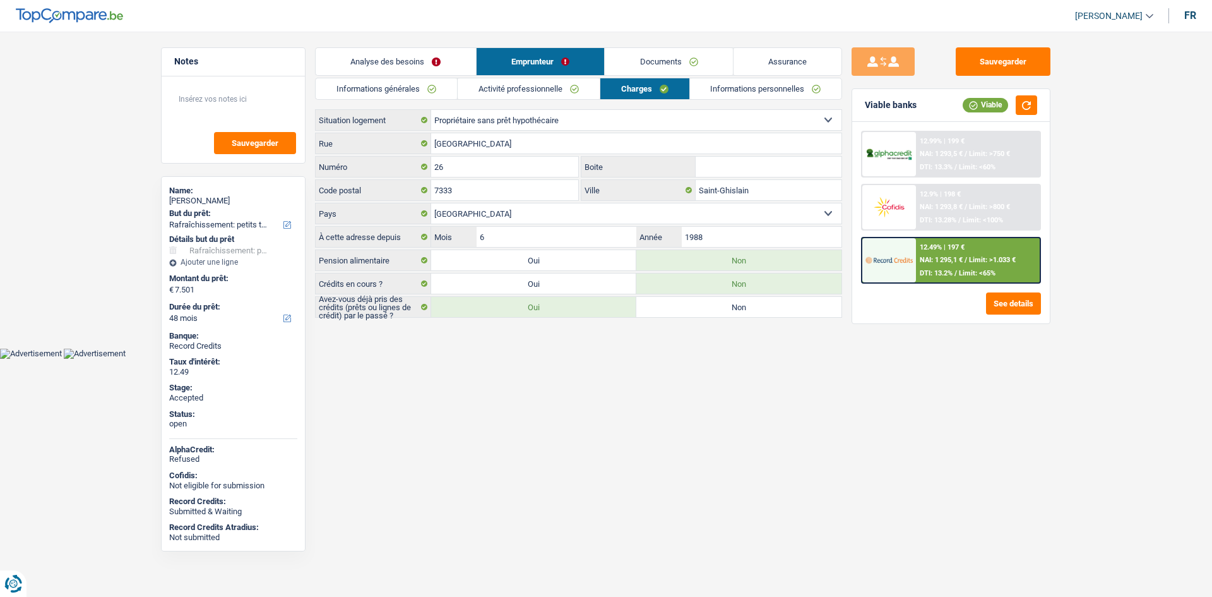
click at [117, 185] on main "Notes Sauvegarder Name: [PERSON_NAME] But du prêt: Confort maison: meubles, tex…" at bounding box center [606, 183] width 1212 height 329
click at [498, 359] on html "Vous avez le contrôle de vos données Nous utilisons des cookies, tout comme nos…" at bounding box center [606, 179] width 1212 height 359
click at [96, 167] on main "Notes Sauvegarder Name: [PERSON_NAME] But du prêt: Confort maison: meubles, tex…" at bounding box center [606, 183] width 1212 height 329
click at [206, 204] on div "[PERSON_NAME]" at bounding box center [233, 201] width 128 height 10
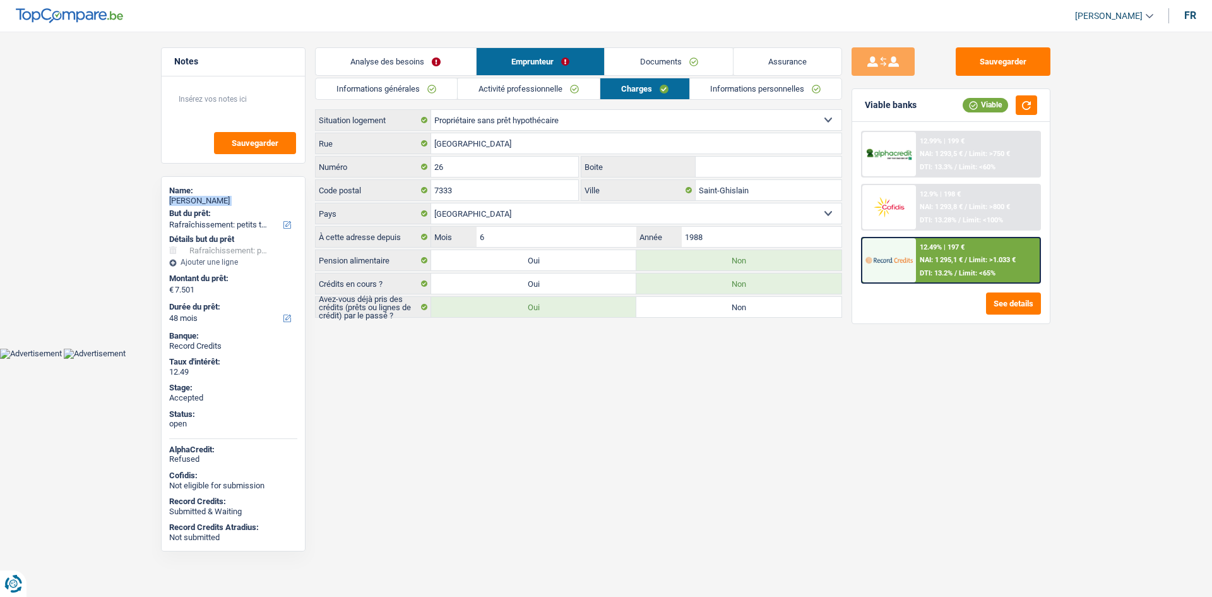
click at [206, 204] on div "[PERSON_NAME]" at bounding box center [233, 201] width 128 height 10
copy div "[PERSON_NAME]"
click at [446, 82] on link "Informations générales" at bounding box center [386, 88] width 141 height 21
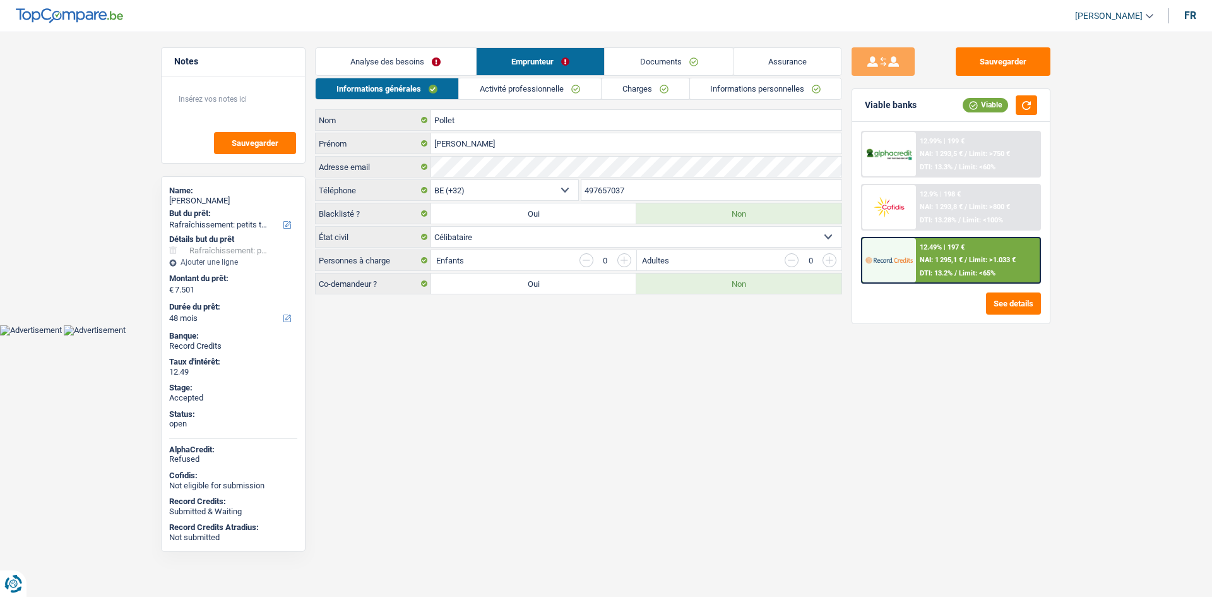
click at [652, 186] on input "497657037" at bounding box center [711, 190] width 261 height 20
click at [532, 85] on link "Activité professionnelle" at bounding box center [530, 88] width 142 height 21
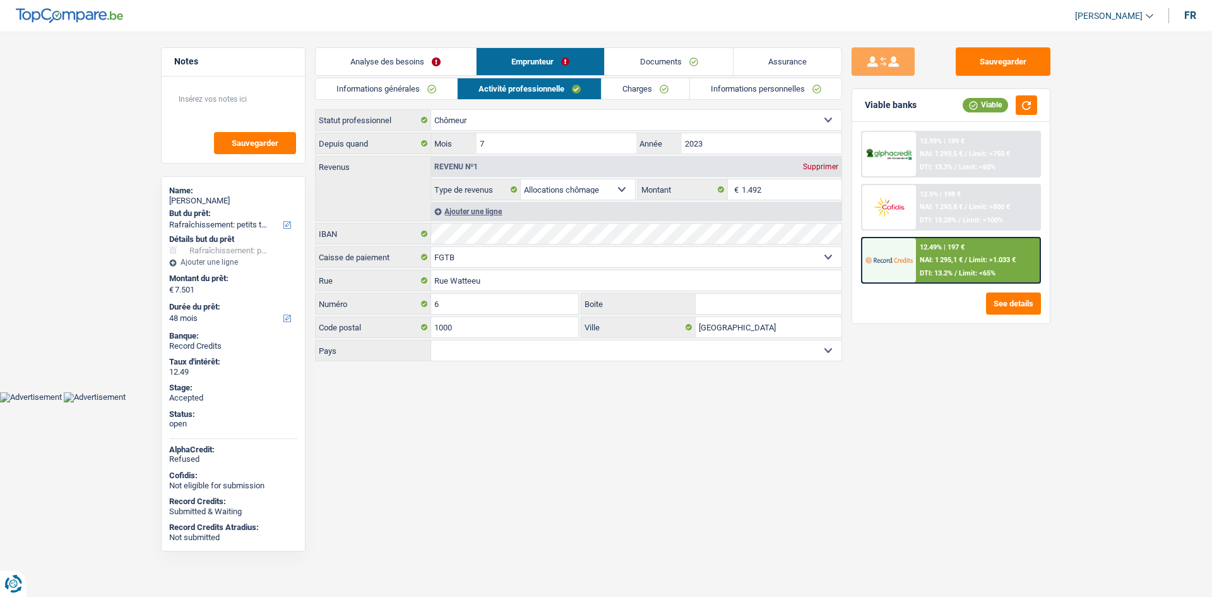
click at [635, 85] on link "Charges" at bounding box center [646, 88] width 88 height 21
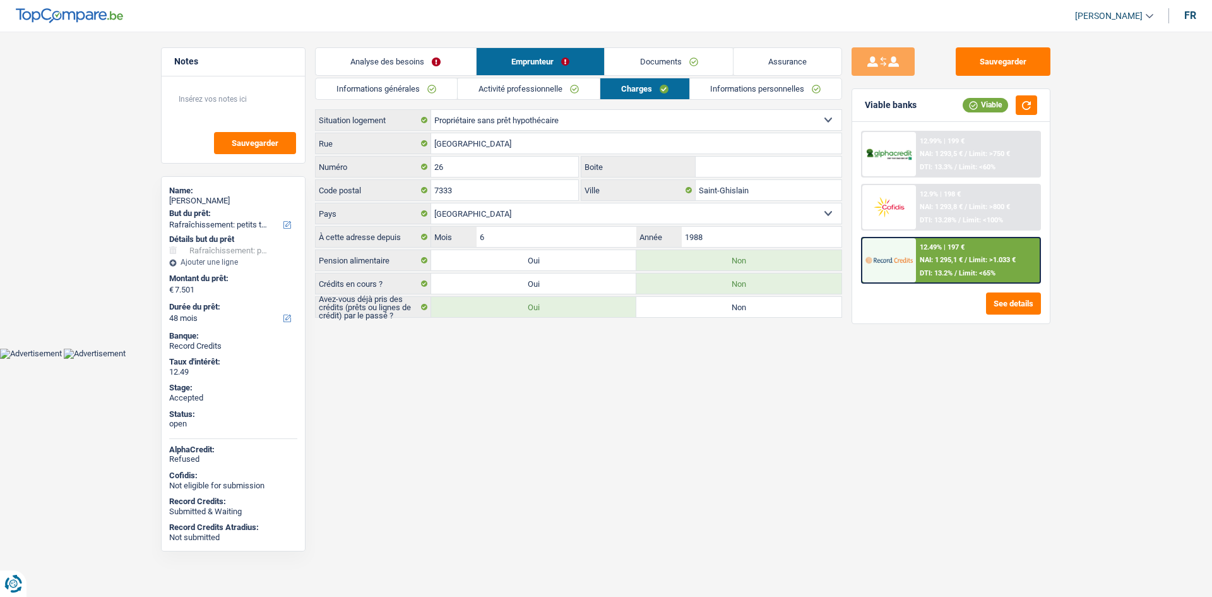
click at [746, 86] on link "Informations personnelles" at bounding box center [766, 88] width 152 height 21
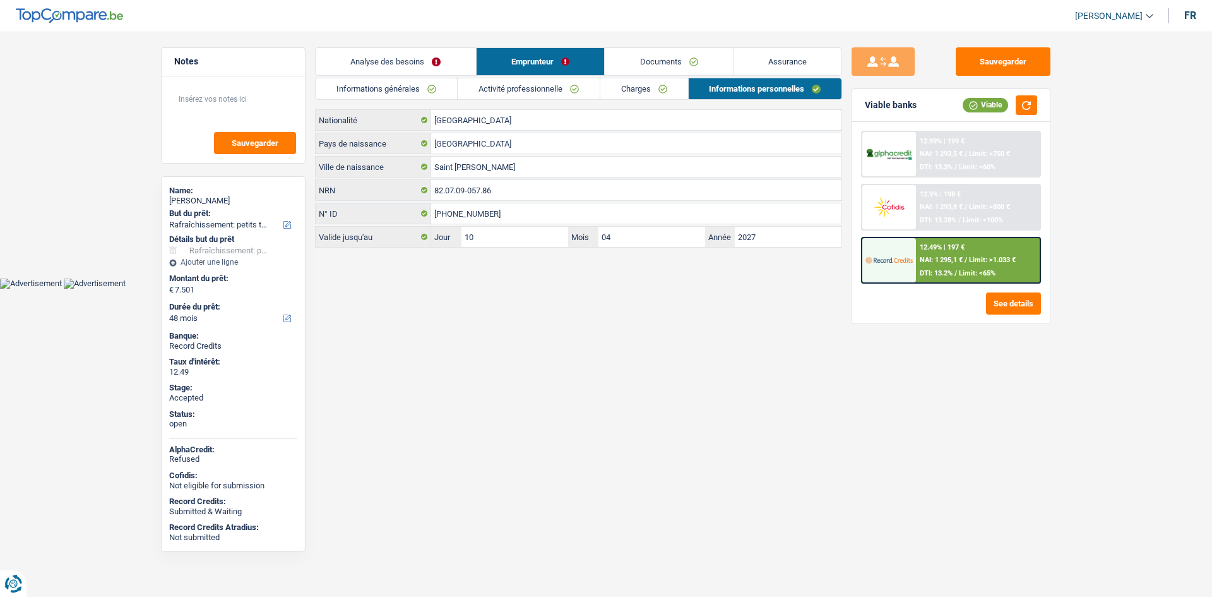
click at [580, 289] on html "Vous avez le contrôle de vos données Nous utilisons des cookies, tout comme nos…" at bounding box center [606, 144] width 1212 height 289
click at [85, 229] on main "Notes Sauvegarder Name: [PERSON_NAME] But du prêt: Confort maison: meubles, tex…" at bounding box center [606, 148] width 1212 height 259
click at [838, 59] on link "Assurance" at bounding box center [788, 61] width 109 height 27
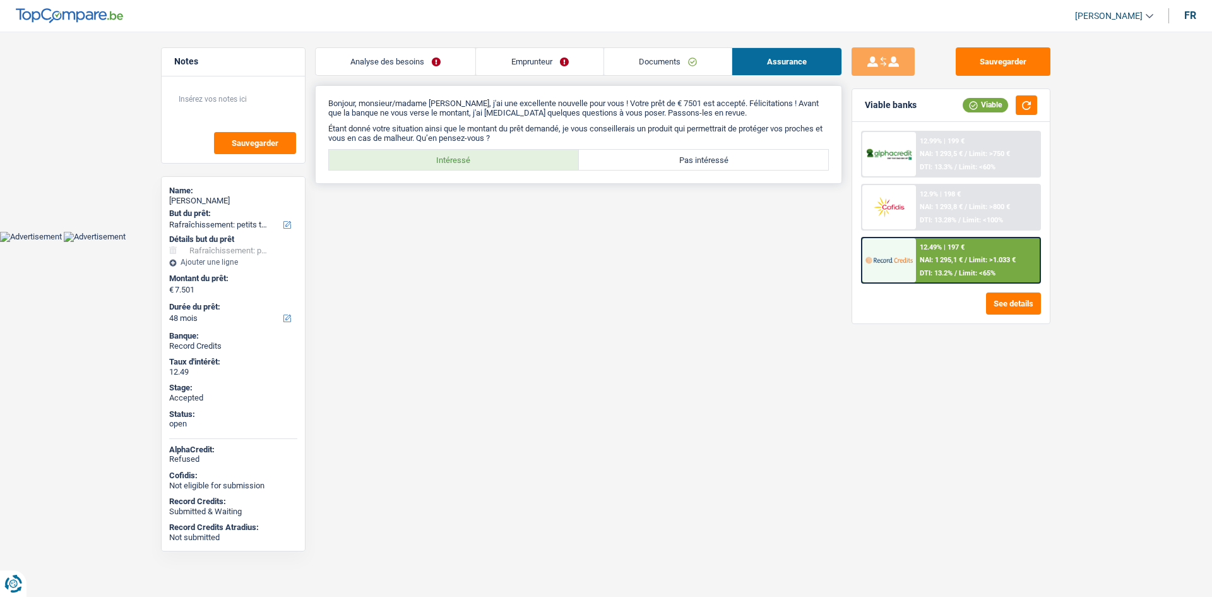
click at [492, 165] on label "Intéressé" at bounding box center [454, 160] width 250 height 20
click at [492, 165] on input "Intéressé" at bounding box center [454, 160] width 250 height 20
radio input "true"
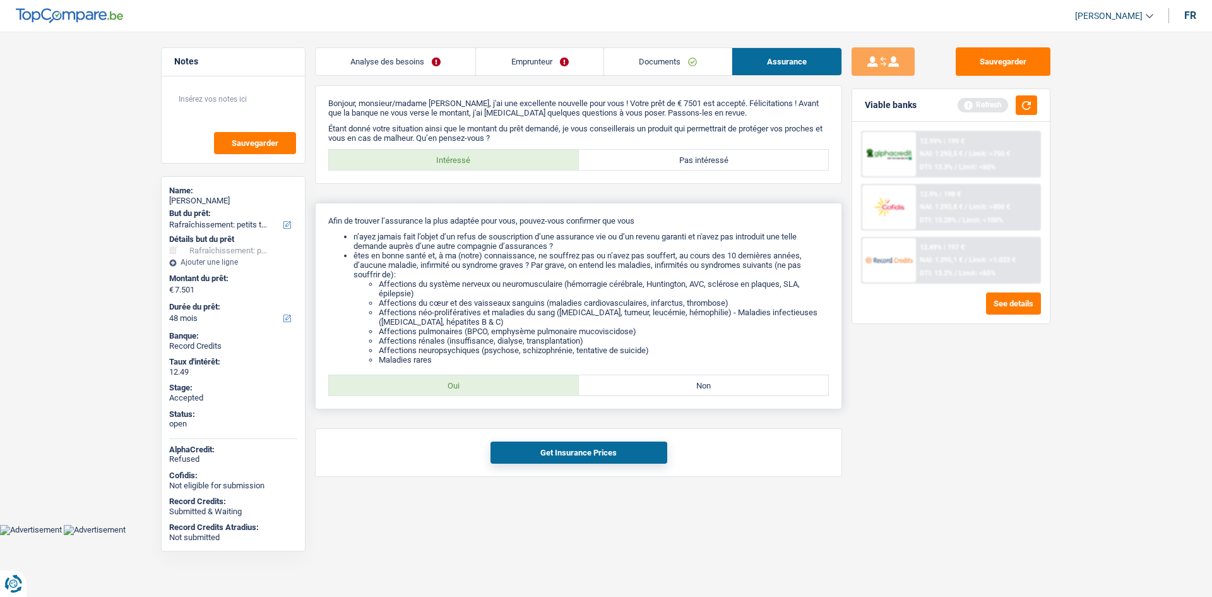
click at [513, 390] on label "Oui" at bounding box center [454, 385] width 250 height 20
click at [513, 390] on input "Oui" at bounding box center [454, 385] width 250 height 20
radio input "true"
click at [616, 446] on button "Get Insurance Prices" at bounding box center [579, 452] width 177 height 22
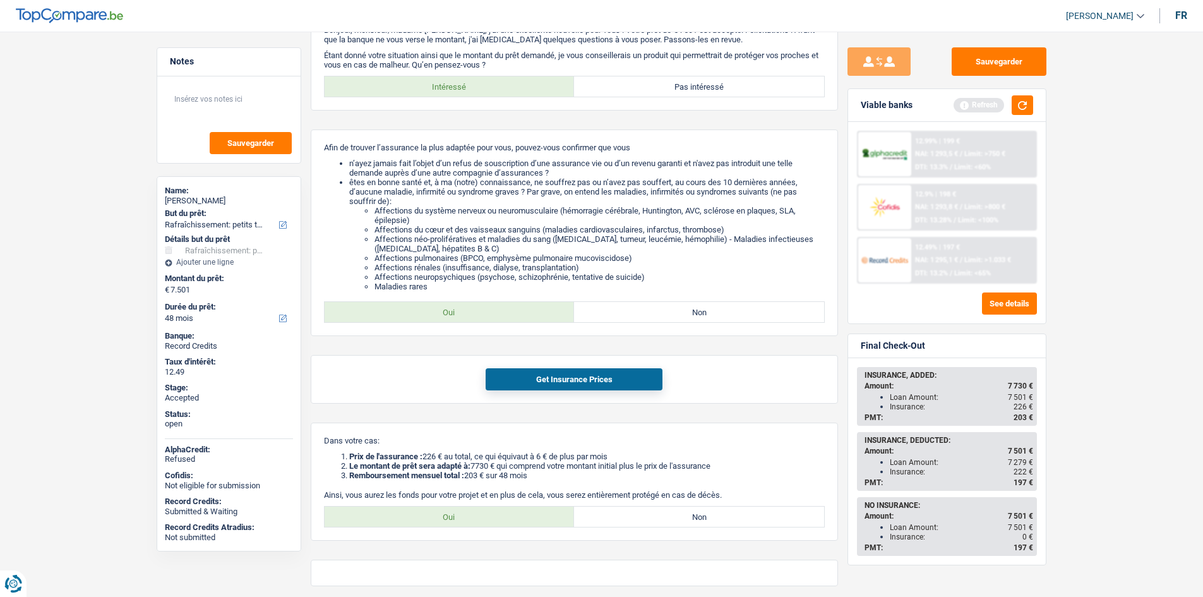
scroll to position [119, 0]
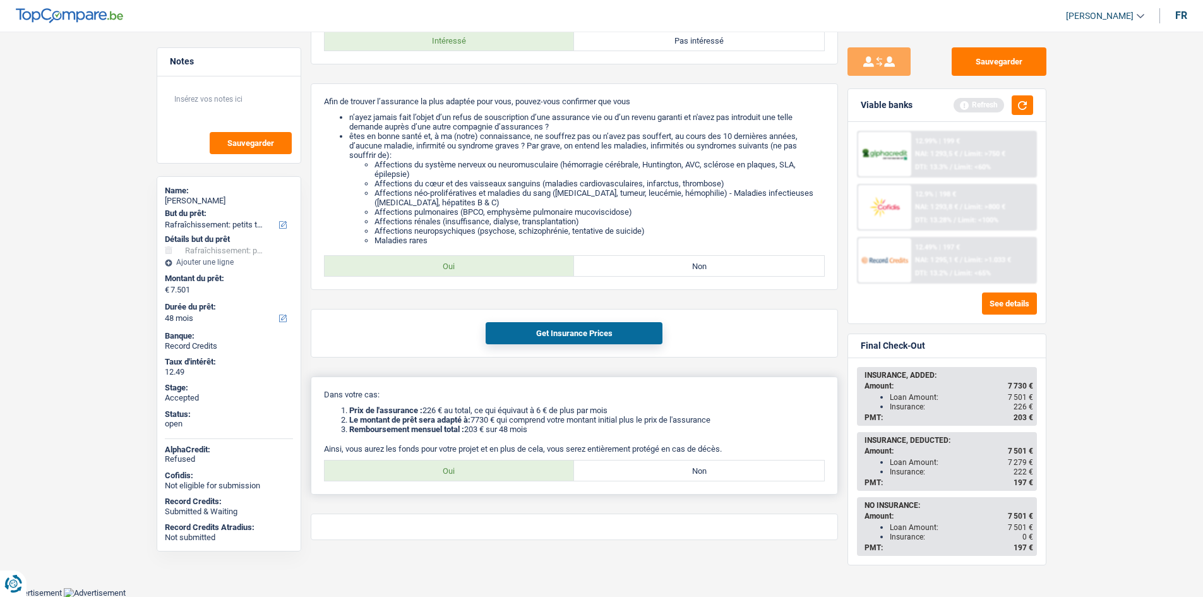
click at [517, 480] on div "Oui Non Tous les champs sont obligatoires. Veuillez sélectionner une option" at bounding box center [574, 470] width 501 height 21
click at [532, 474] on label "Oui" at bounding box center [450, 470] width 250 height 20
click at [532, 474] on input "Oui" at bounding box center [450, 470] width 250 height 20
radio input "true"
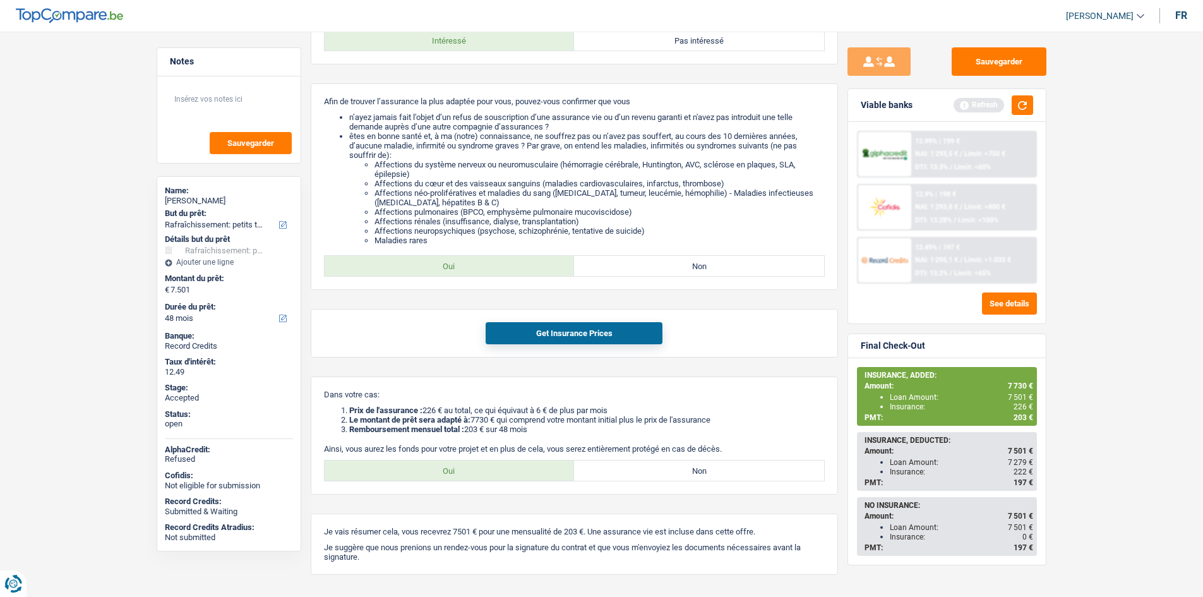
click at [1094, 295] on main "Notes Sauvegarder Name: [PERSON_NAME] But du prêt: Confort maison: meubles, tex…" at bounding box center [601, 261] width 1203 height 722
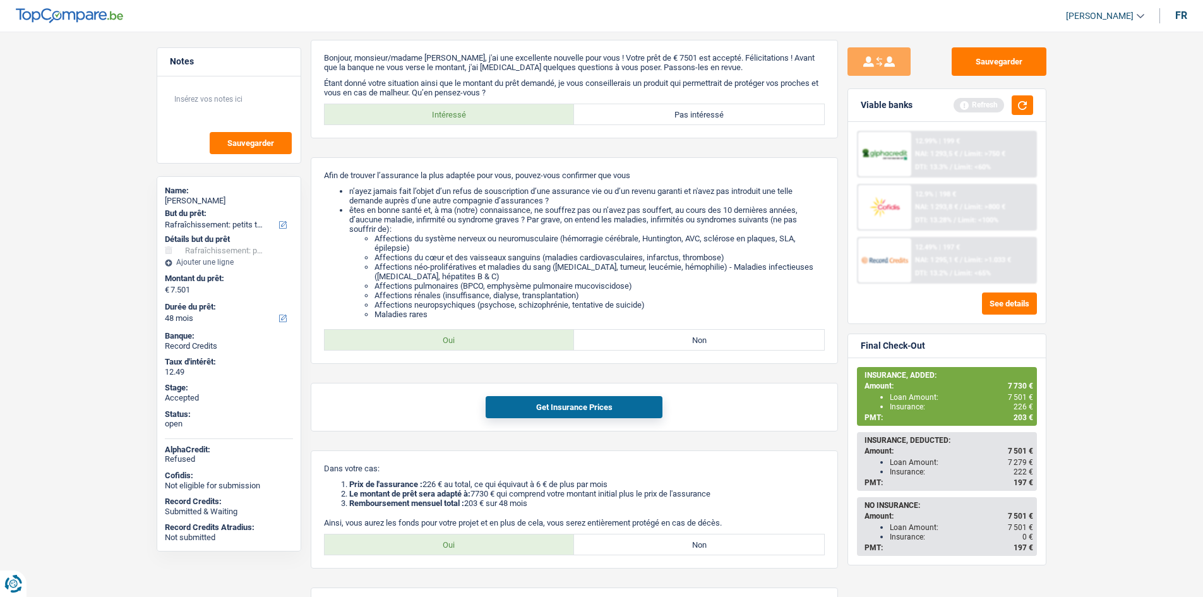
scroll to position [0, 0]
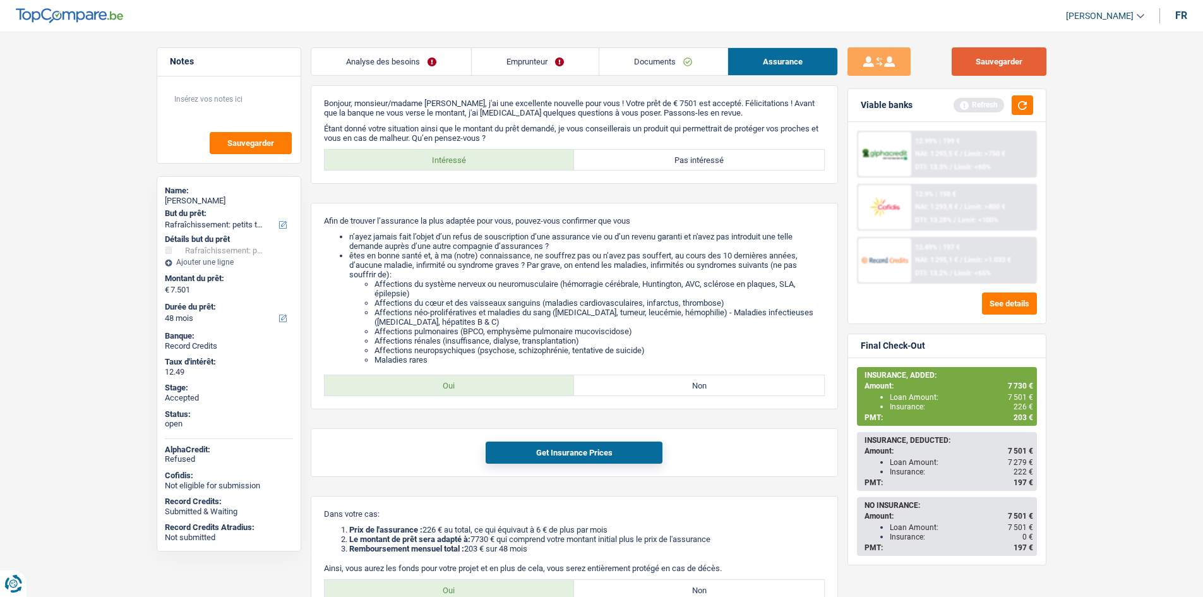
click at [1018, 67] on button "Sauvegarder" at bounding box center [998, 61] width 95 height 28
drag, startPoint x: 544, startPoint y: 67, endPoint x: 581, endPoint y: 77, distance: 38.0
click at [544, 67] on link "Emprunteur" at bounding box center [535, 61] width 127 height 27
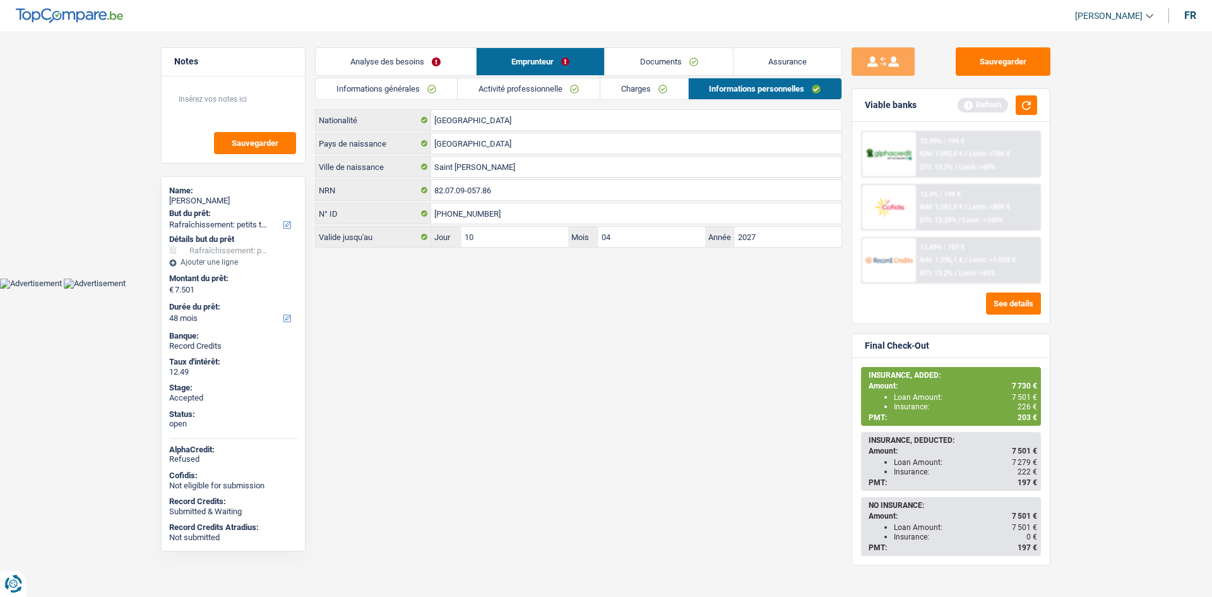
click at [667, 89] on link "Charges" at bounding box center [644, 88] width 88 height 21
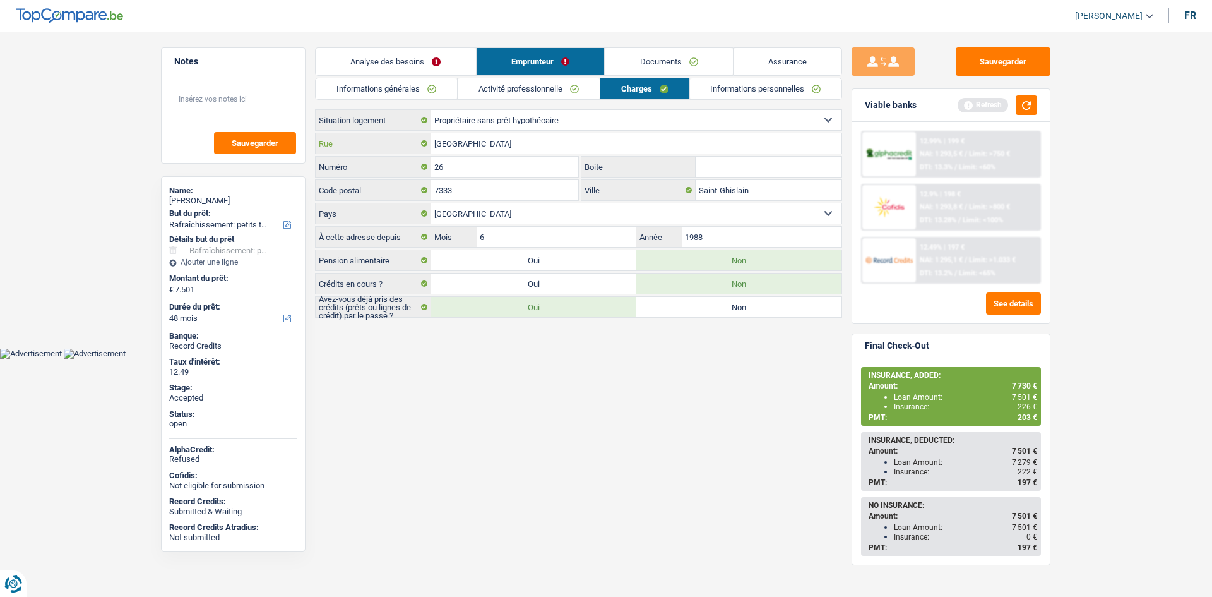
click at [571, 150] on input "[GEOGRAPHIC_DATA]" at bounding box center [636, 143] width 410 height 20
click at [495, 169] on input "26" at bounding box center [504, 167] width 147 height 20
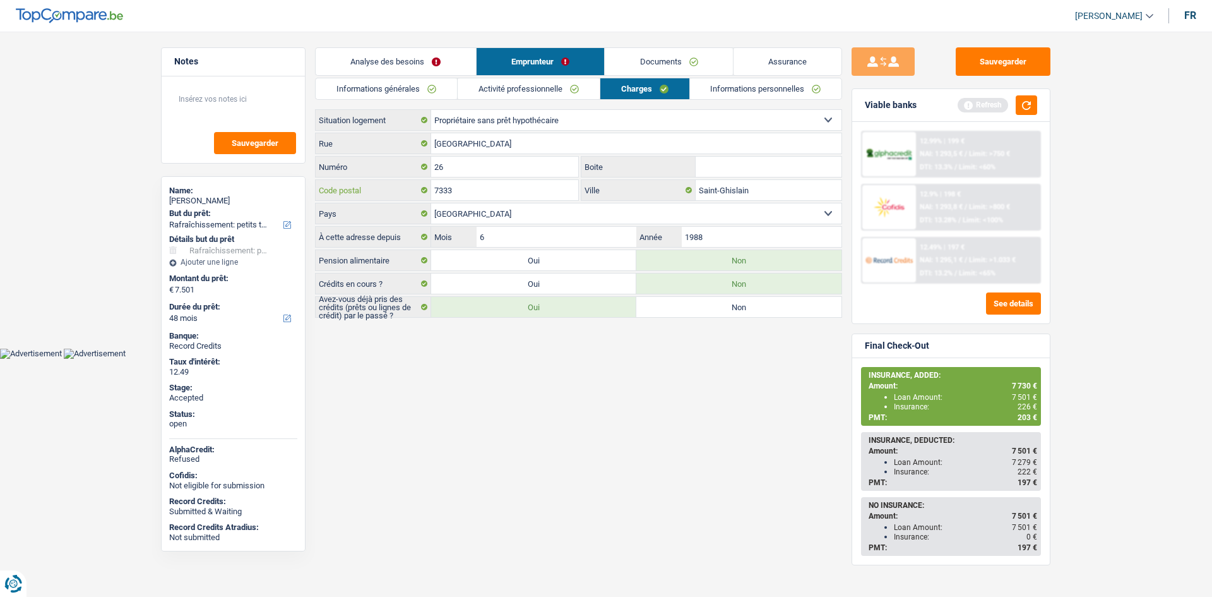
click at [545, 184] on input "7333" at bounding box center [504, 190] width 147 height 20
click at [806, 189] on input "Saint-Ghislain" at bounding box center [769, 190] width 146 height 20
click at [804, 189] on input "Saint-Ghislain" at bounding box center [769, 190] width 146 height 20
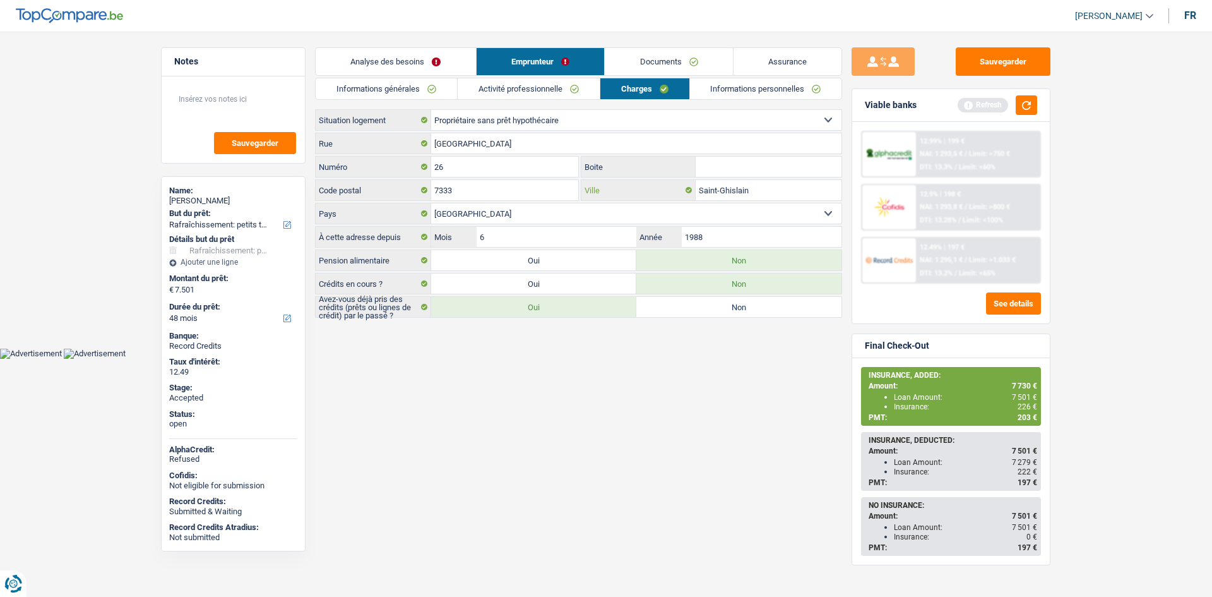
click at [804, 189] on input "Saint-Ghislain" at bounding box center [769, 190] width 146 height 20
click at [731, 95] on link "Informations personnelles" at bounding box center [766, 88] width 152 height 21
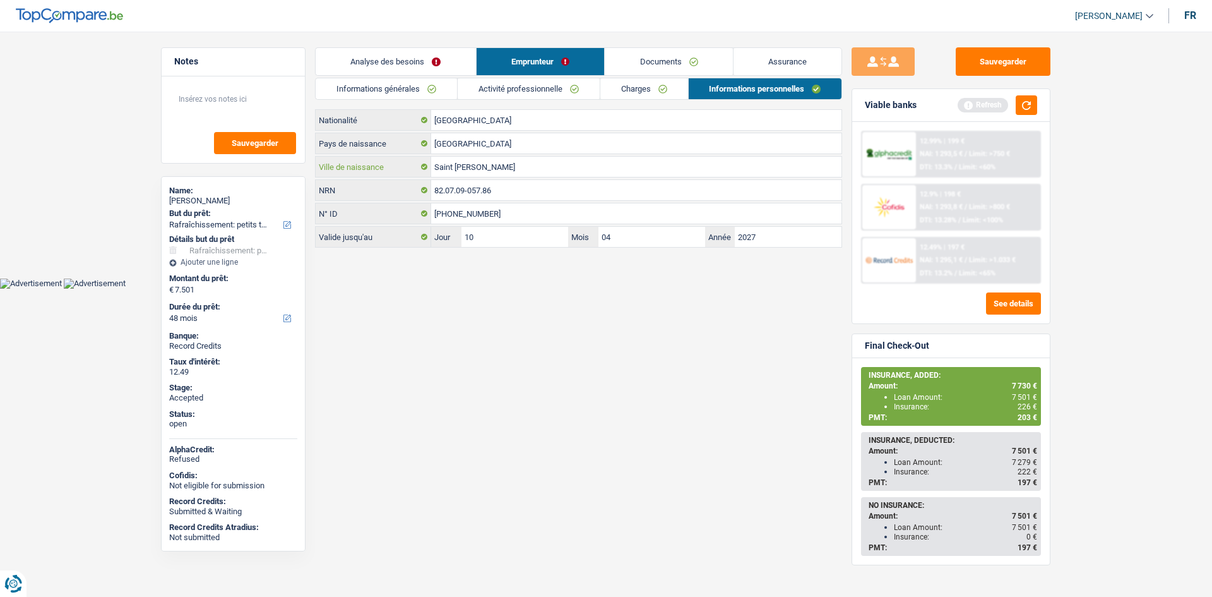
click at [573, 165] on input "Saint [PERSON_NAME]" at bounding box center [636, 167] width 410 height 20
click at [1023, 406] on span "226 €" at bounding box center [1028, 406] width 20 height 9
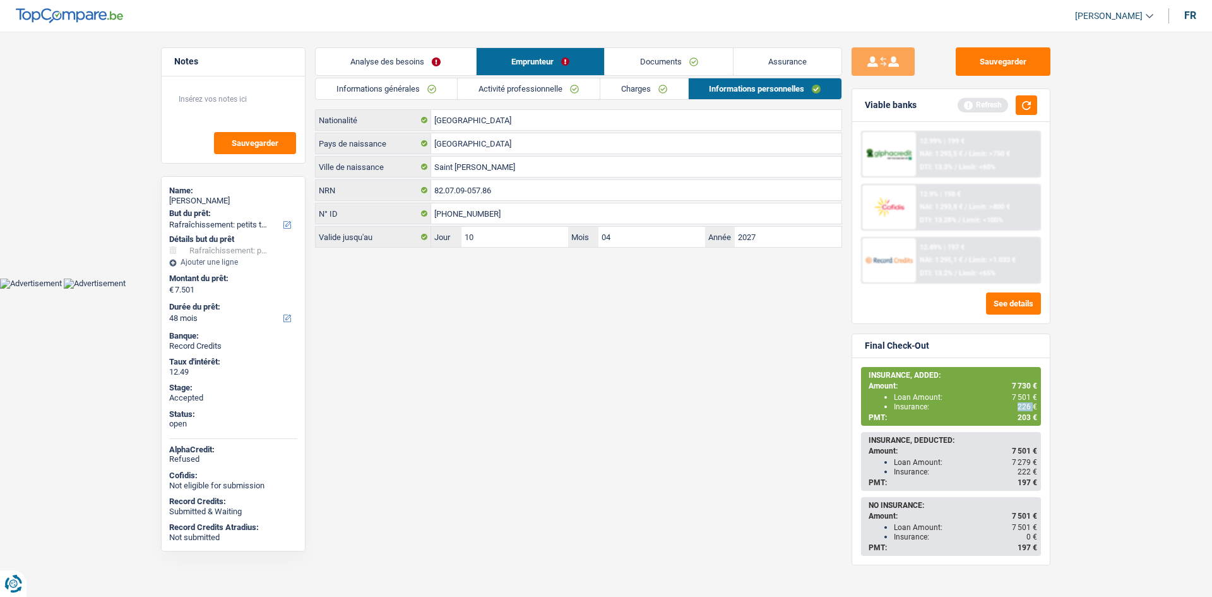
copy span "226"
click at [781, 68] on link "Assurance" at bounding box center [788, 61] width 109 height 27
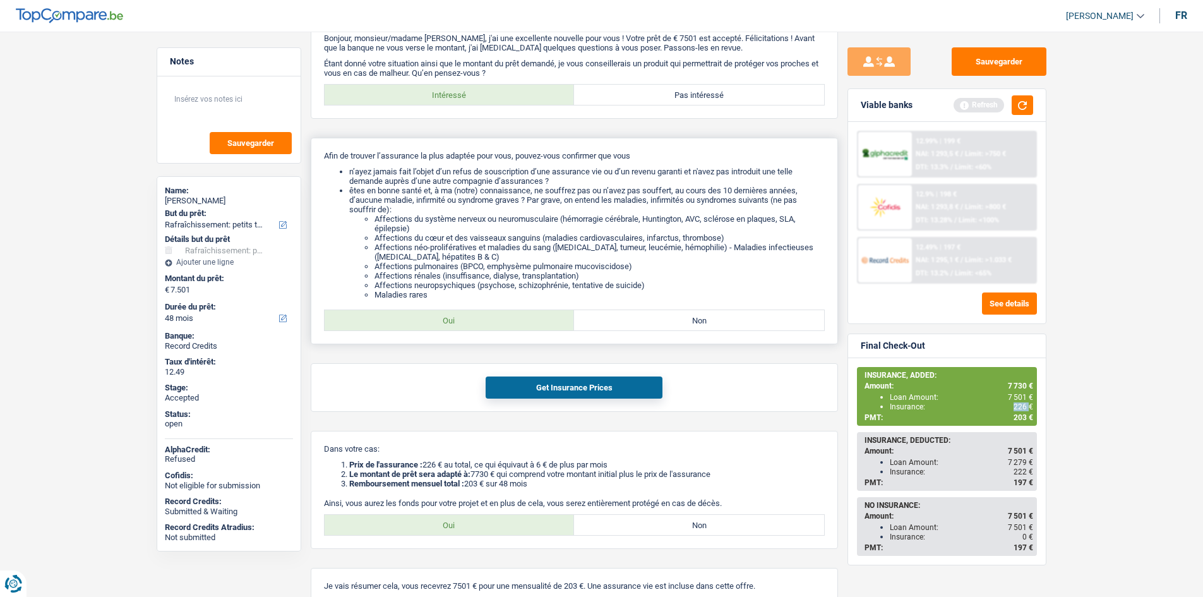
scroll to position [154, 0]
